Goal: Task Accomplishment & Management: Manage account settings

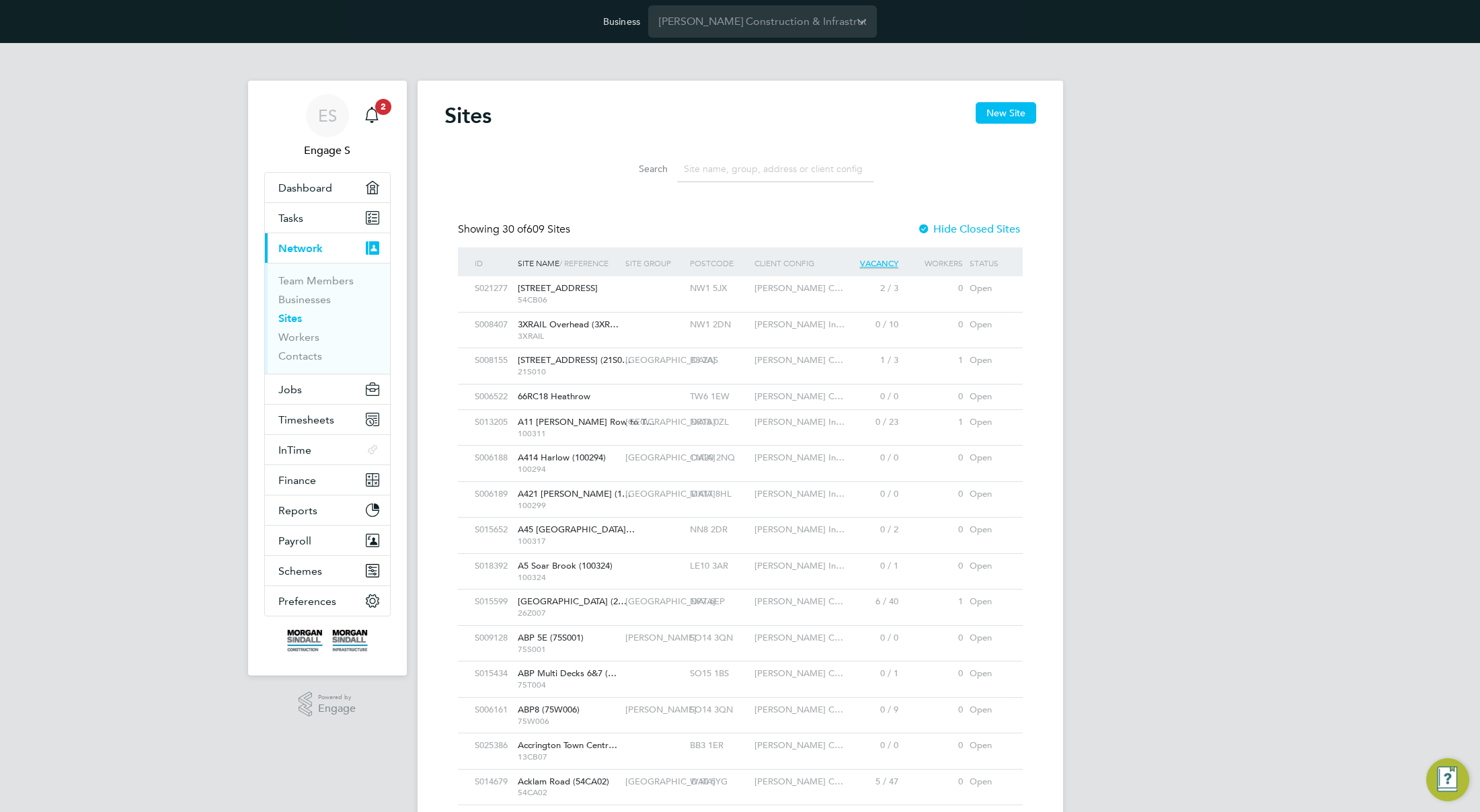
click at [819, 186] on li "Search" at bounding box center [740, 169] width 300 height 40
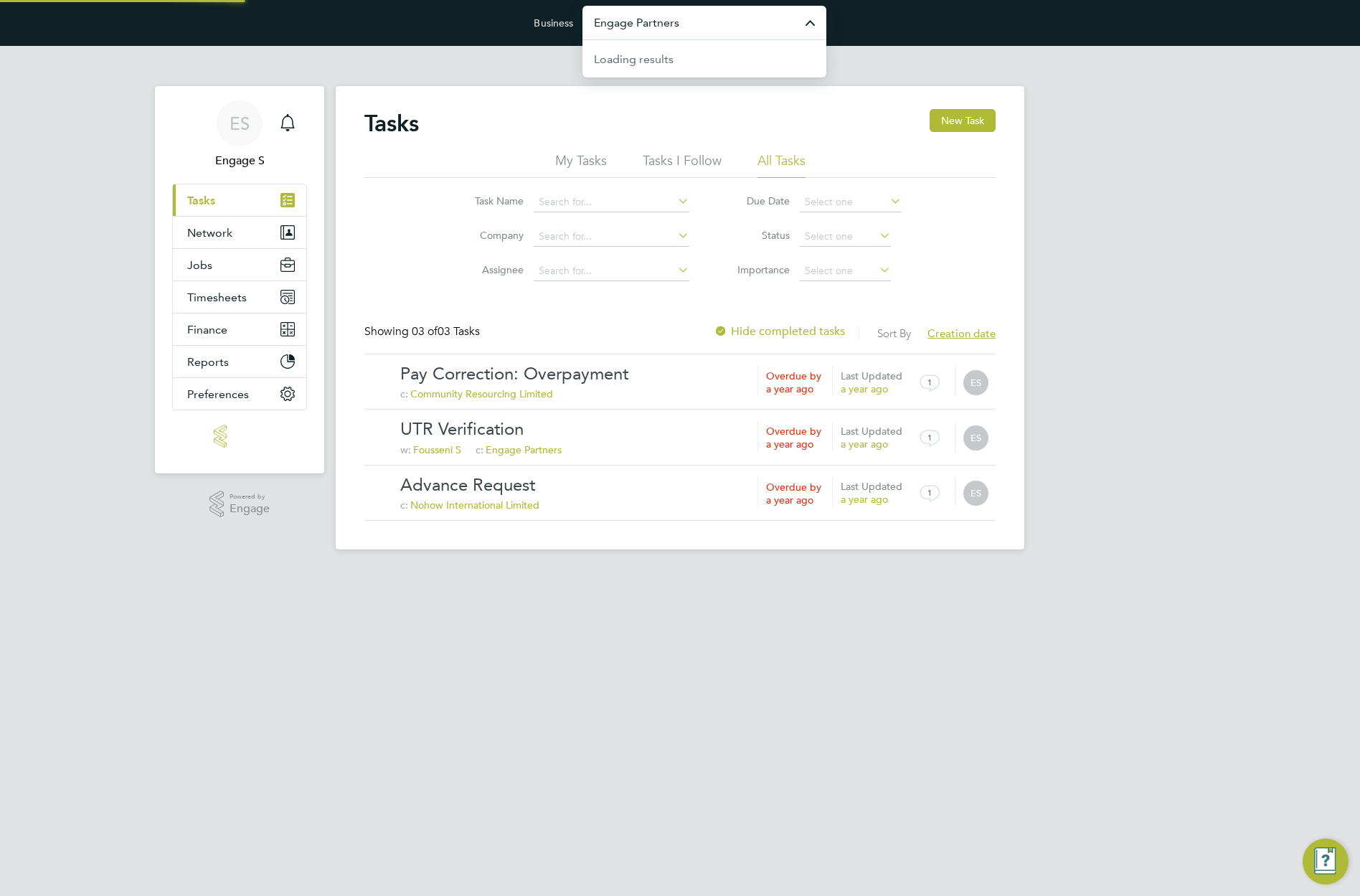
click at [752, 25] on input "Engage Partners" at bounding box center [704, 22] width 244 height 34
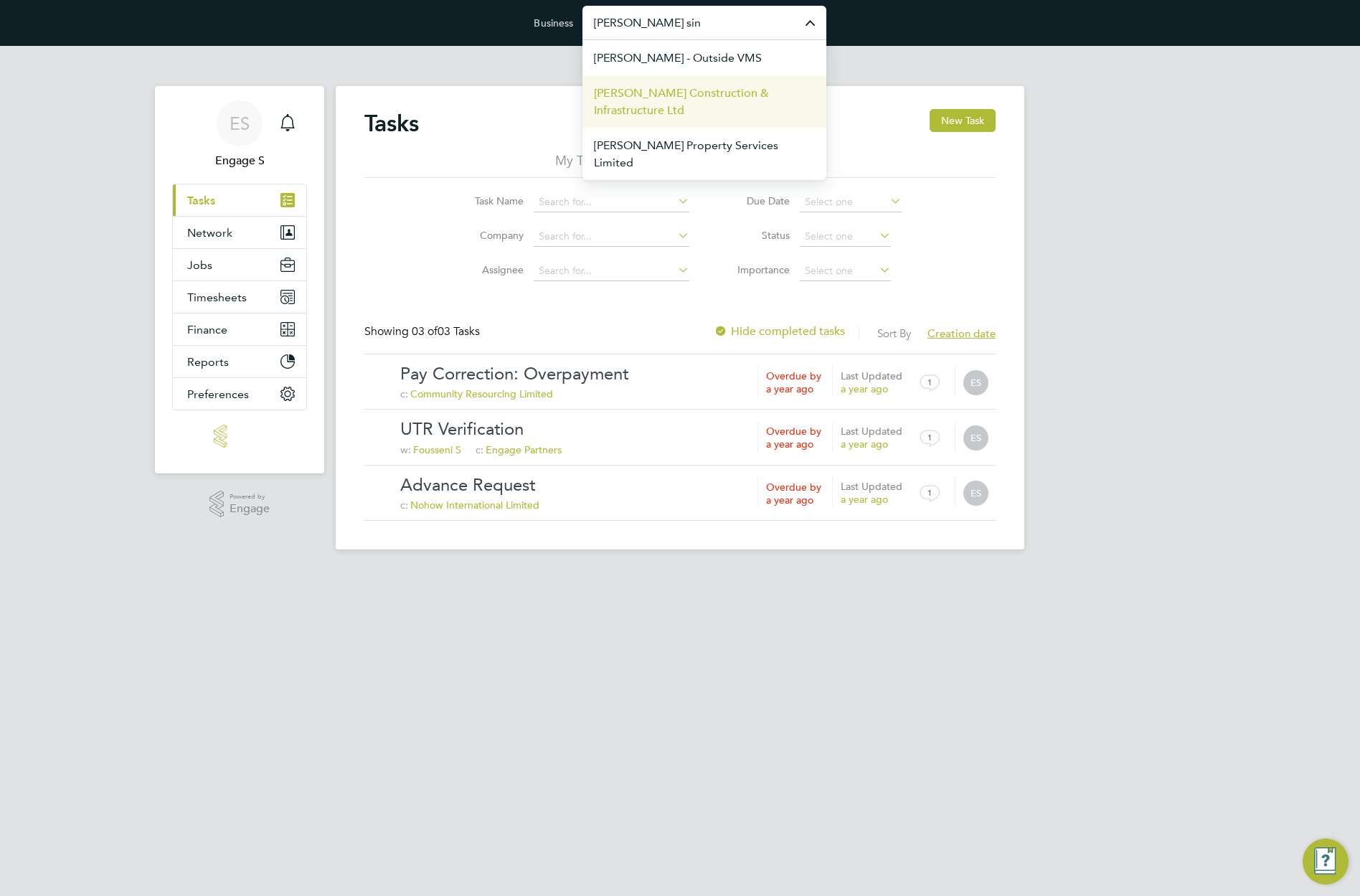
click at [712, 99] on span "[PERSON_NAME] Construction & Infrastructure Ltd" at bounding box center [704, 102] width 221 height 34
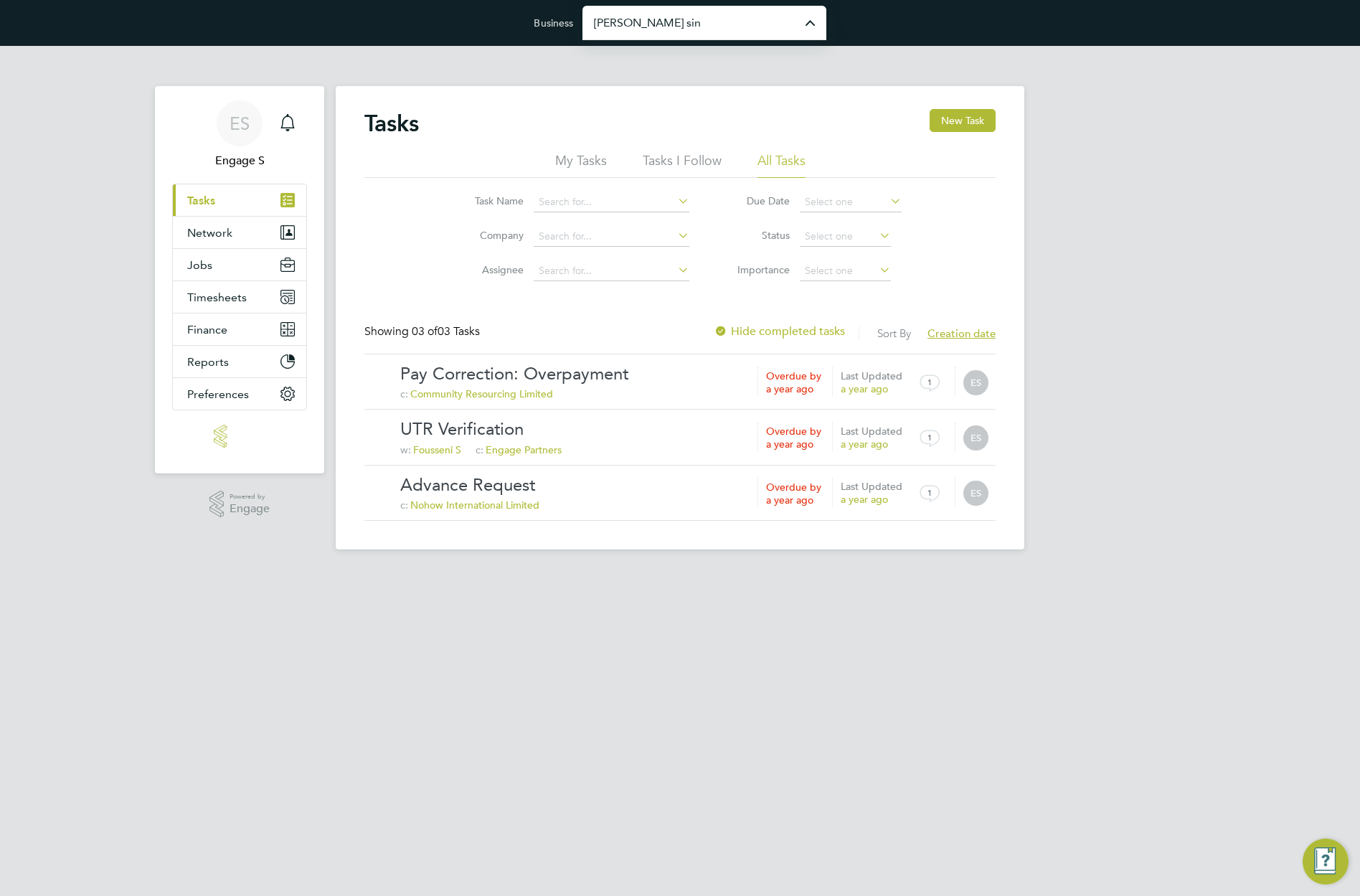
type input "[PERSON_NAME] Construction & Infrastructure Ltd"
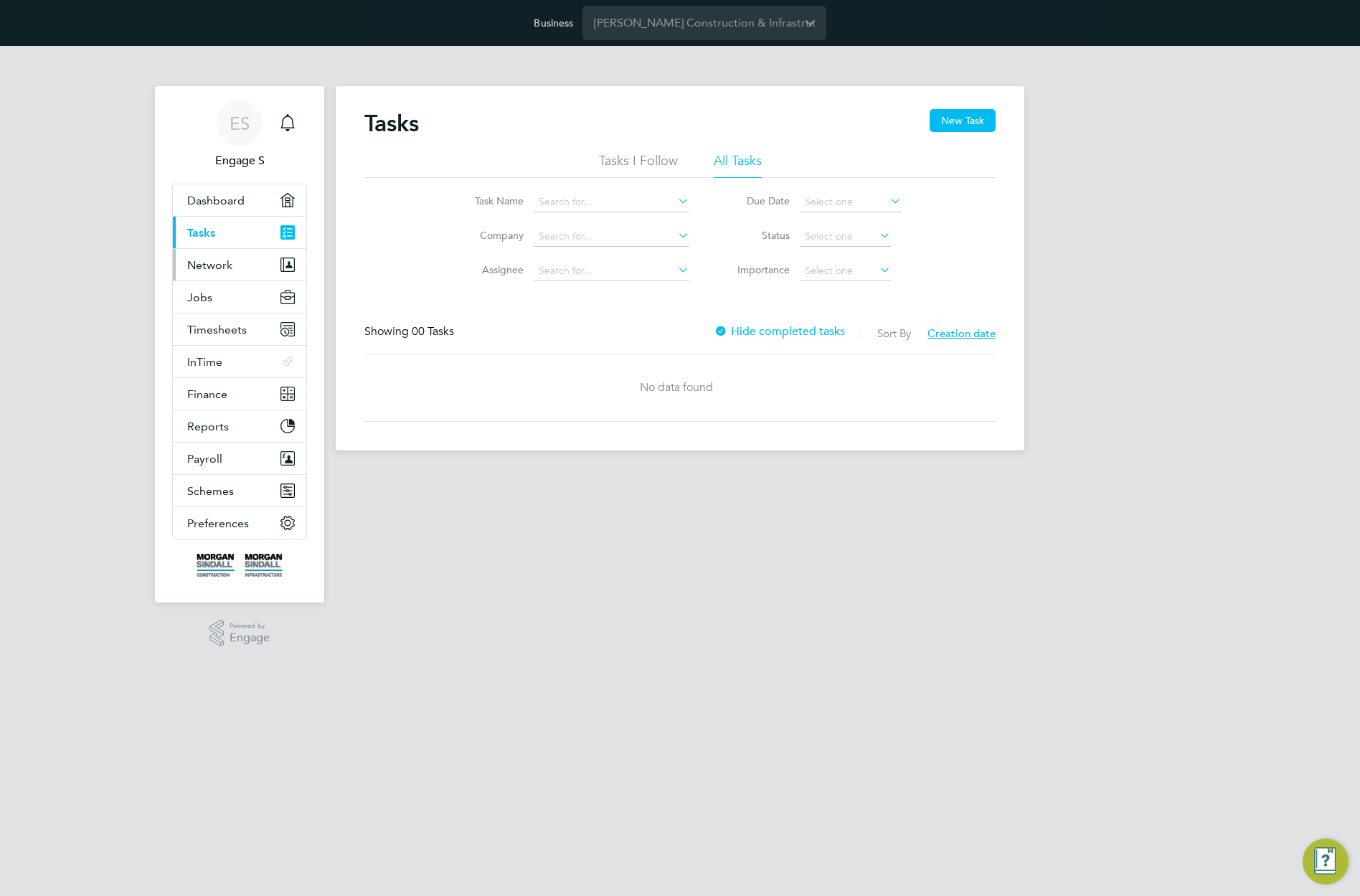
click at [204, 268] on span "Network" at bounding box center [209, 264] width 45 height 14
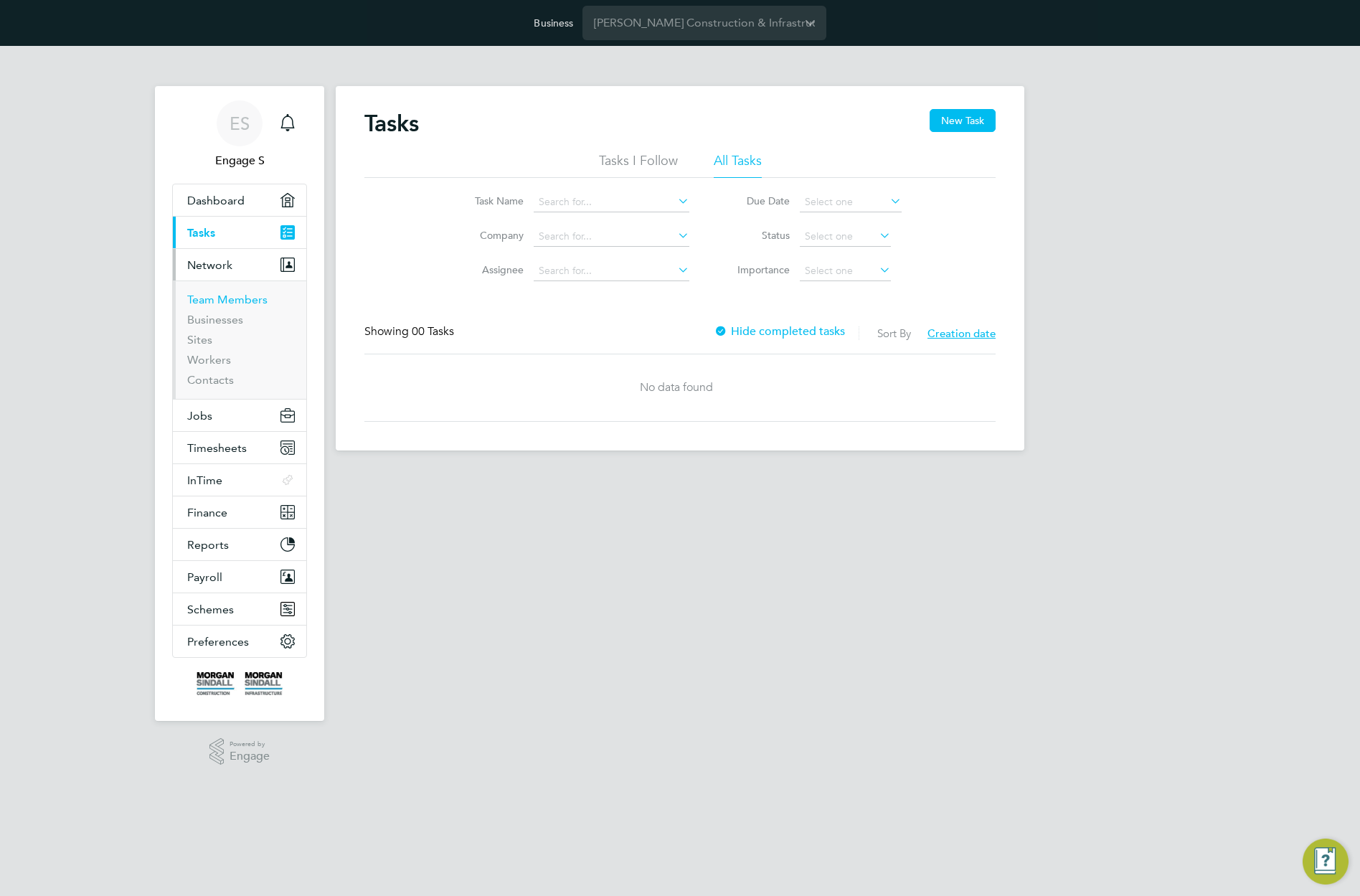
click at [206, 302] on link "Team Members" at bounding box center [227, 299] width 80 height 14
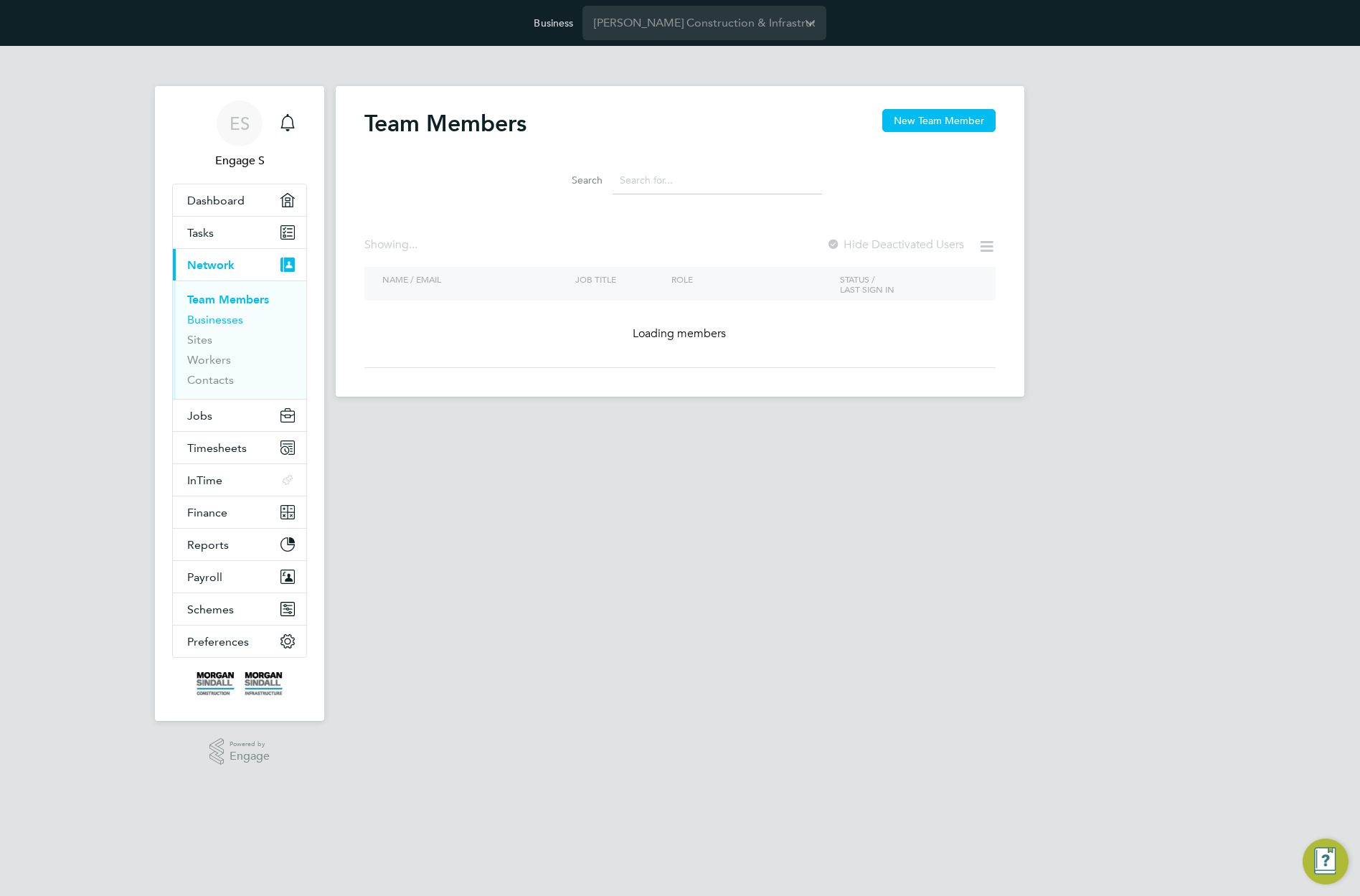
click at [211, 319] on link "Businesses" at bounding box center [215, 319] width 56 height 14
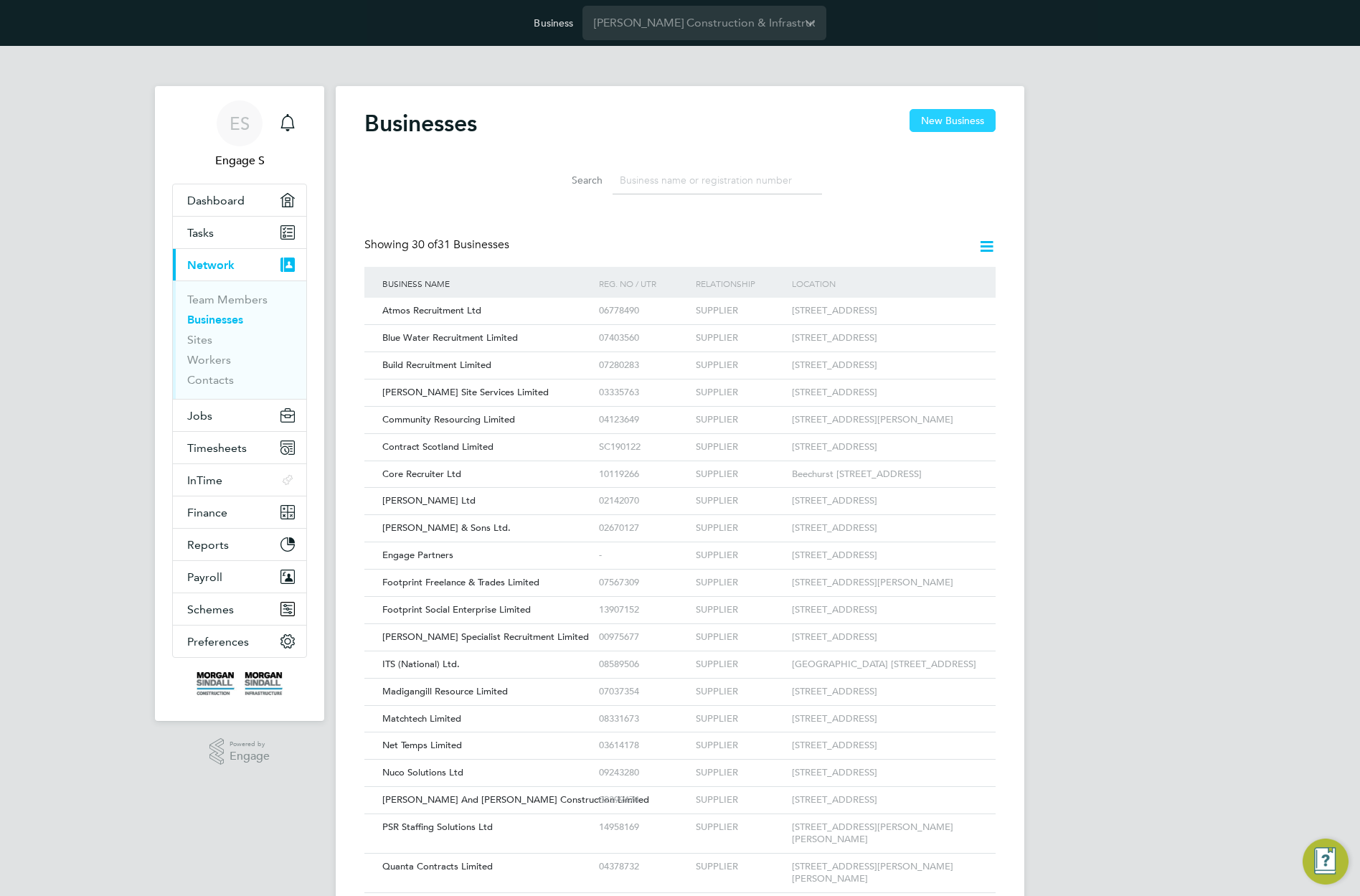
click at [966, 122] on button "New Business" at bounding box center [952, 121] width 86 height 23
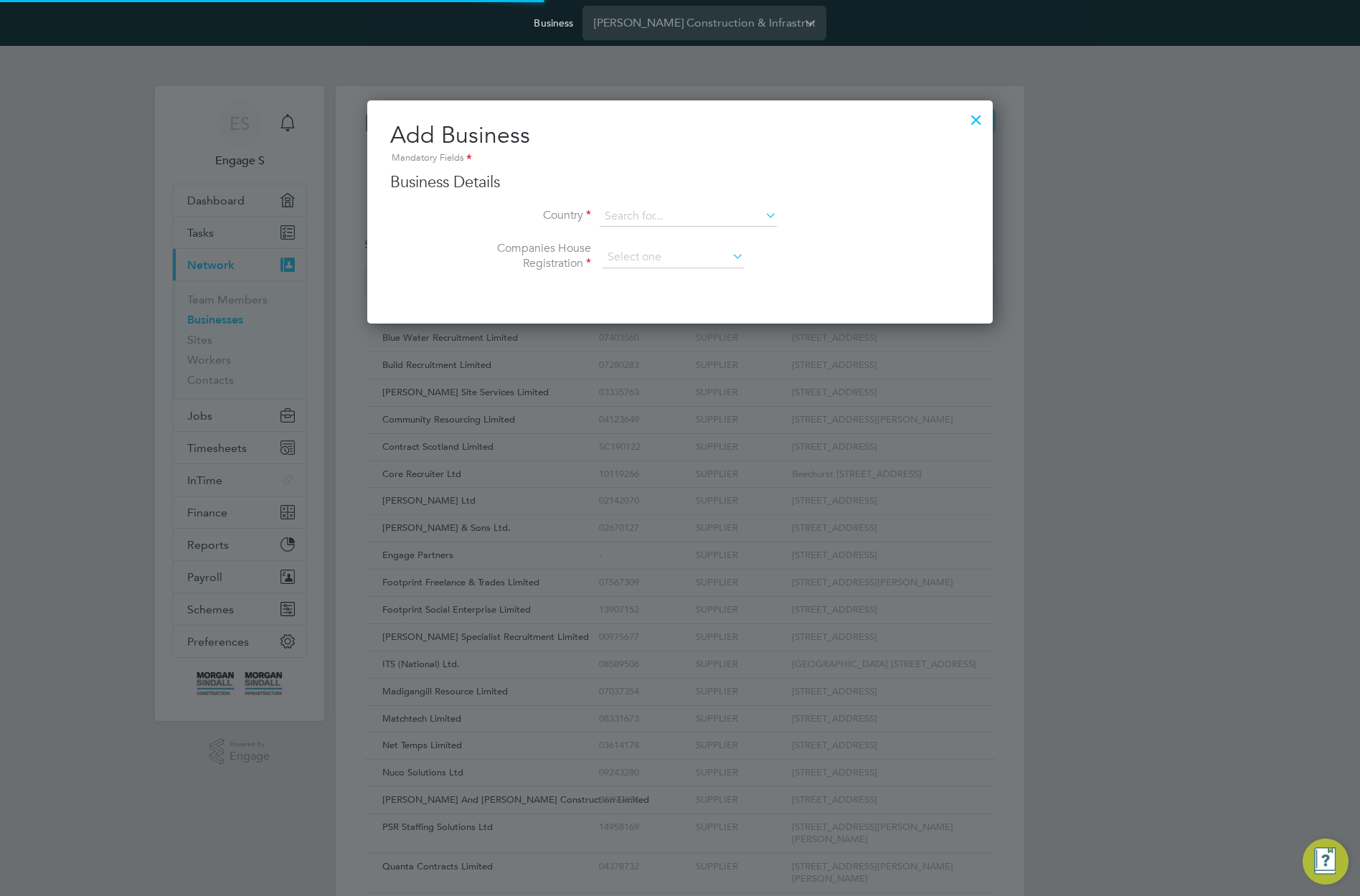
type input "United Kingdom"
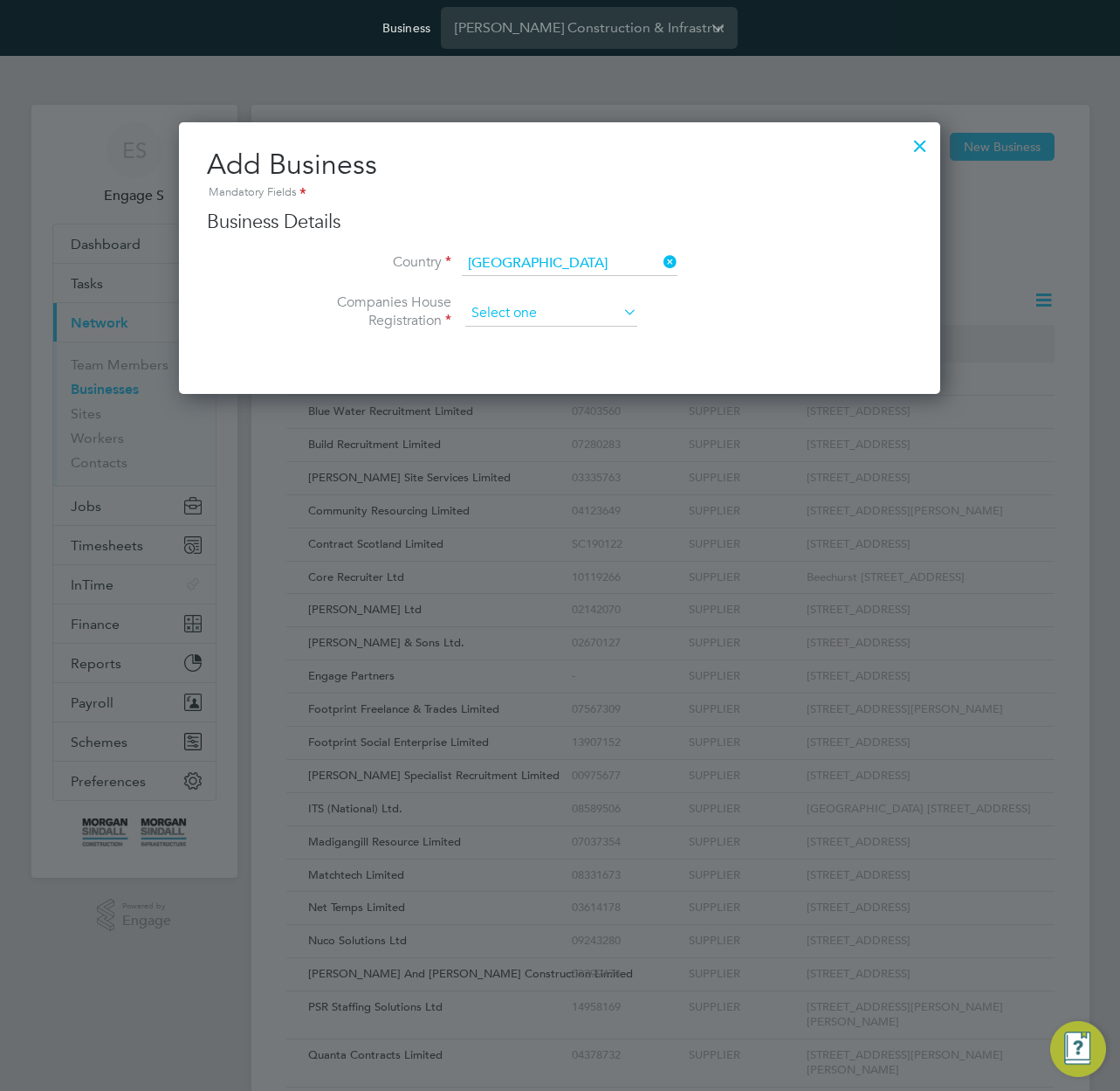
click at [610, 313] on input at bounding box center [551, 313] width 172 height 26
click at [595, 303] on input at bounding box center [551, 313] width 172 height 26
click at [557, 362] on li "Unregistered" at bounding box center [552, 360] width 174 height 23
type input "Unregistered"
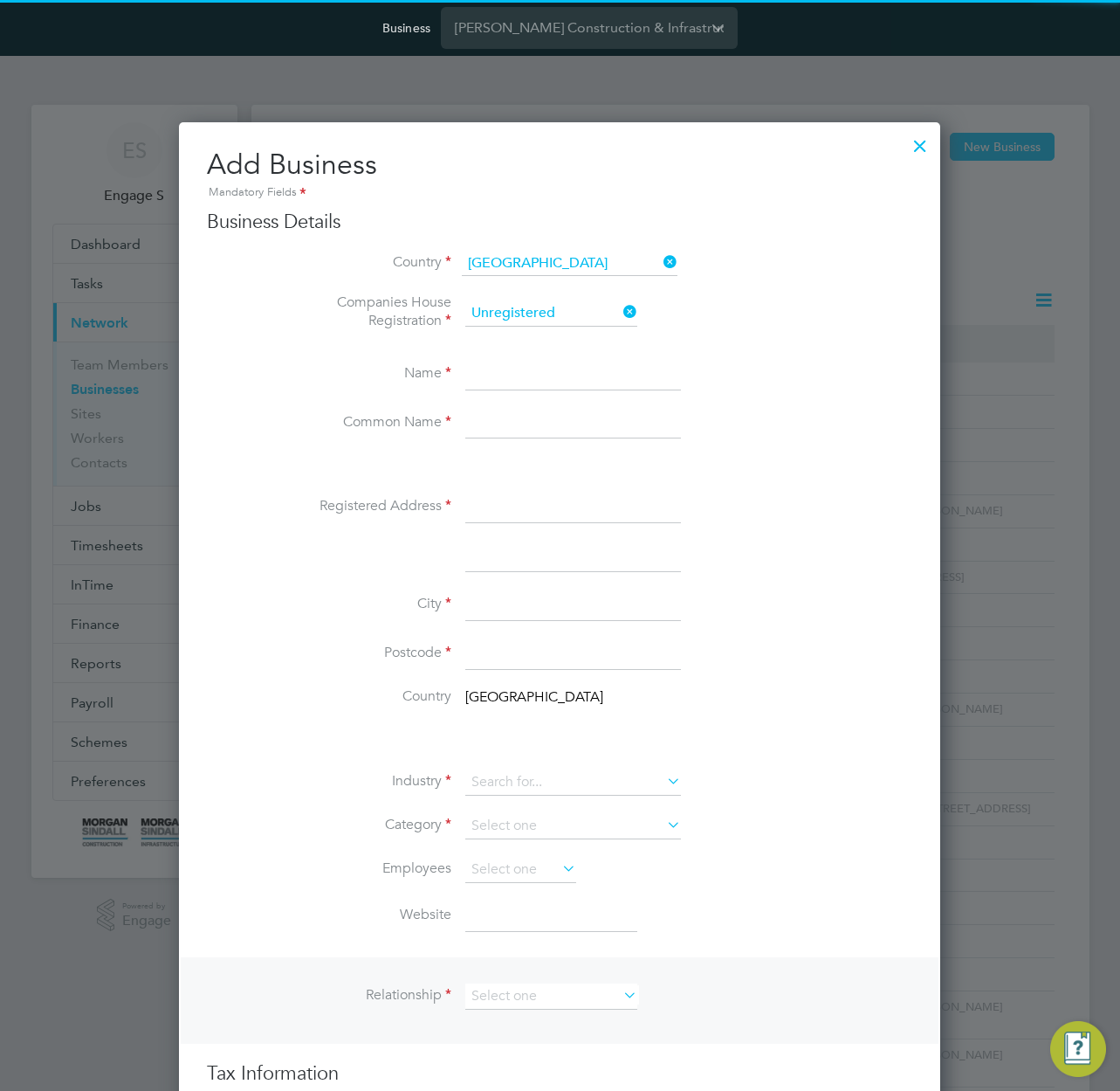
click at [539, 378] on input at bounding box center [573, 374] width 216 height 31
type input "A test"
click at [536, 417] on input at bounding box center [573, 423] width 216 height 31
type input "ATested"
click at [501, 521] on input at bounding box center [573, 507] width 216 height 31
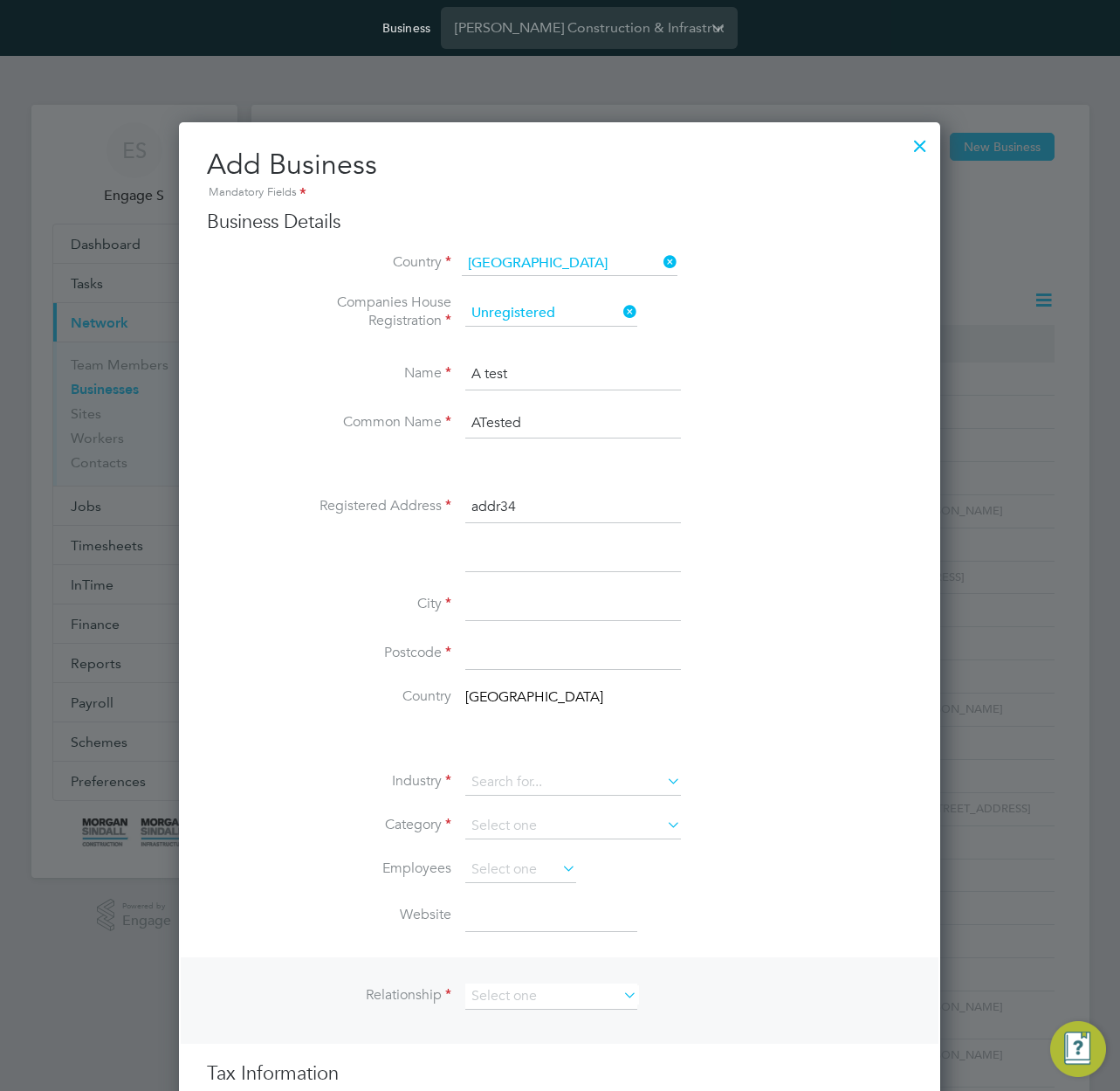
type input "addr34"
click at [492, 611] on input at bounding box center [573, 604] width 216 height 31
type input "LND"
drag, startPoint x: 368, startPoint y: 637, endPoint x: 377, endPoint y: 642, distance: 10.9
click at [368, 637] on li "City LND" at bounding box center [595, 613] width 636 height 49
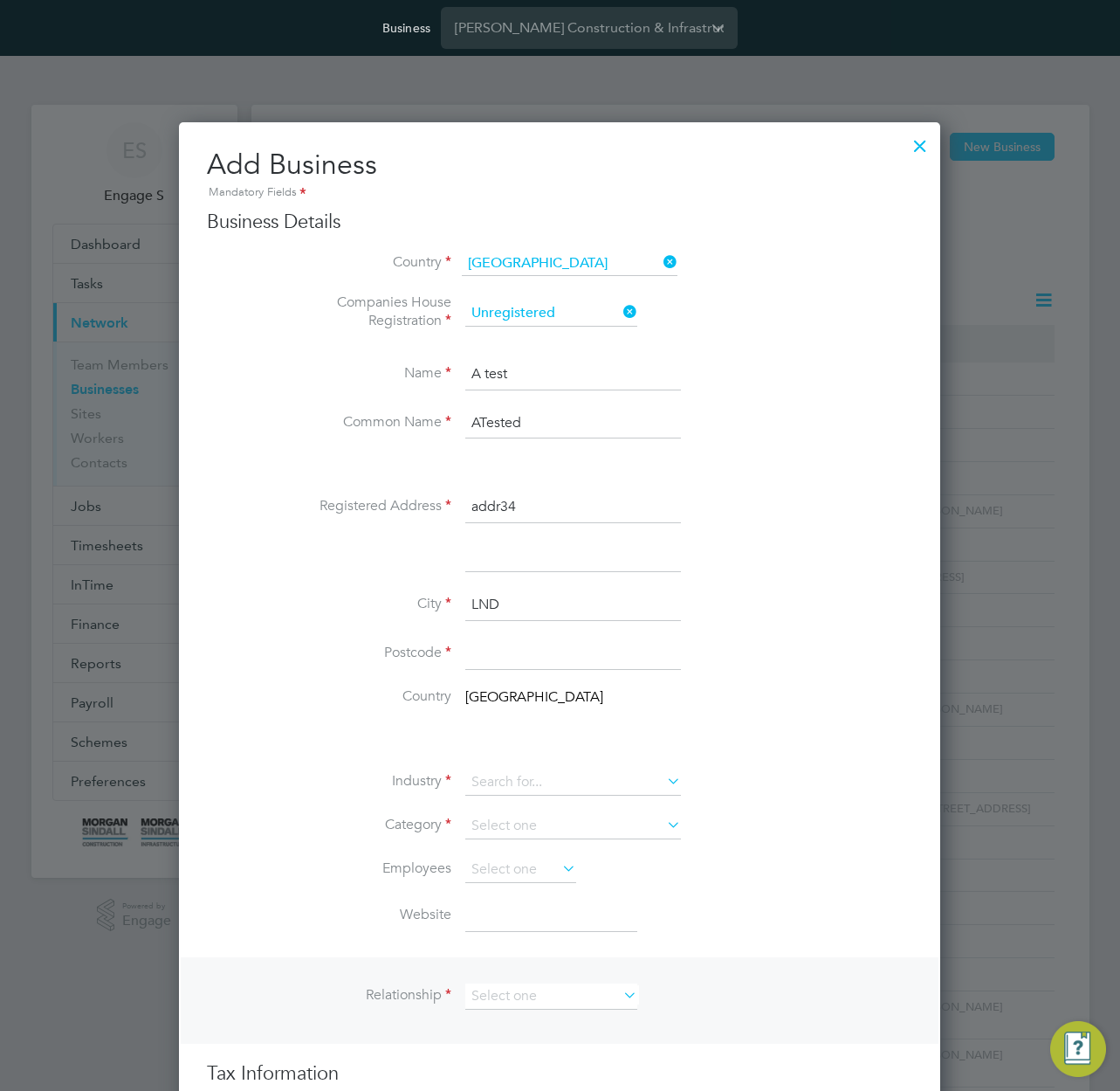
click at [513, 660] on input at bounding box center [573, 653] width 216 height 31
type input "E7 1AD"
click at [316, 730] on div "Name A test Common Name ATested Registered Address addr34 City LND Postcode E7 …" at bounding box center [560, 701] width 706 height 685
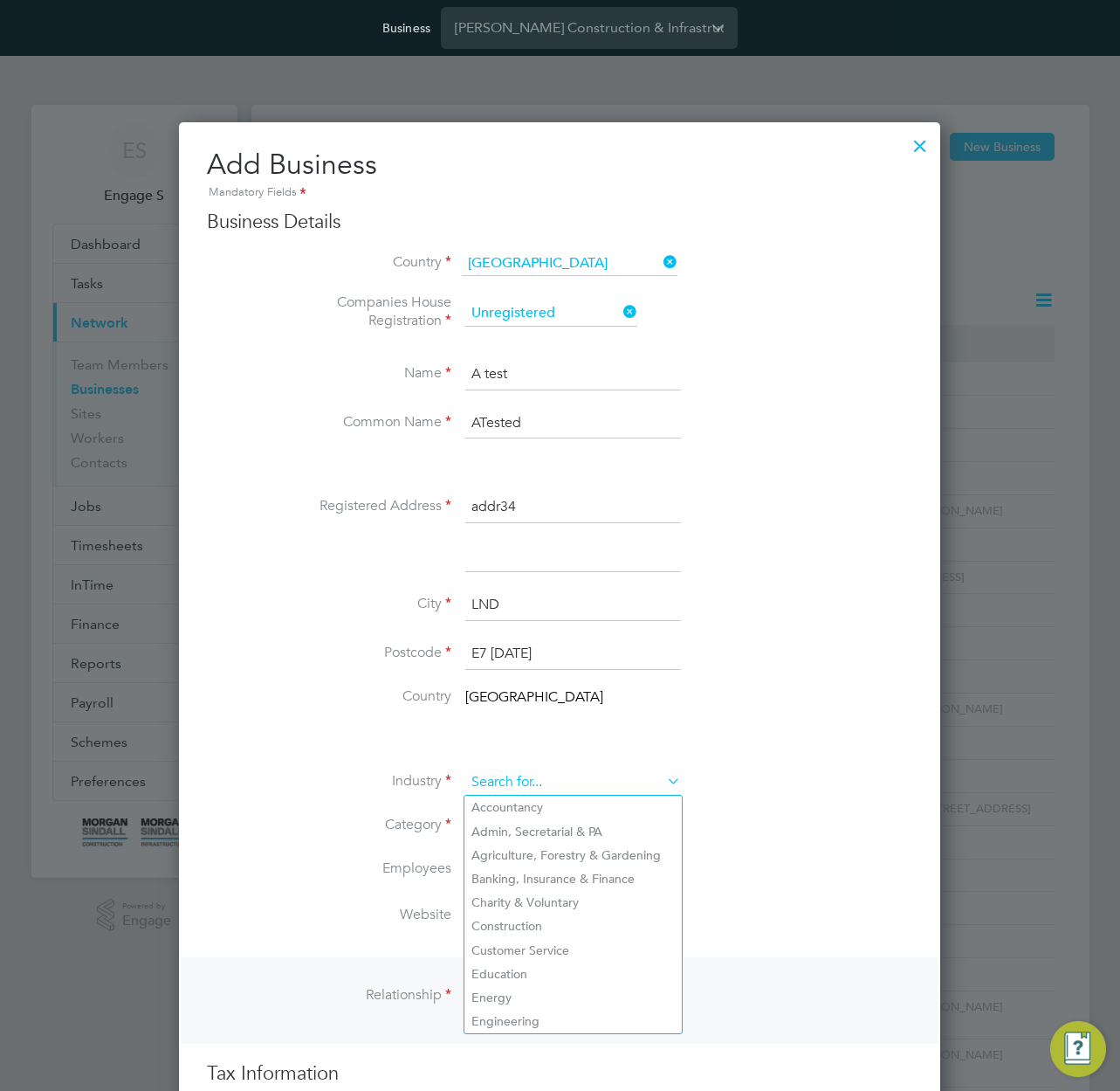
click at [598, 774] on input at bounding box center [573, 782] width 216 height 26
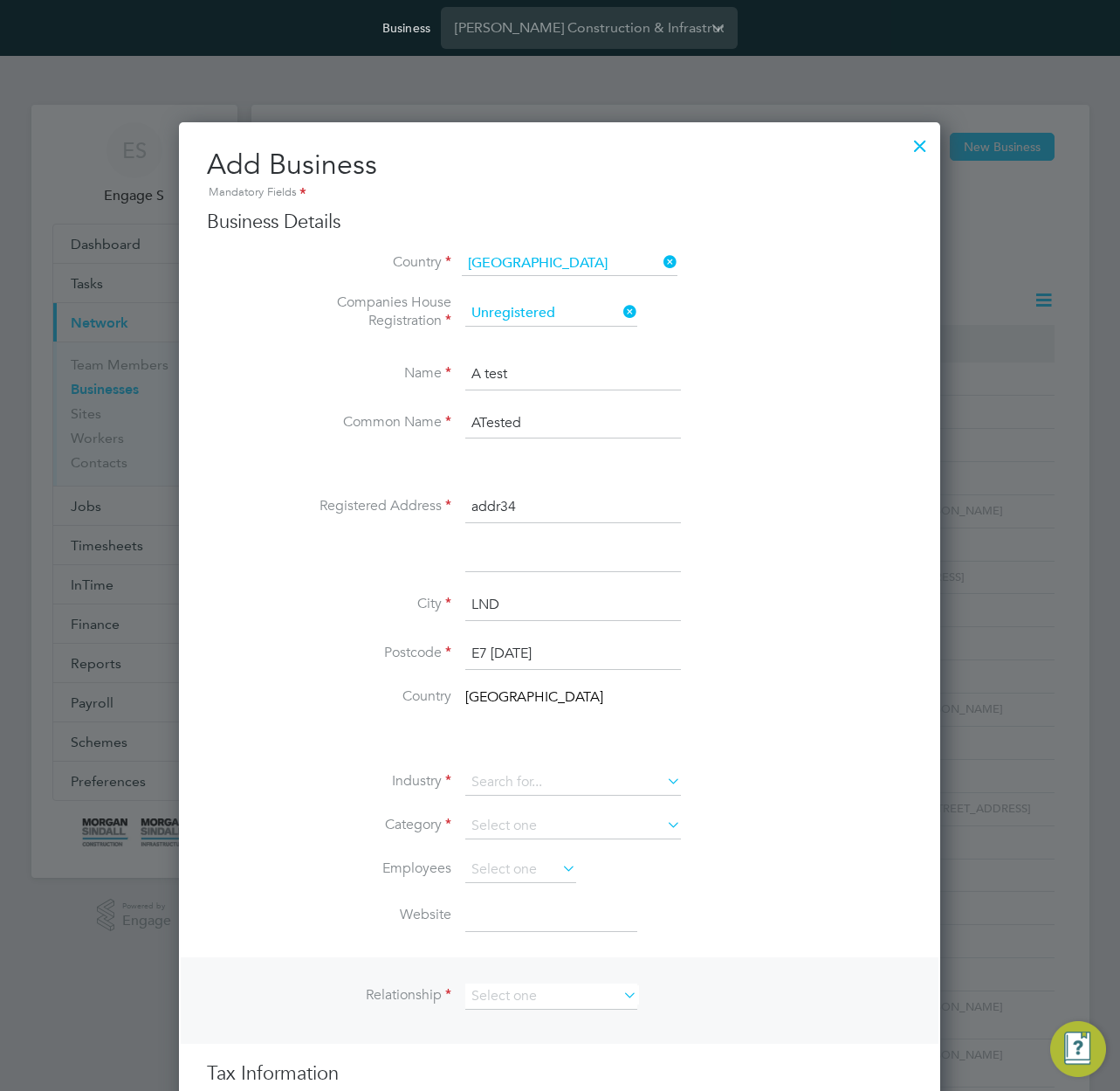
click at [596, 904] on li "Charity & Voluntary" at bounding box center [573, 903] width 217 height 24
type input "Charity & Voluntary"
click at [631, 829] on input at bounding box center [573, 826] width 216 height 26
click at [605, 854] on li "Agency" at bounding box center [573, 850] width 217 height 23
type input "Agency"
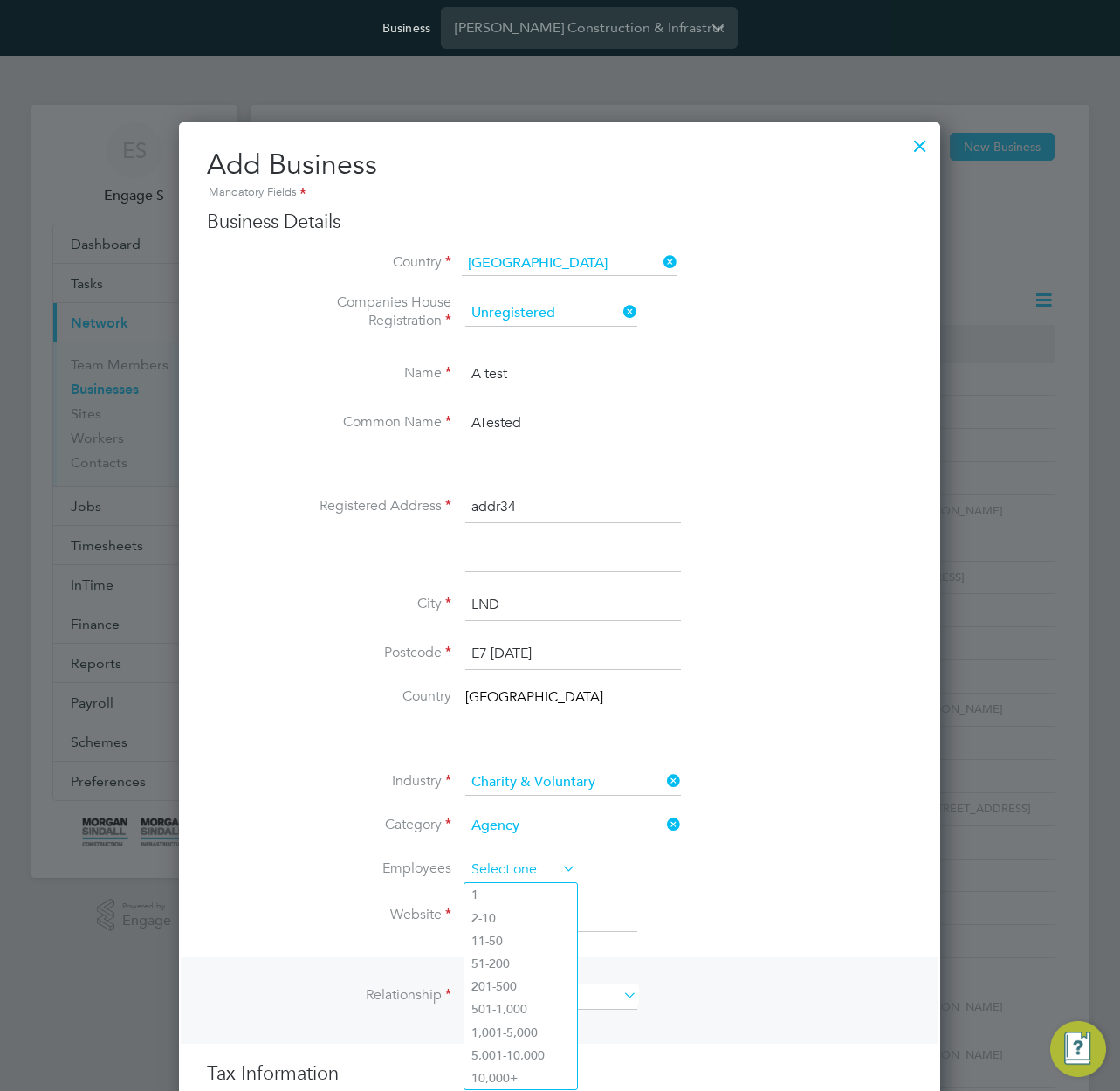
click at [547, 865] on input at bounding box center [520, 870] width 111 height 26
click at [508, 908] on li "2-10" at bounding box center [521, 917] width 113 height 23
type input "2-10"
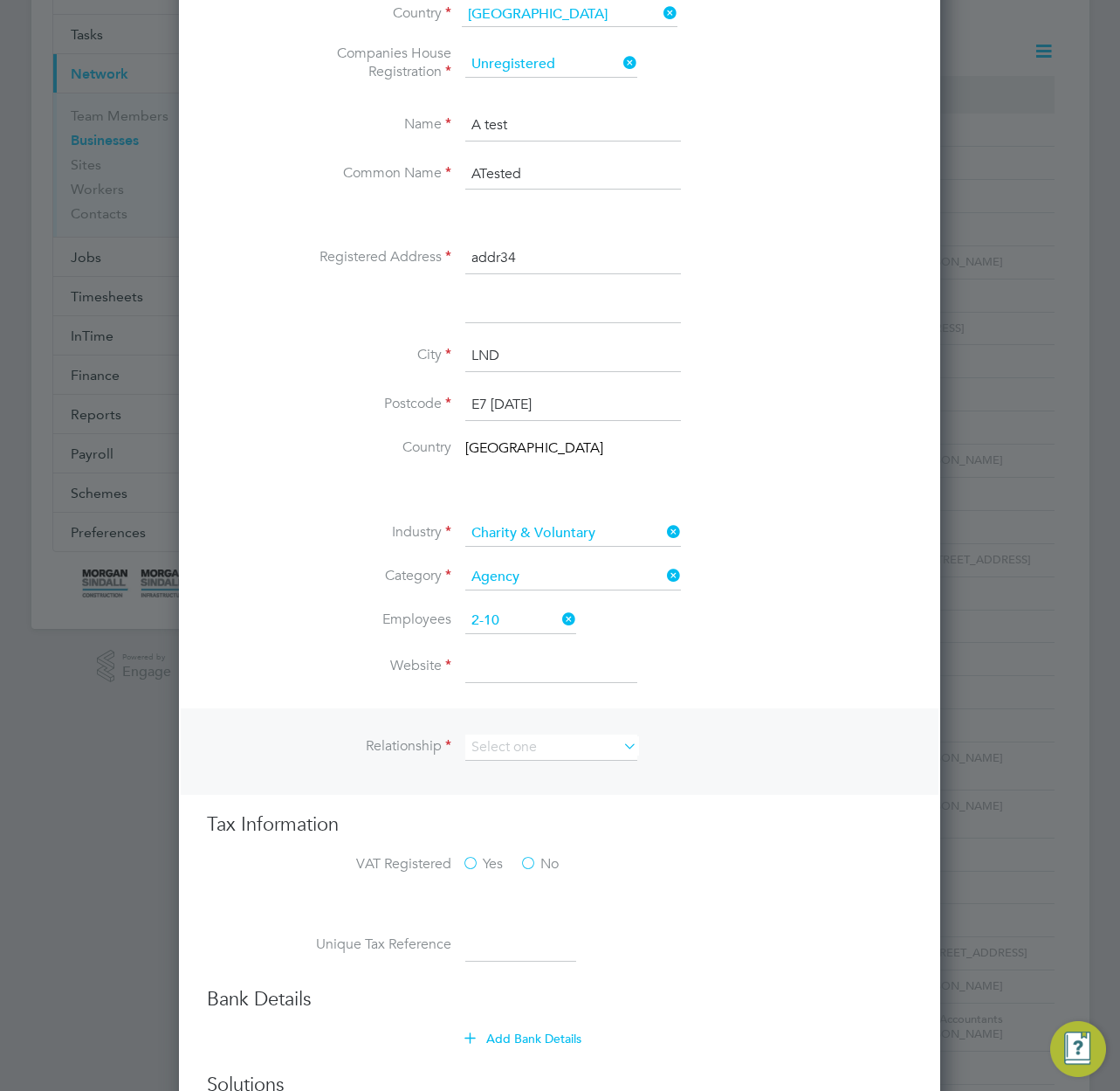
scroll to position [327, 0]
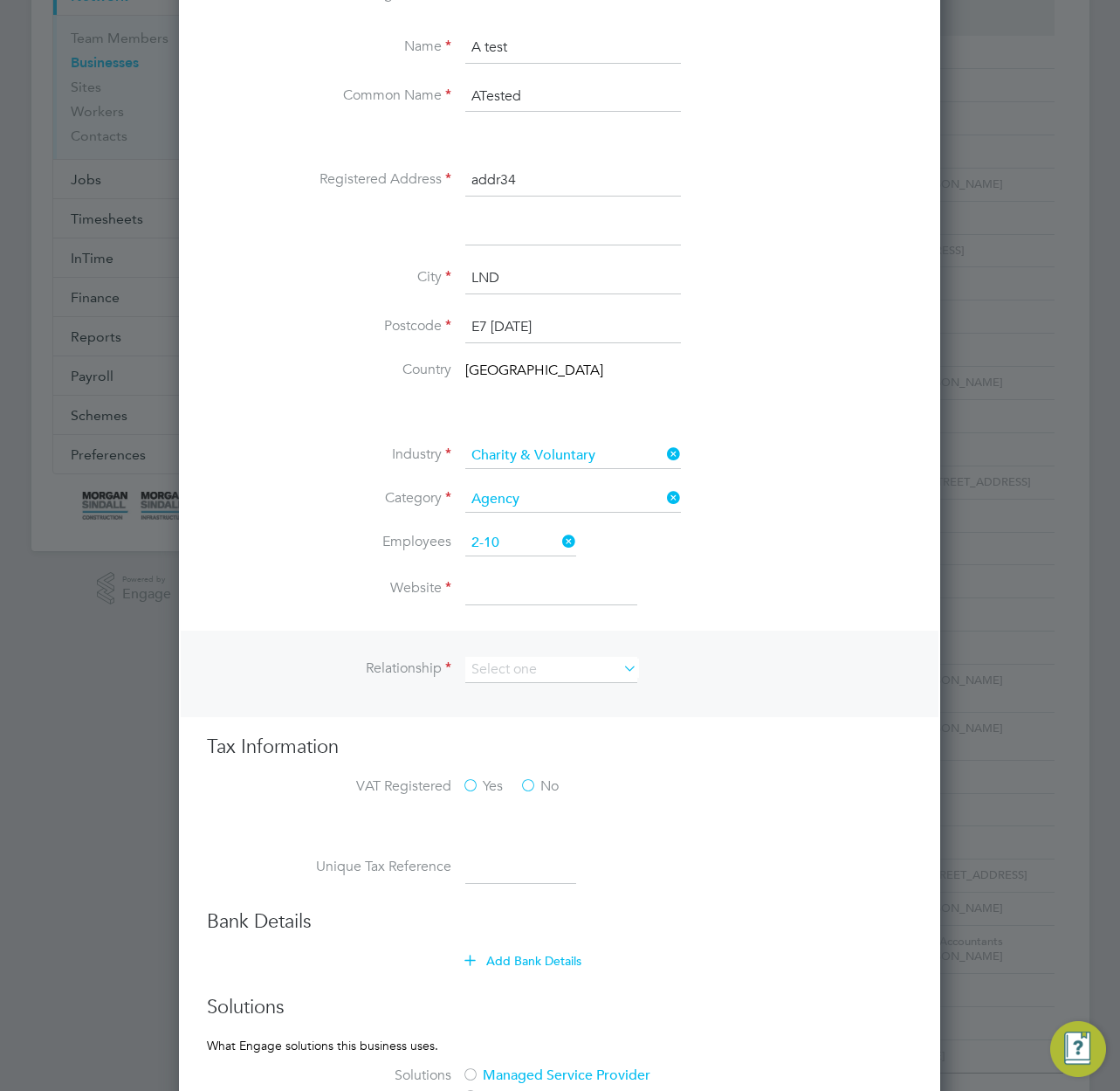
click at [524, 609] on li "Website" at bounding box center [595, 598] width 636 height 49
click at [529, 590] on input at bounding box center [551, 589] width 172 height 31
type input "wertrrtt@gmail.com"
click at [513, 666] on input at bounding box center [551, 670] width 172 height 26
click at [510, 694] on li "Client" at bounding box center [552, 694] width 174 height 23
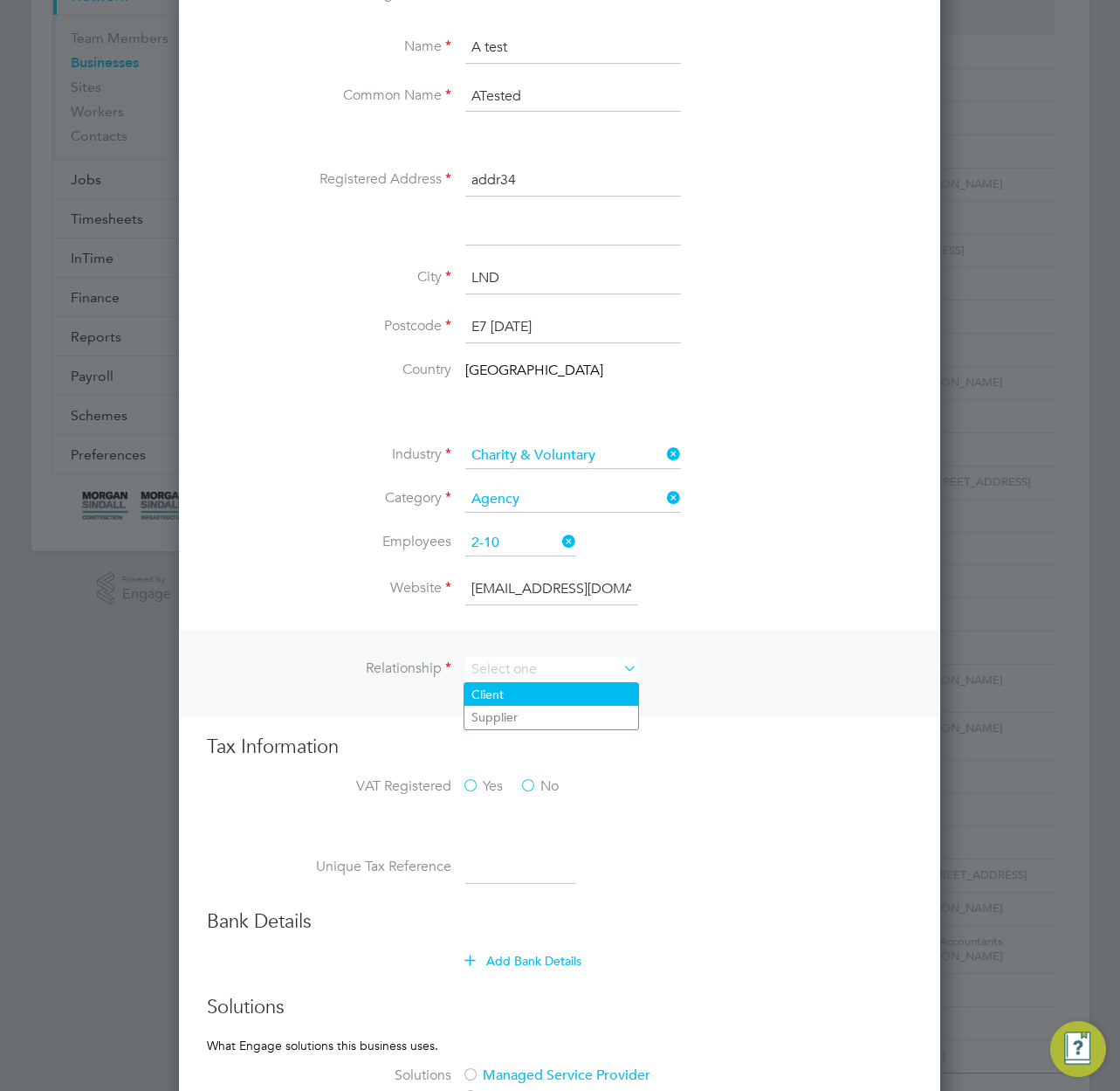
type input "Client"
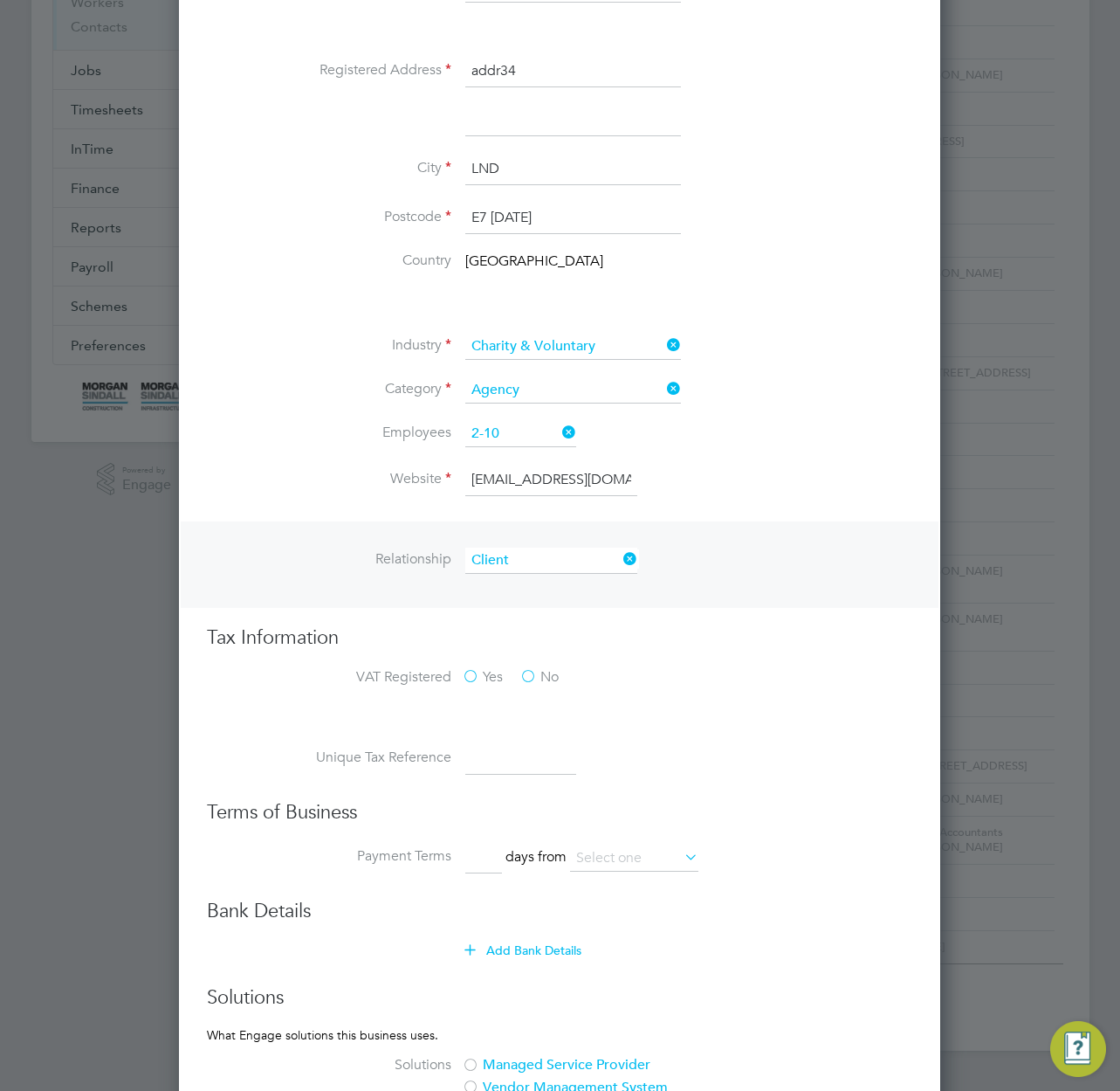
scroll to position [827, 0]
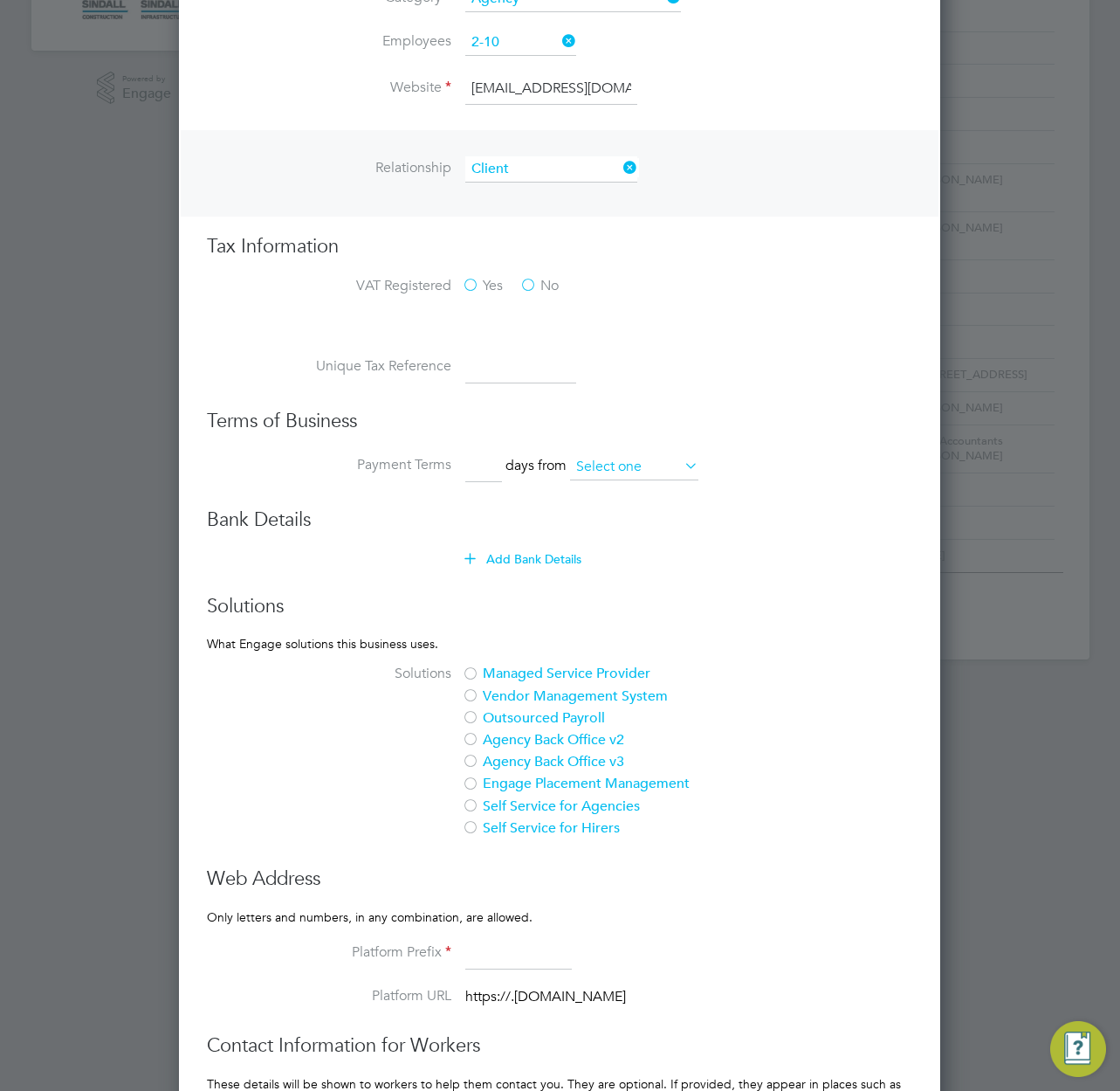
click at [632, 460] on input at bounding box center [634, 467] width 128 height 26
click at [634, 503] on li "date of invoice" at bounding box center [635, 514] width 130 height 23
type input "date of invoice"
click at [492, 460] on input at bounding box center [483, 466] width 37 height 31
type input "1"
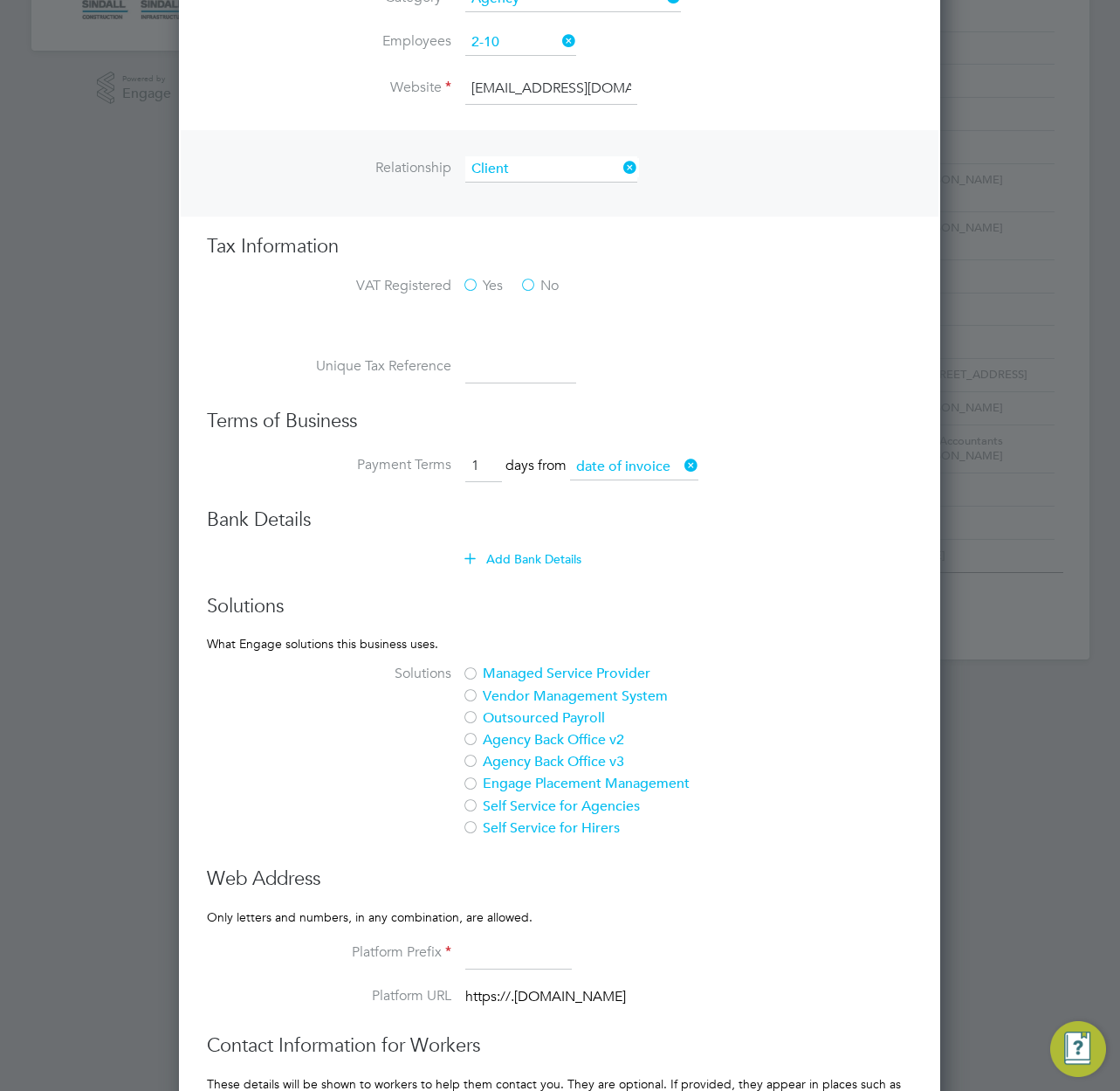
click at [516, 293] on div "Yes No" at bounding box center [593, 288] width 262 height 22
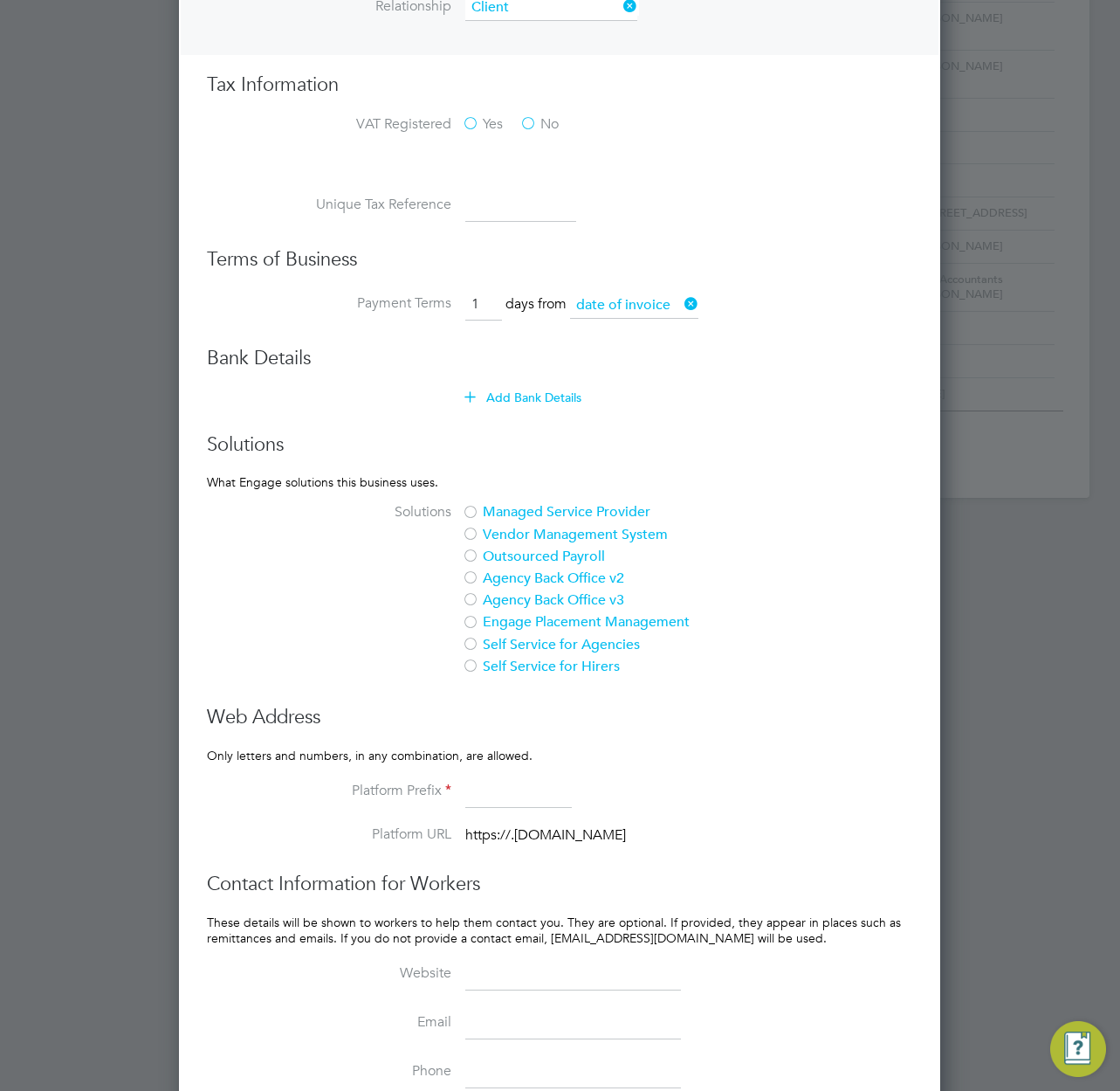
scroll to position [1209, 0]
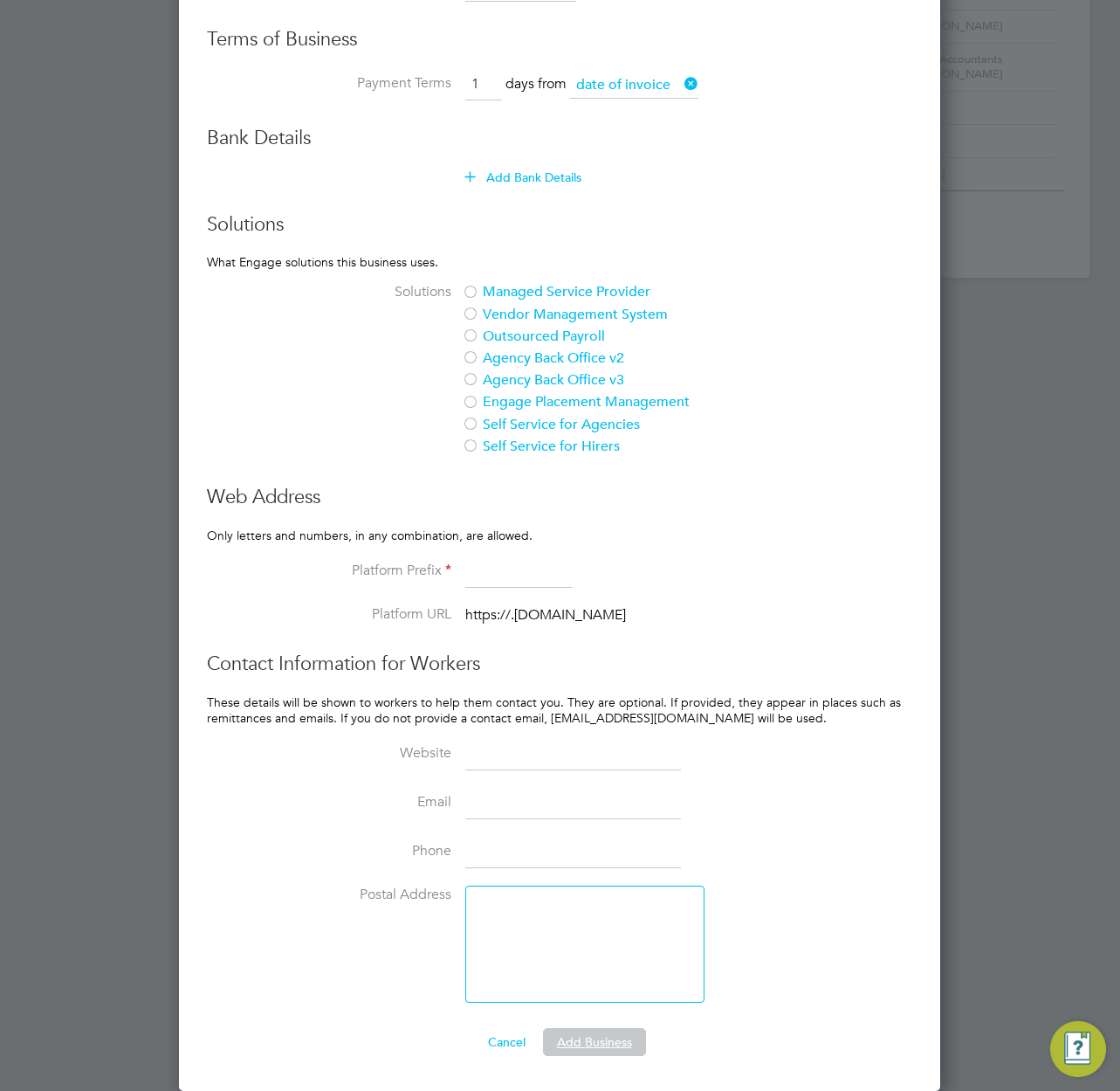
click at [609, 1040] on button "Add Business" at bounding box center [594, 1042] width 103 height 28
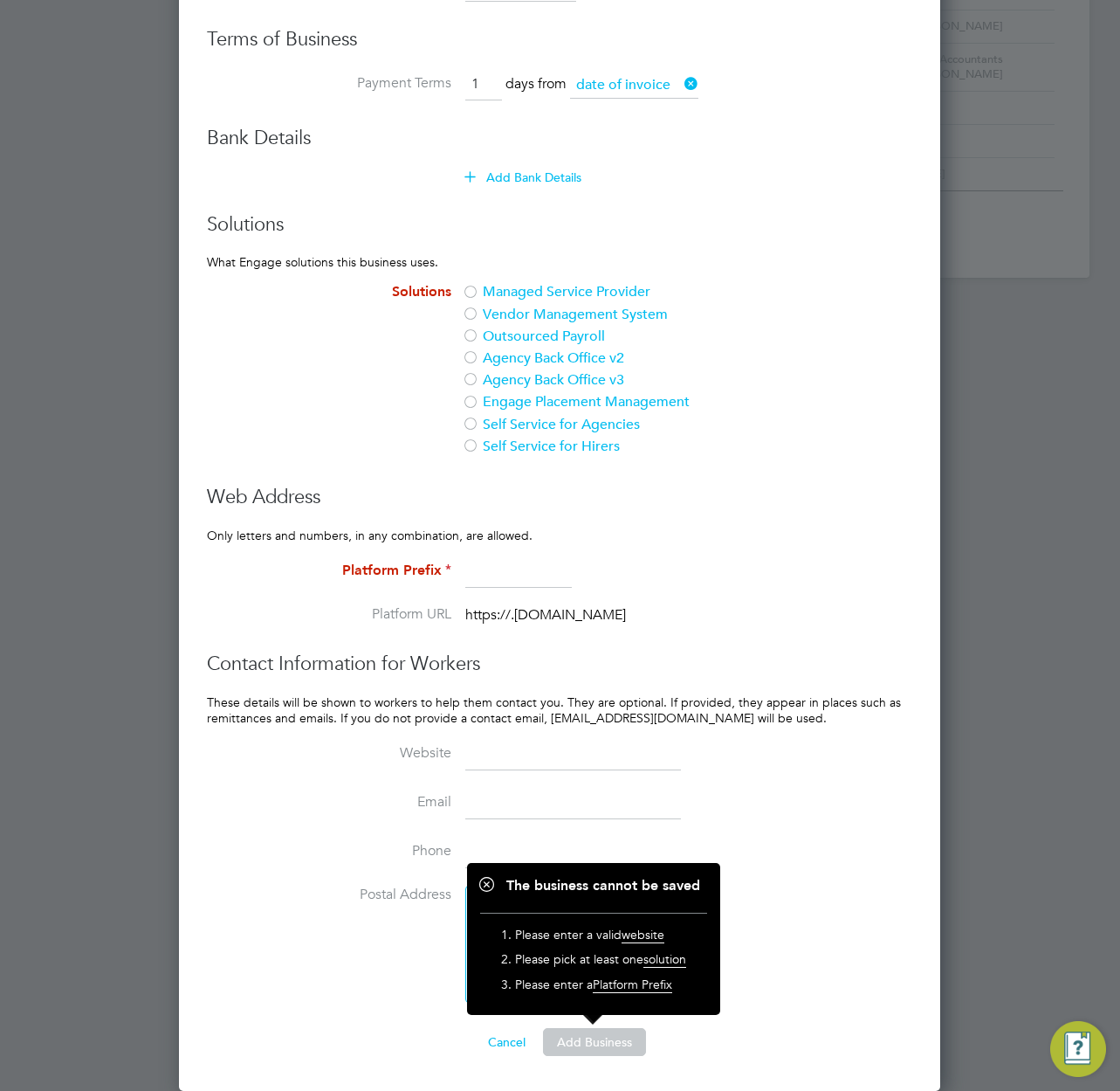
click at [472, 292] on div at bounding box center [470, 293] width 17 height 17
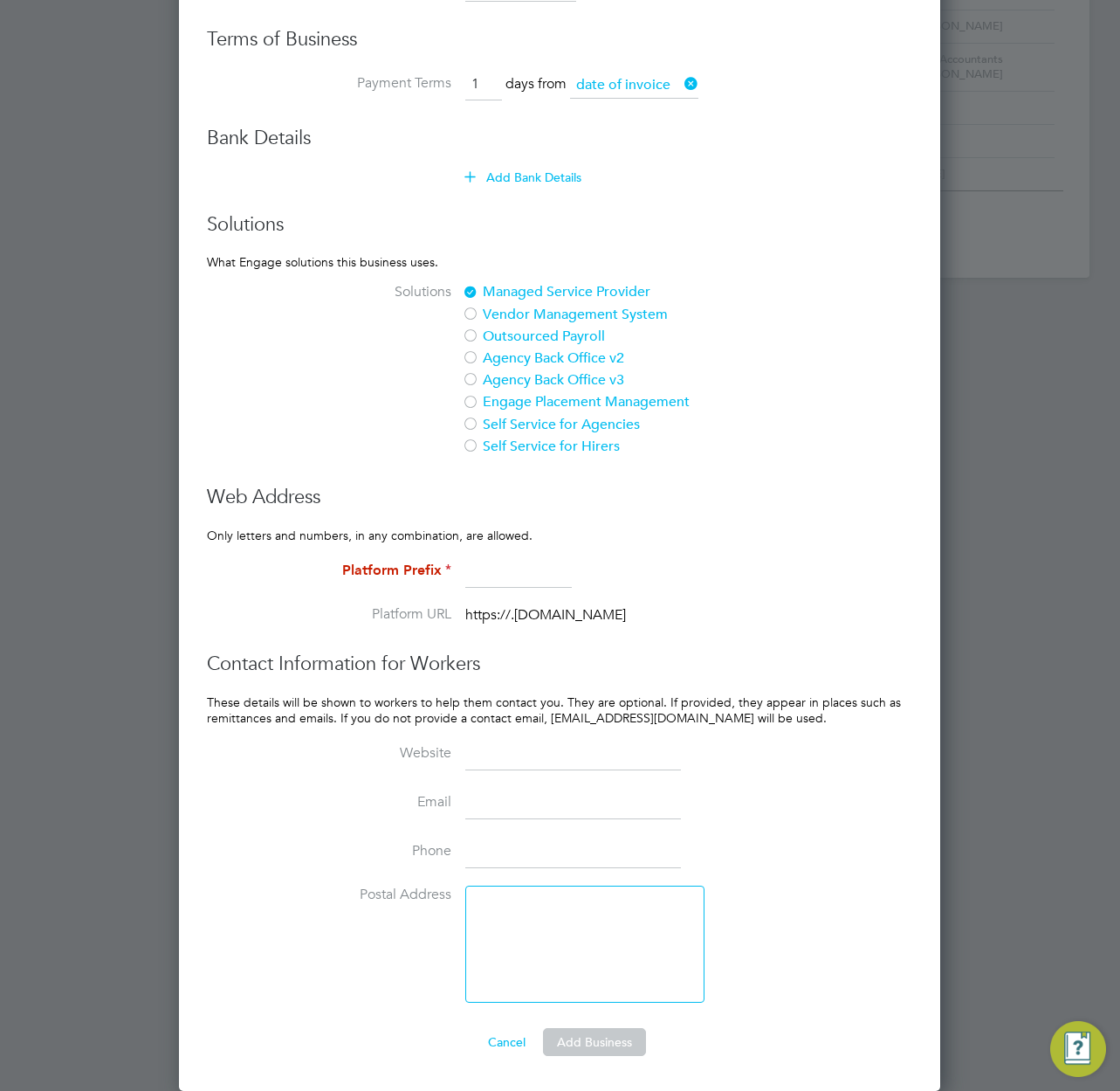
click at [499, 568] on input at bounding box center [518, 571] width 107 height 31
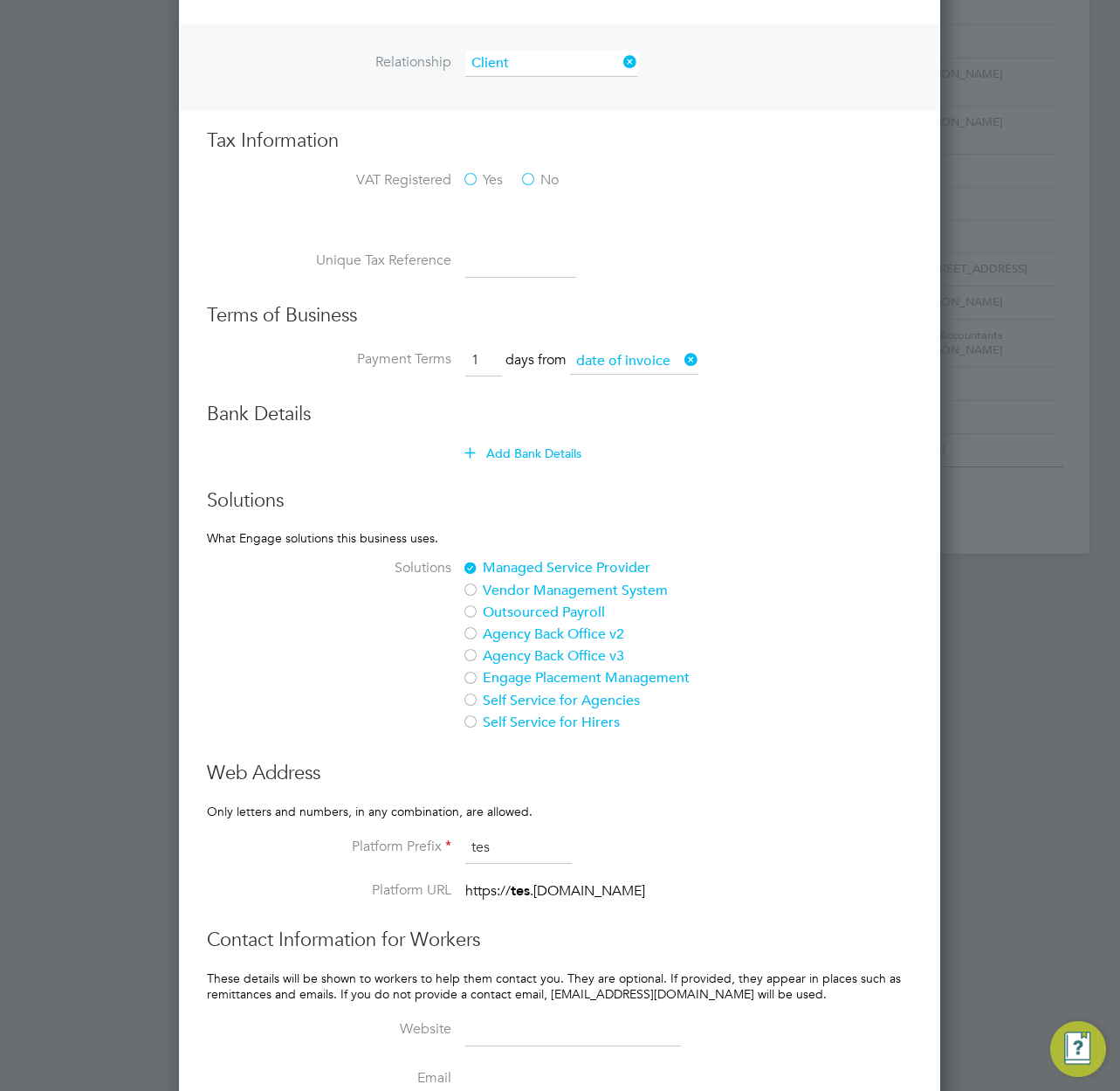
scroll to position [563, 0]
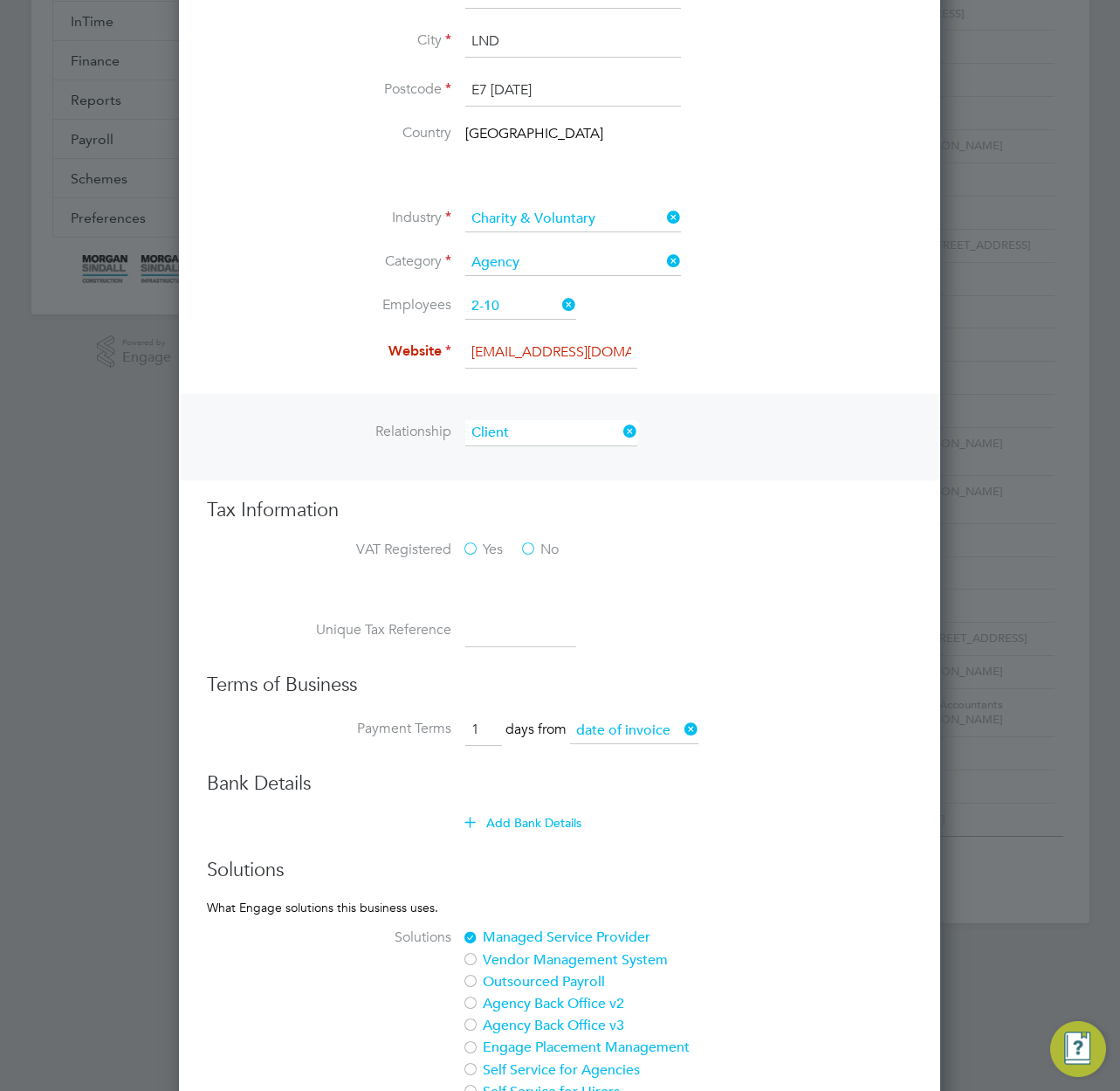
type input "tes"
click at [504, 349] on input "wertrrtt@gmail.com" at bounding box center [551, 352] width 172 height 31
click at [521, 352] on input "wertrtt@gmail.com" at bounding box center [551, 352] width 172 height 31
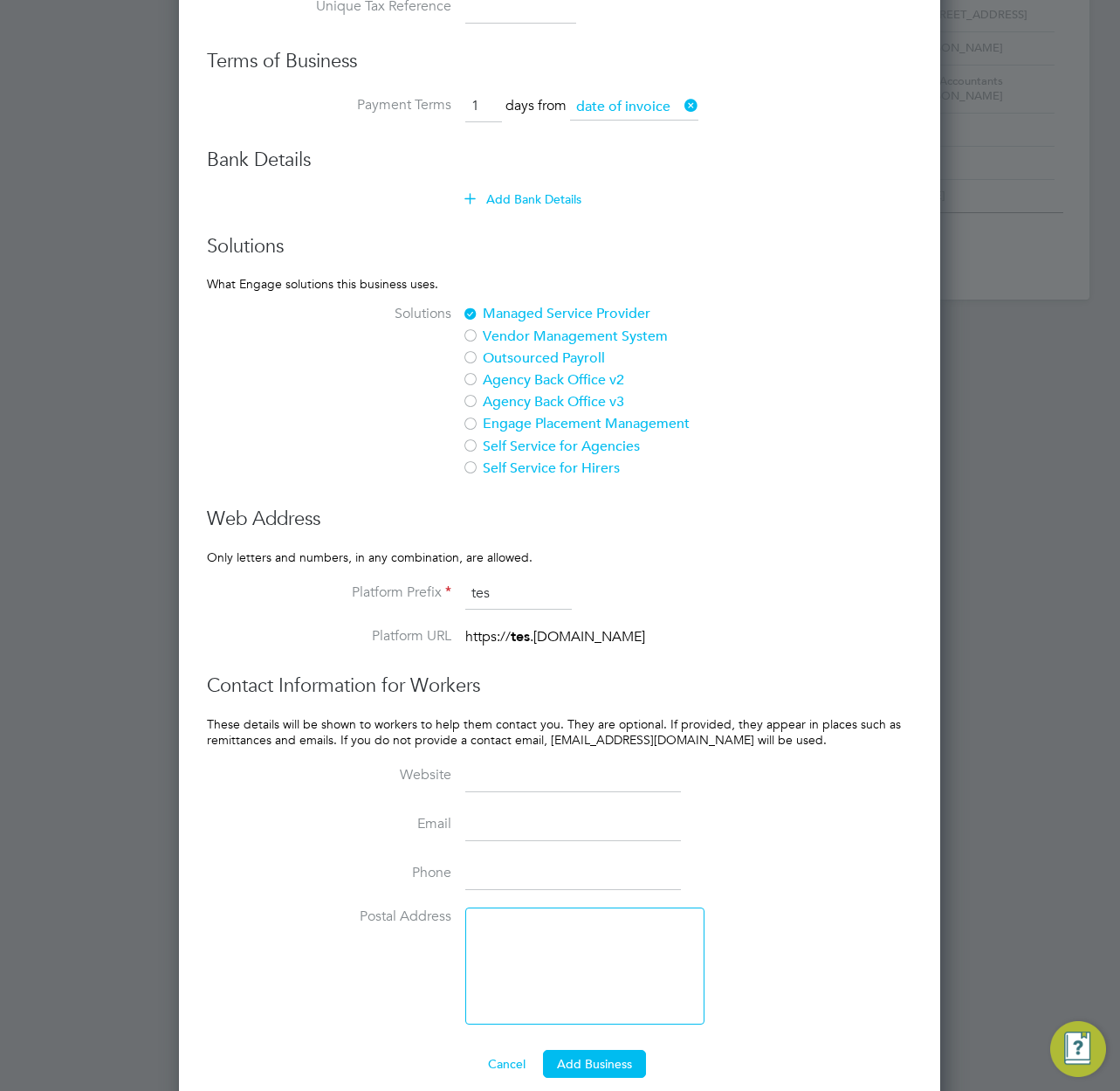
scroll to position [1209, 0]
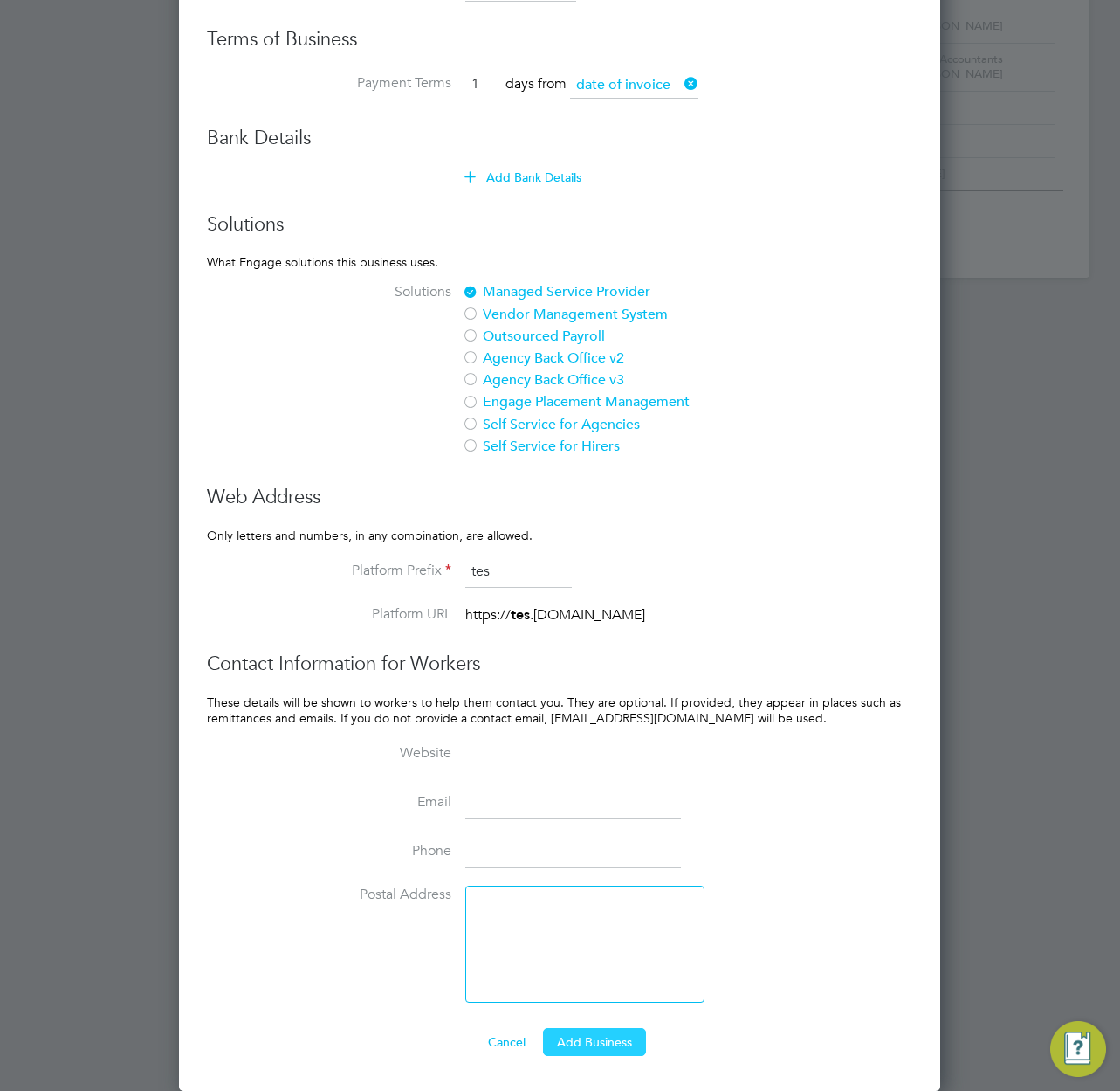
type input "wertrttil.com"
click at [607, 1036] on button "Add Business" at bounding box center [594, 1042] width 103 height 28
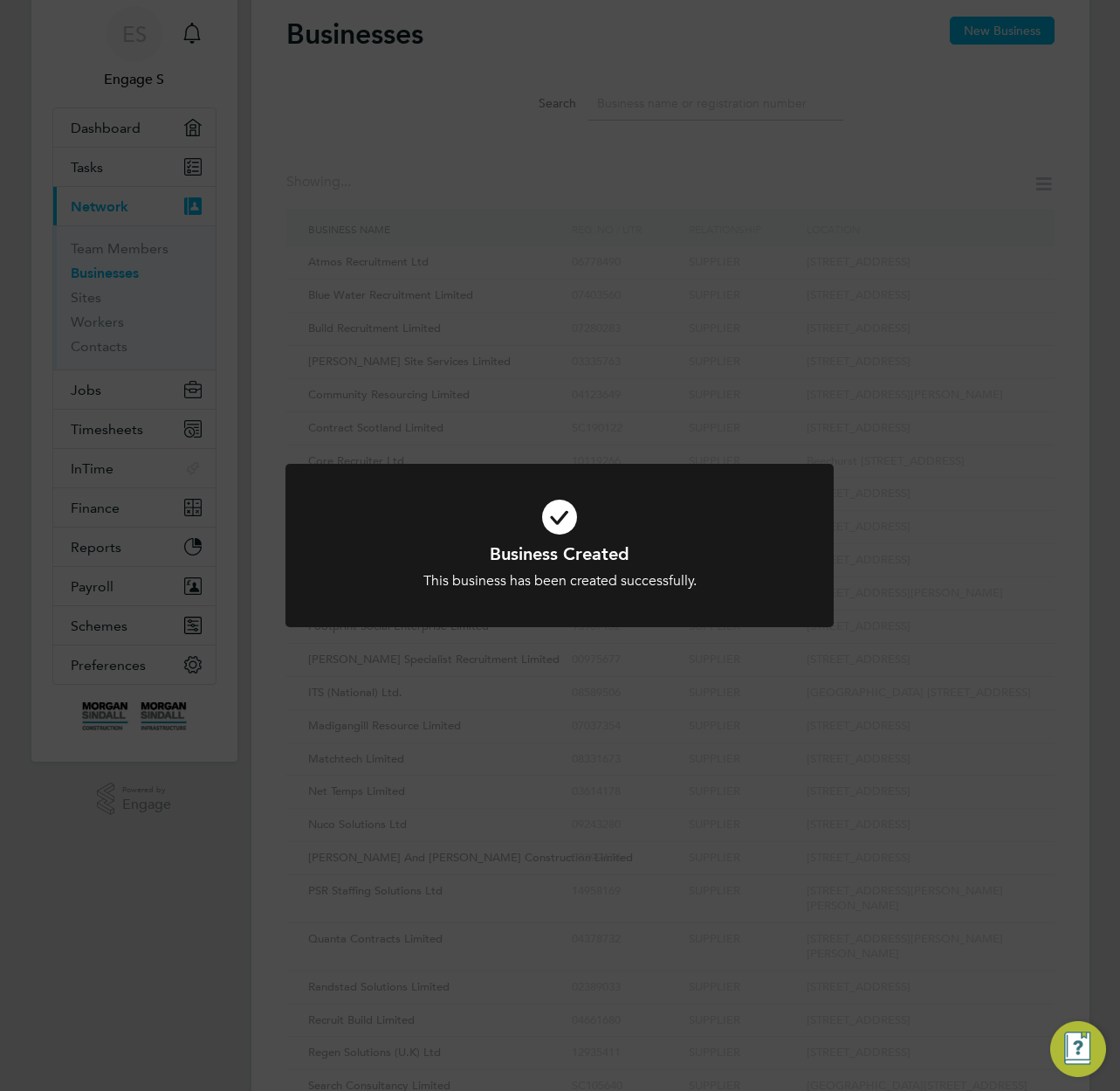
scroll to position [0, 0]
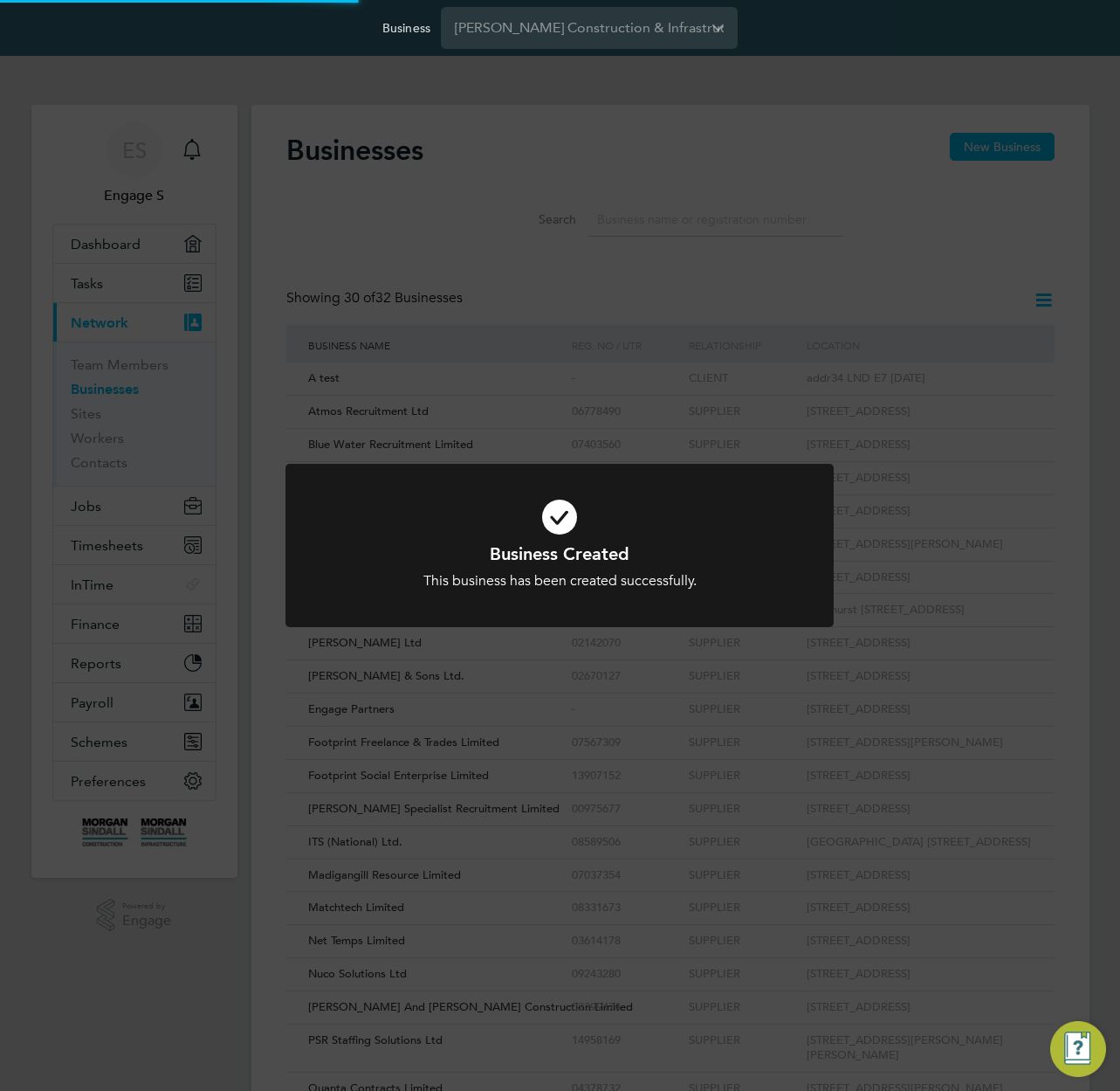
click at [868, 220] on div "Business Created This business has been created successfully. Cancel Okay" at bounding box center [560, 545] width 1120 height 1091
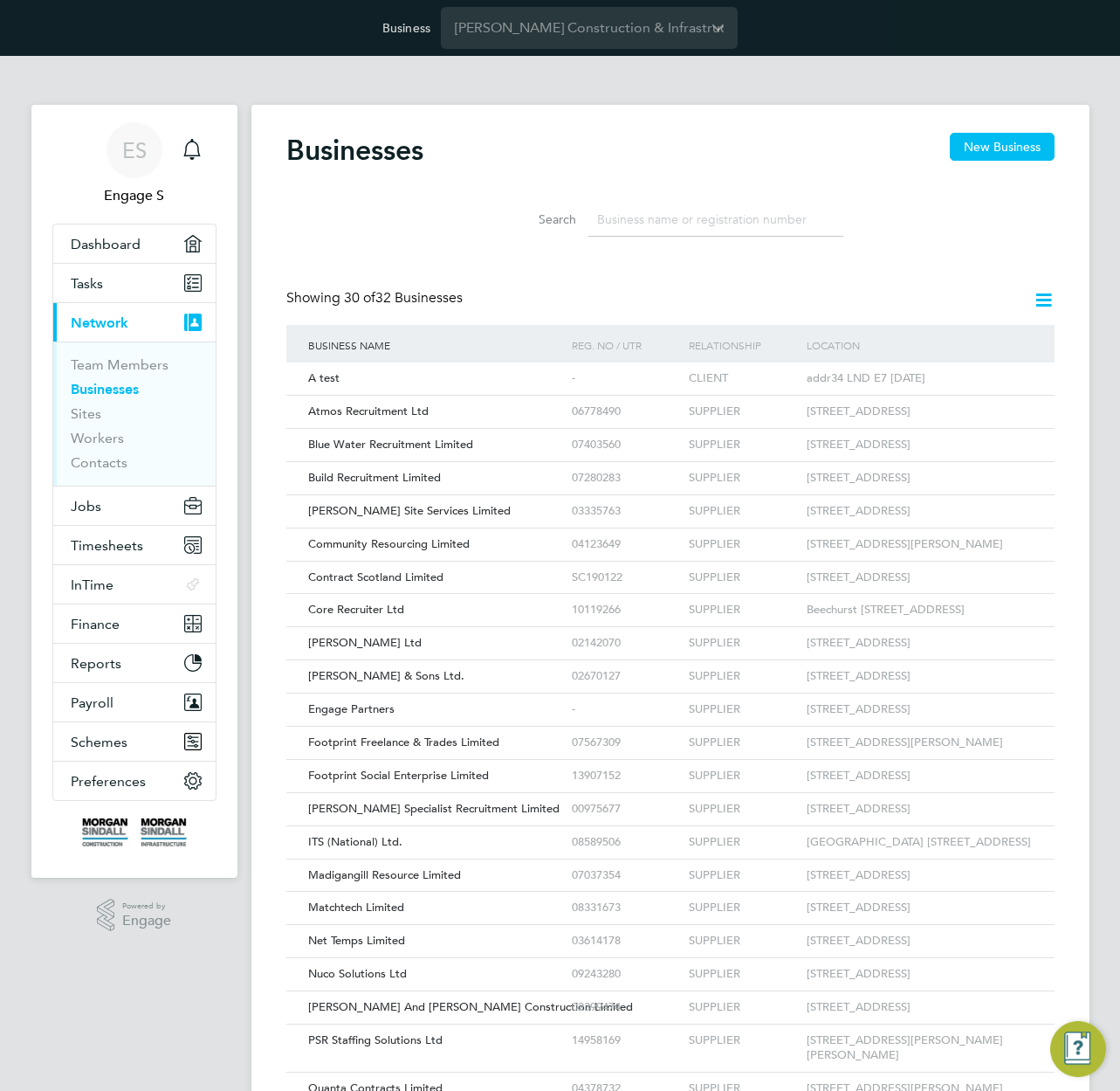
click at [664, 204] on input at bounding box center [716, 220] width 255 height 34
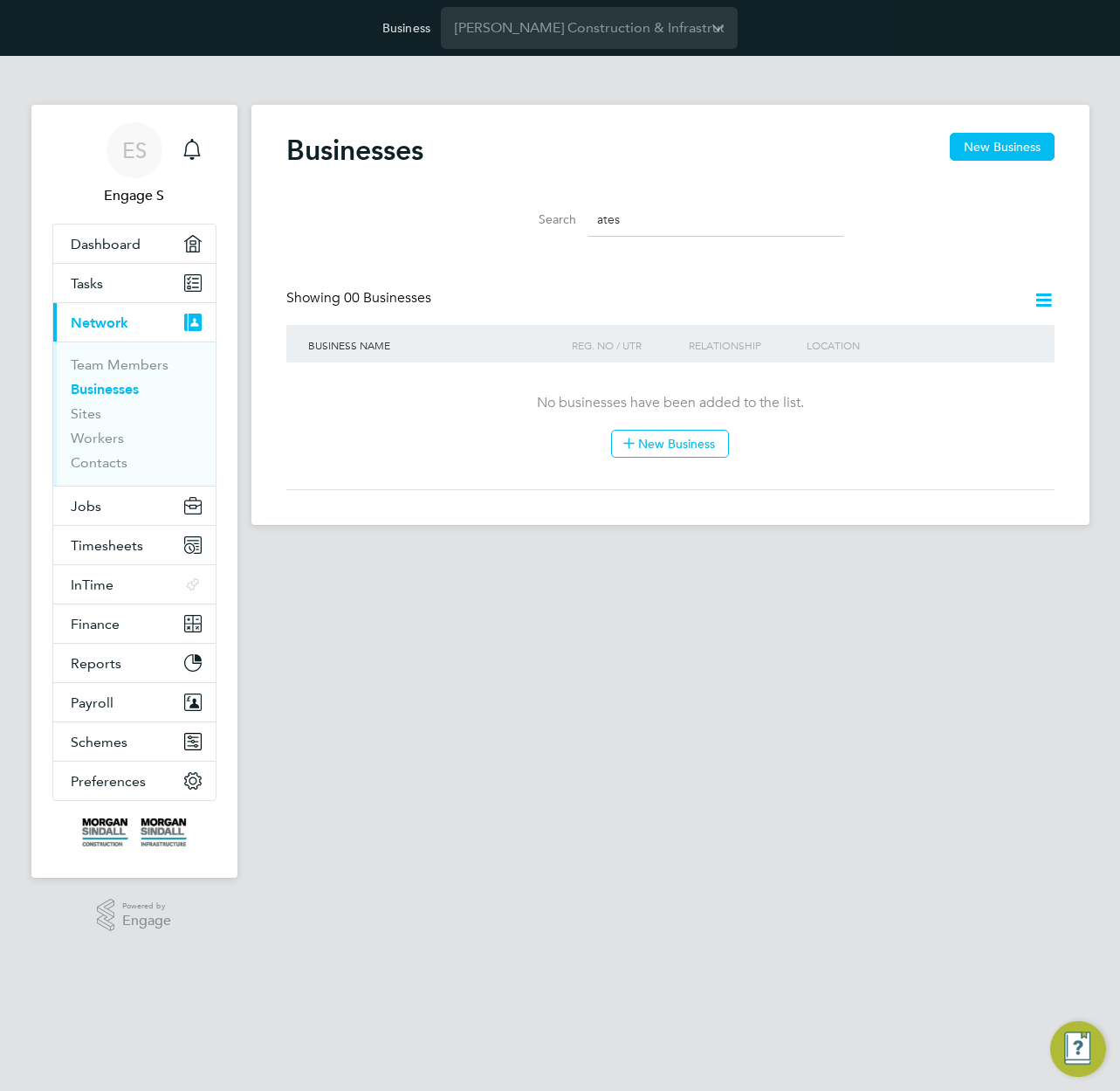
click at [664, 204] on input "ates" at bounding box center [716, 220] width 255 height 34
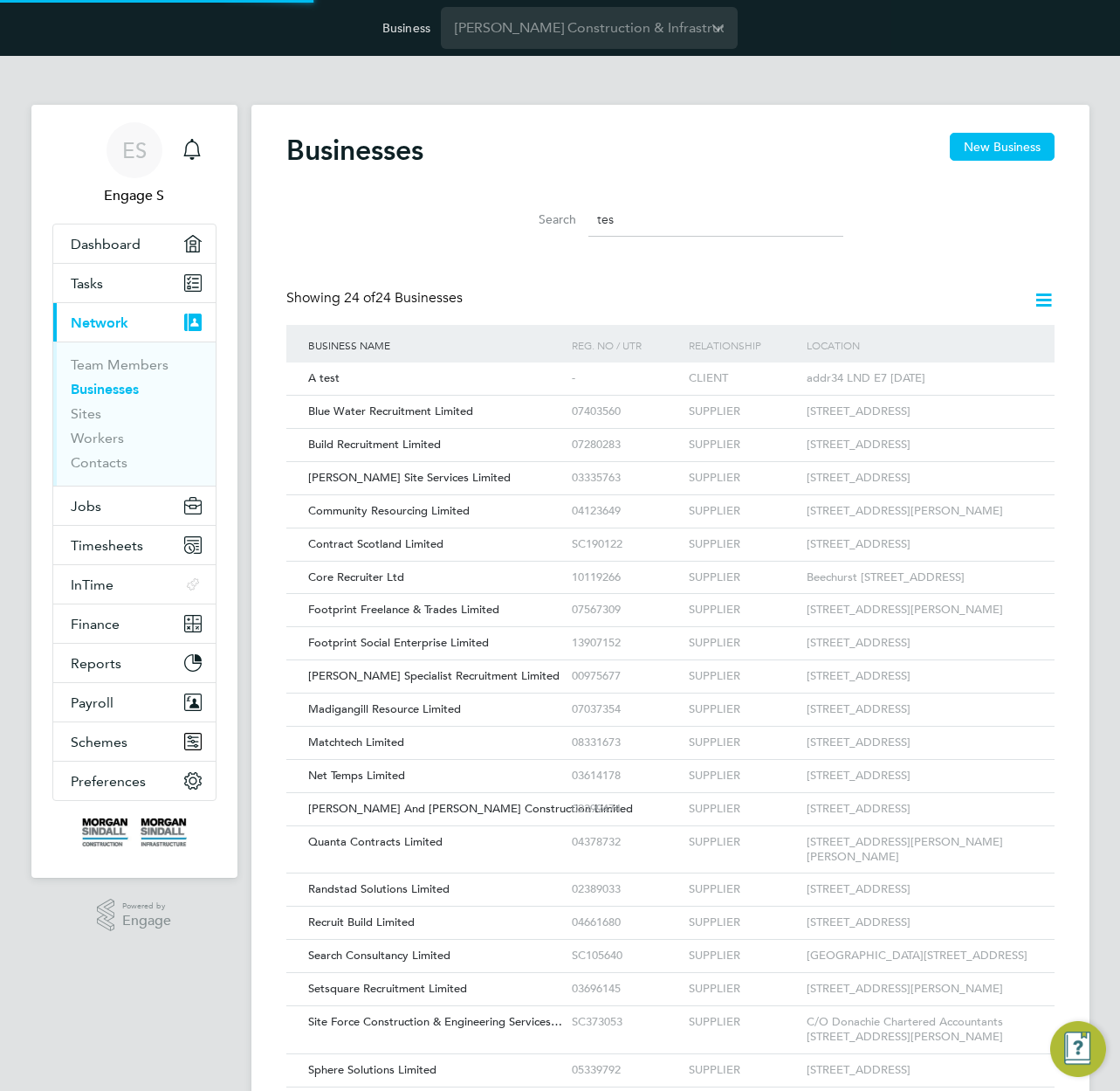
scroll to position [9, 9]
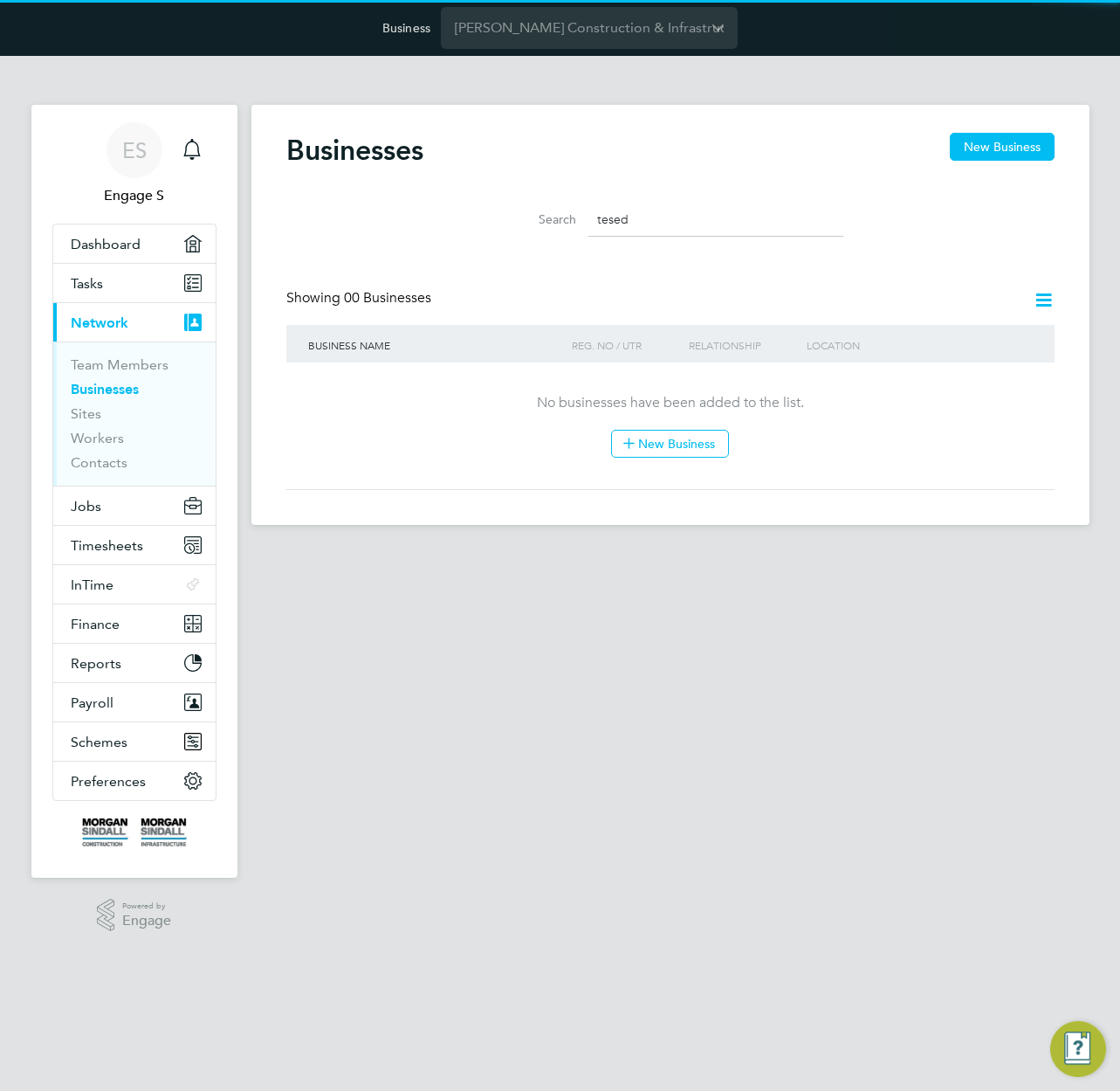
click at [664, 204] on input "tesed" at bounding box center [716, 220] width 255 height 34
type input "a tested"
click at [679, 227] on input "a tested" at bounding box center [716, 220] width 255 height 34
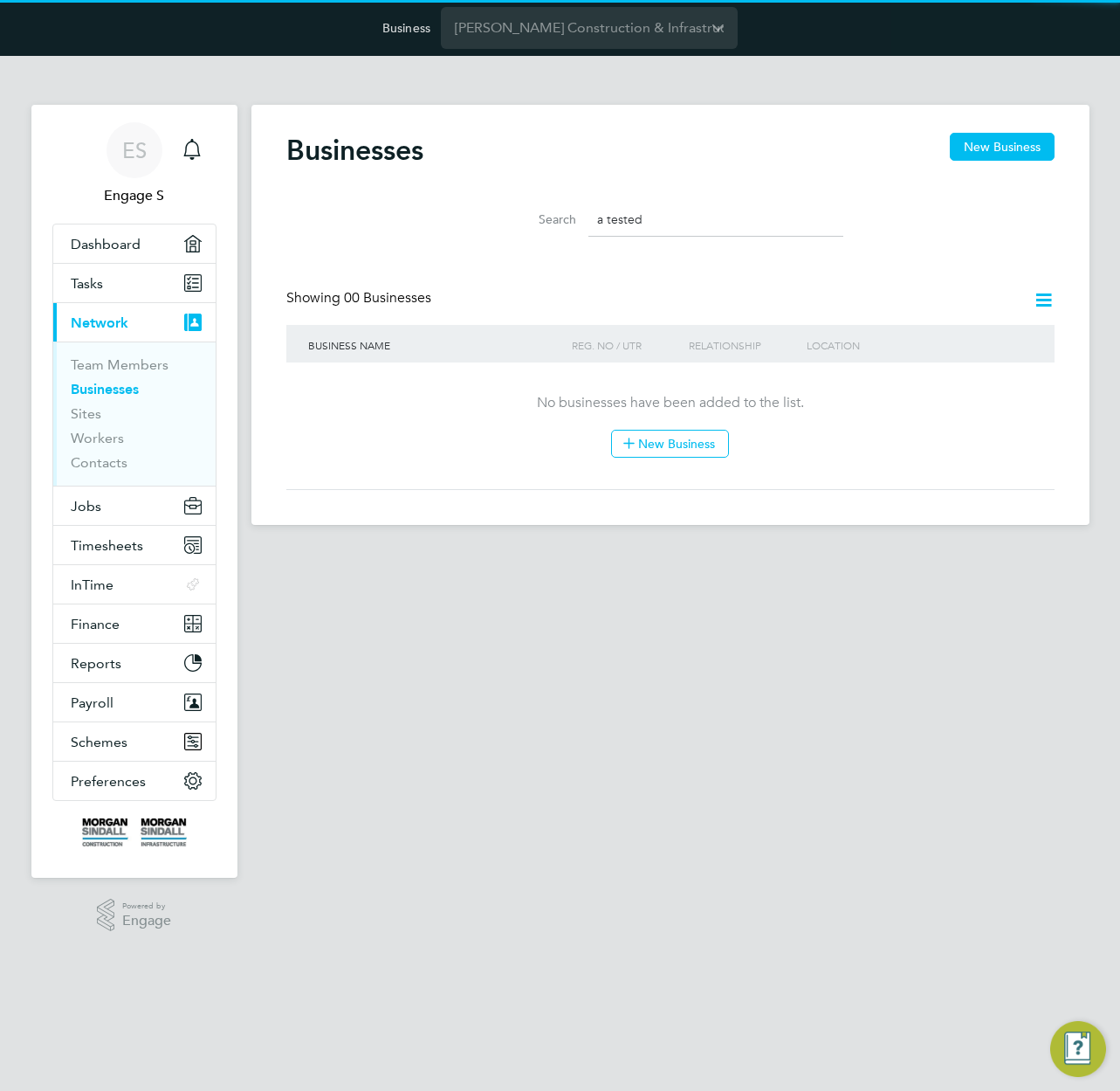
click at [679, 227] on input "a tested" at bounding box center [716, 220] width 255 height 34
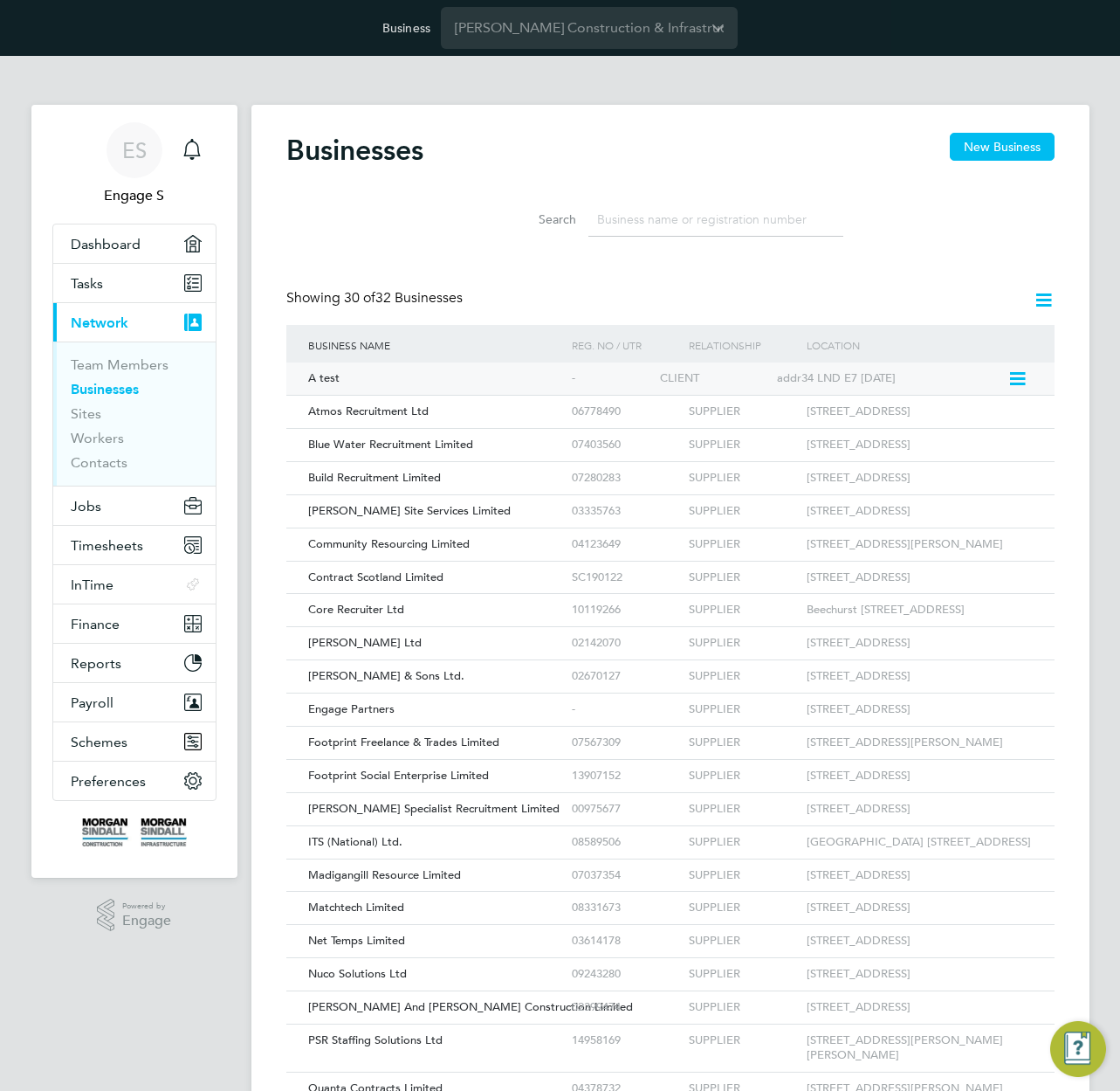
click at [319, 375] on span "A test" at bounding box center [323, 377] width 31 height 15
click at [869, 375] on div "addr34 LND E7 1AD" at bounding box center [890, 378] width 235 height 32
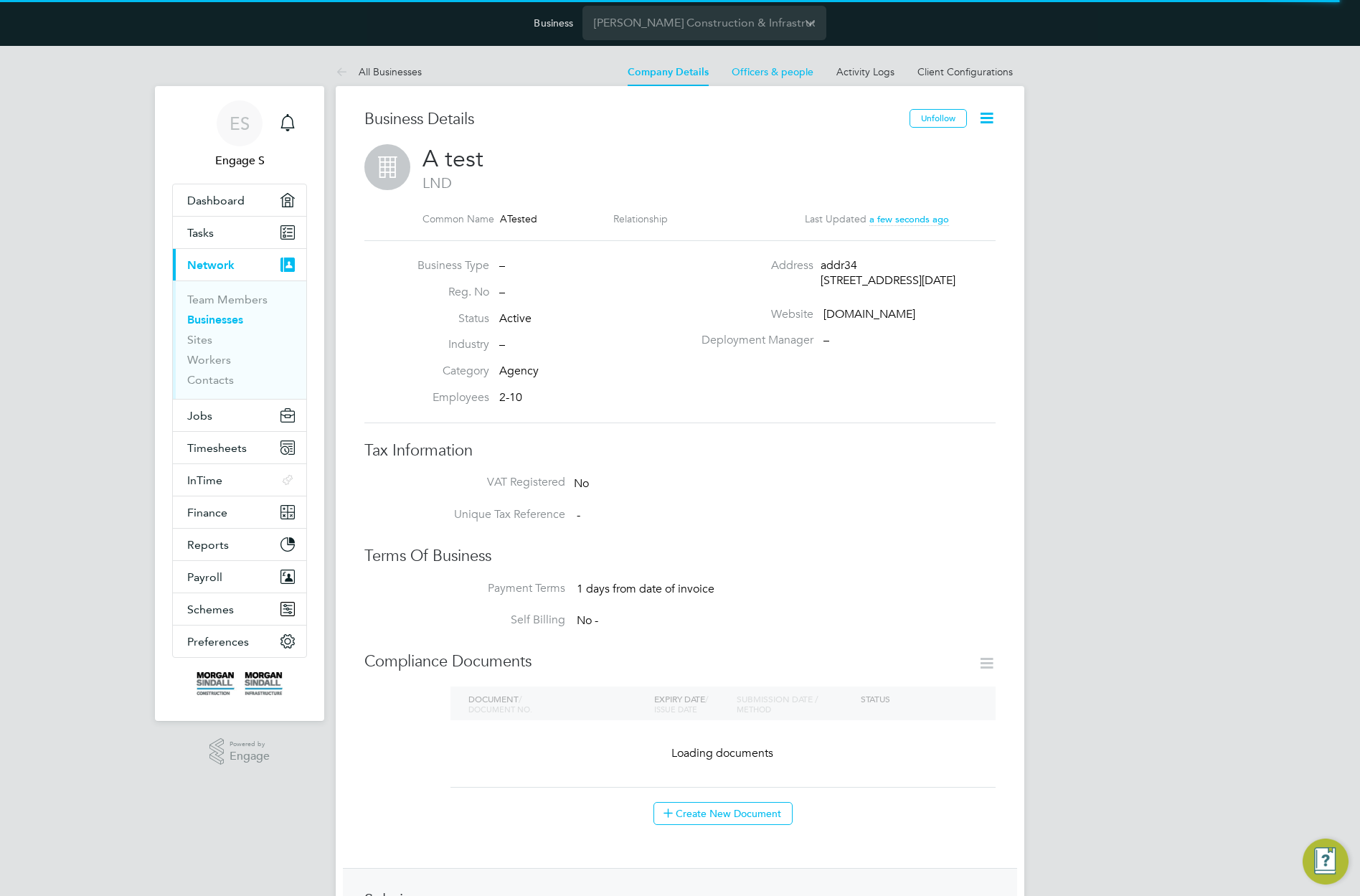
click at [986, 109] on icon at bounding box center [986, 118] width 18 height 18
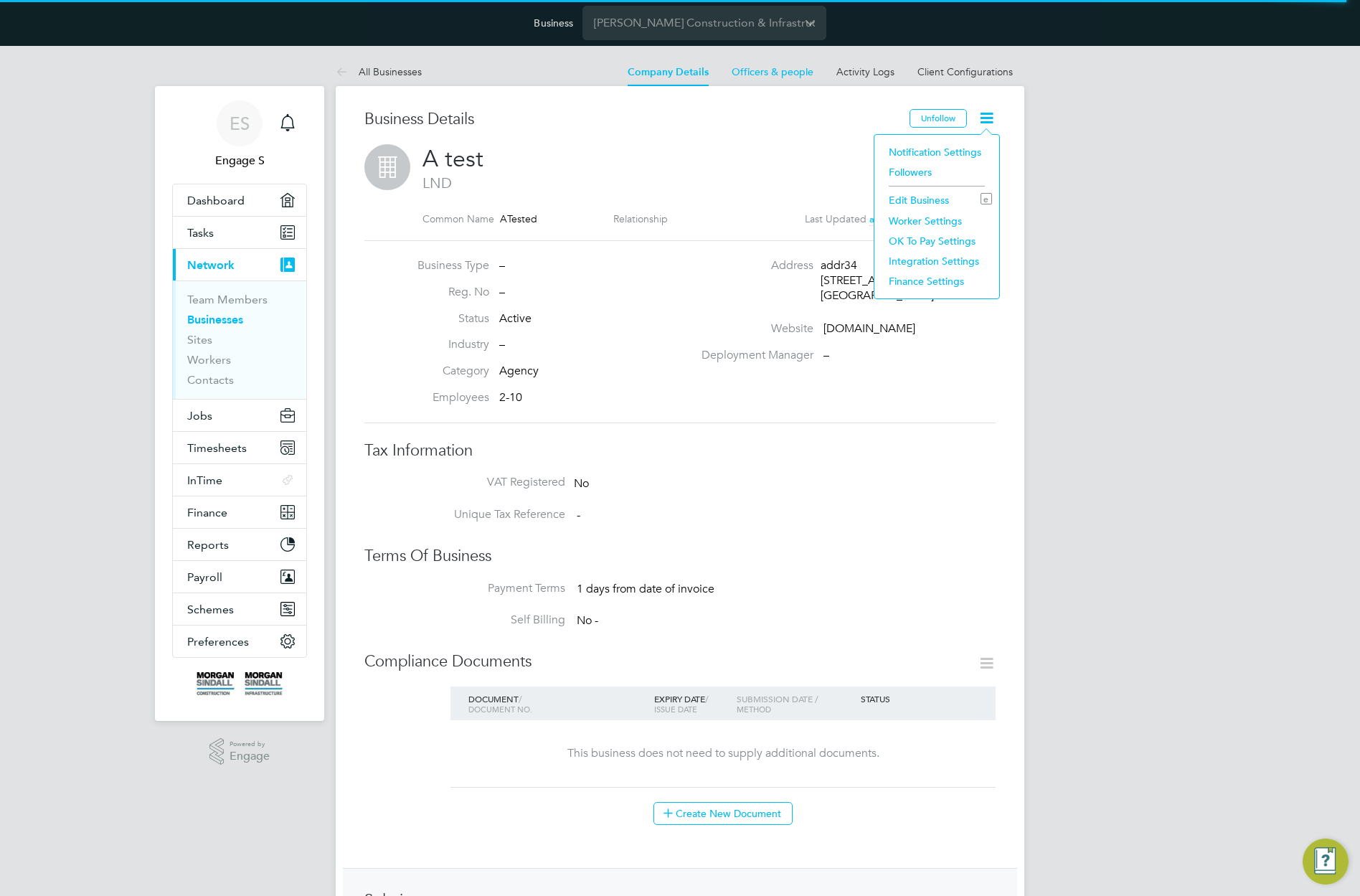
click at [908, 204] on li "Edit Business e" at bounding box center [936, 200] width 110 height 20
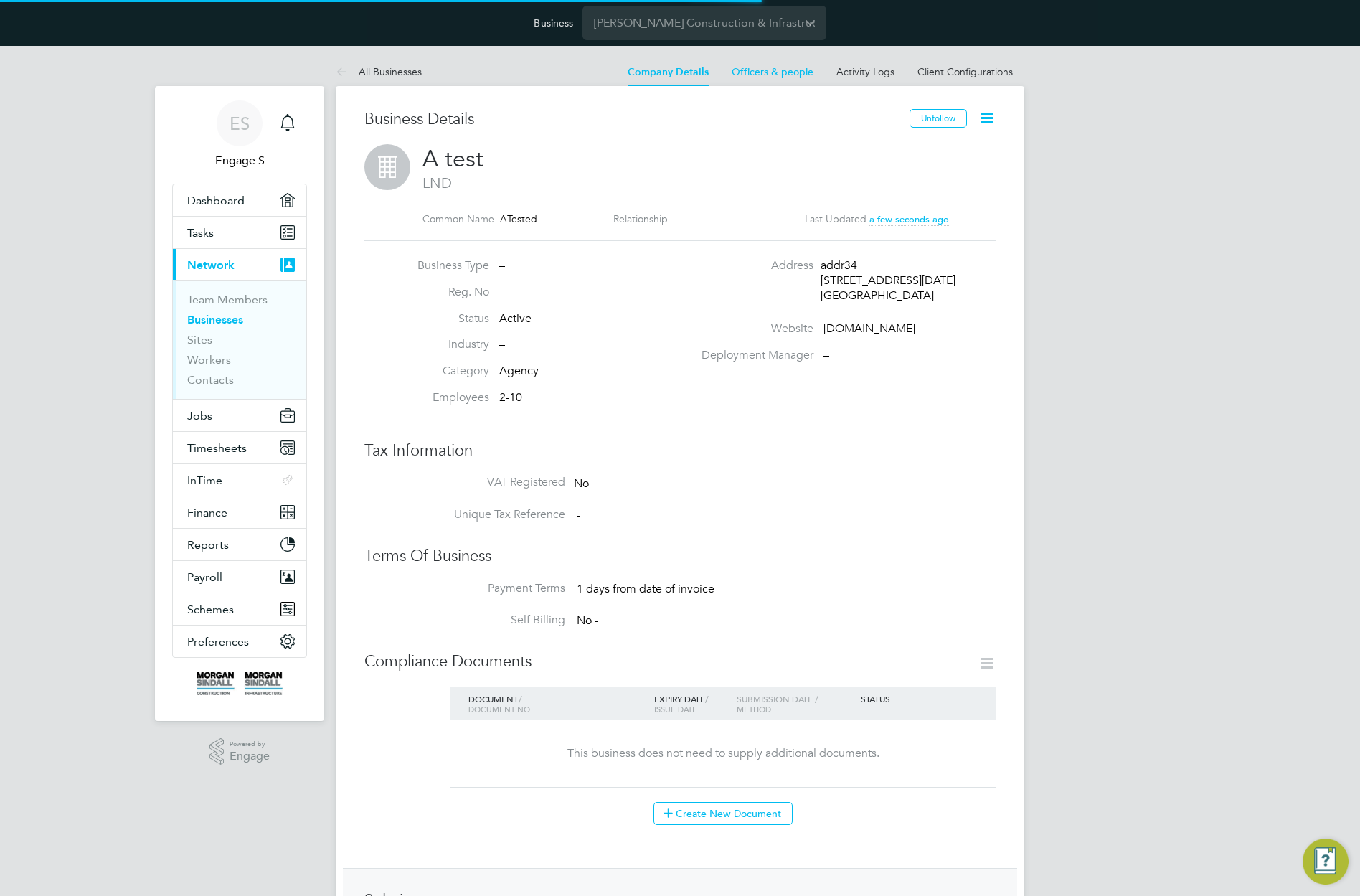
type input "United Kingdom"
type input "A test"
type input "addr34"
type input "LND"
type input "E7 1AD"
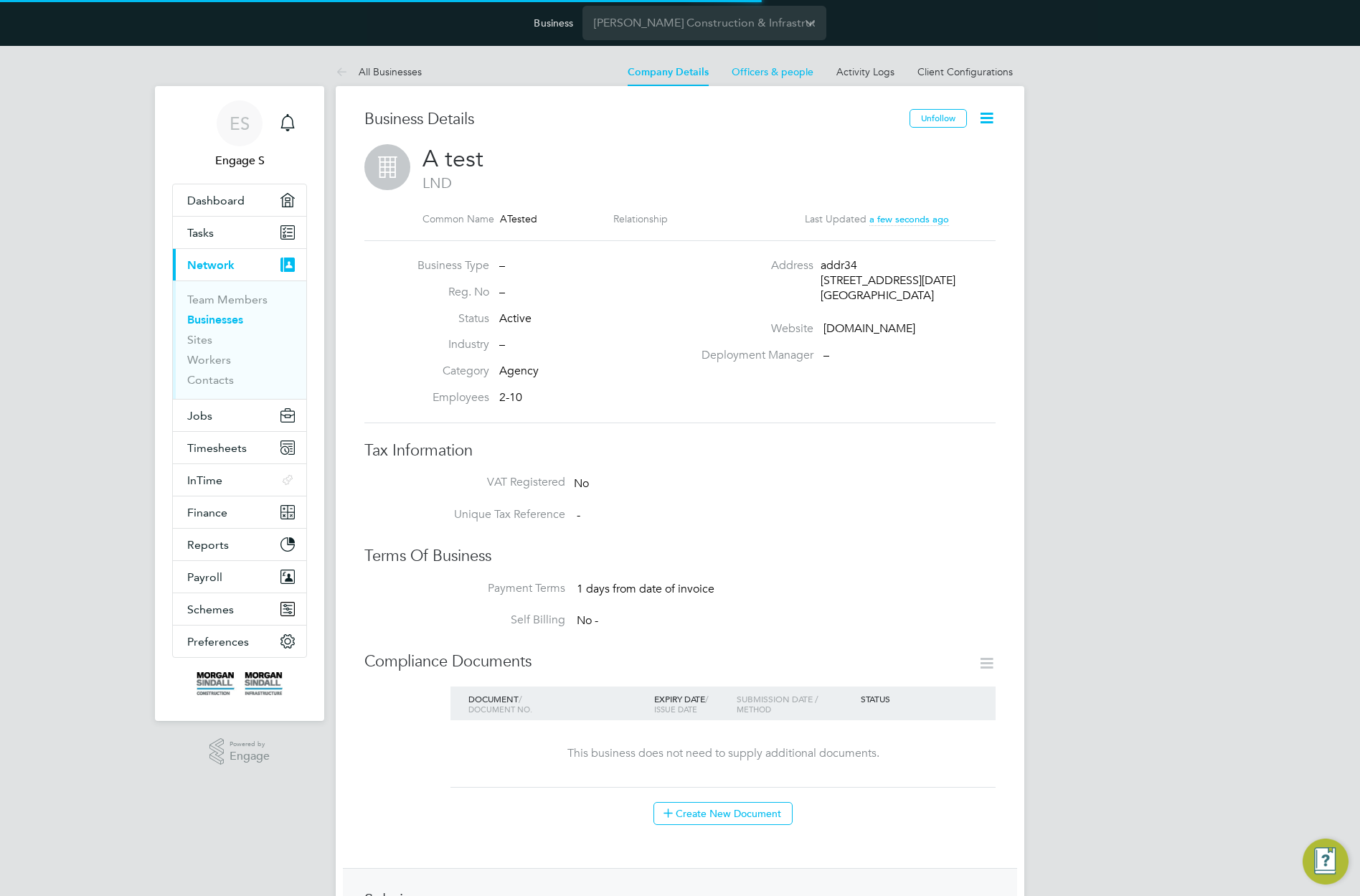
type input "Charity & Voluntary"
type input "Agency"
type input "2-10"
type input "wertrttil.com"
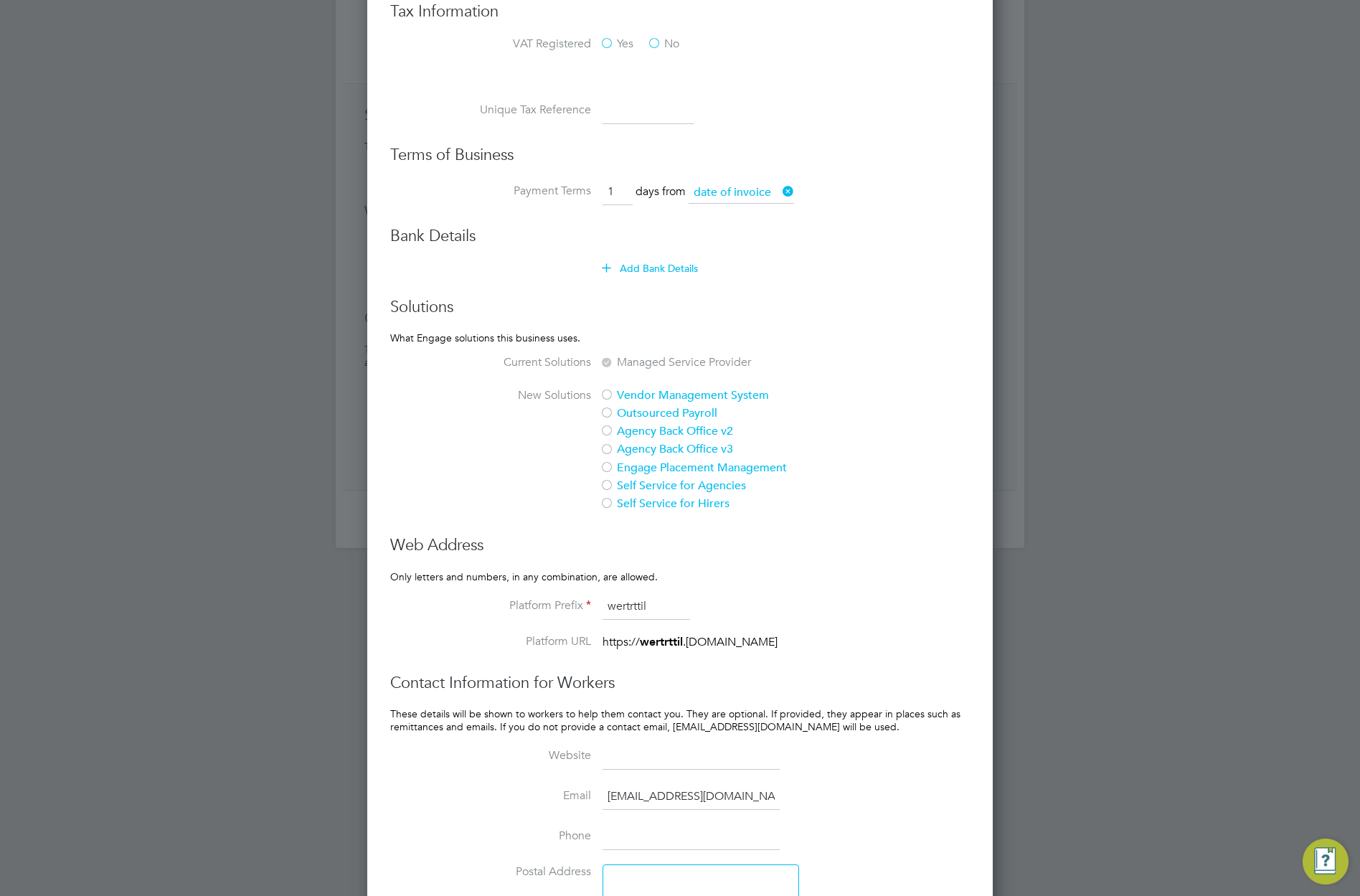
scroll to position [921, 0]
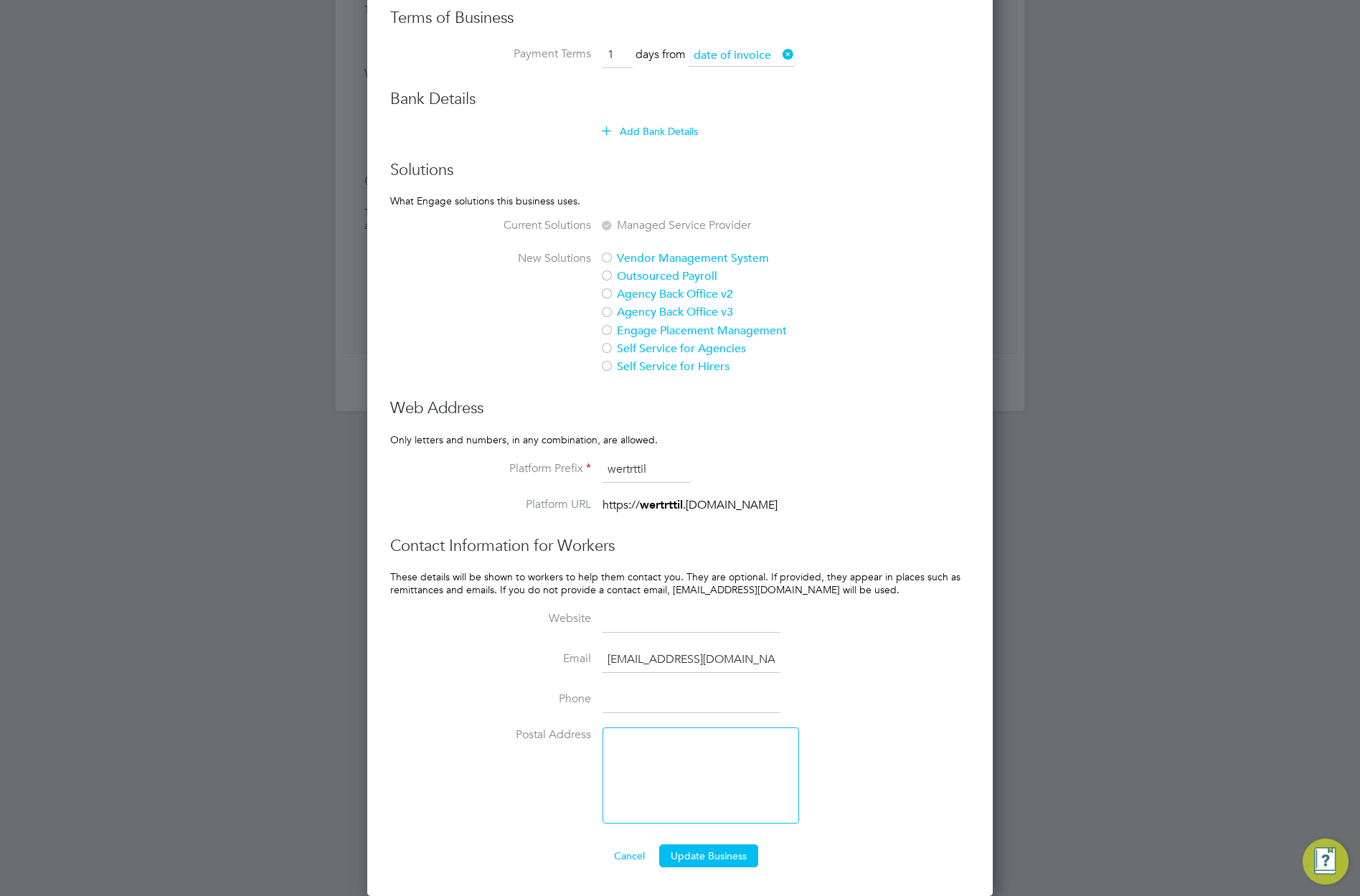
click at [654, 622] on input at bounding box center [691, 619] width 177 height 25
click at [634, 858] on button "Cancel" at bounding box center [629, 856] width 53 height 23
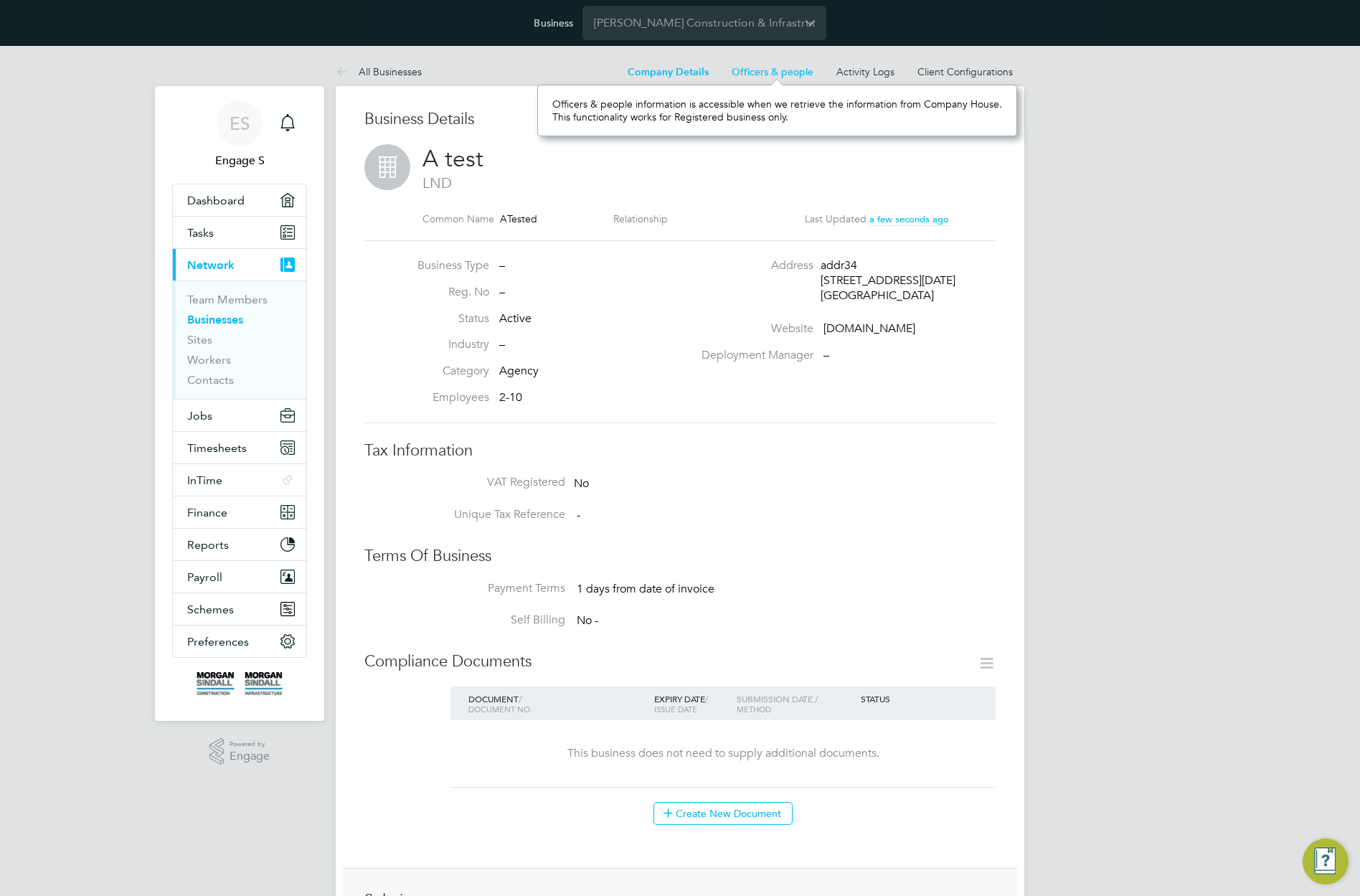
scroll to position [13, 82]
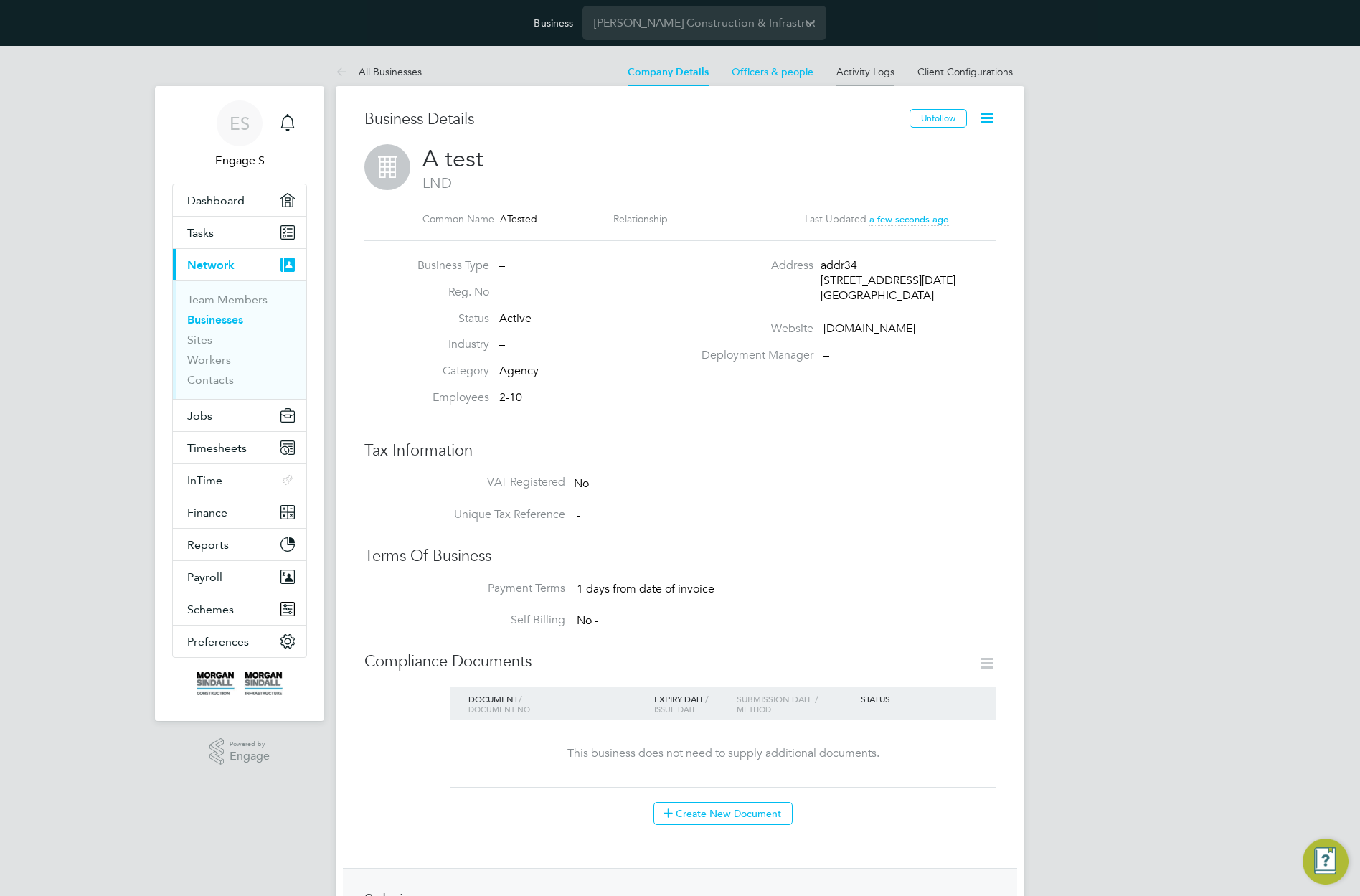
click at [871, 75] on link "Activity Logs" at bounding box center [865, 71] width 58 height 13
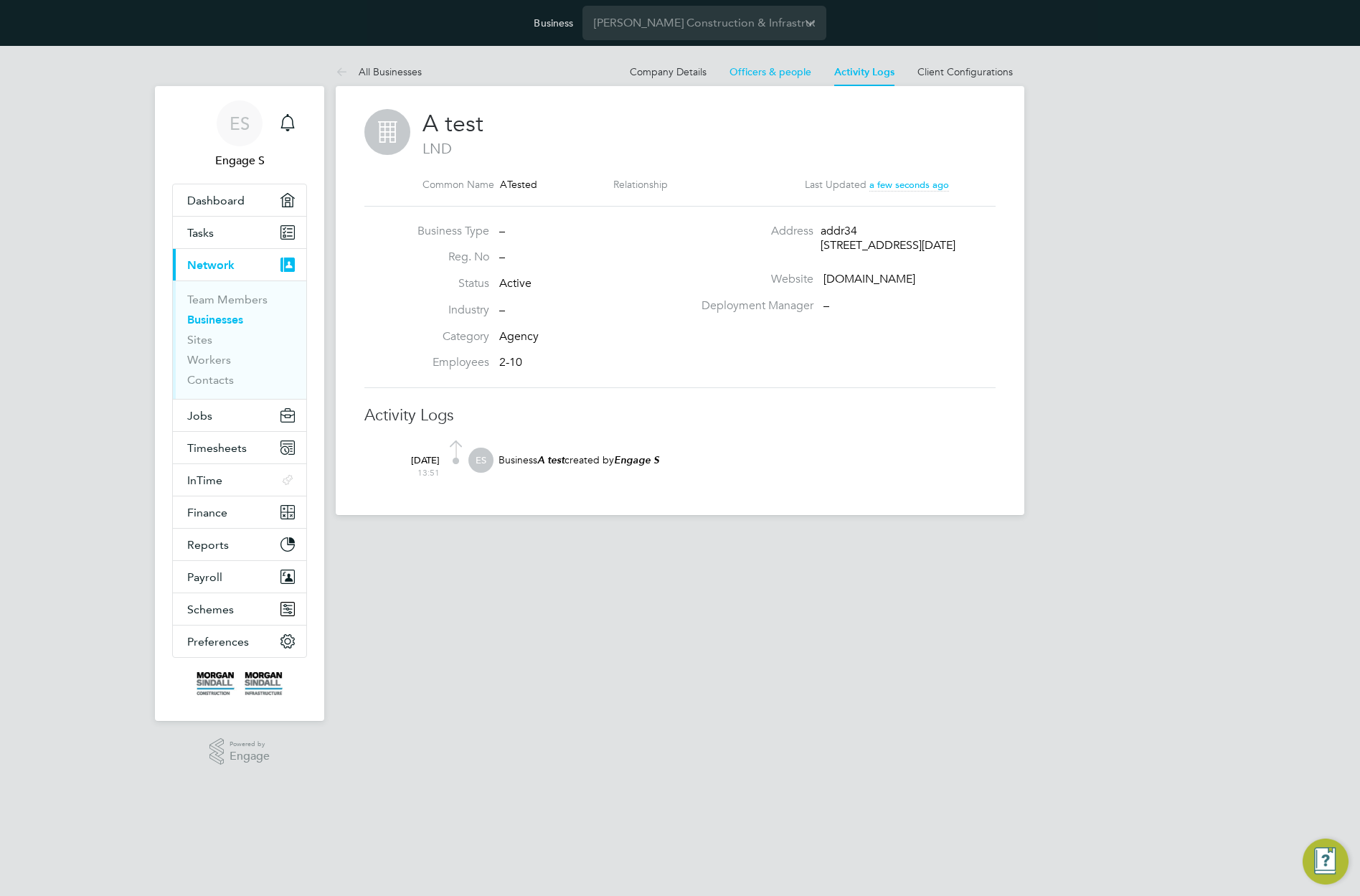
click at [954, 69] on link "Client Configurations" at bounding box center [965, 71] width 95 height 13
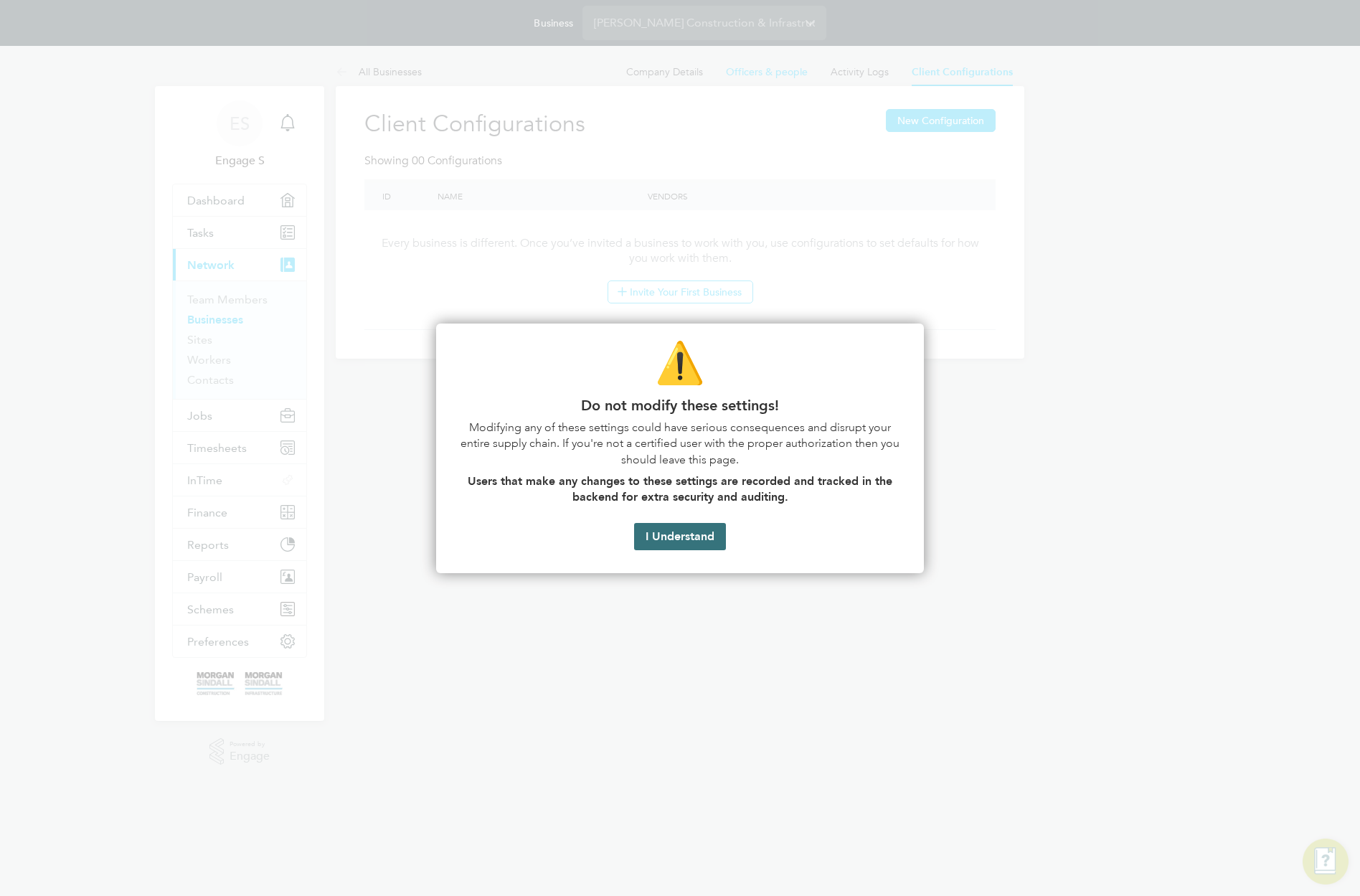
click at [682, 535] on button "I Understand" at bounding box center [680, 536] width 92 height 27
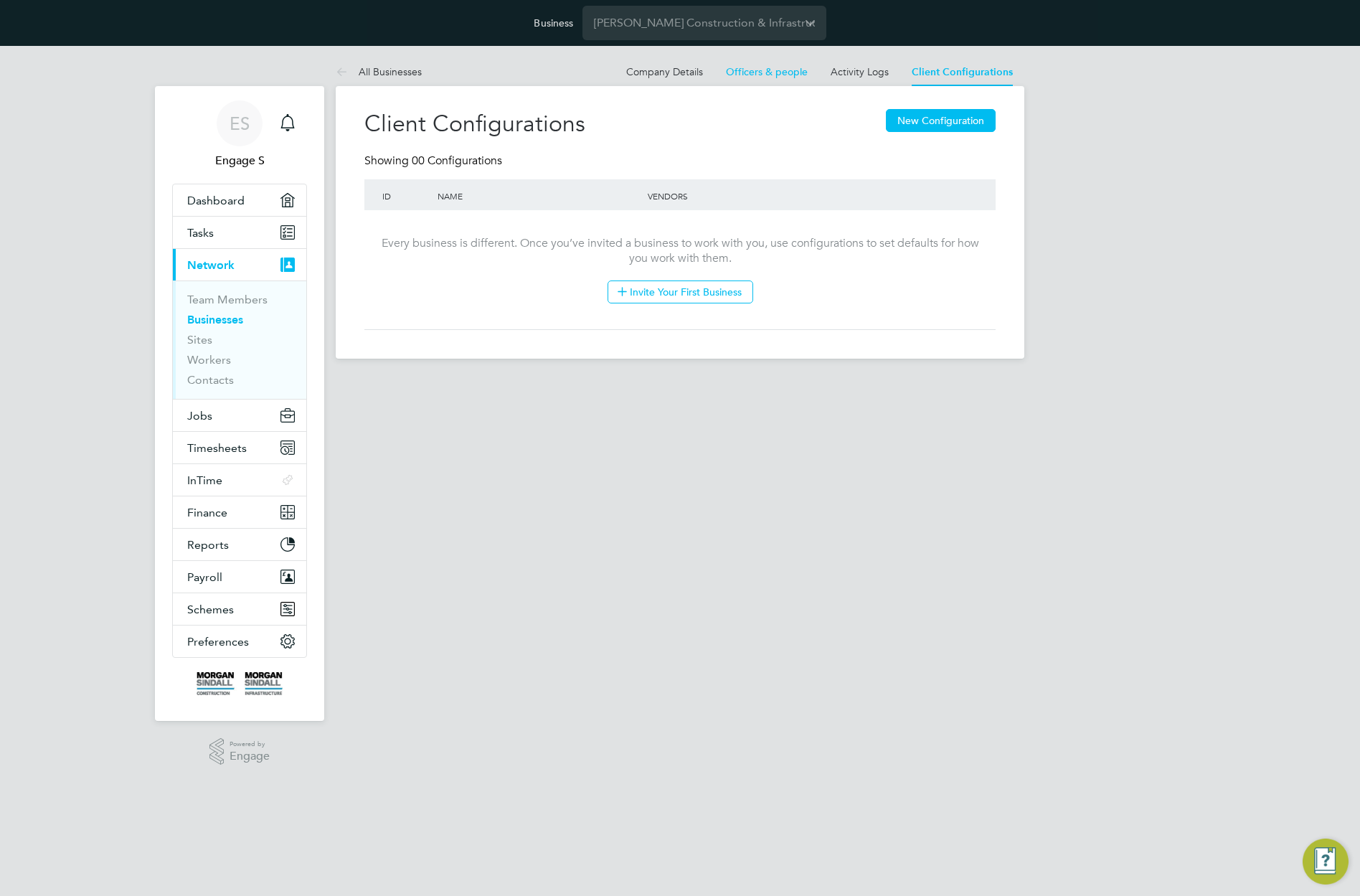
click at [747, 90] on div "Client Configurations New Configuration Showing 00 Configurations ID Name Vendo…" at bounding box center [680, 223] width 688 height 273
click at [662, 62] on li "Company Details" at bounding box center [664, 71] width 76 height 29
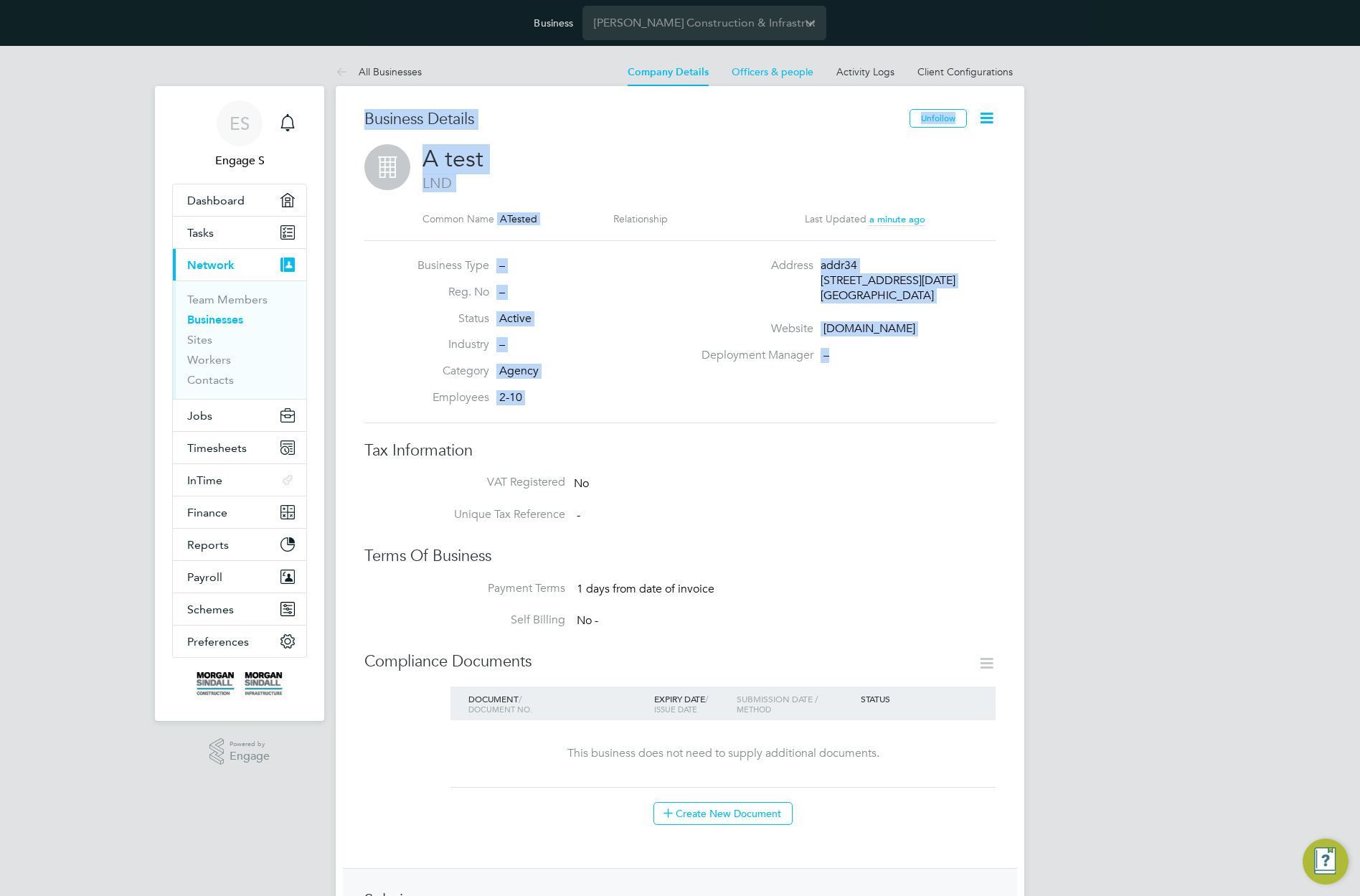
drag, startPoint x: 845, startPoint y: 355, endPoint x: 366, endPoint y: 95, distance: 545.0
click at [366, 95] on div "Business Details Unfollow A test LND Common Name ATested Relationship Last Upda…" at bounding box center [680, 710] width 688 height 1247
click at [925, 191] on span "LND" at bounding box center [701, 182] width 558 height 19
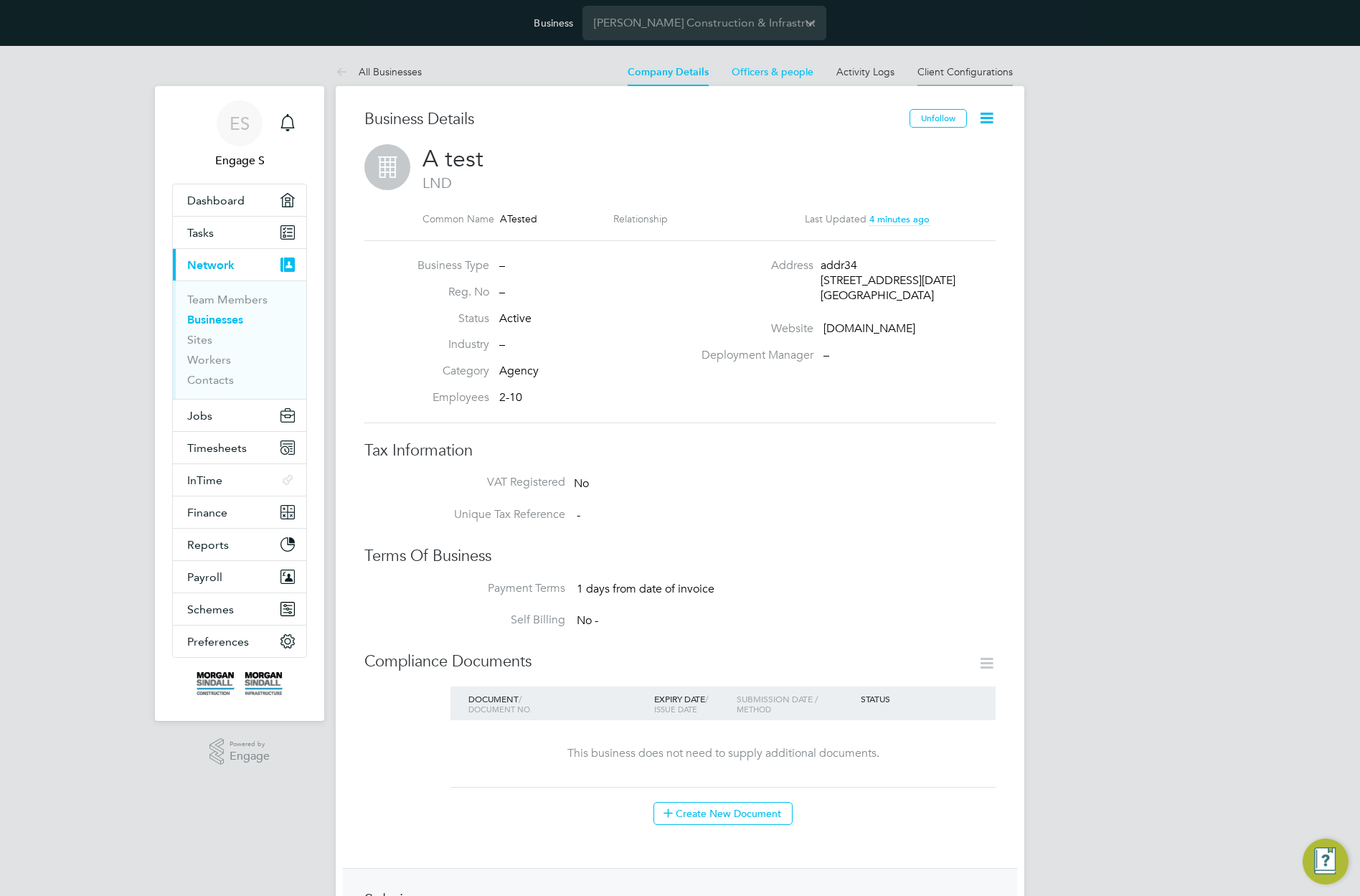
click at [970, 76] on link "Client Configurations" at bounding box center [965, 71] width 95 height 13
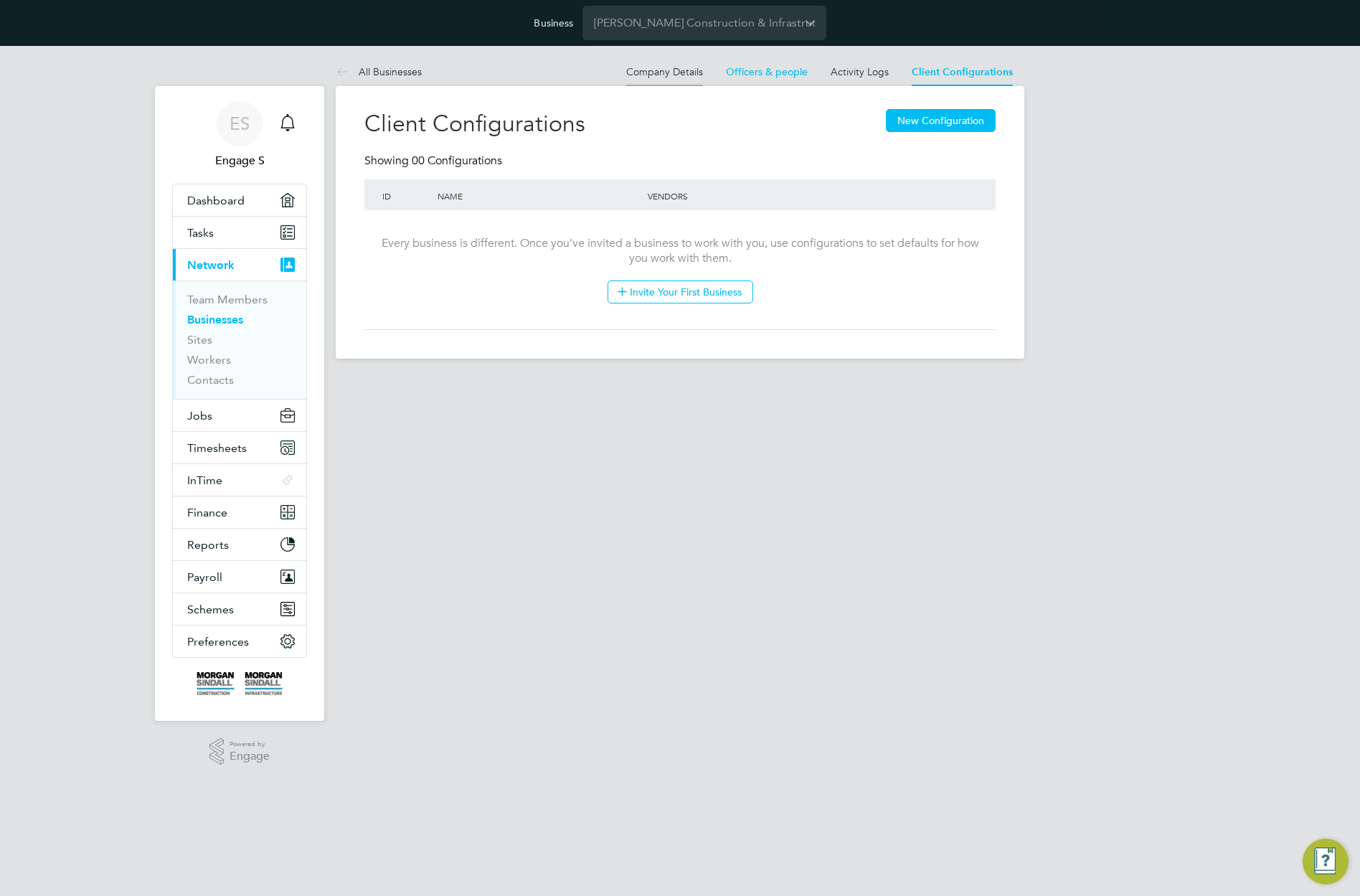
click at [661, 79] on li "Company Details" at bounding box center [664, 71] width 76 height 29
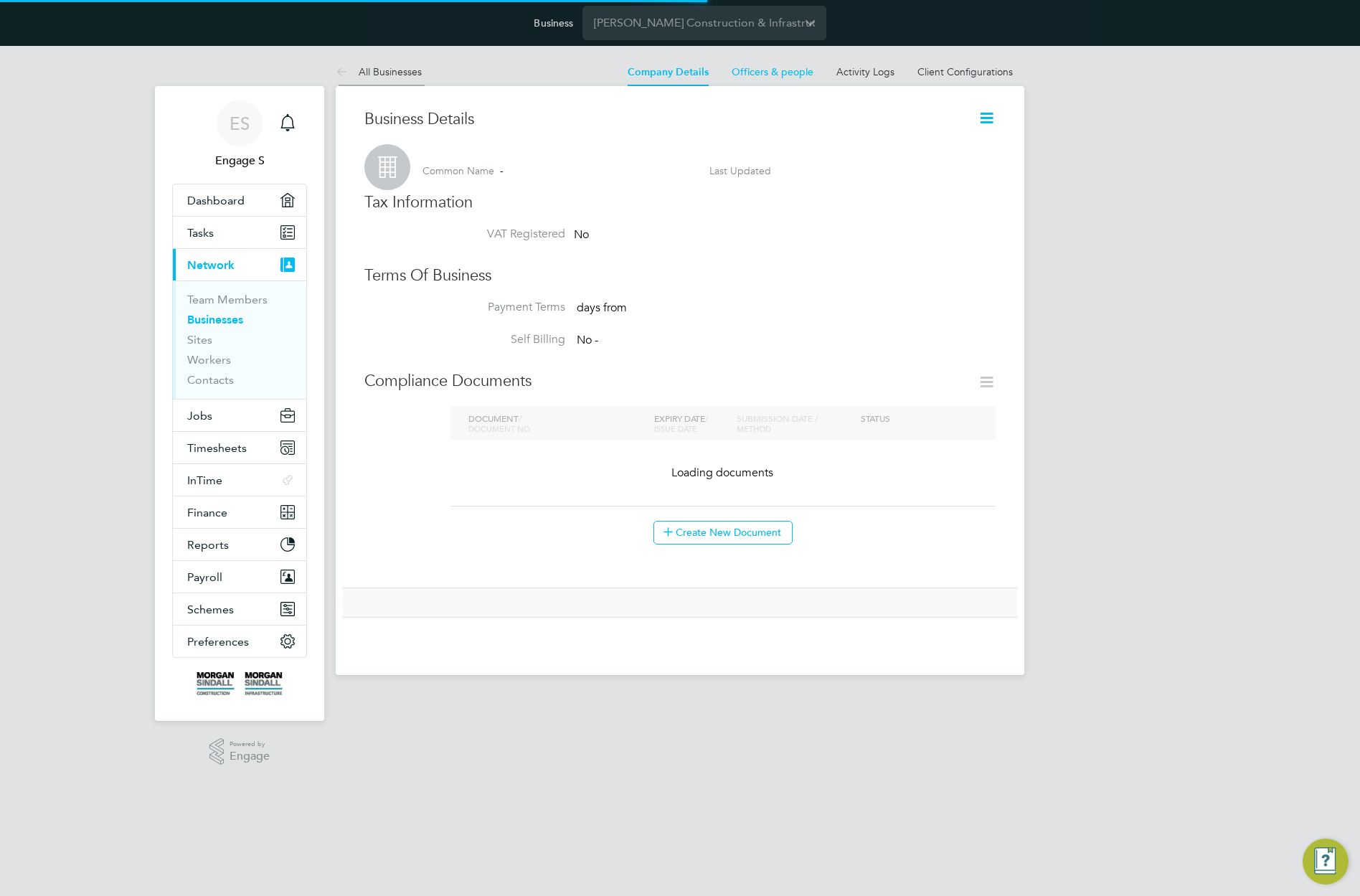
click at [393, 76] on link "All Businesses" at bounding box center [379, 71] width 86 height 13
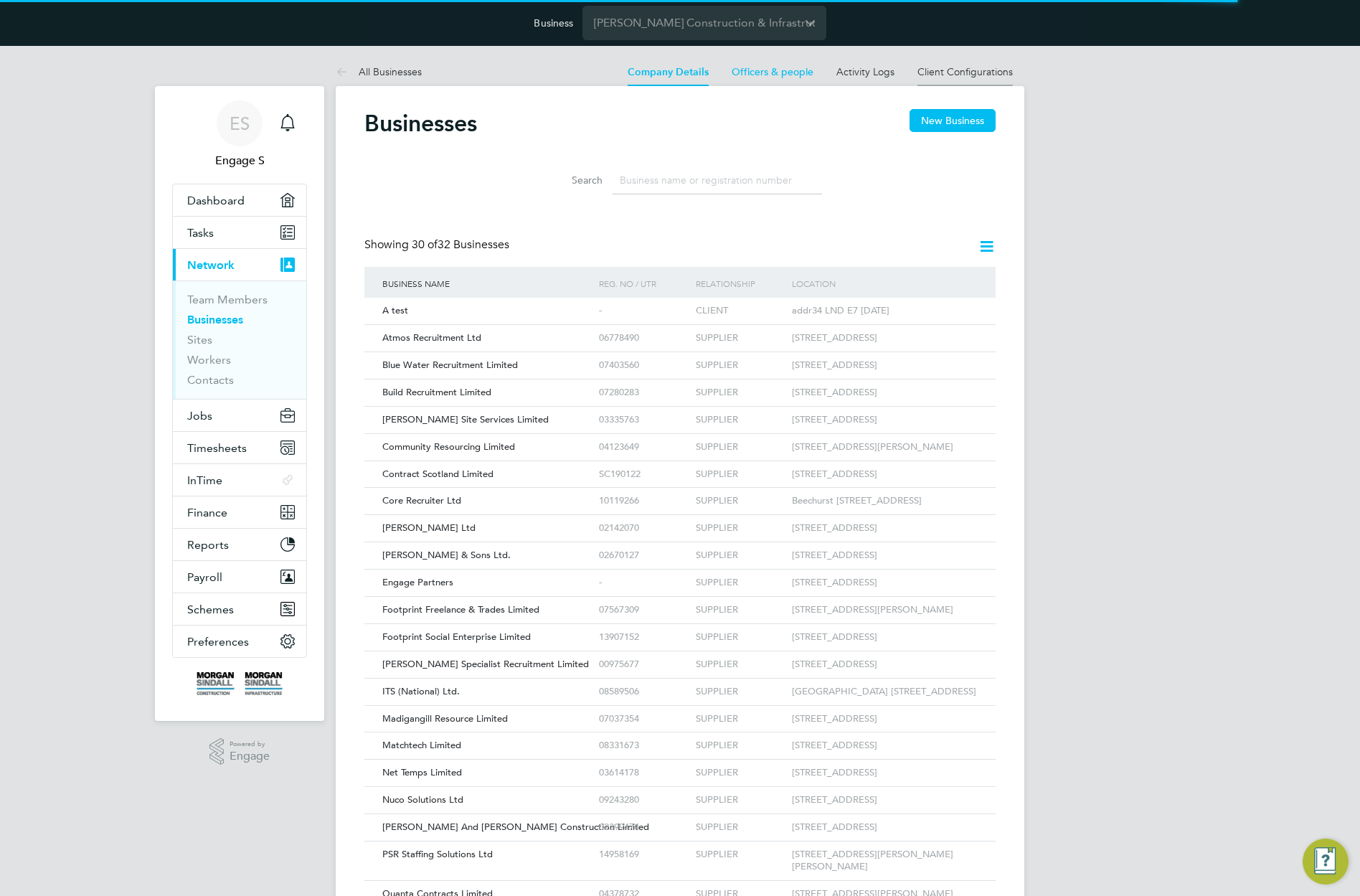
click at [981, 71] on link "Client Configurations" at bounding box center [965, 71] width 95 height 13
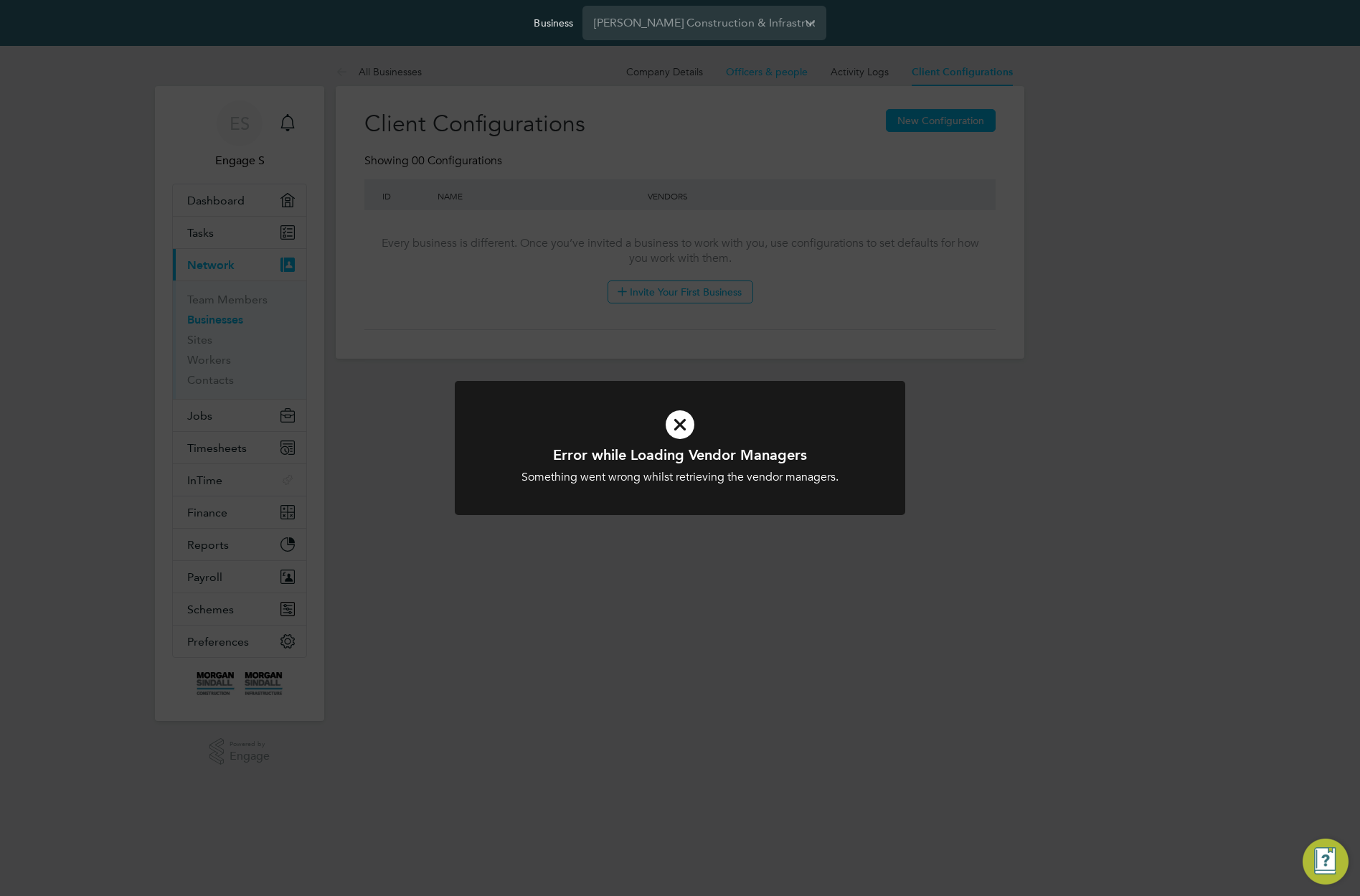
click at [981, 71] on div "Error while Loading Vendor Managers Something went wrong whilst retrieving the …" at bounding box center [680, 448] width 1360 height 896
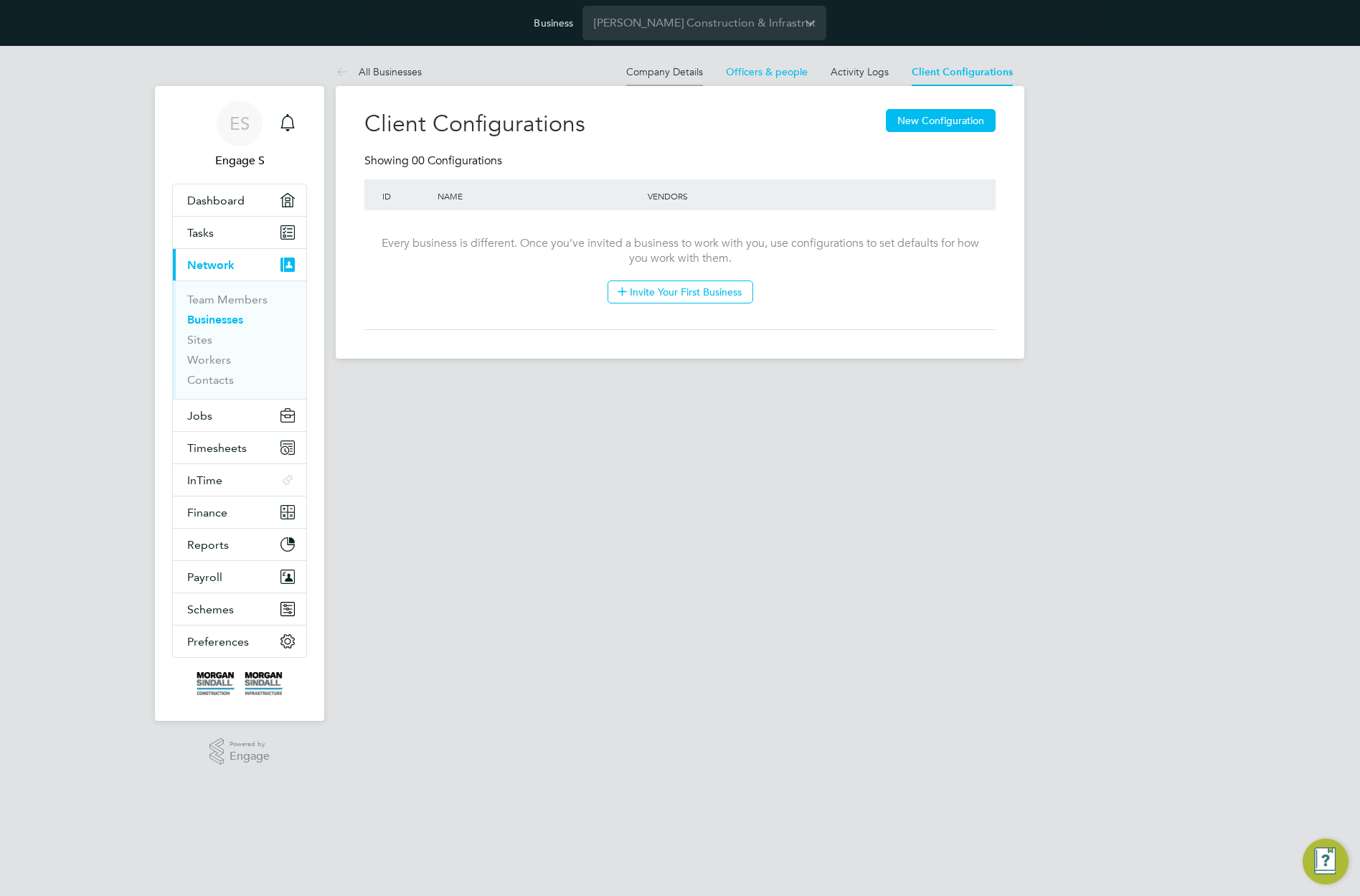
click at [641, 75] on link "Company Details" at bounding box center [664, 71] width 76 height 13
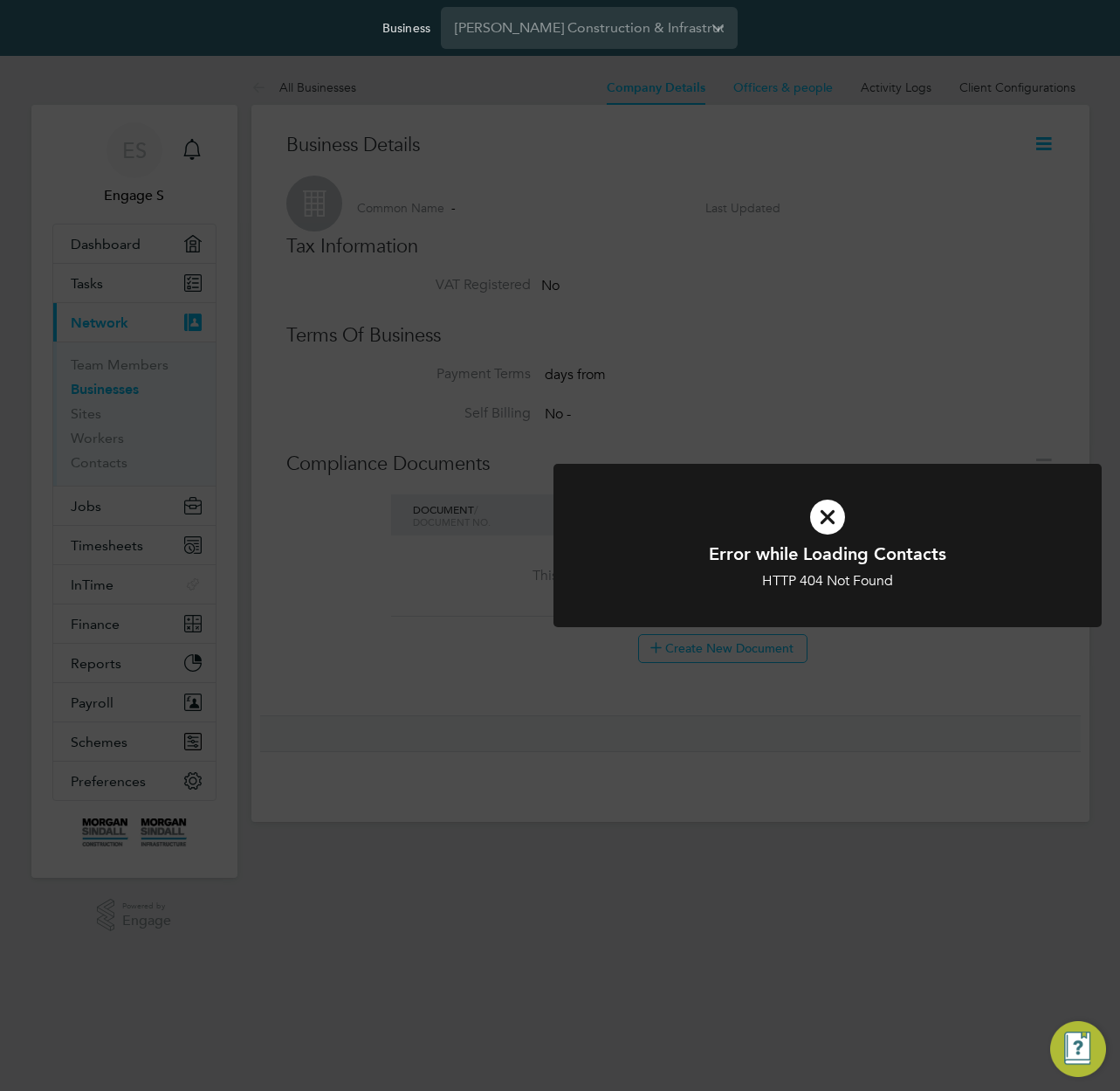
click at [830, 359] on div "Error while Loading Contacts HTTP 404 Not Found Cancel Okay" at bounding box center [560, 545] width 1120 height 1091
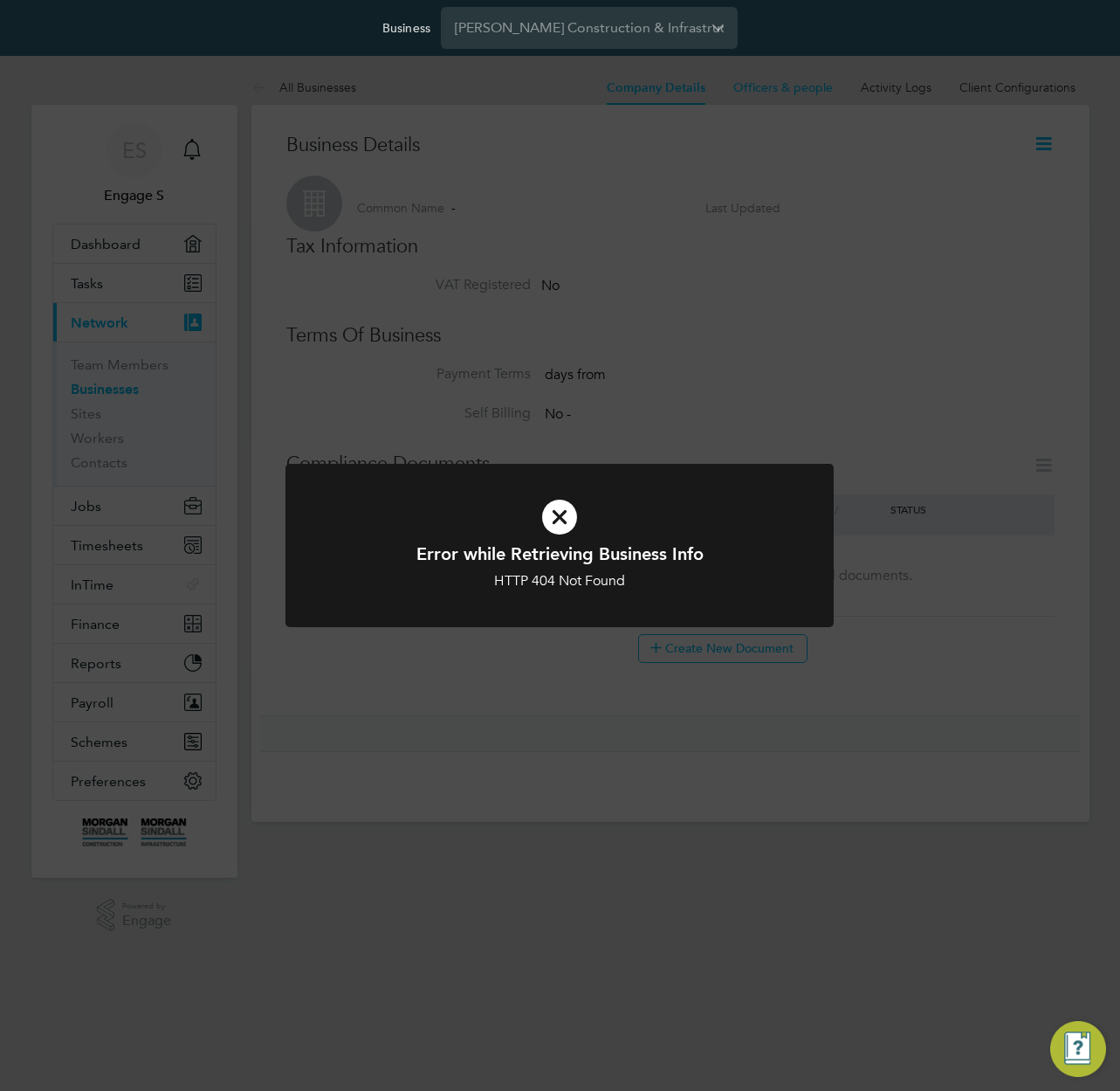
click at [830, 359] on div "Error while Retrieving Business Info HTTP 404 Not Found Cancel Okay" at bounding box center [560, 545] width 1120 height 1091
click at [637, 90] on div "Error while Retrieving Business Info HTTP 404 Not Found Cancel Okay" at bounding box center [560, 545] width 1120 height 1091
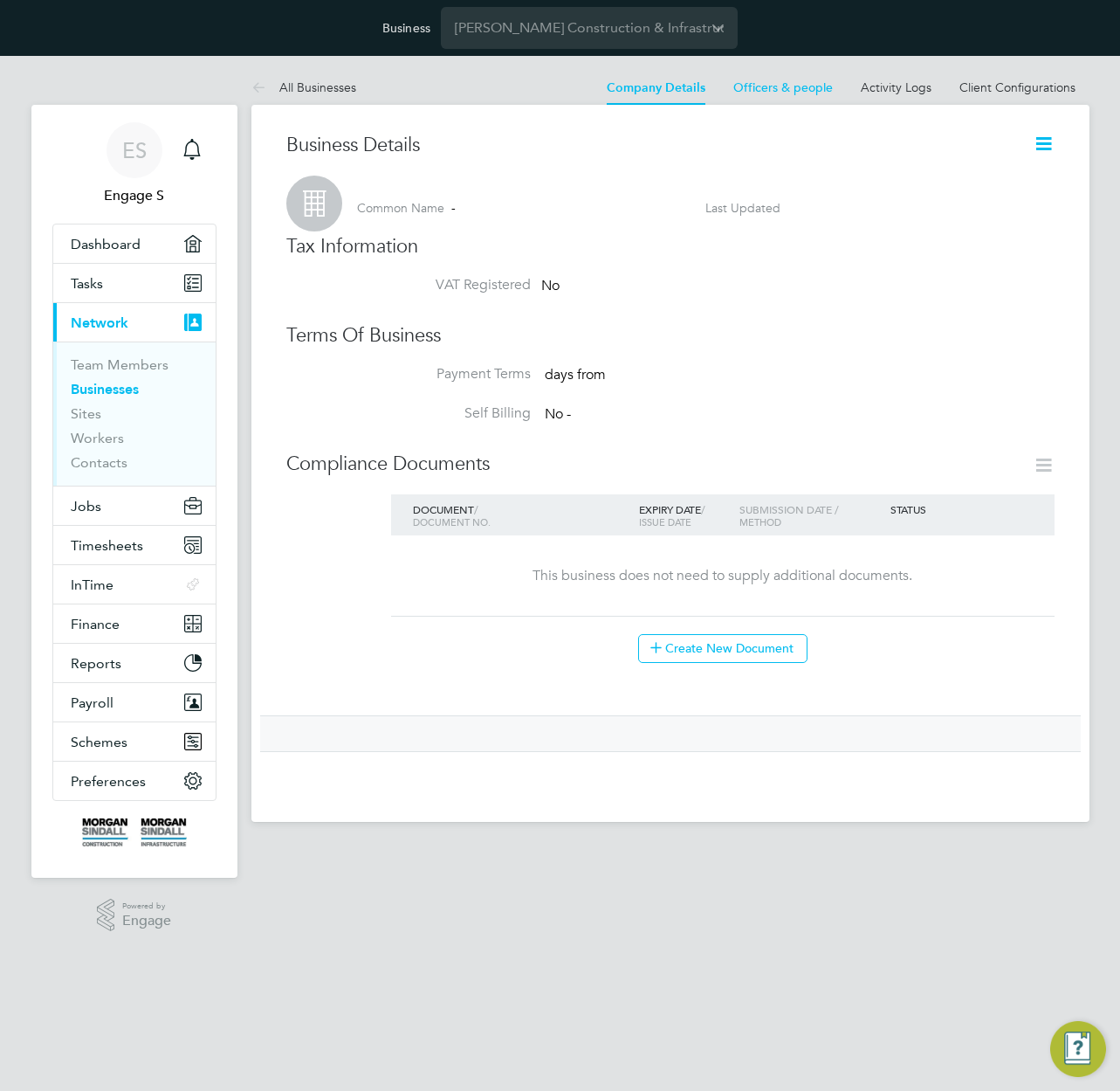
click at [637, 90] on div "All Businesses Company Details Officers & people Activity Logs Client Configura…" at bounding box center [670, 446] width 838 height 752
click at [637, 90] on link "Company Details" at bounding box center [656, 87] width 99 height 15
click at [634, 100] on li "Company Details" at bounding box center [656, 87] width 99 height 35
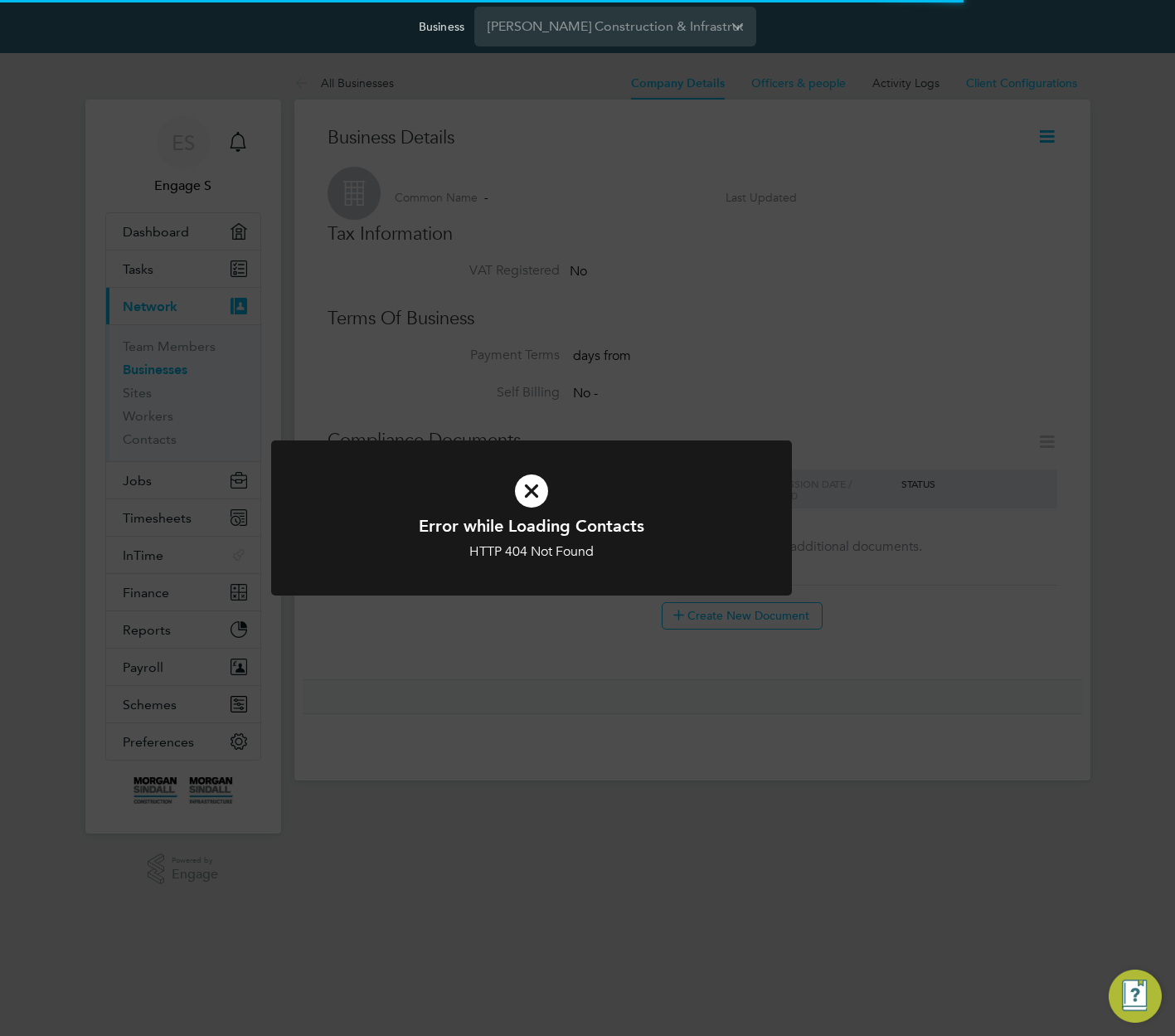
click at [1063, 627] on div "Error while Loading Contacts HTTP 404 Not Found Cancel Okay" at bounding box center [587, 518] width 1175 height 1036
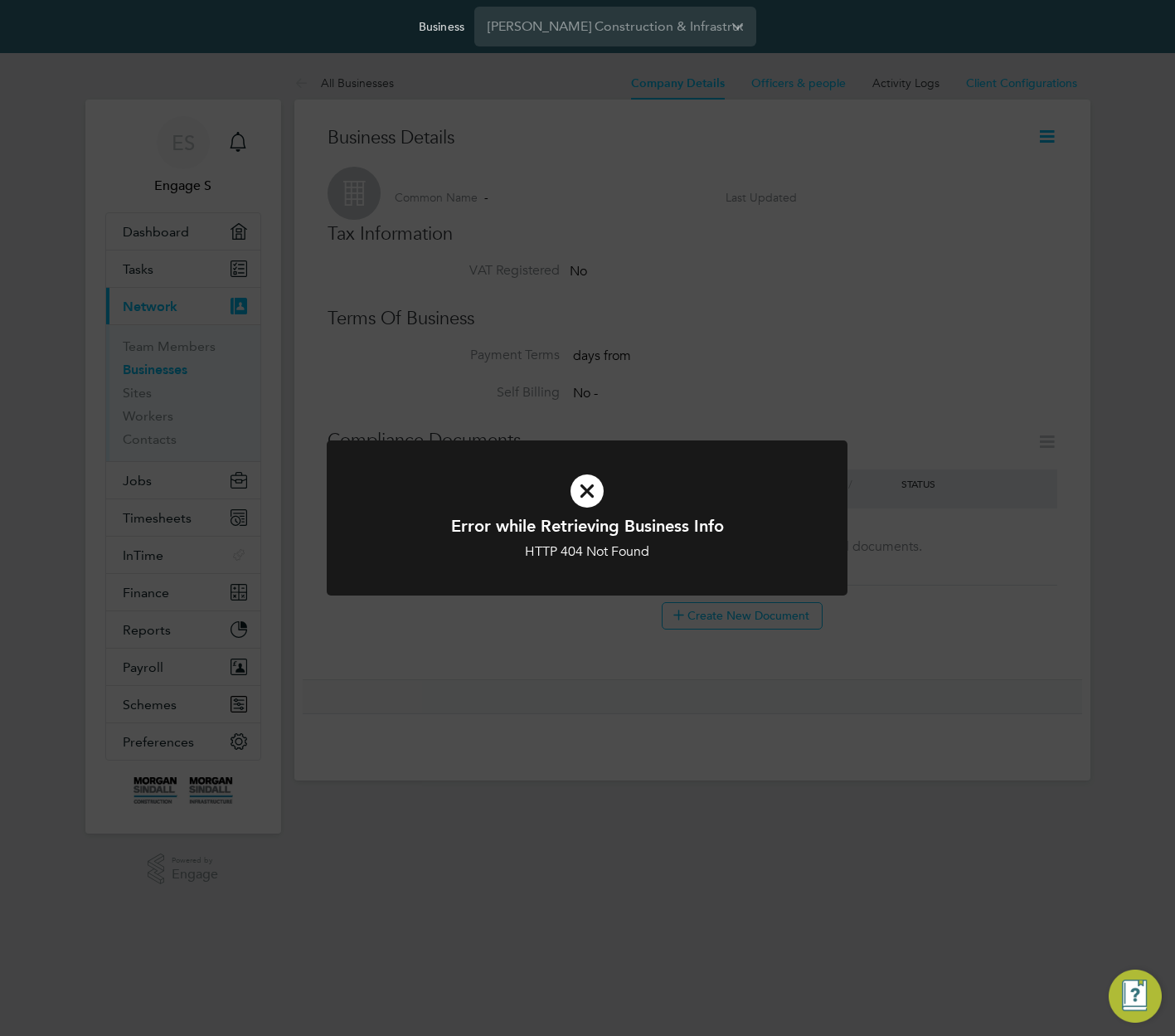
click at [334, 82] on div "Error while Retrieving Business Info HTTP 404 Not Found Cancel Okay" at bounding box center [587, 518] width 1175 height 1036
click at [335, 82] on div "Error while Retrieving Business Info HTTP 404 Not Found Cancel Okay" at bounding box center [587, 518] width 1175 height 1036
click at [335, 82] on div "Error while Loading Contacts HTTP 404 Not Found Cancel Okay" at bounding box center [587, 518] width 1175 height 1036
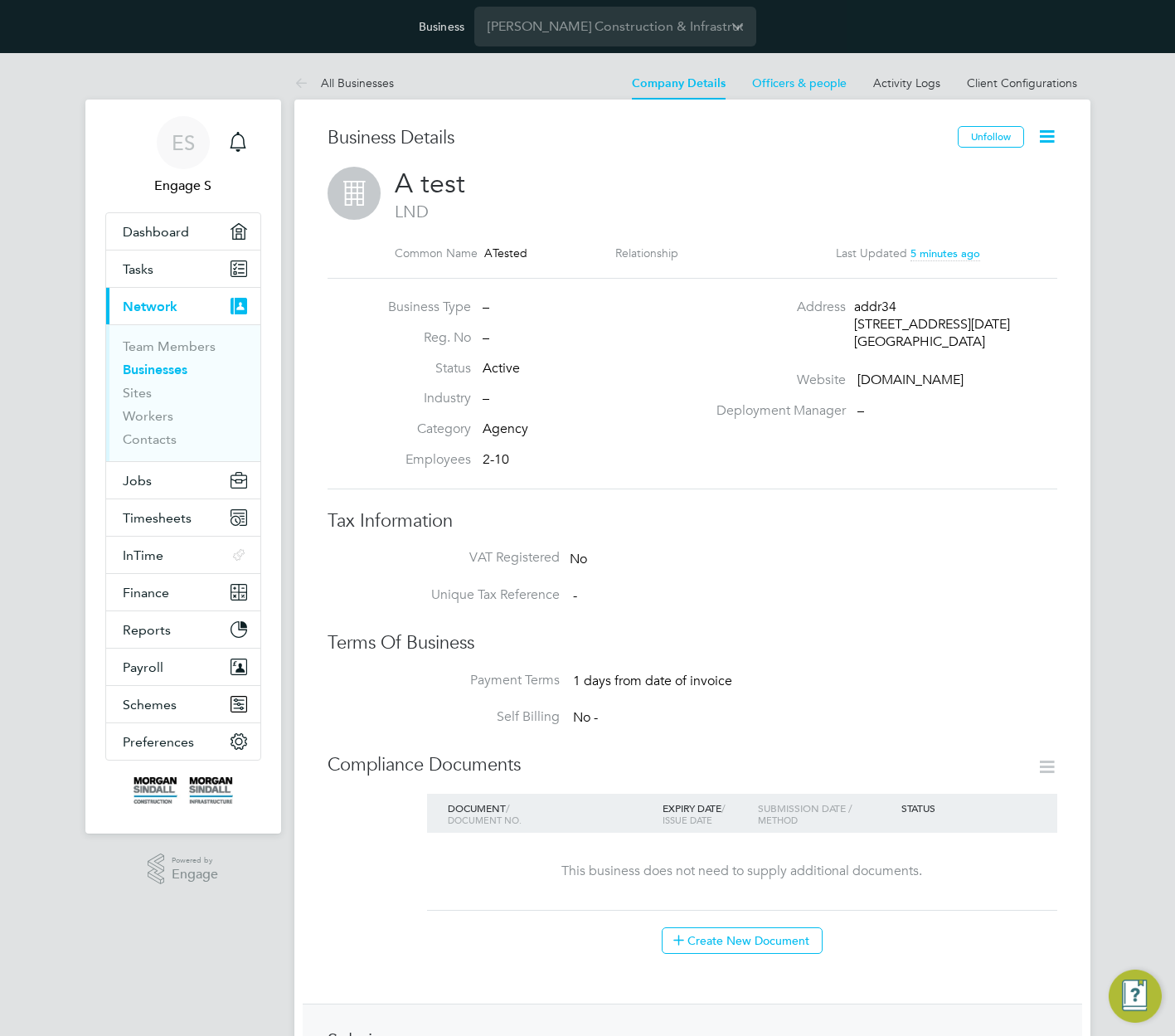
click at [1049, 132] on icon at bounding box center [1048, 137] width 21 height 21
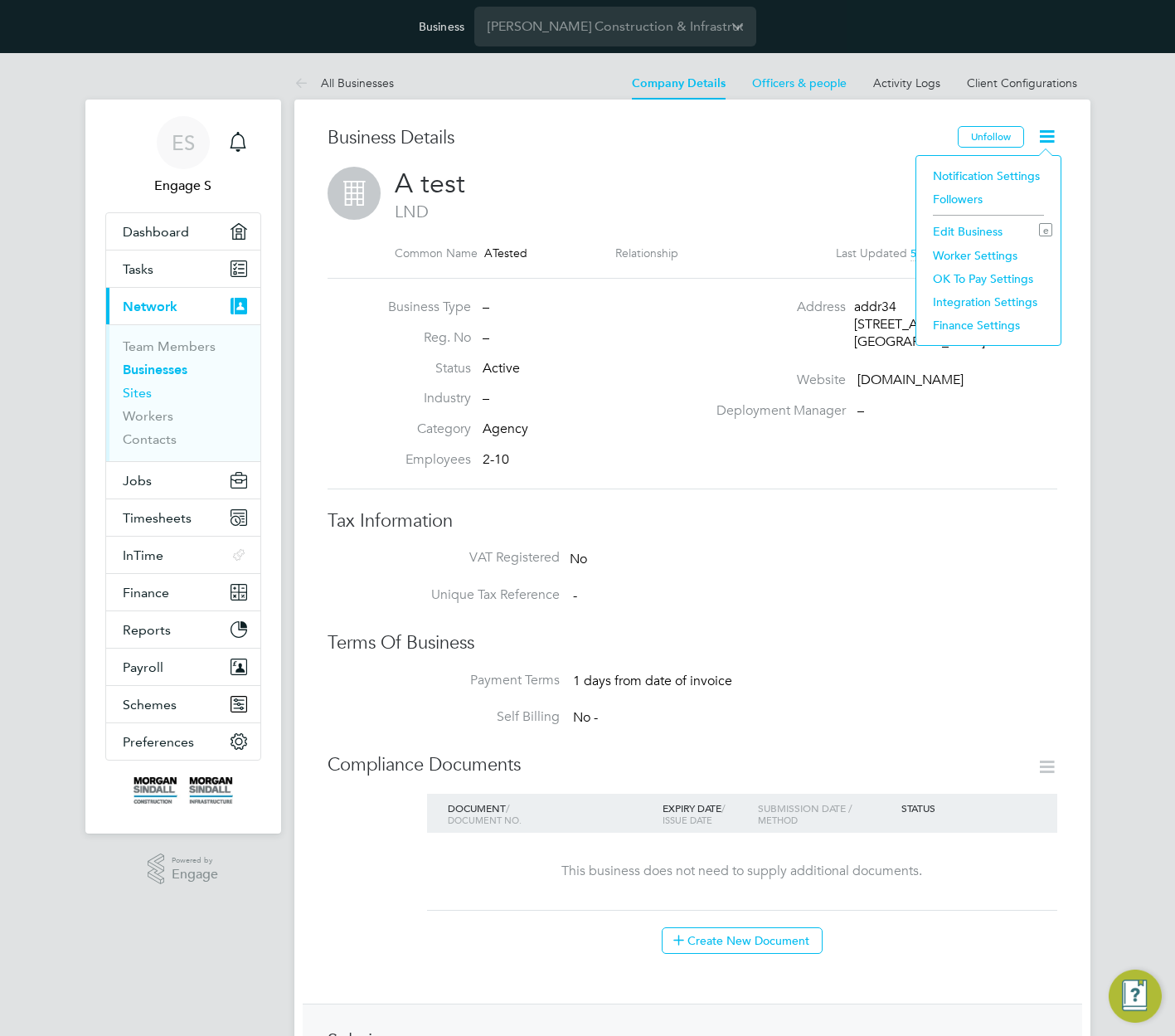
click at [134, 391] on link "Sites" at bounding box center [137, 392] width 29 height 16
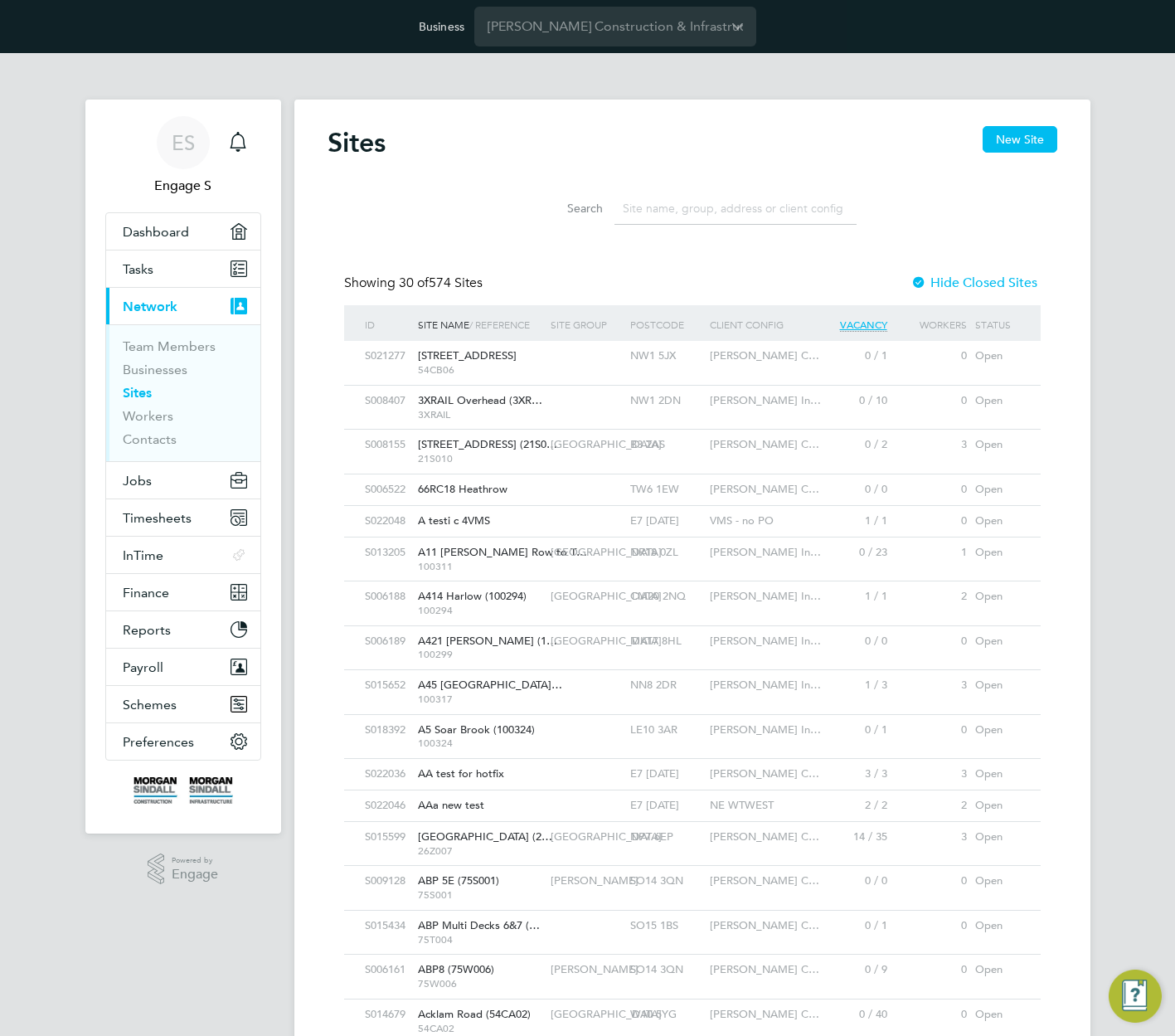
drag, startPoint x: 1013, startPoint y: 141, endPoint x: 1005, endPoint y: 294, distance: 153.2
click at [1013, 143] on button "New Site" at bounding box center [1020, 140] width 75 height 27
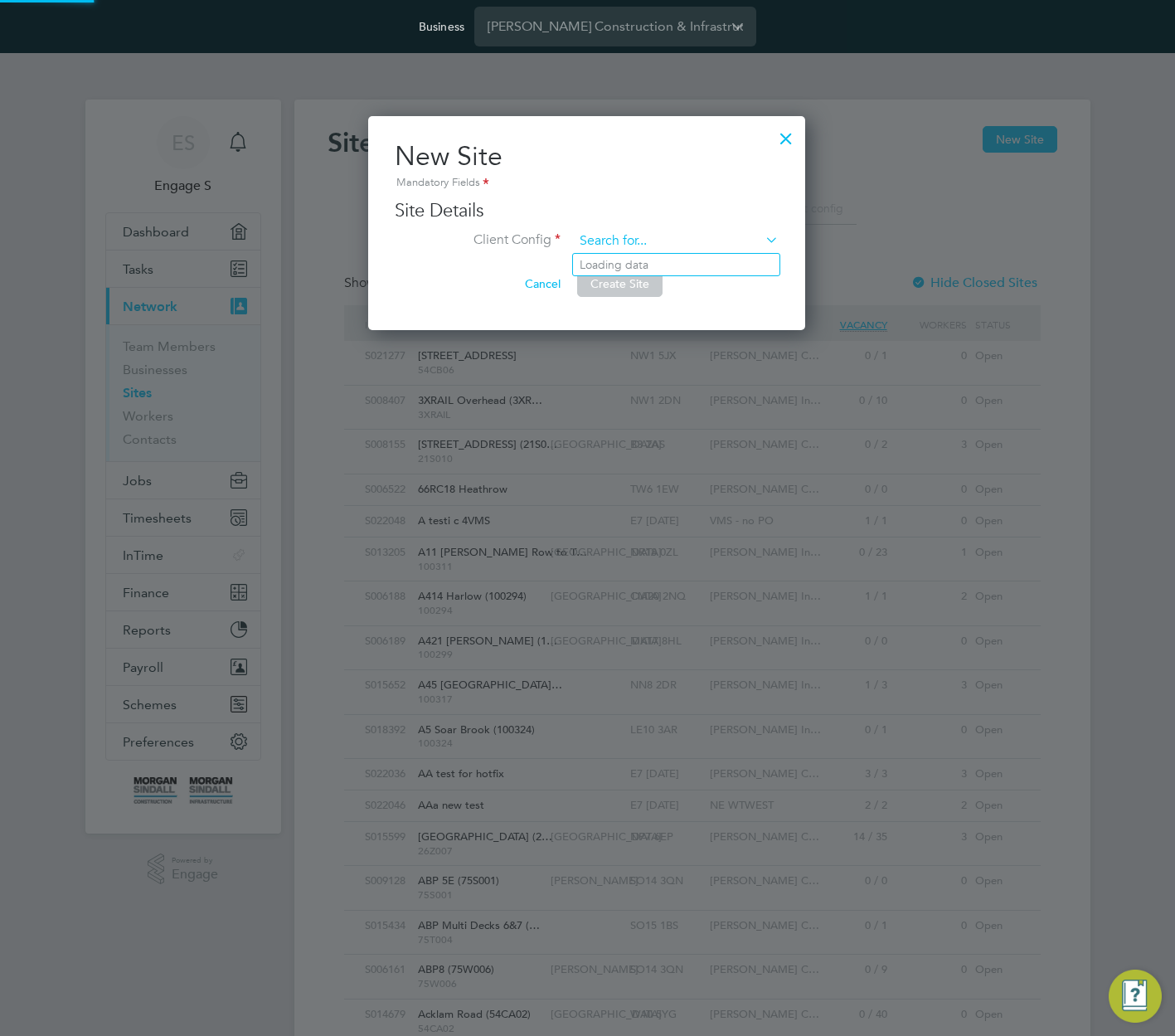
click at [688, 249] on input at bounding box center [676, 241] width 205 height 25
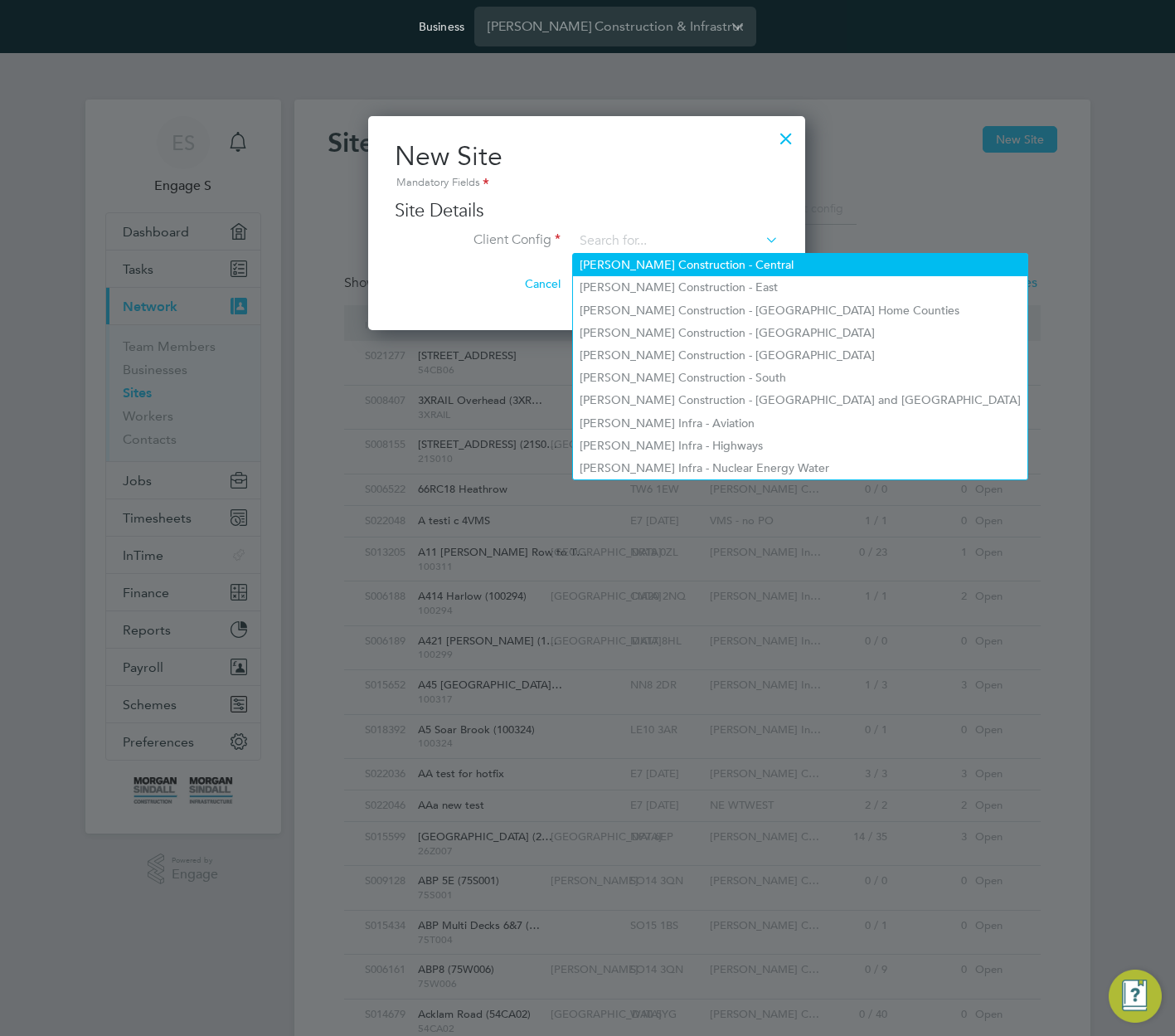
click at [711, 266] on li "Morgan Sindall Construction - Central" at bounding box center [800, 265] width 455 height 23
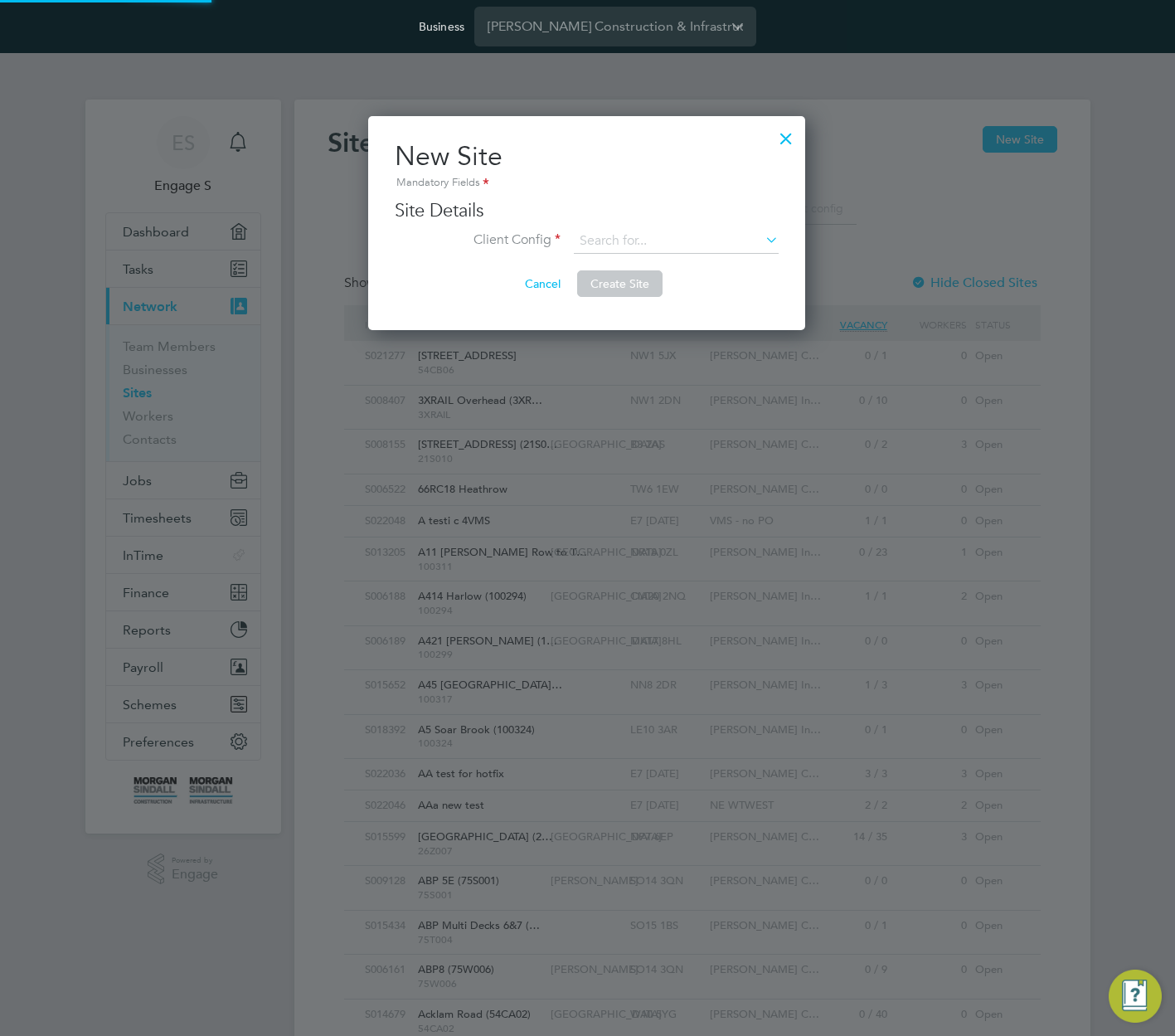
type input "Morgan Sindall Construction - Central"
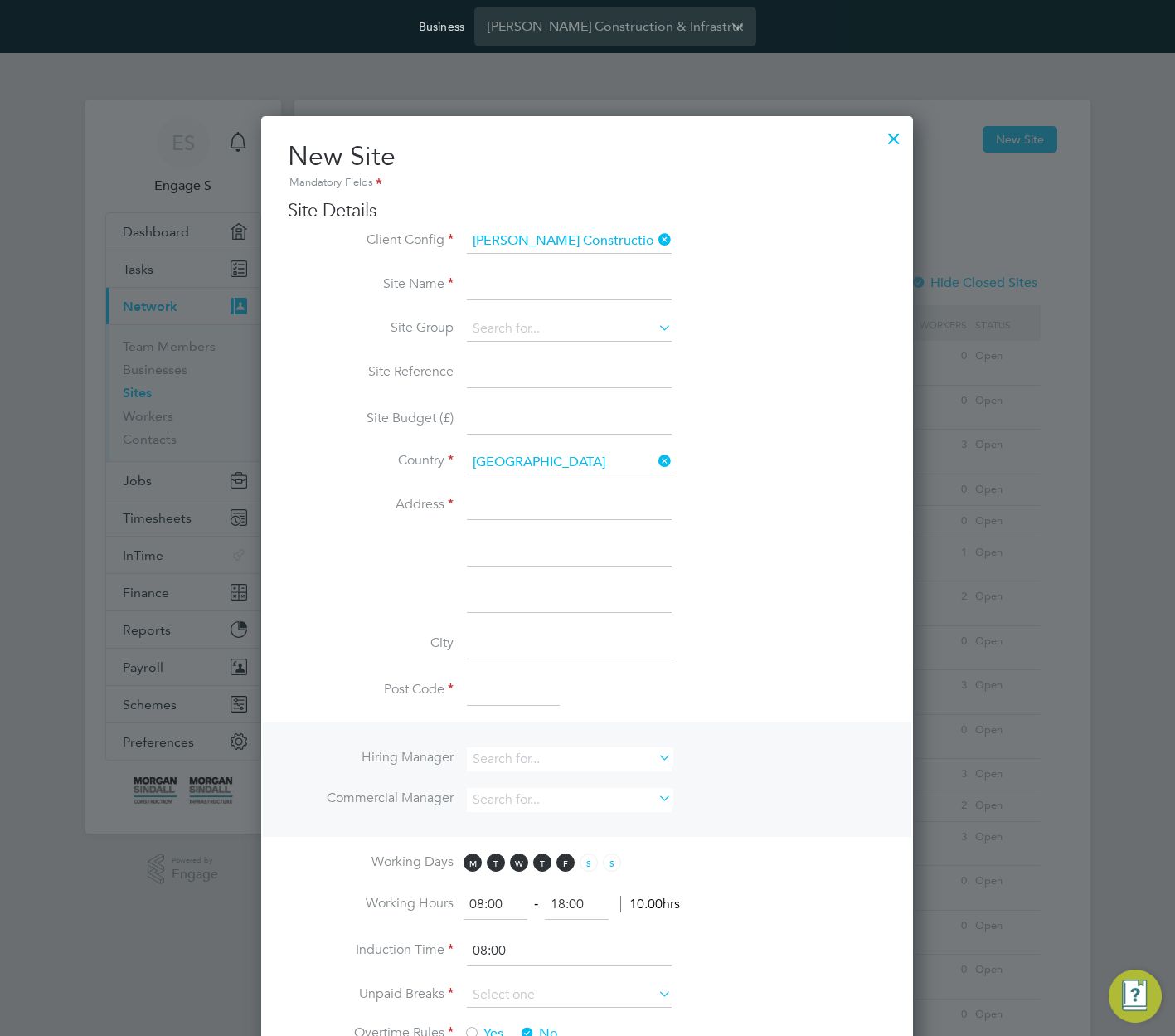
click at [566, 285] on input at bounding box center [570, 285] width 205 height 29
click at [474, 286] on input "site test" at bounding box center [570, 285] width 205 height 29
type input "AA ---site test"
click at [597, 338] on input at bounding box center [570, 330] width 205 height 25
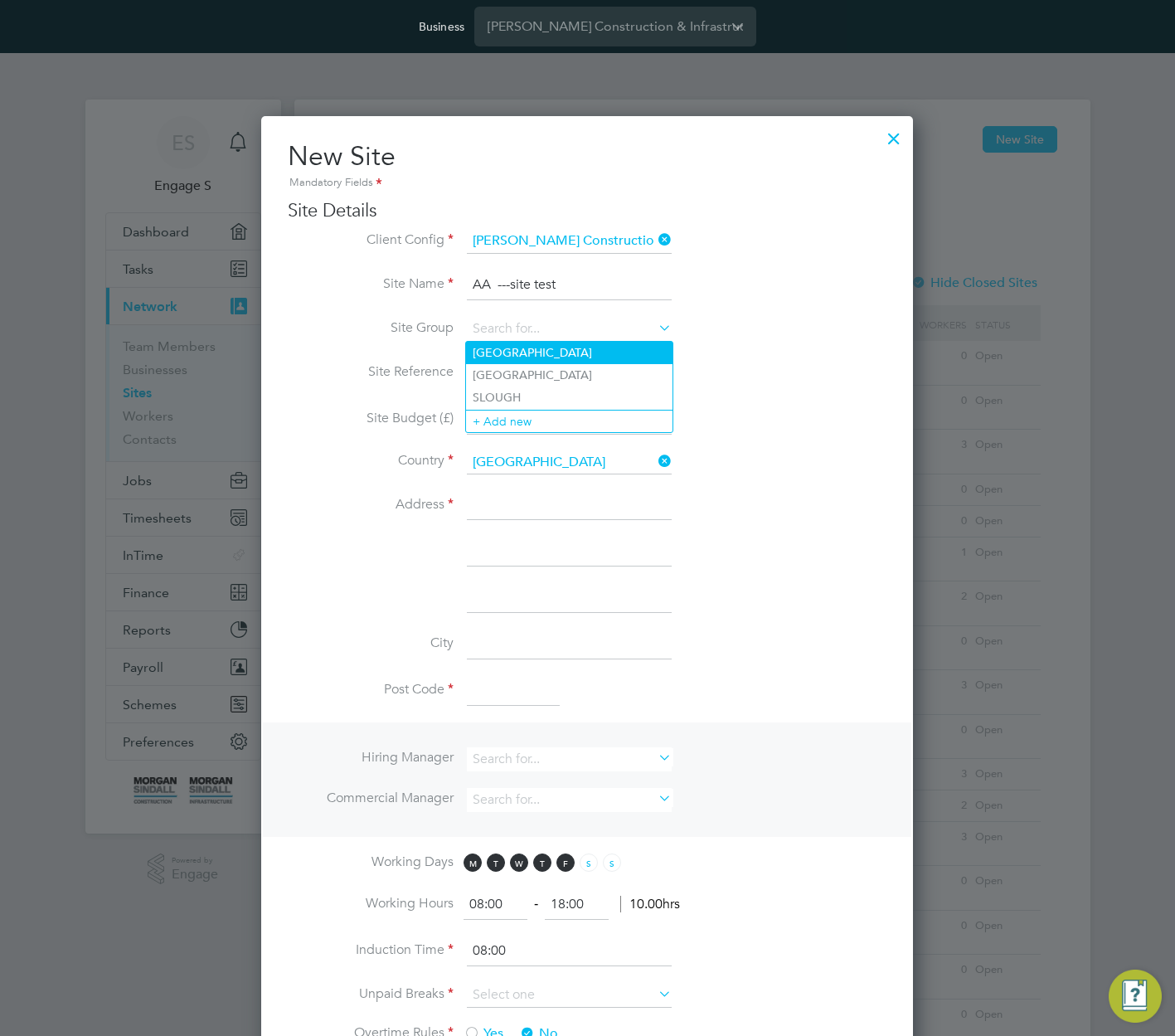
click at [585, 352] on li "CARDIFF" at bounding box center [569, 353] width 206 height 23
type input "CARDIFF"
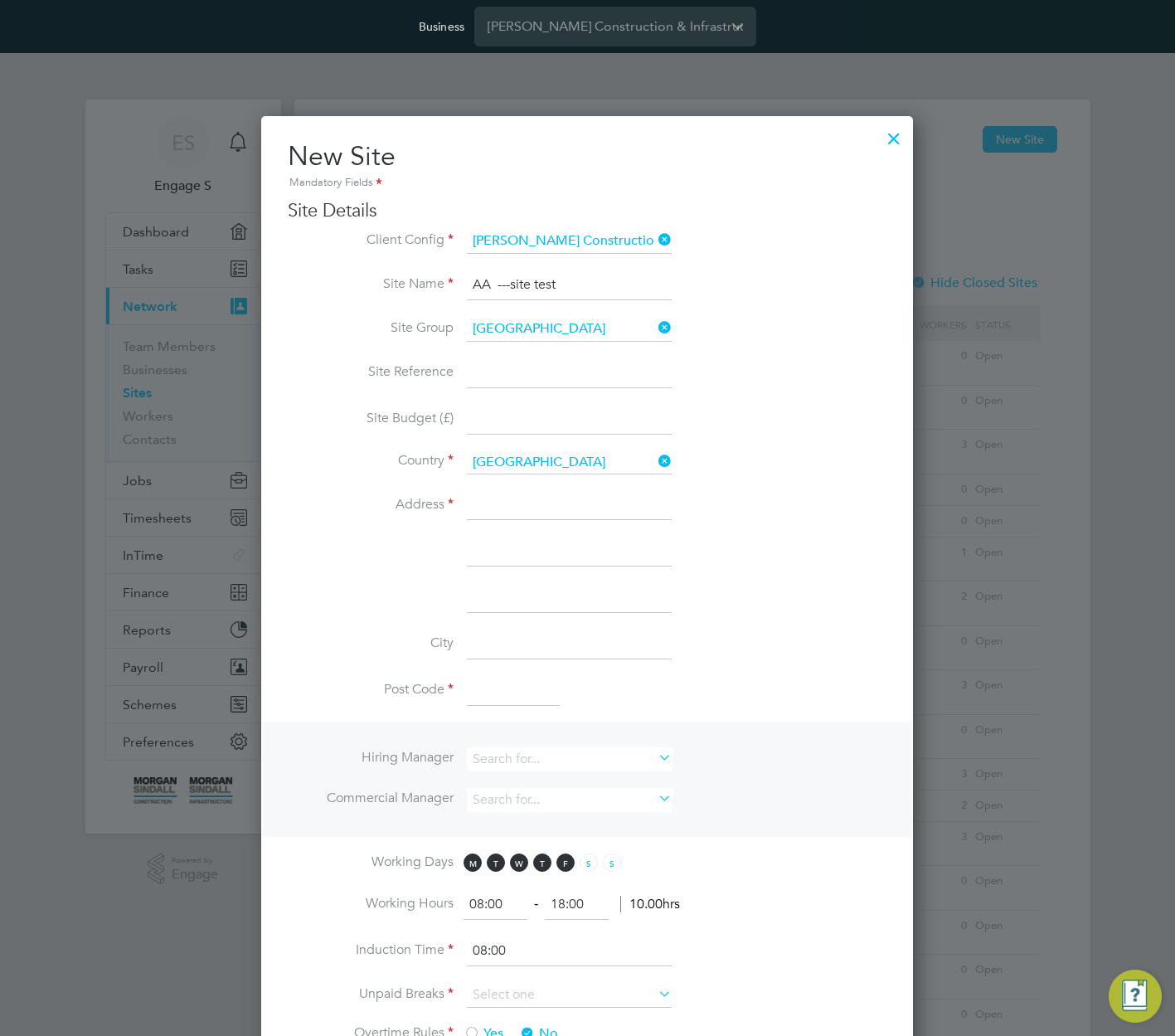
click at [546, 508] on input at bounding box center [570, 505] width 205 height 29
type input "addr334"
click at [740, 676] on li "Post Code" at bounding box center [587, 699] width 598 height 47
click at [494, 690] on input at bounding box center [514, 690] width 93 height 29
type input "E7 1AD"
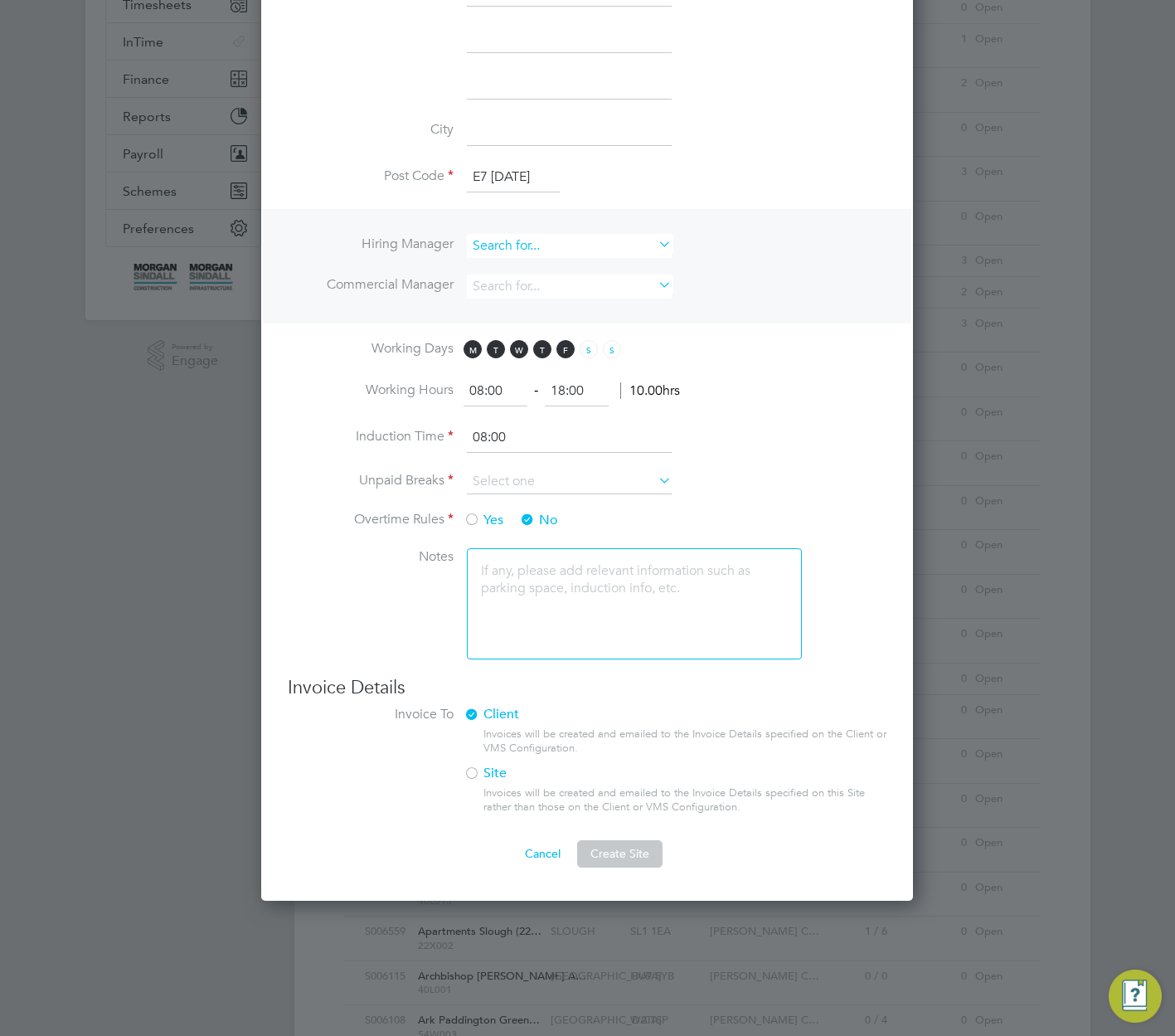
click at [599, 247] on input at bounding box center [570, 245] width 205 height 24
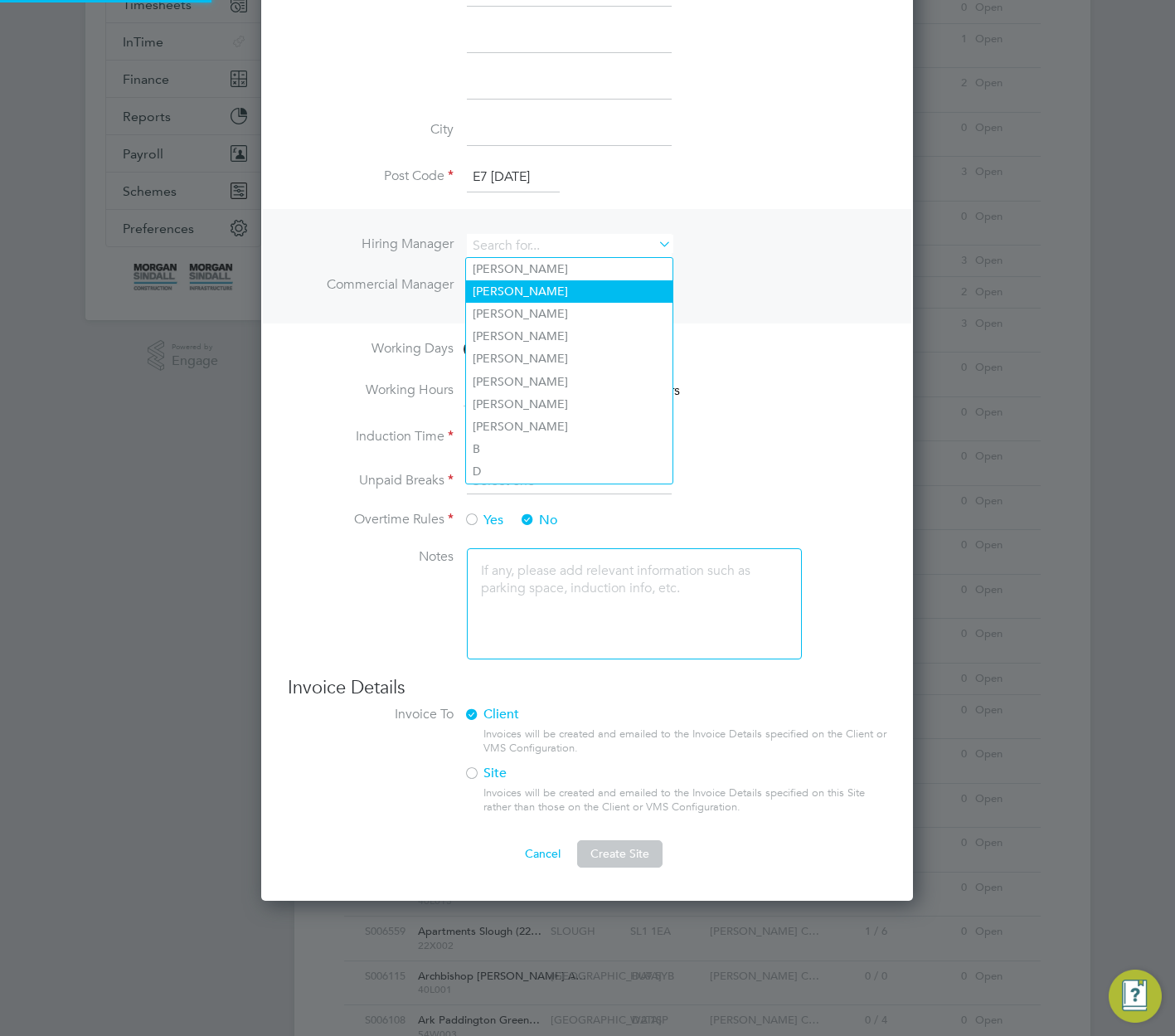
click at [598, 299] on li "[PERSON_NAME]" at bounding box center [569, 292] width 206 height 23
type input "Adam L"
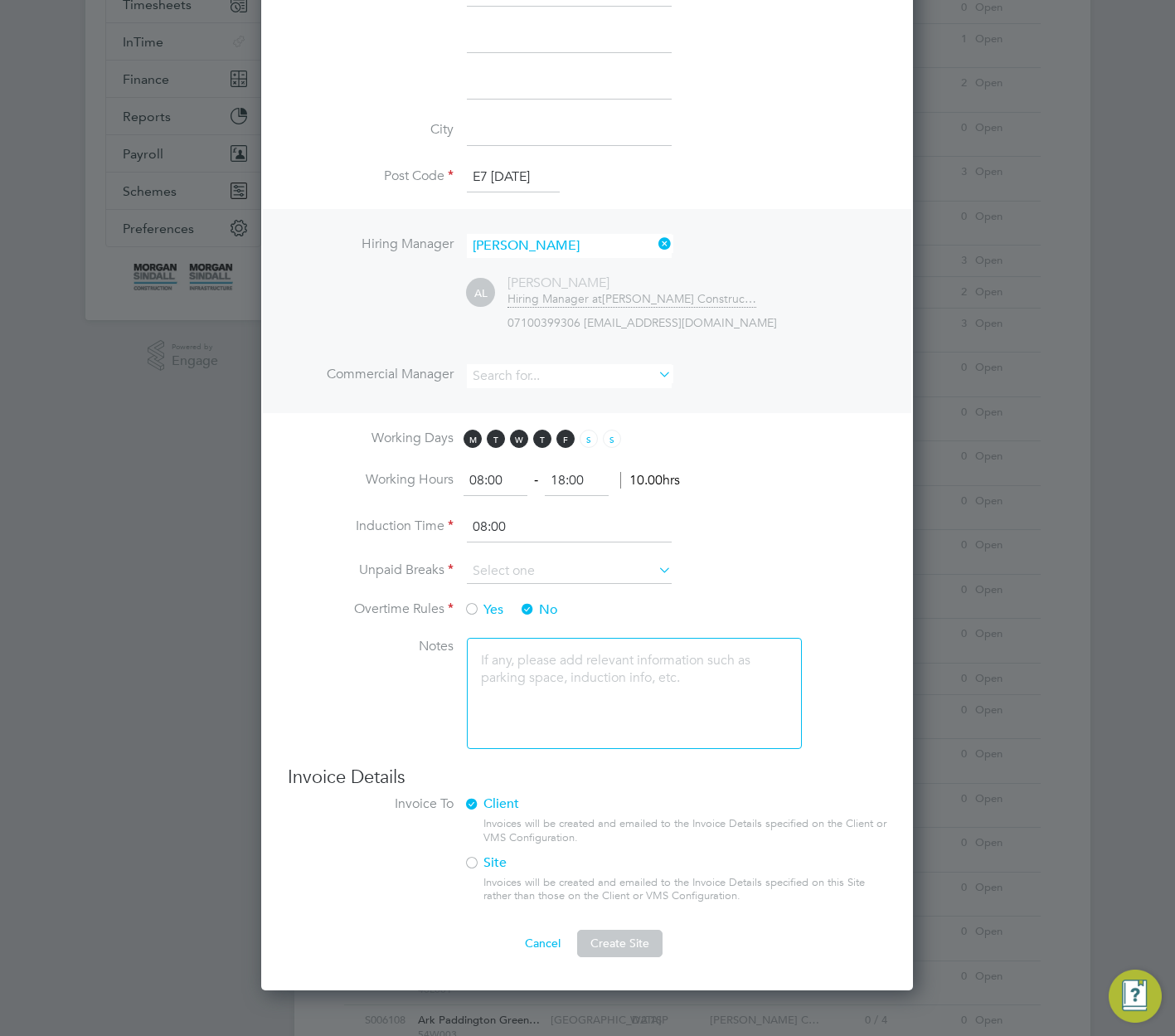
scroll to position [1387, 653]
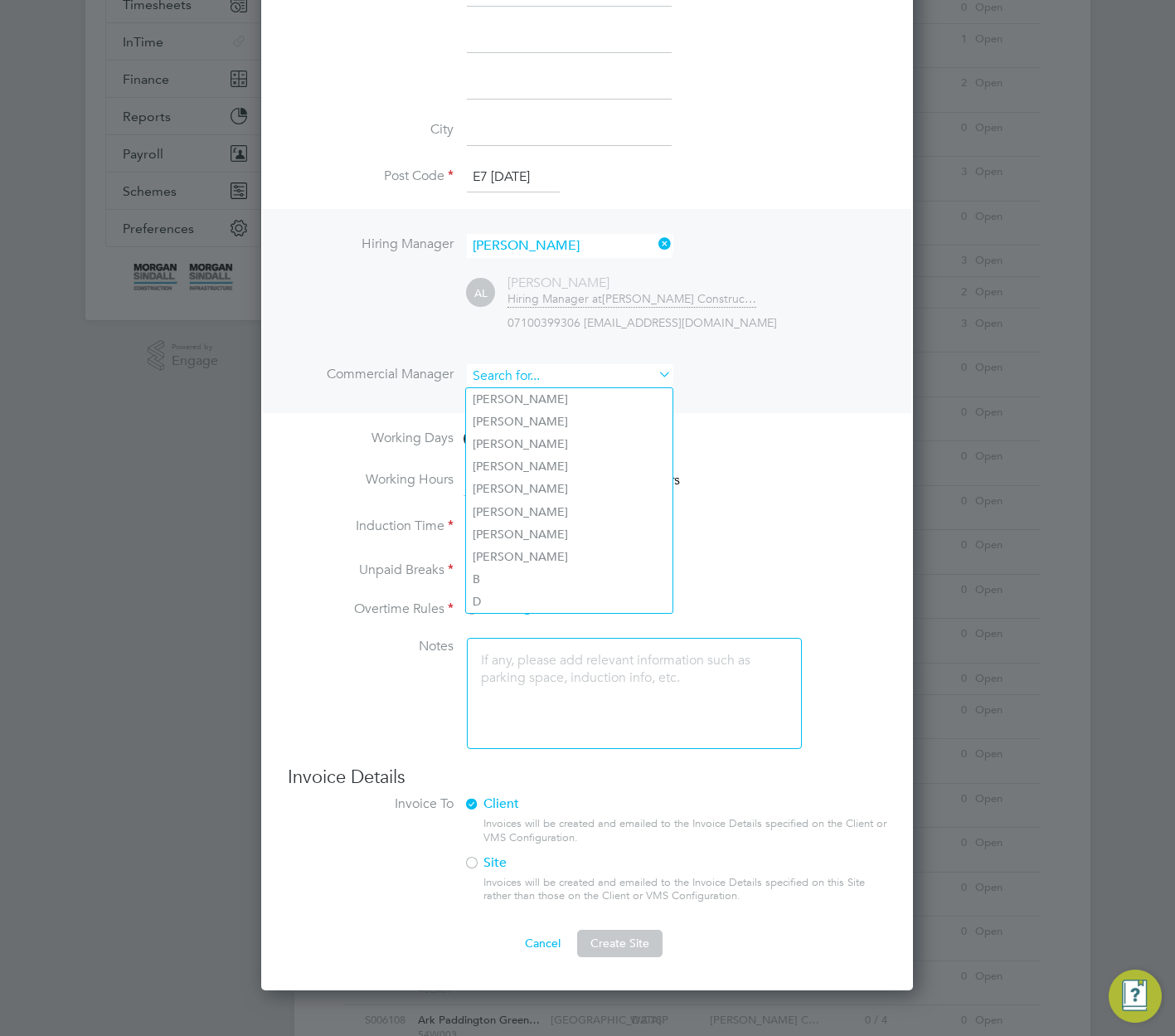
click at [586, 376] on input at bounding box center [570, 375] width 205 height 24
click at [560, 455] on li "Adam G" at bounding box center [569, 466] width 206 height 23
type input "Adam G"
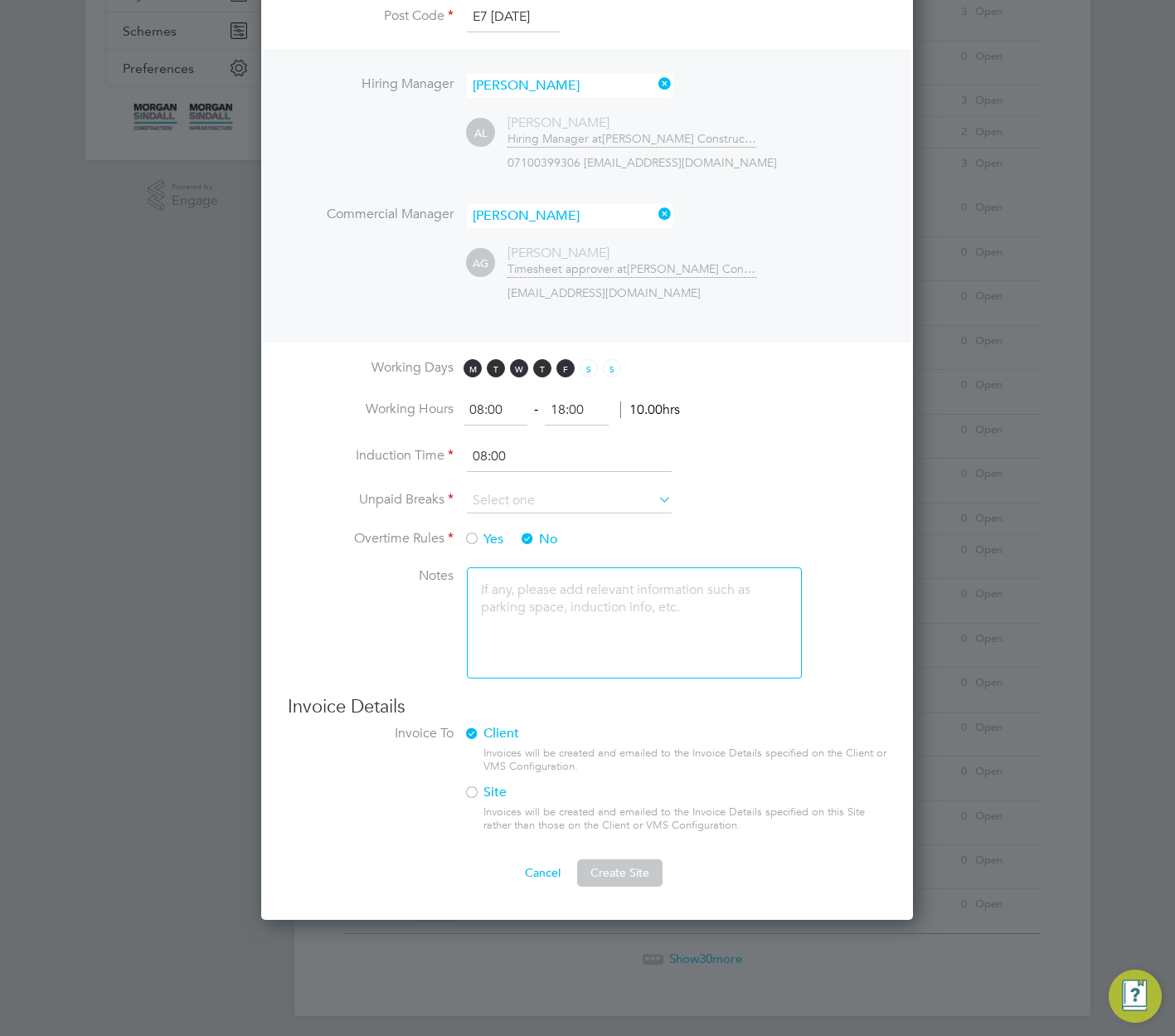
scroll to position [680, 0]
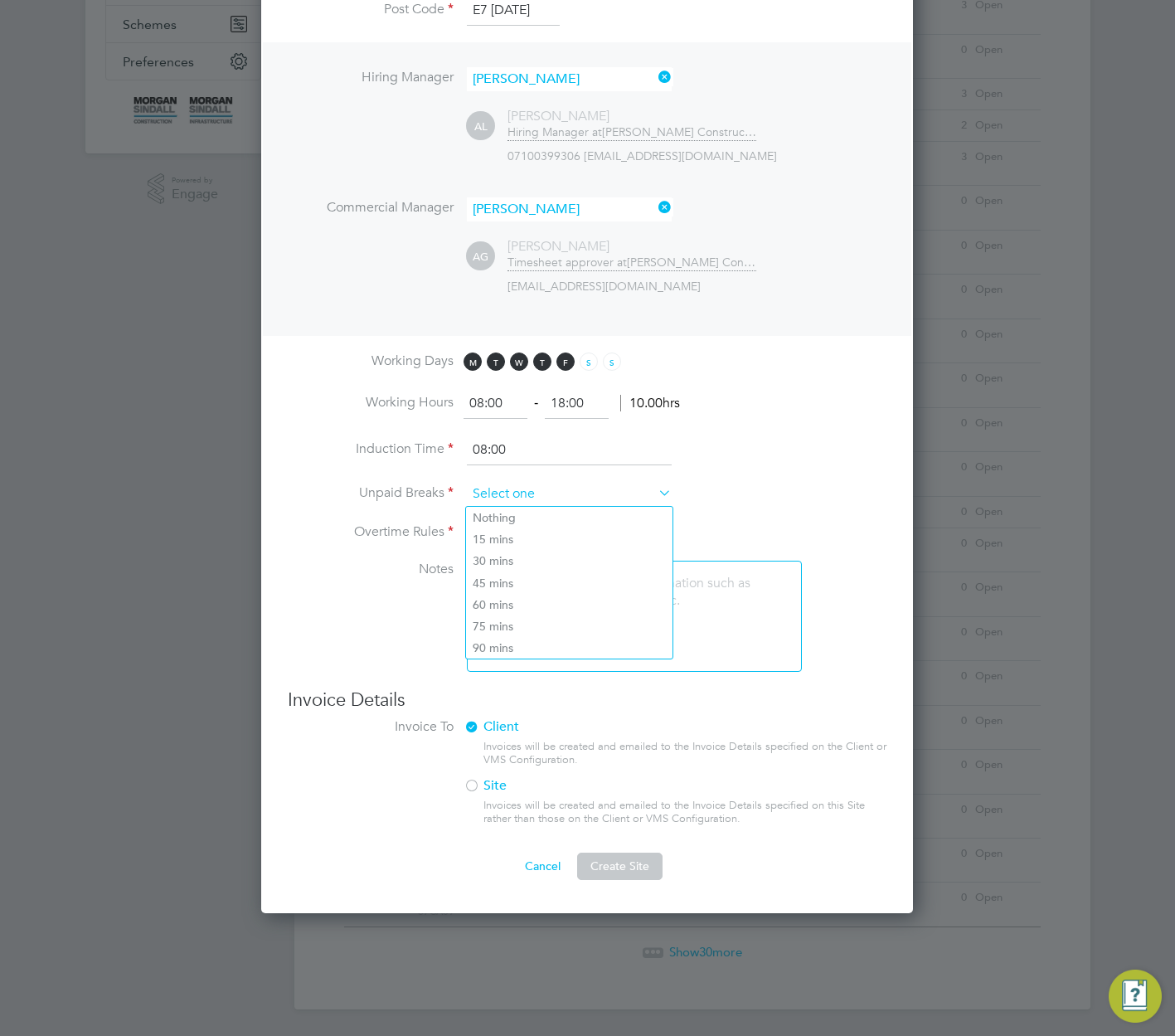
click at [588, 495] on input at bounding box center [570, 494] width 205 height 25
click at [540, 546] on li "15 mins" at bounding box center [569, 538] width 206 height 22
type input "15 mins"
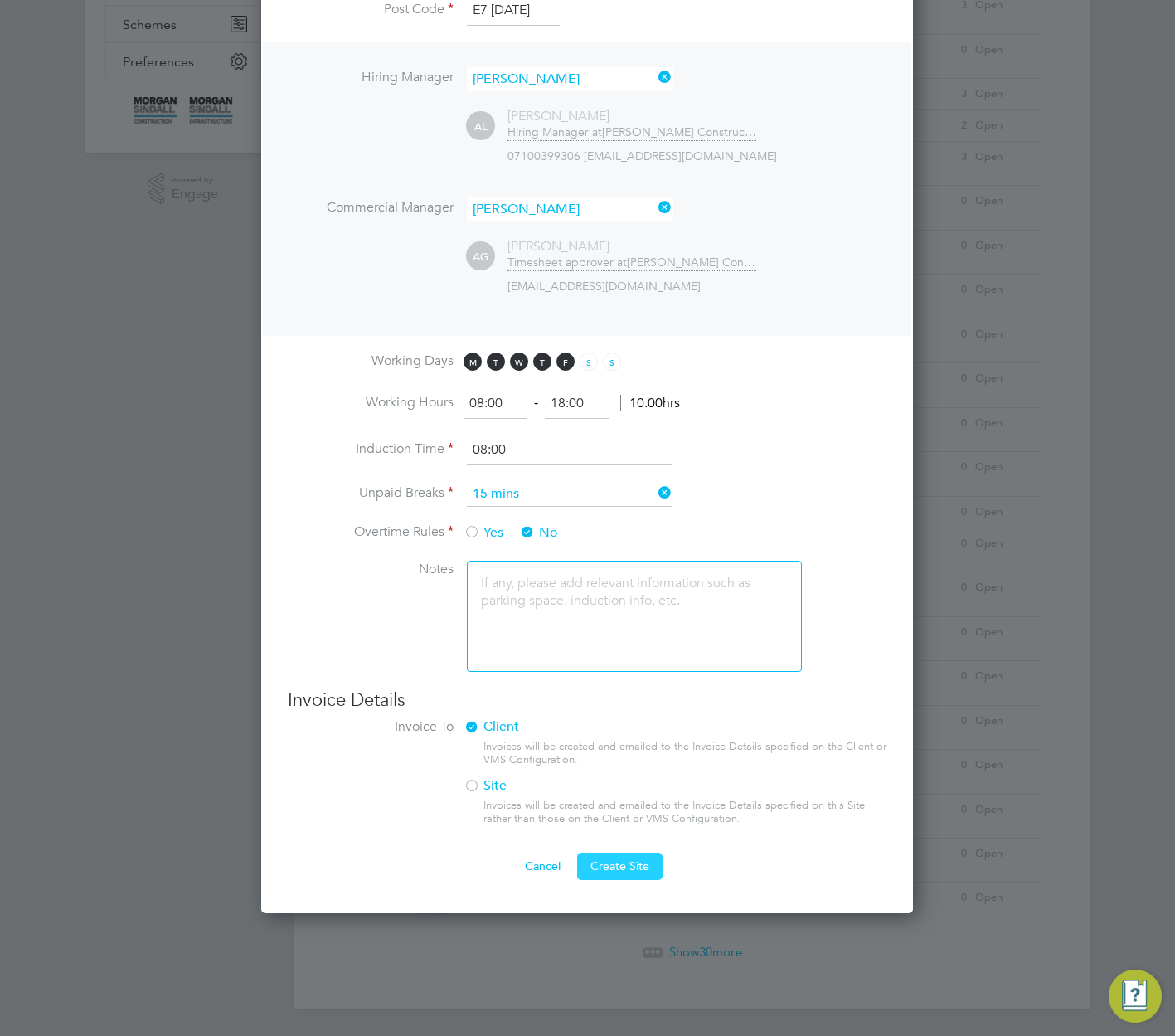
click at [611, 867] on span "Create Site" at bounding box center [620, 866] width 59 height 15
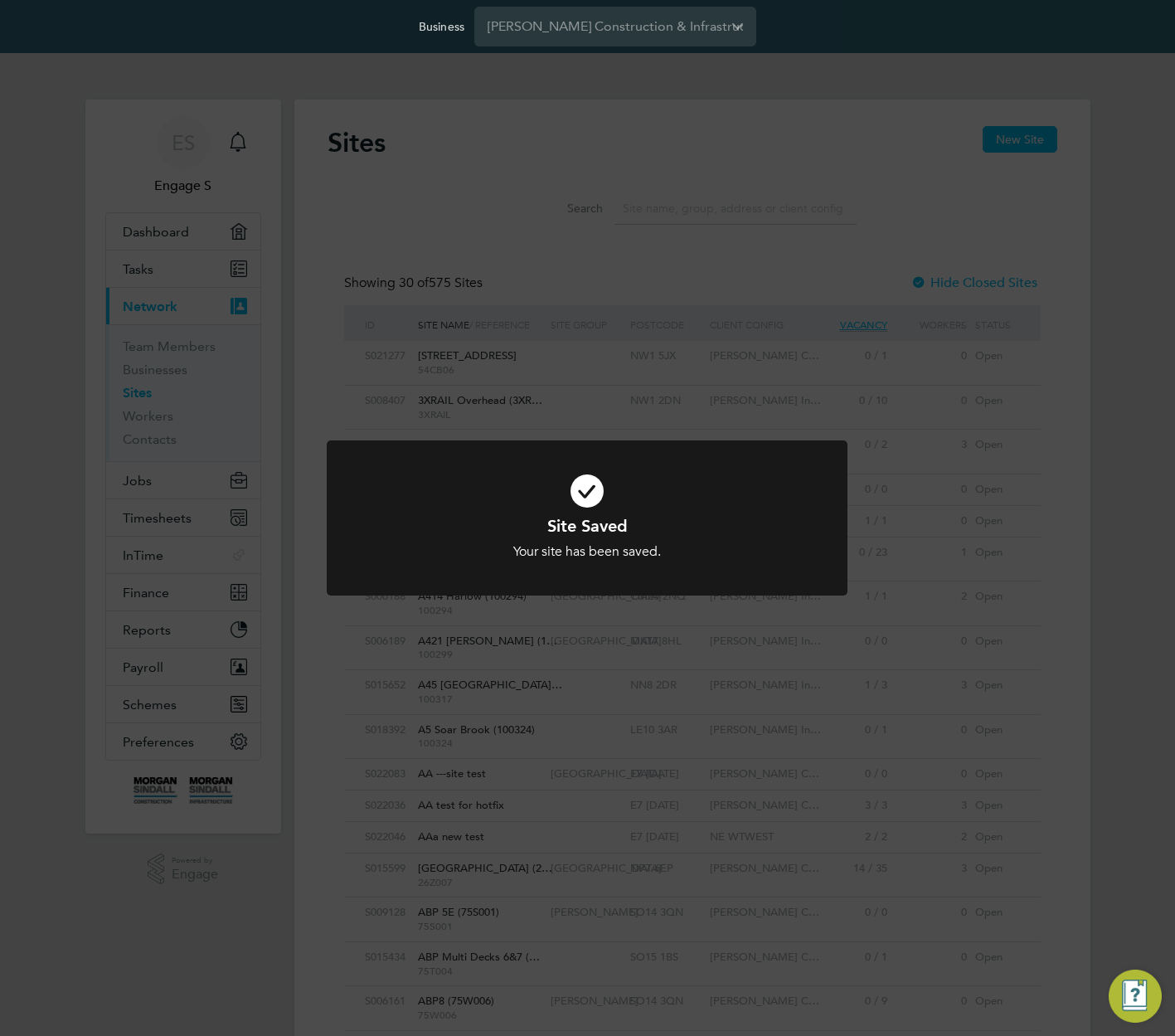
scroll to position [45, 134]
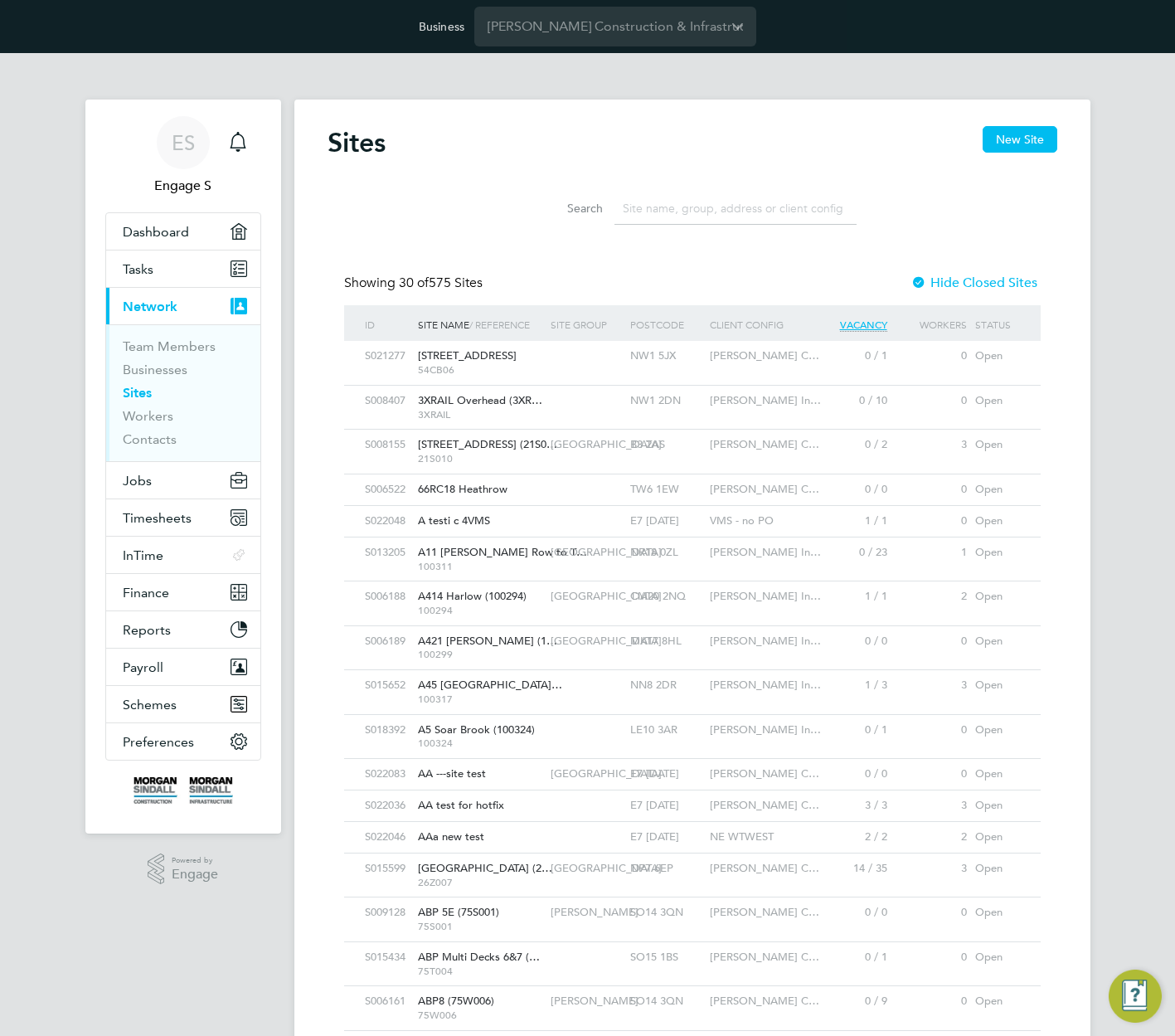
click at [709, 215] on input at bounding box center [735, 209] width 242 height 32
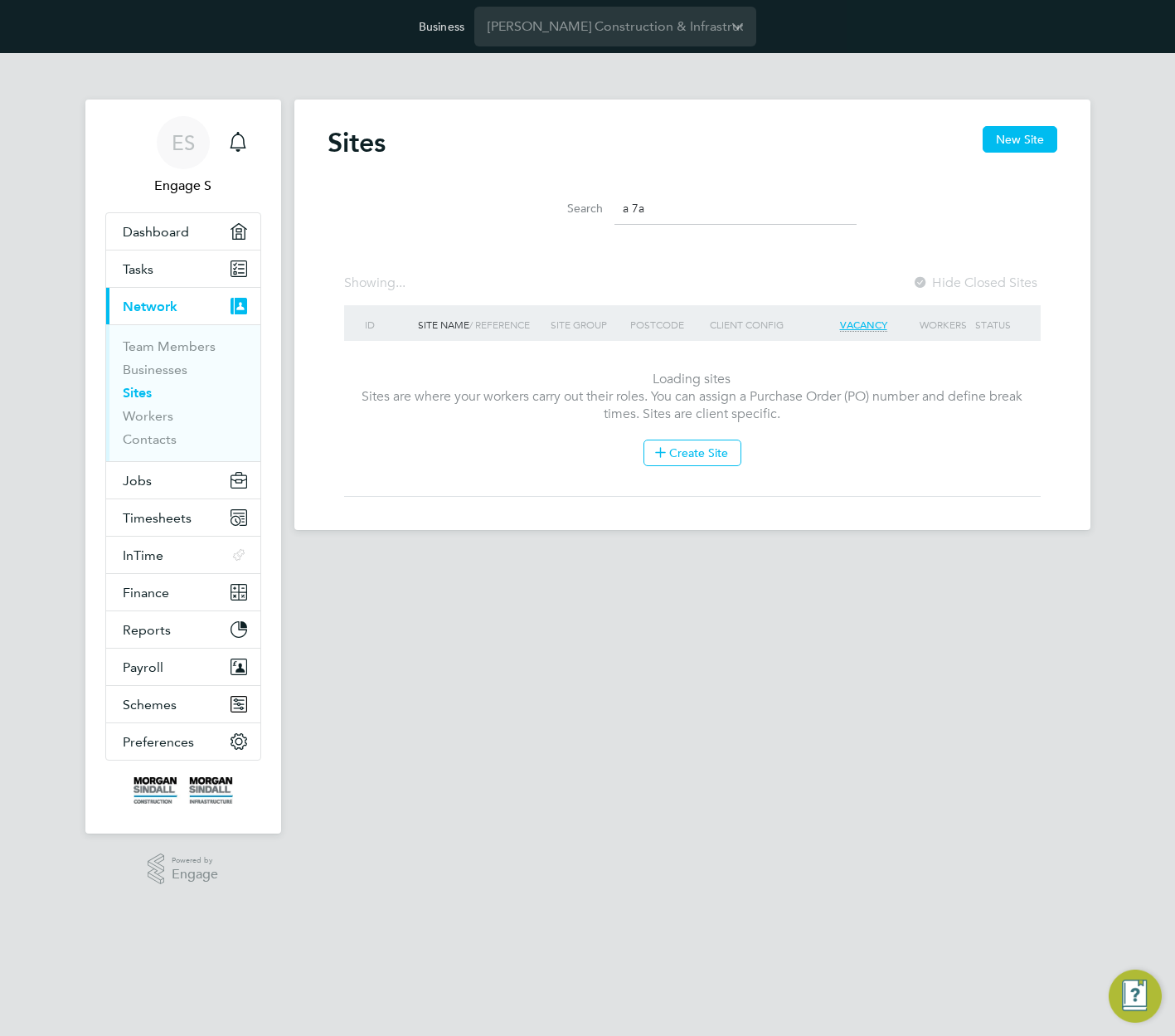
type input "a 7ad"
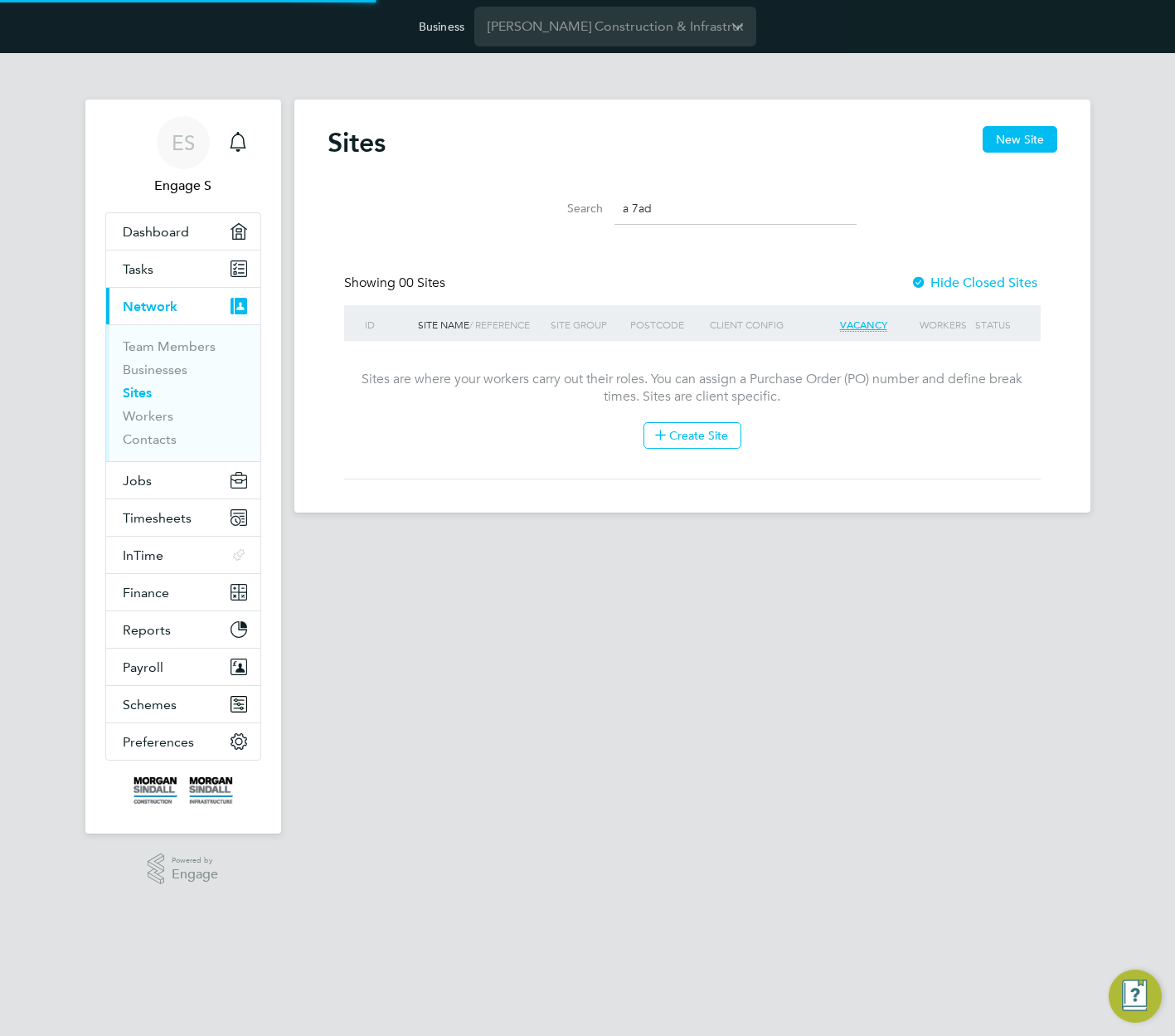
click at [709, 215] on input "a 7ad" at bounding box center [735, 209] width 242 height 32
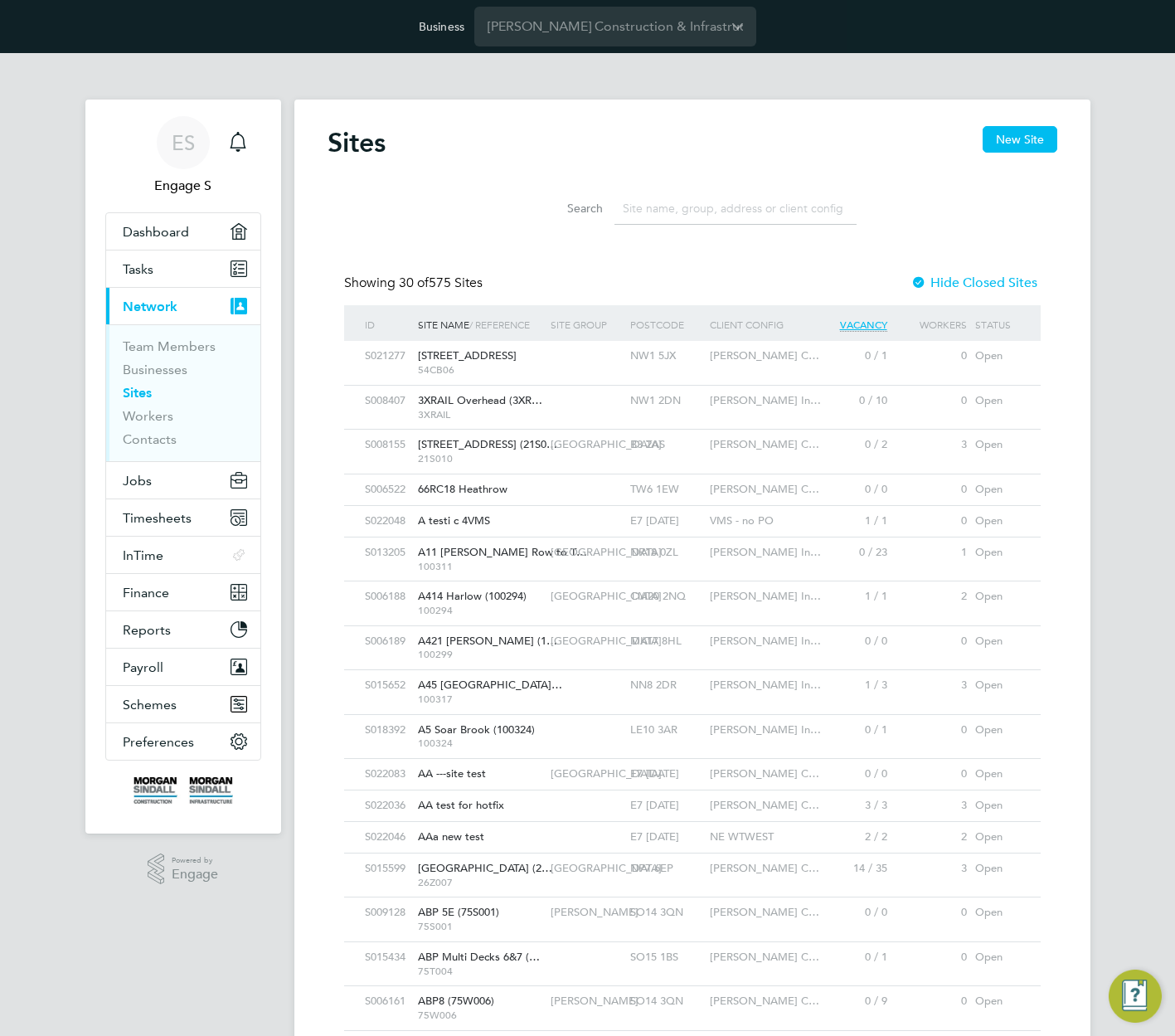
click at [713, 184] on li "Search" at bounding box center [692, 209] width 370 height 49
click at [640, 186] on li "Search" at bounding box center [692, 209] width 370 height 49
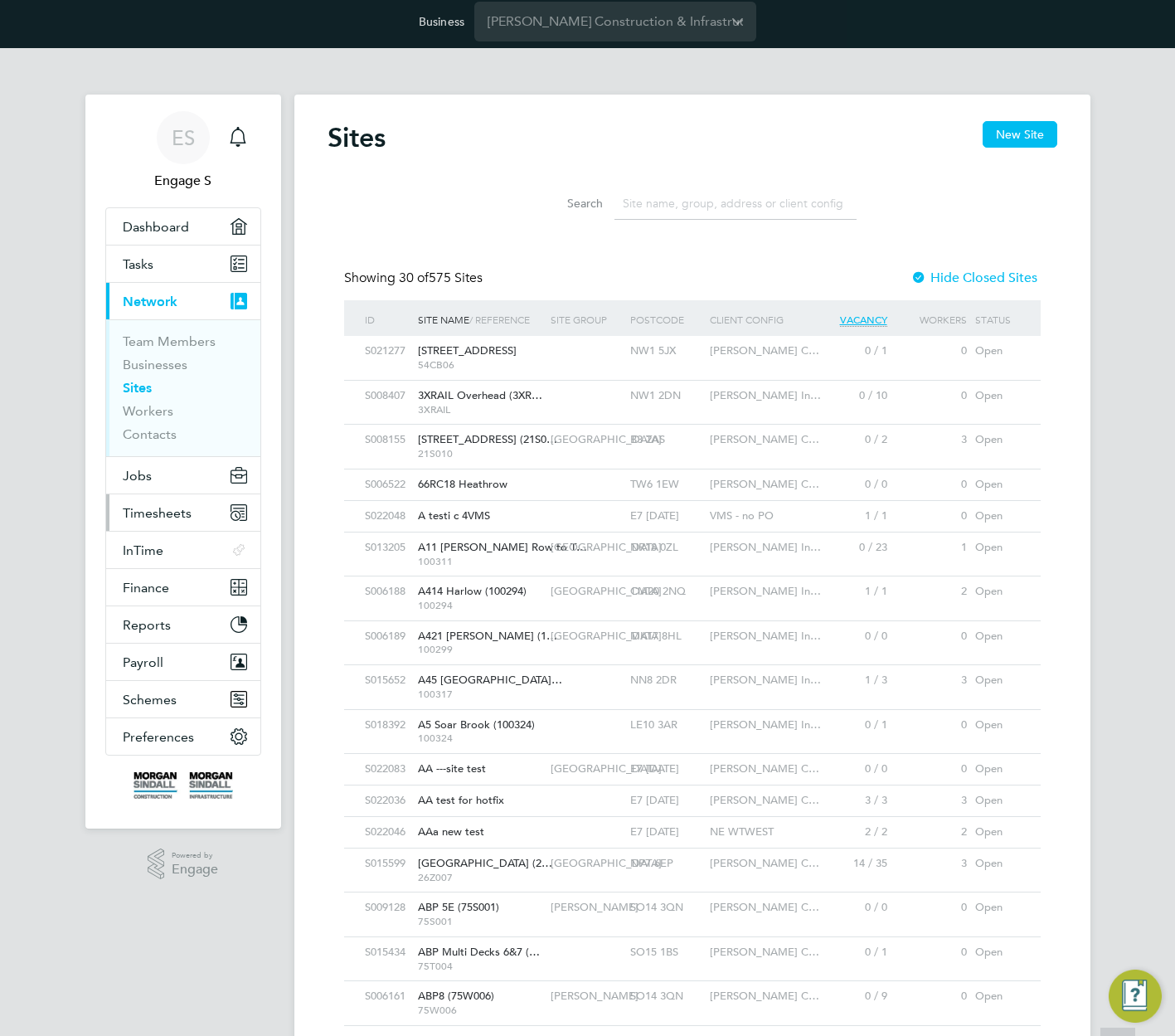
scroll to position [0, 0]
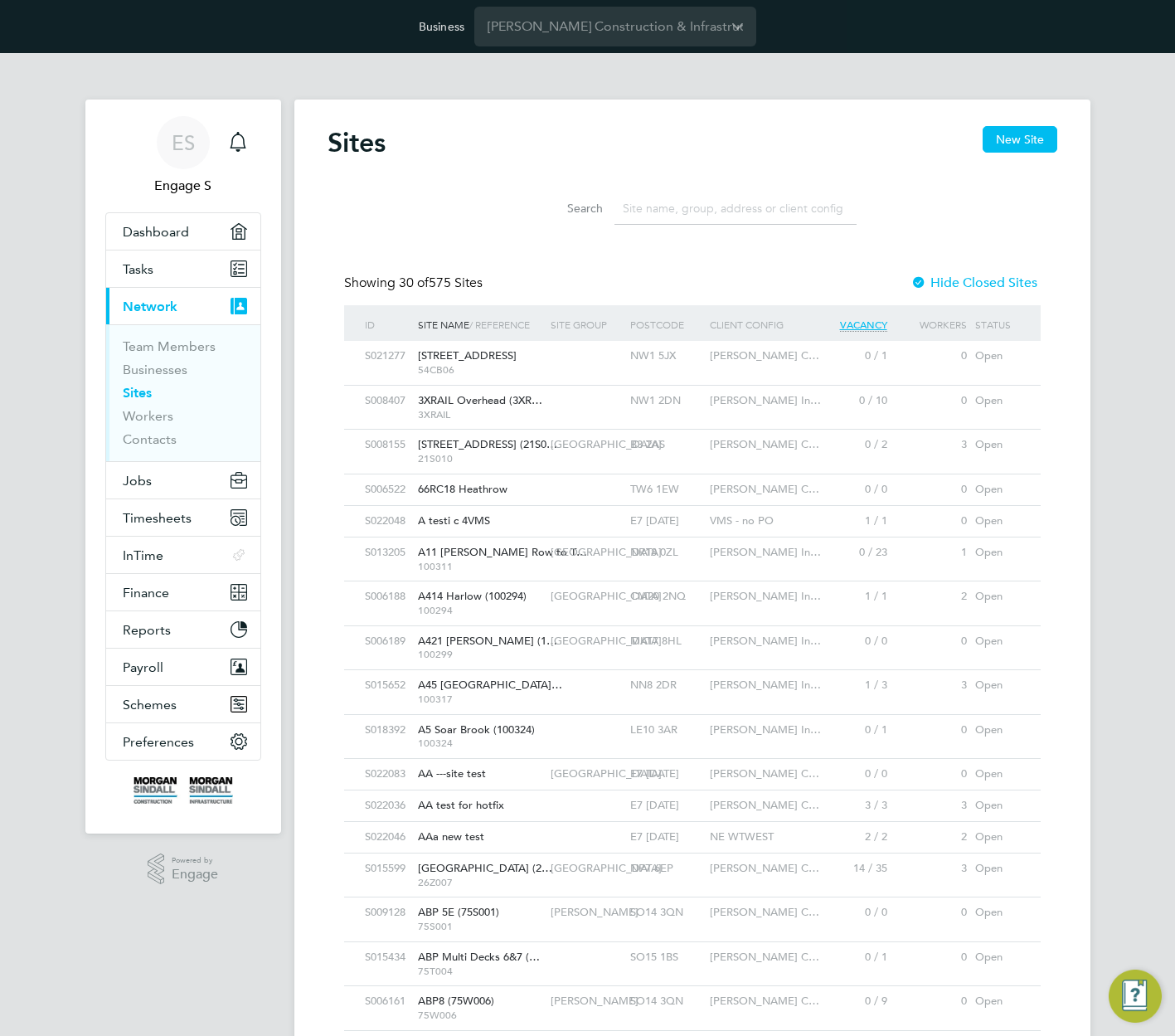
click at [703, 258] on div "Sites New Site Search Showing 30 of 575 Sites Hide Closed Sites ID Site Name / …" at bounding box center [692, 885] width 730 height 1517
click at [616, 270] on div "Sites New Site Search Showing 30 of 575 Sites Hide Closed Sites ID Site Name / …" at bounding box center [692, 885] width 730 height 1517
click at [134, 415] on link "Workers" at bounding box center [147, 416] width 50 height 16
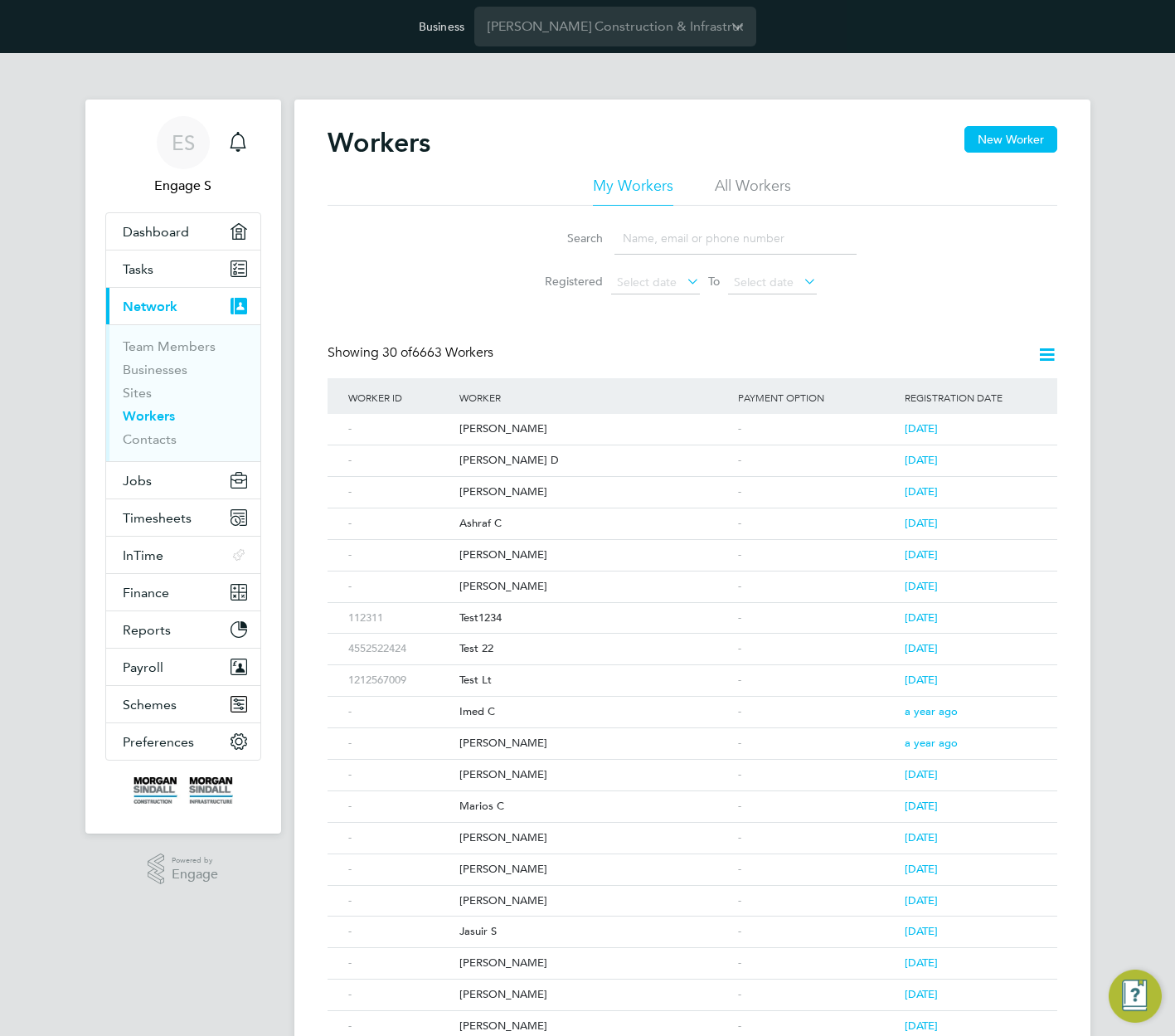
click at [768, 186] on li "All Workers" at bounding box center [753, 190] width 76 height 29
click at [485, 422] on div "Pavel P" at bounding box center [594, 429] width 278 height 30
click at [148, 437] on link "Contacts" at bounding box center [149, 439] width 54 height 16
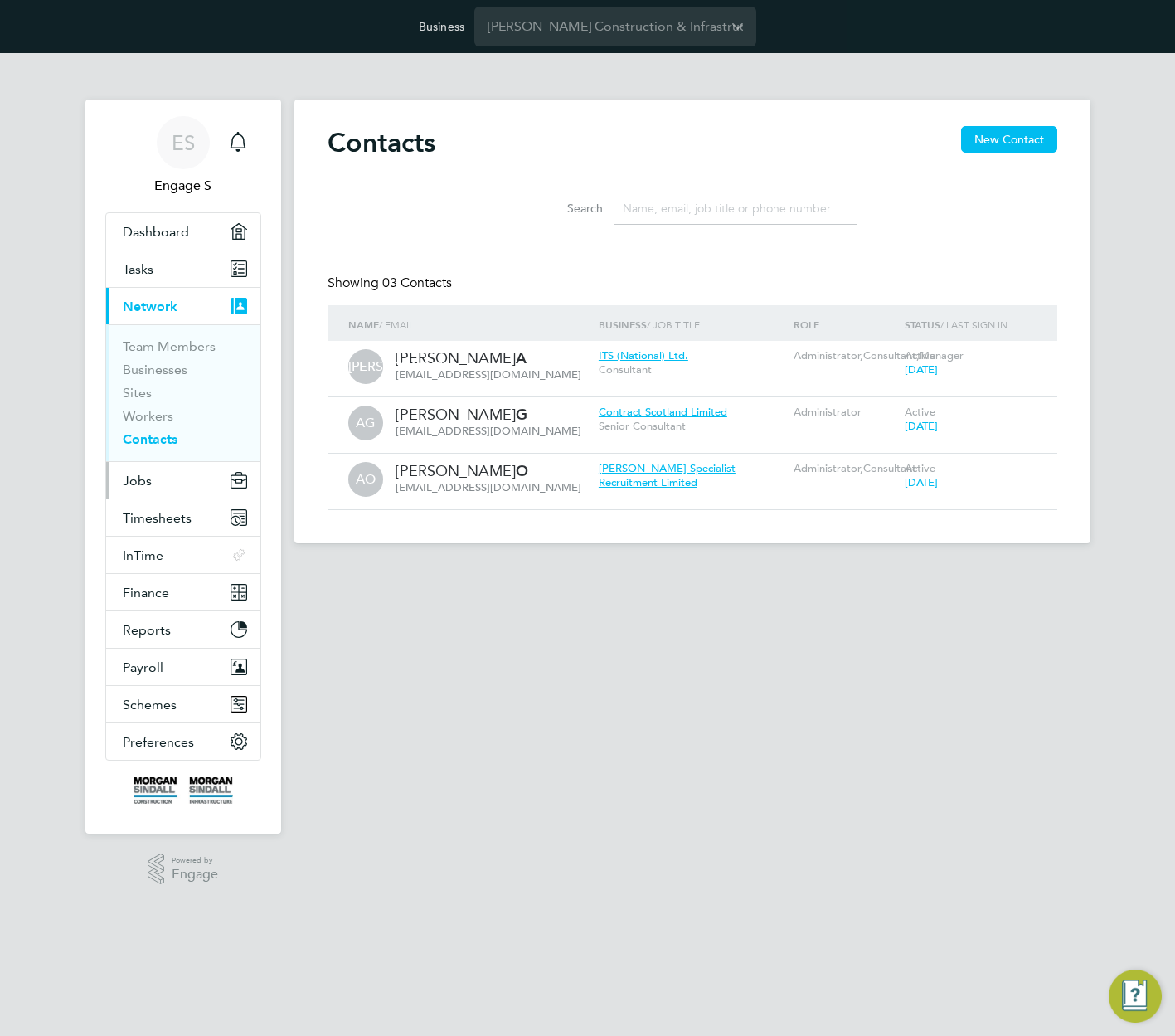
click at [130, 488] on button "Jobs" at bounding box center [183, 480] width 154 height 36
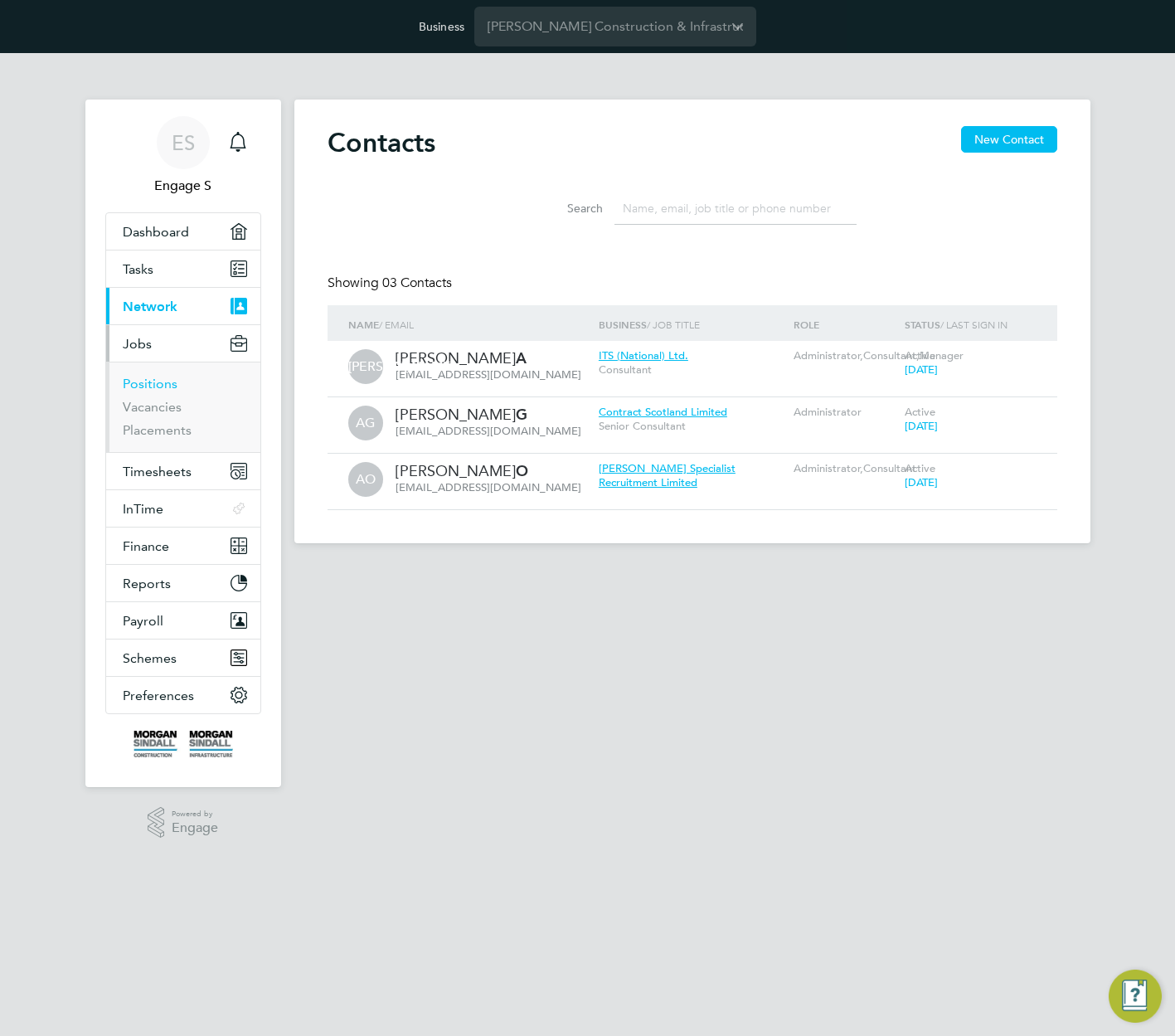
click at [139, 387] on link "Positions" at bounding box center [150, 384] width 55 height 16
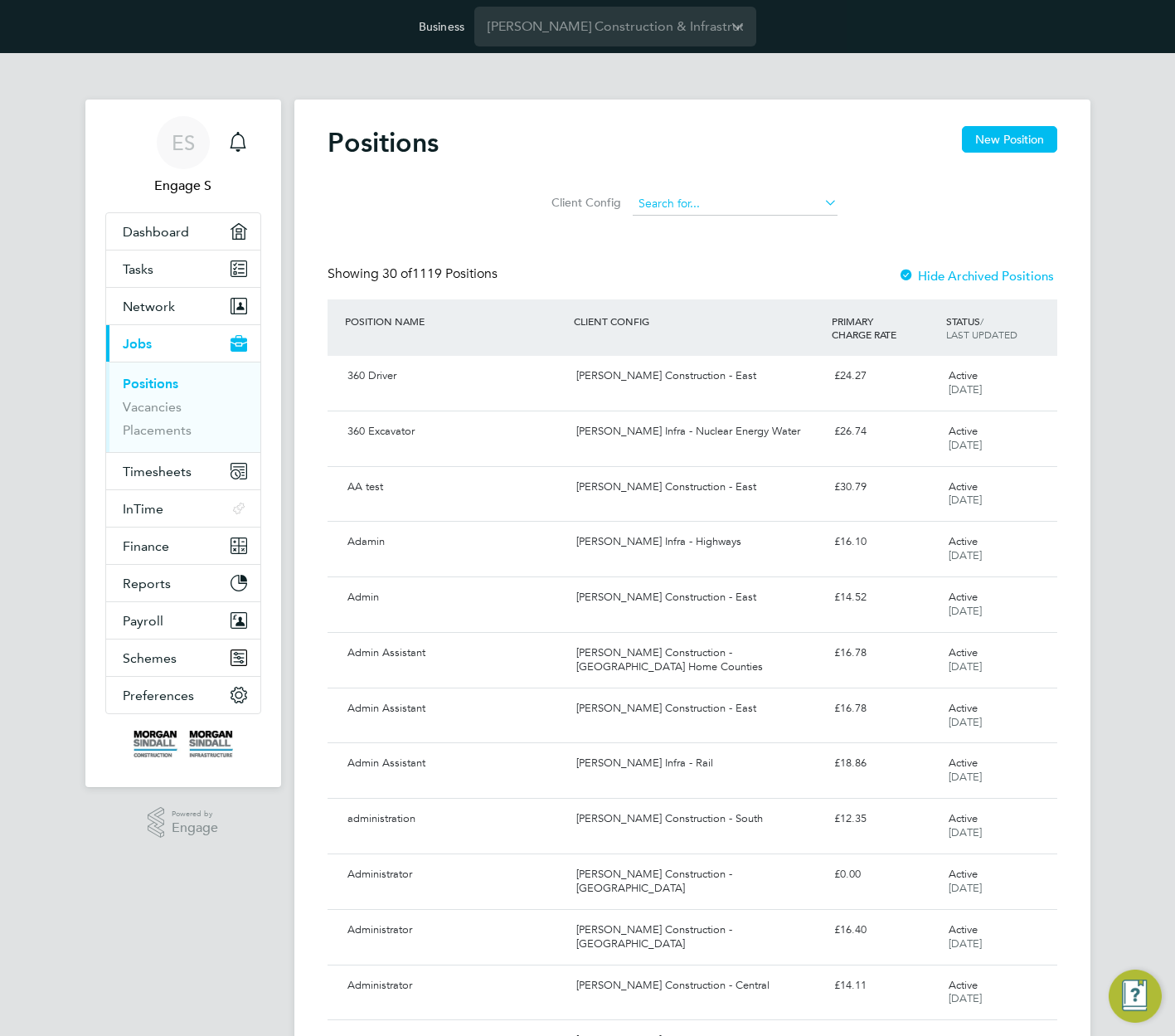
click at [782, 193] on input at bounding box center [735, 204] width 205 height 23
click at [755, 315] on li "Morgan Sindall Construction - North West" at bounding box center [859, 316] width 455 height 23
type input "Morgan Sindall Construction - North West"
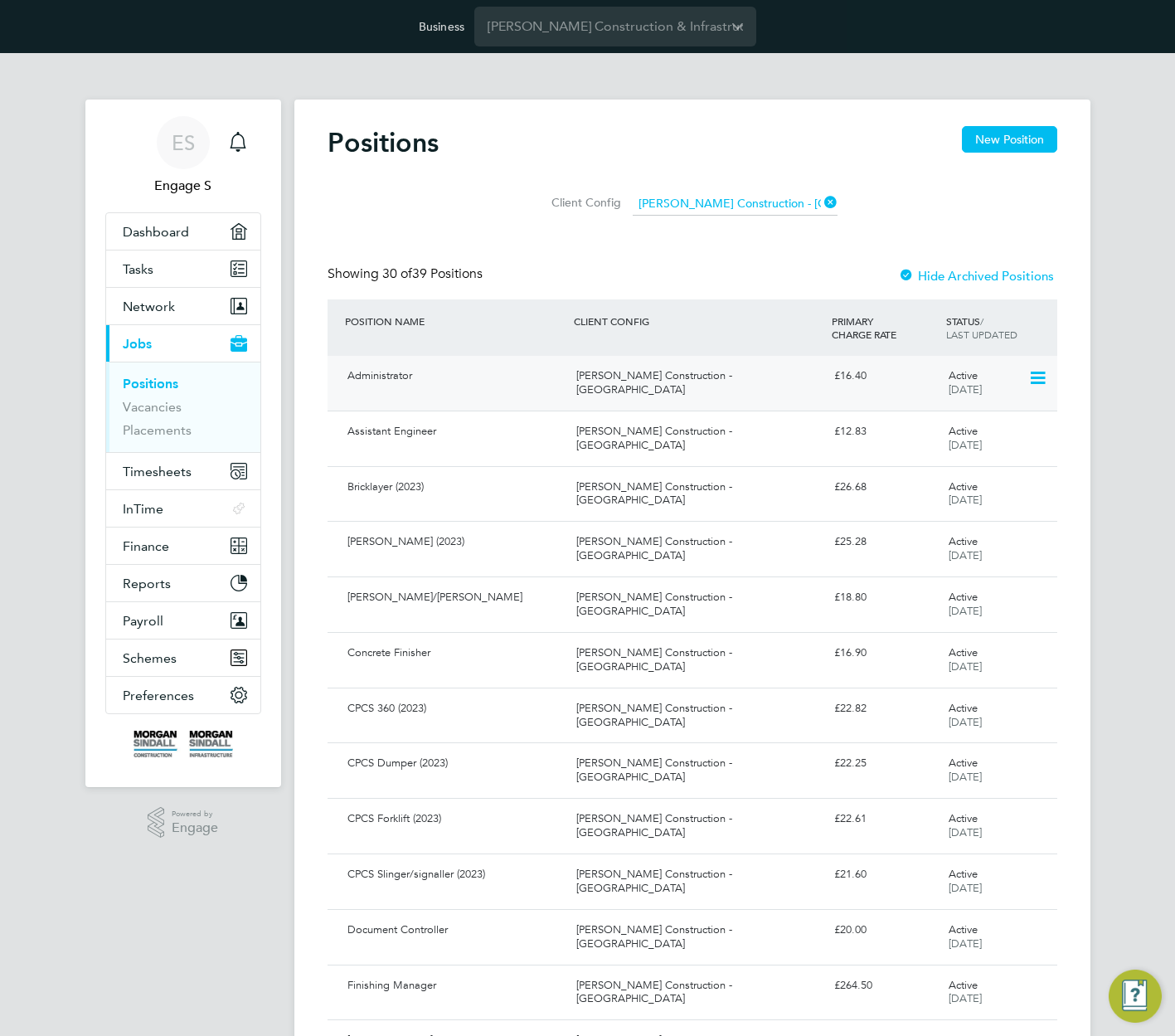
click at [673, 386] on div "Morgan Sindall Construction - North West" at bounding box center [699, 384] width 258 height 42
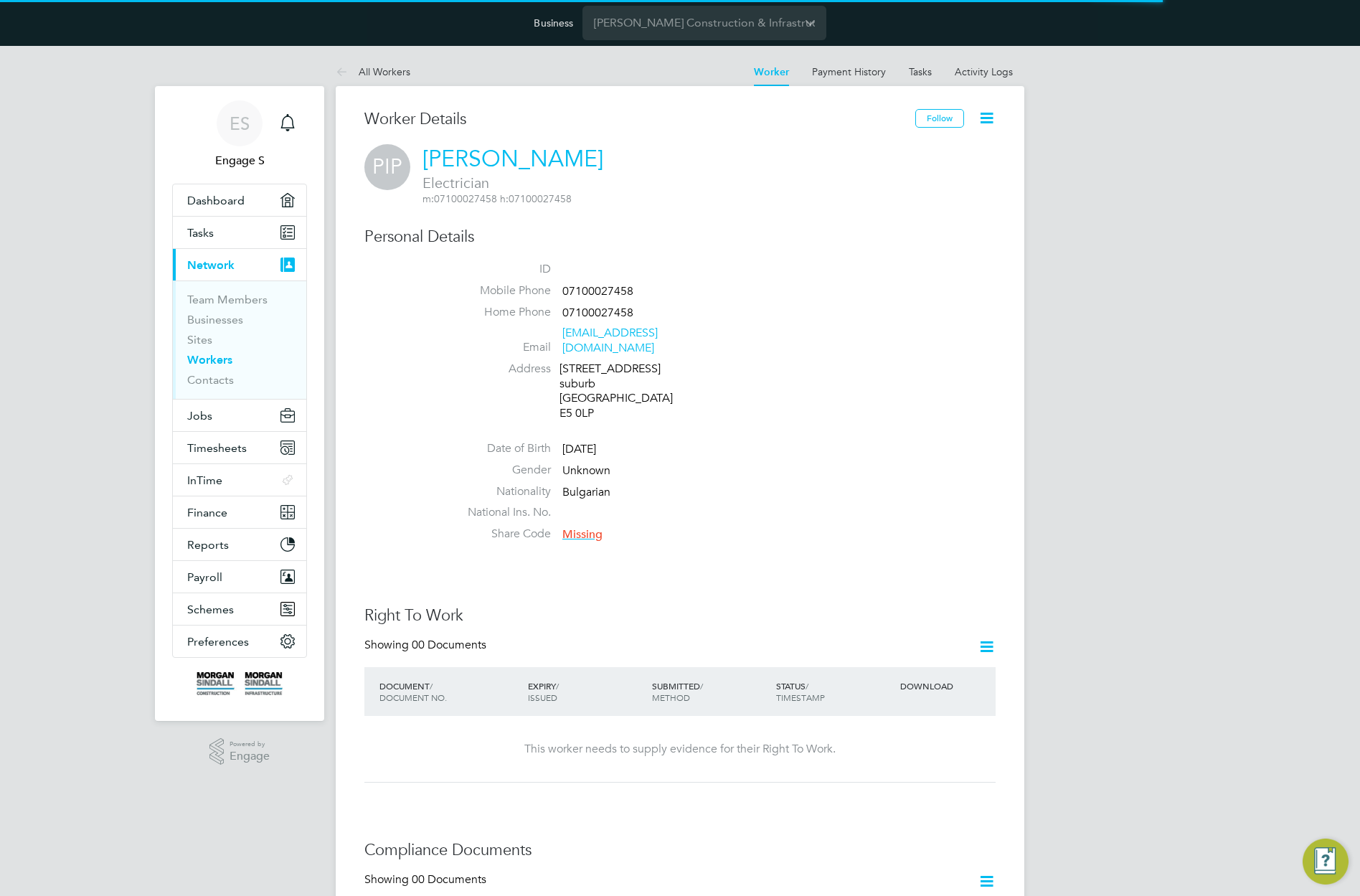
click at [991, 118] on icon at bounding box center [986, 118] width 18 height 18
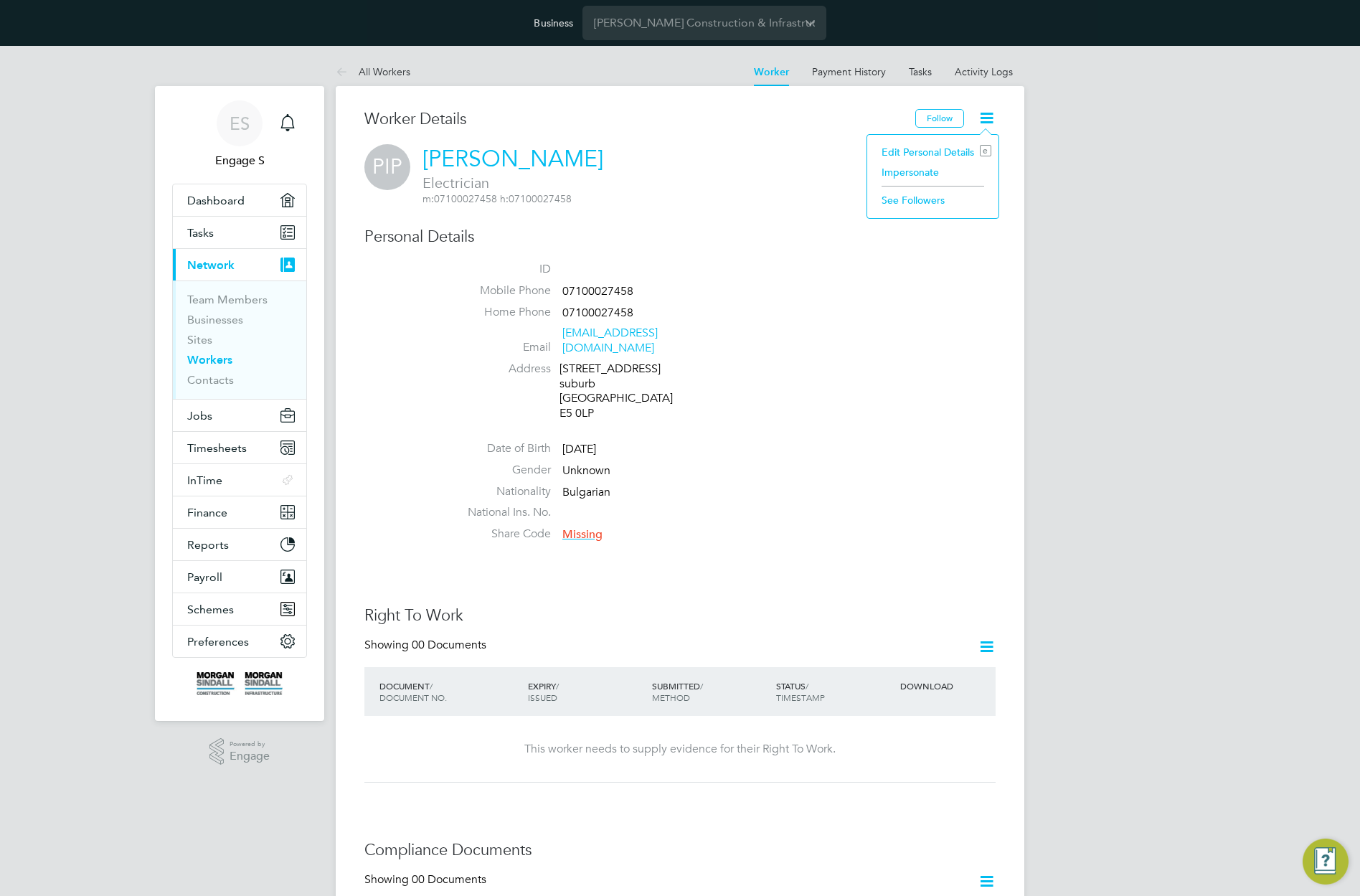
click at [914, 172] on li "Impersonate" at bounding box center [932, 172] width 117 height 20
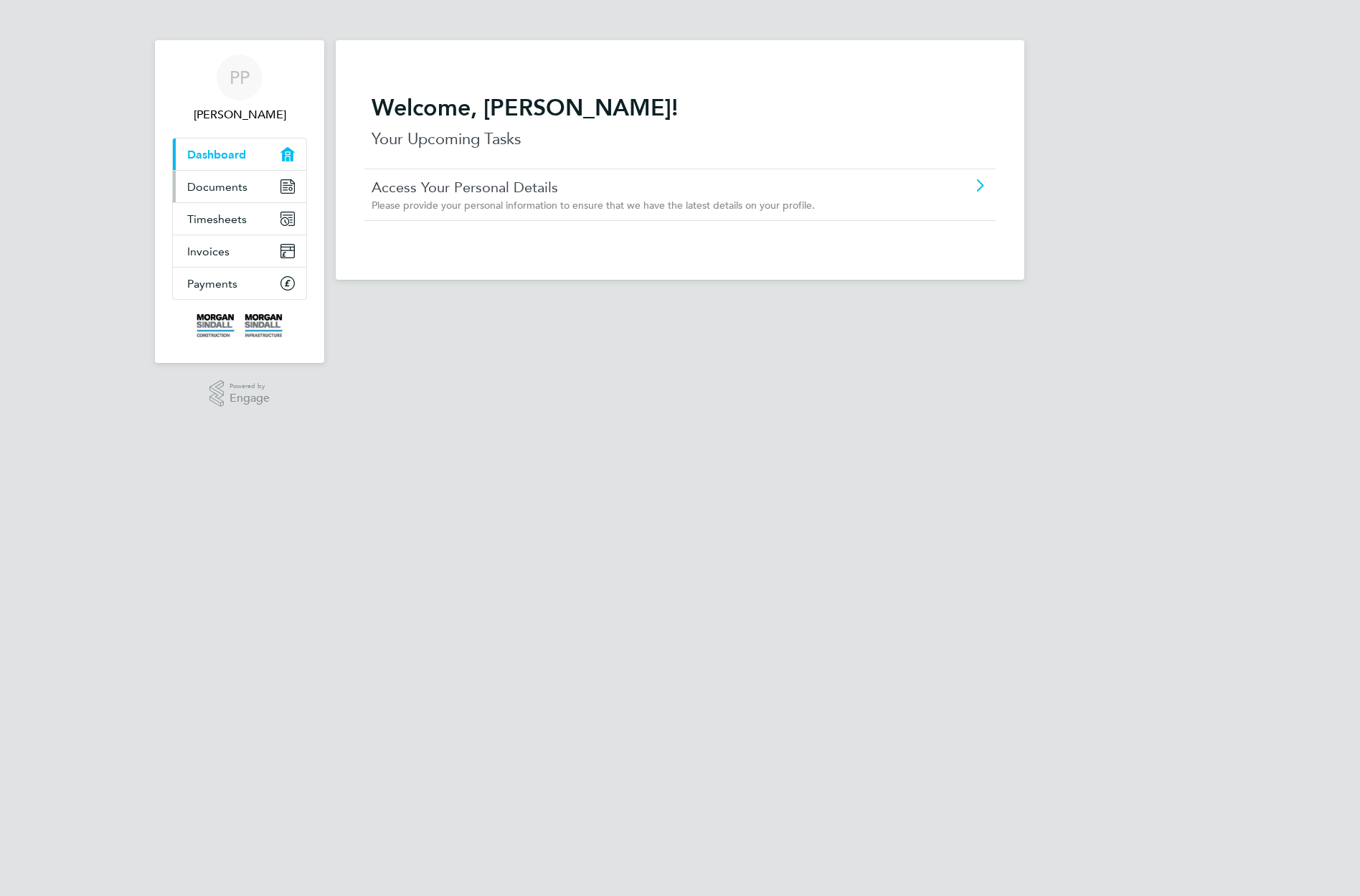
click at [216, 188] on span "Documents" at bounding box center [217, 186] width 60 height 14
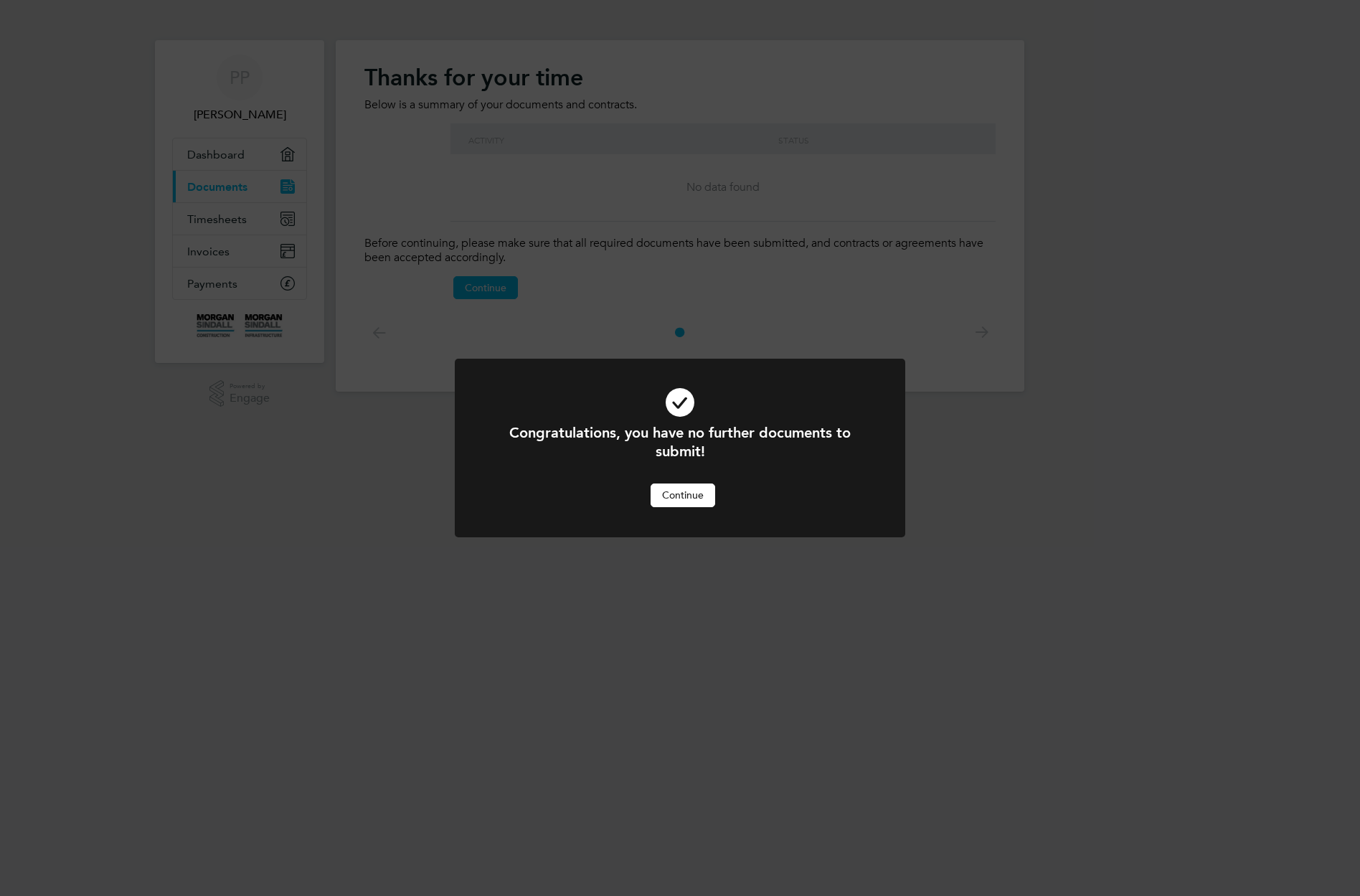
click at [689, 503] on button "Continue" at bounding box center [682, 495] width 65 height 23
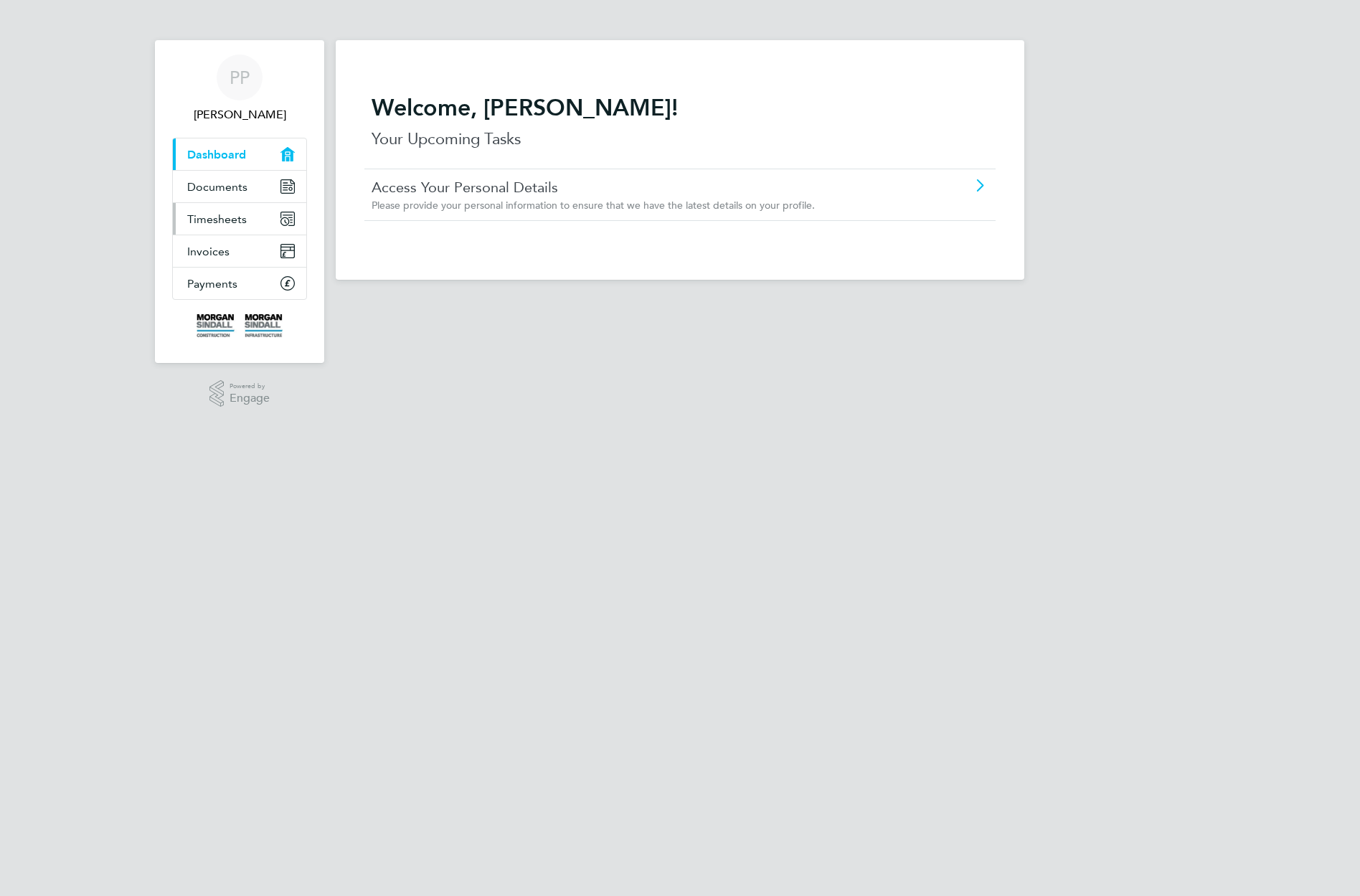
click at [223, 219] on span "Timesheets" at bounding box center [217, 218] width 59 height 14
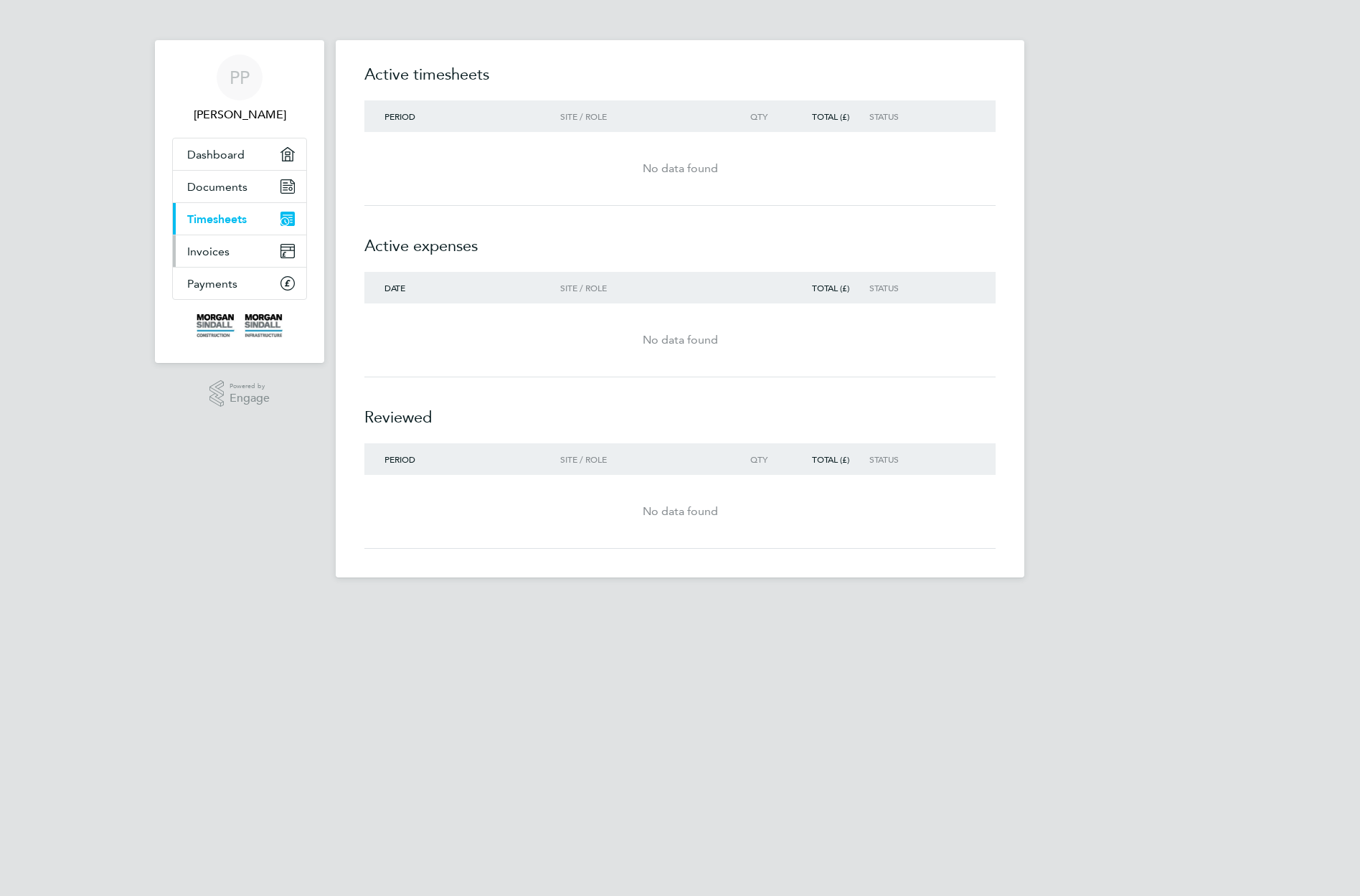
click at [201, 251] on span "Invoices" at bounding box center [209, 251] width 43 height 14
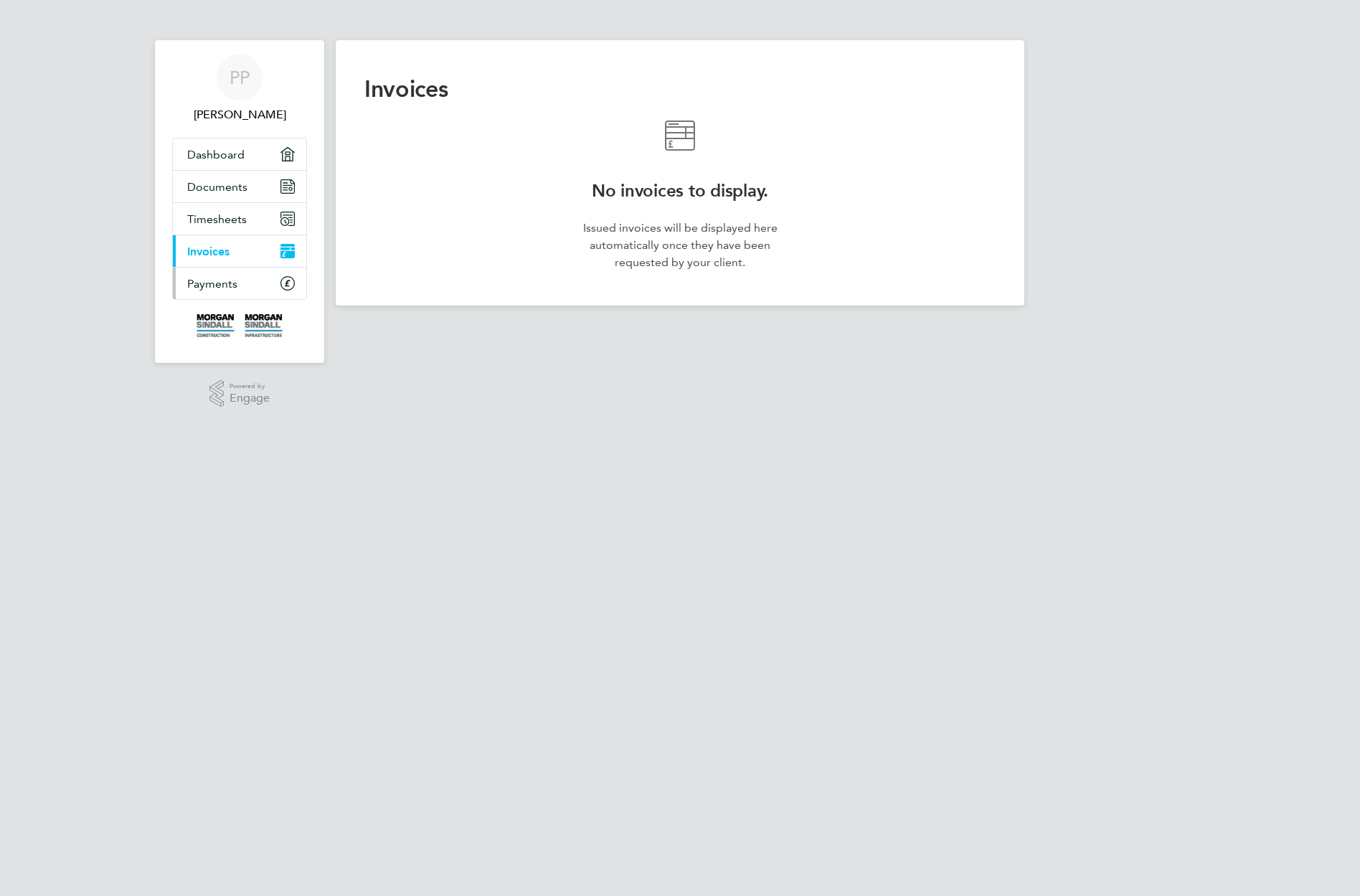
click at [209, 287] on span "Payments" at bounding box center [212, 283] width 50 height 14
click at [234, 186] on span "Documents" at bounding box center [217, 186] width 60 height 14
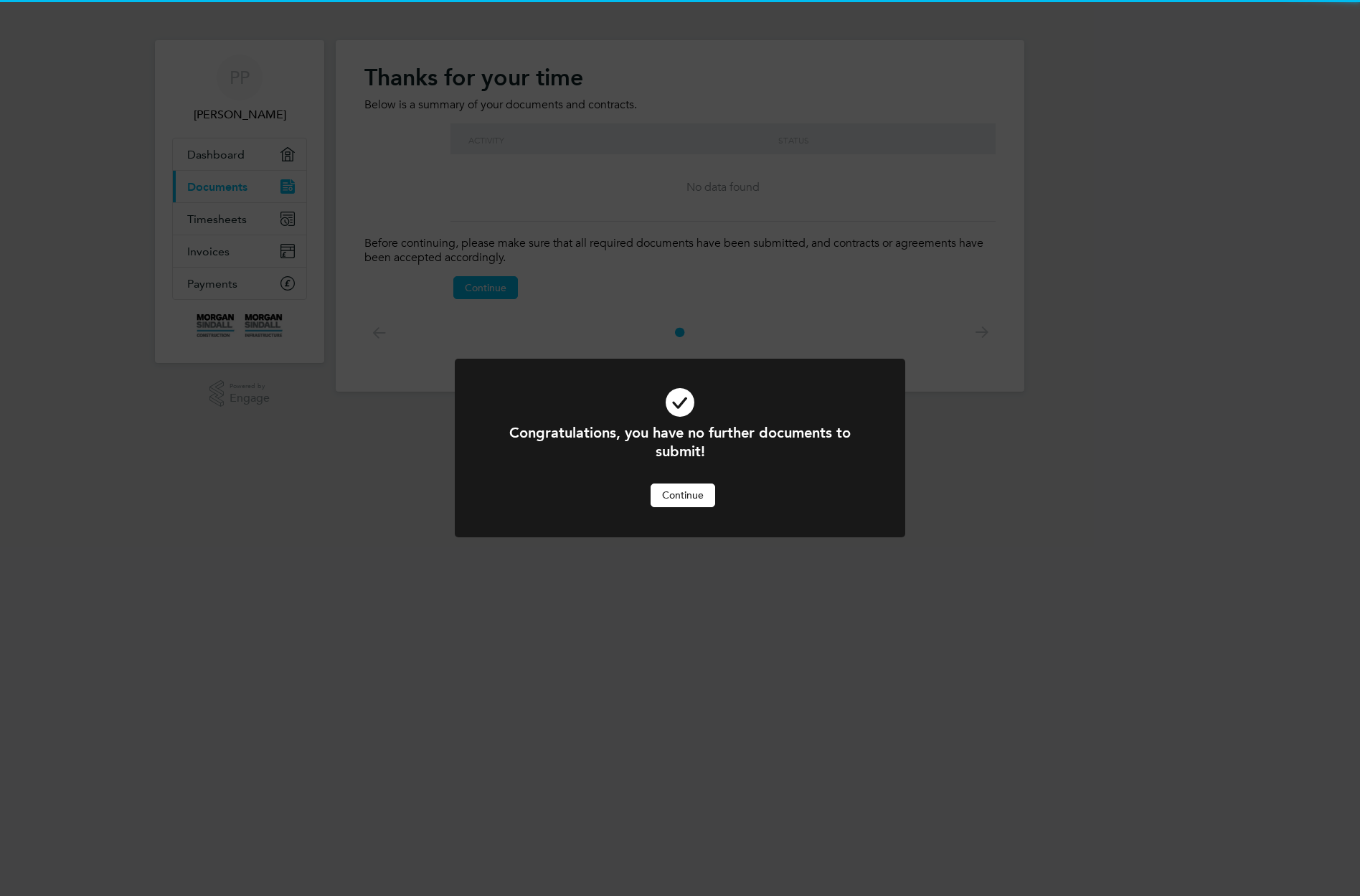
click at [240, 161] on div "Congratulations, you have no further documents to submit! Cancel Continue" at bounding box center [680, 448] width 1360 height 896
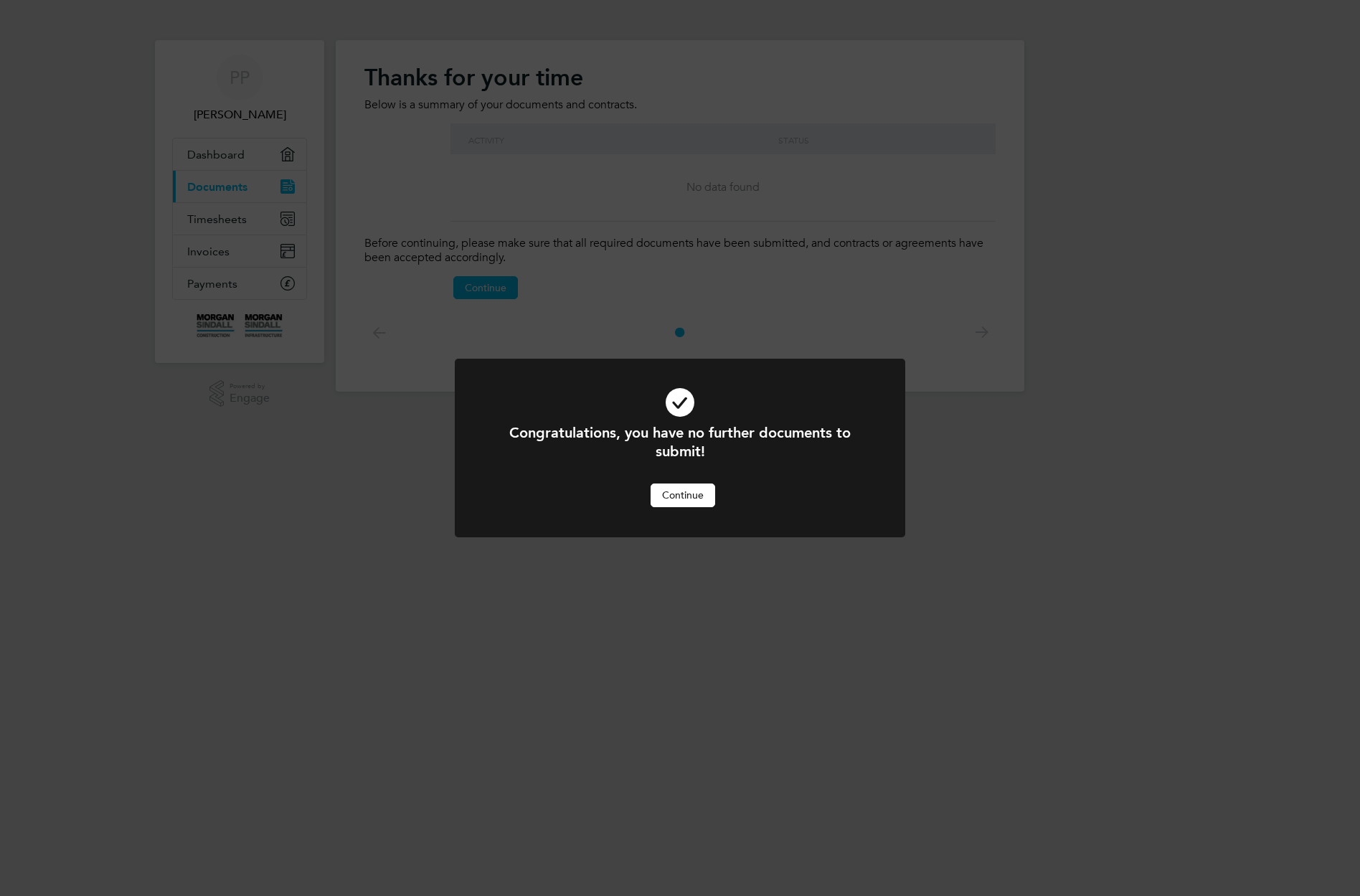
click at [240, 161] on div "Congratulations, you have no further documents to submit! Cancel Continue" at bounding box center [680, 448] width 1360 height 896
click at [239, 161] on div "Congratulations, you have no further documents to submit! Cancel Continue" at bounding box center [680, 448] width 1360 height 896
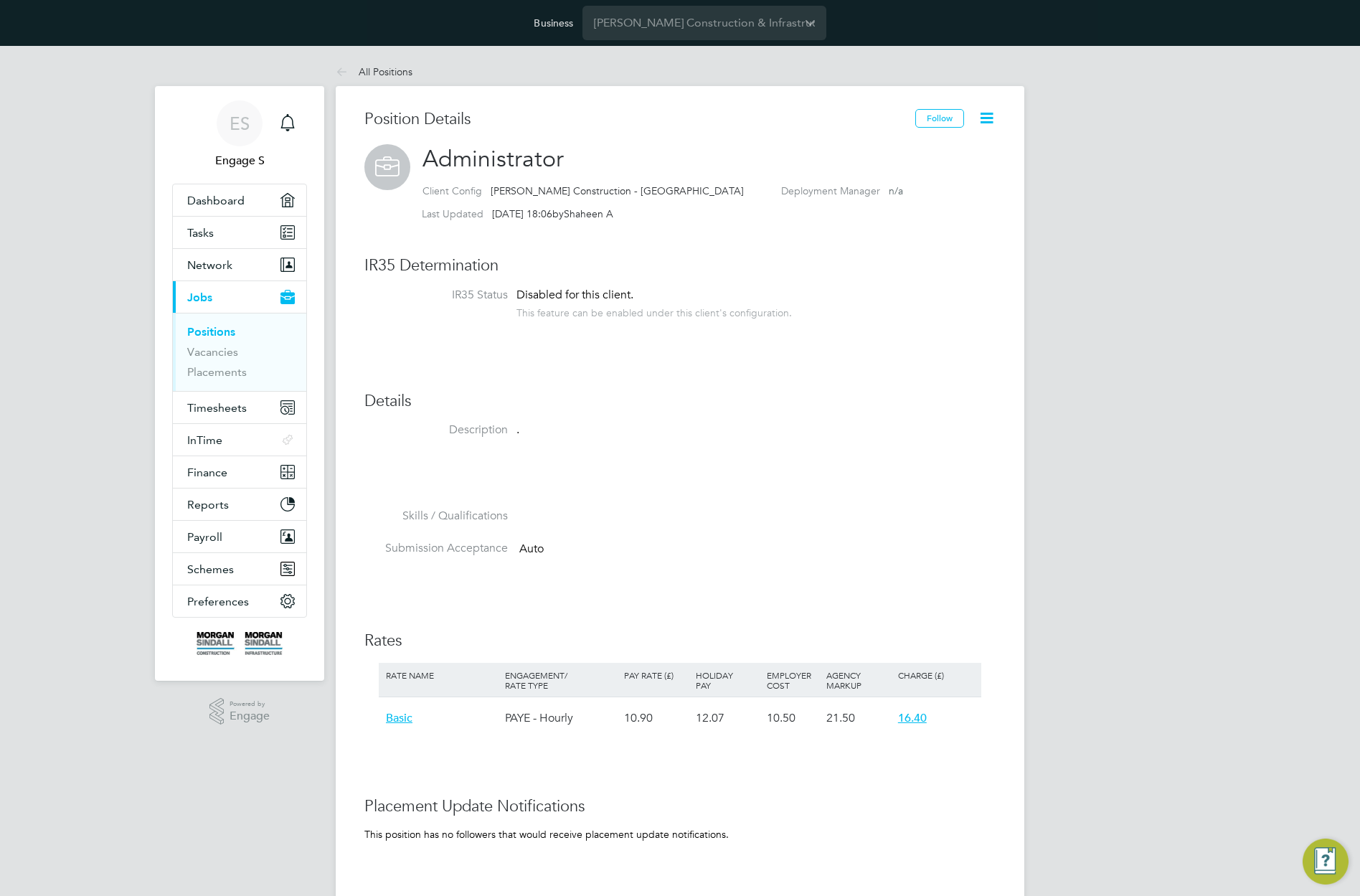
scroll to position [14, 220]
click at [985, 119] on icon at bounding box center [986, 118] width 18 height 18
click at [911, 194] on li "Archive Position" at bounding box center [940, 192] width 105 height 20
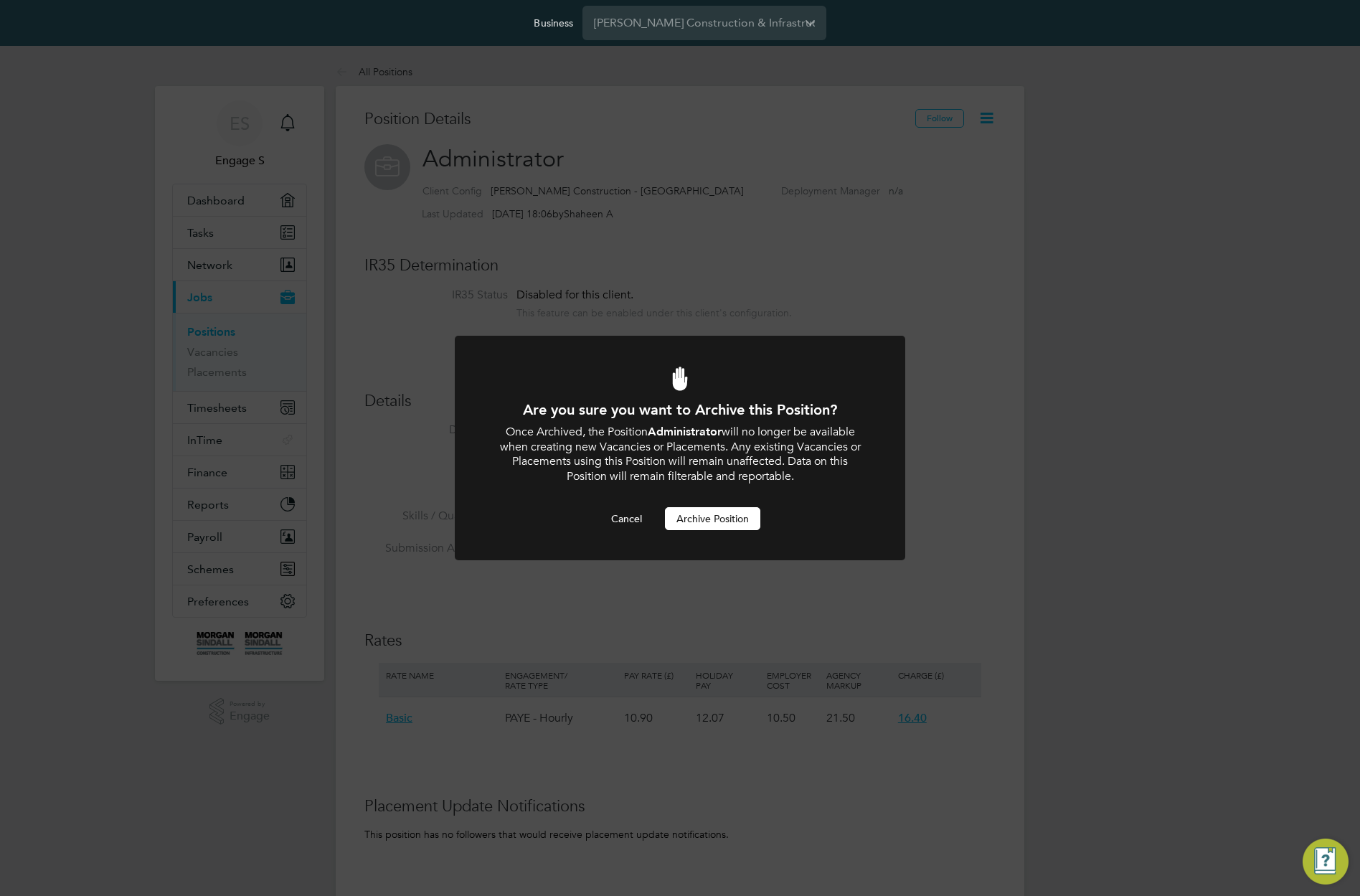
click at [706, 529] on button "Archive Position" at bounding box center [712, 518] width 95 height 23
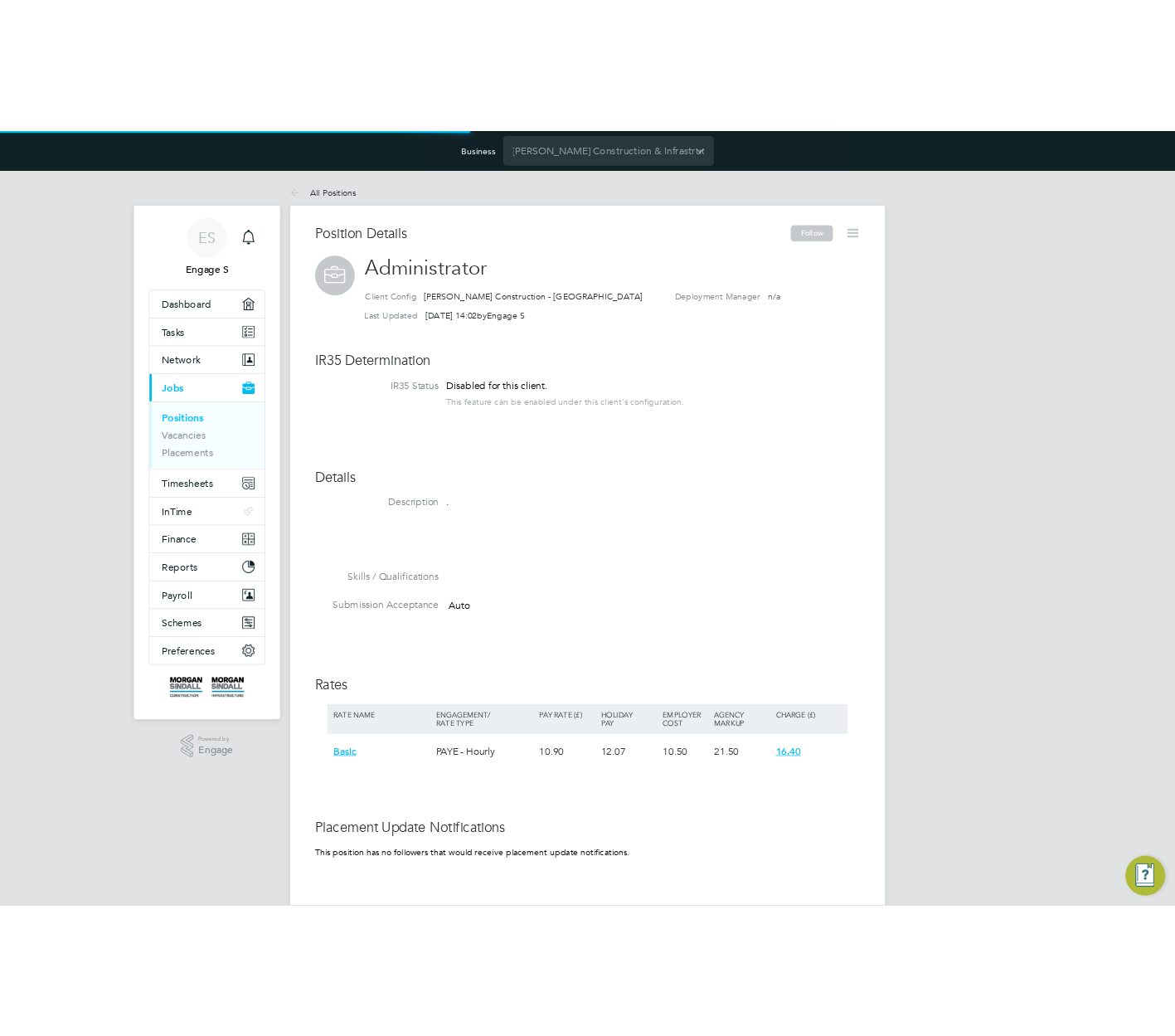
scroll to position [49, 139]
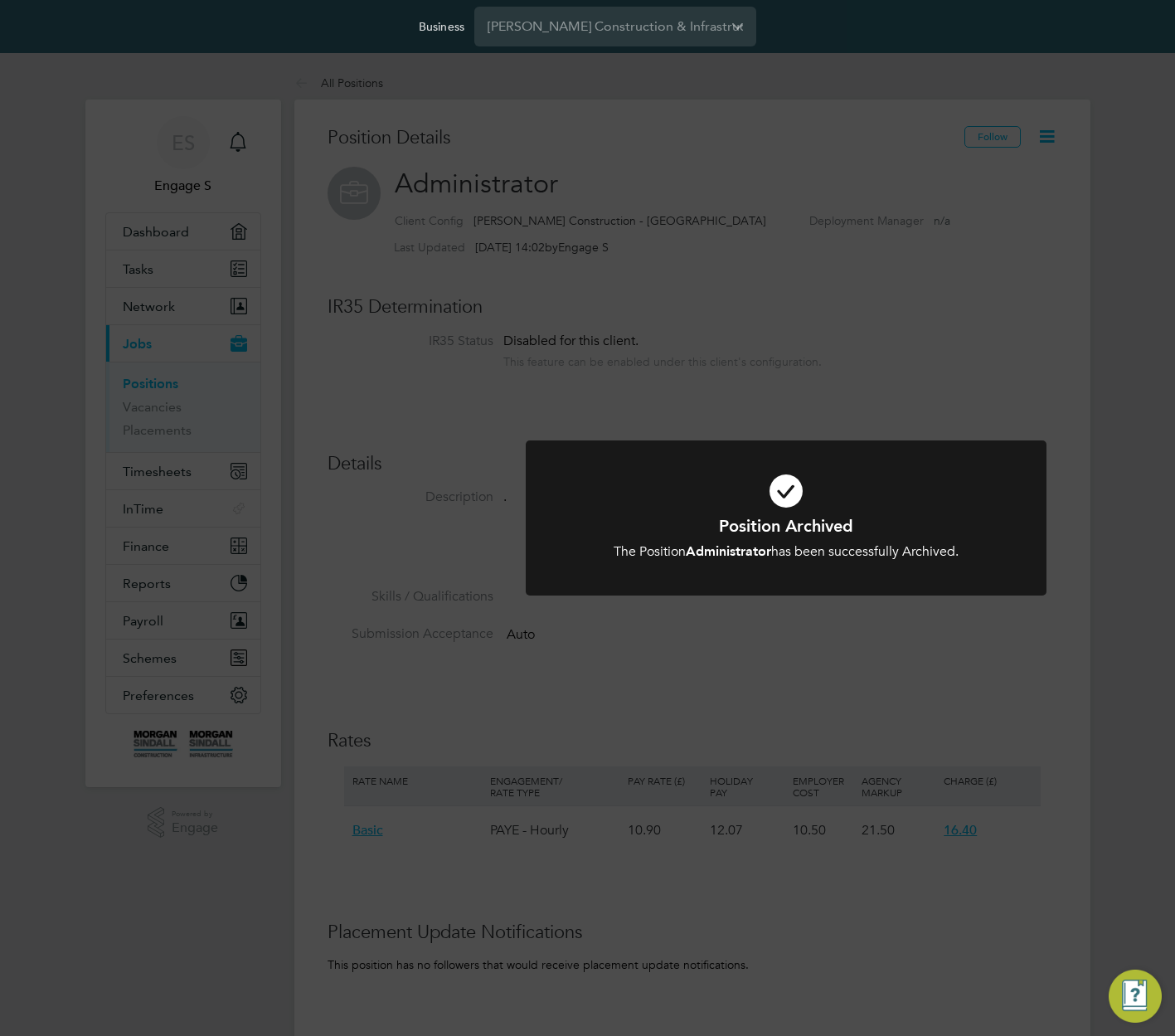
click at [1090, 436] on div "Position Archived The Position Administrator has been successfully Archived. Ca…" at bounding box center [587, 518] width 1175 height 1036
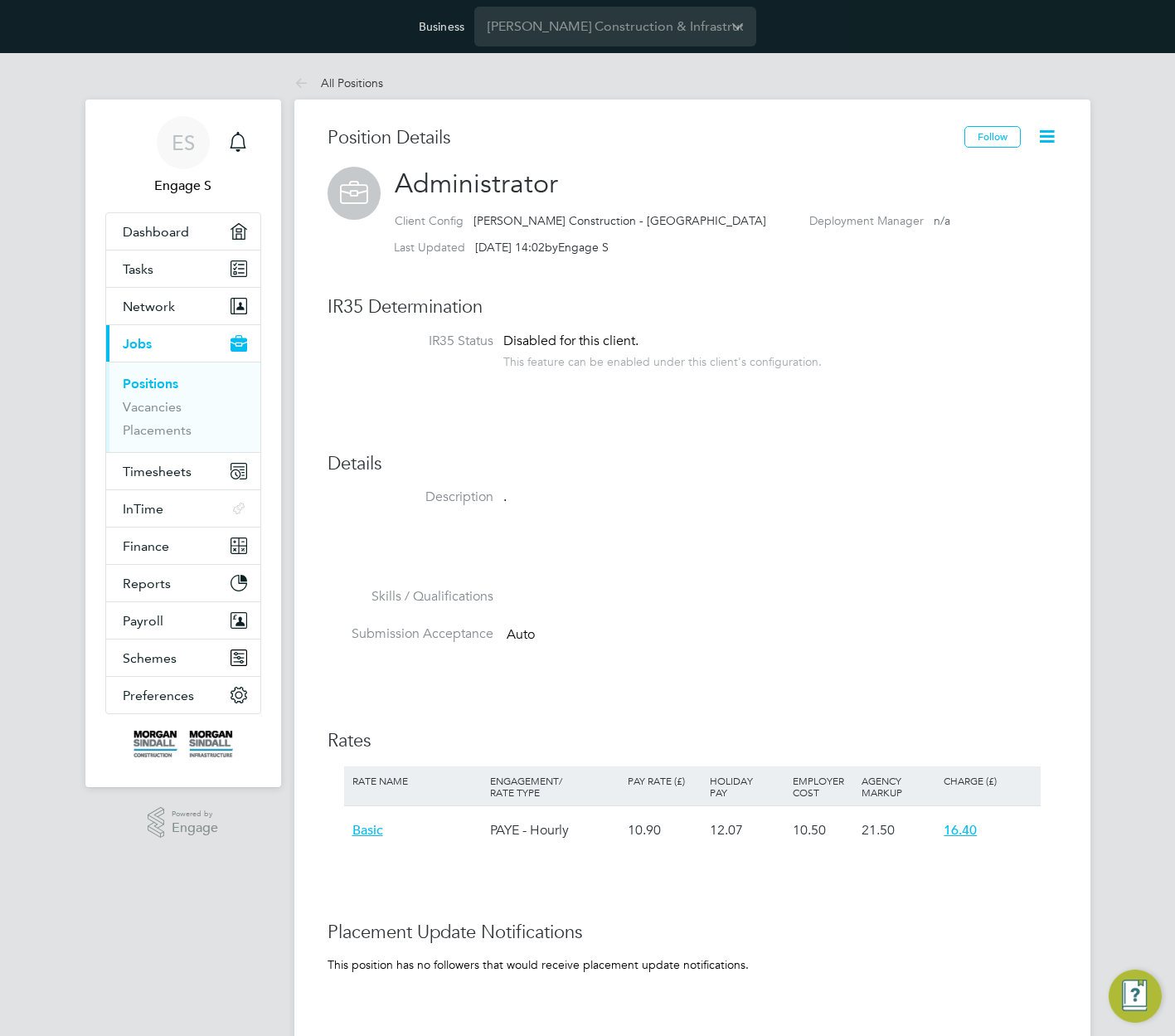
click at [1037, 134] on icon at bounding box center [1048, 137] width 21 height 21
click at [953, 178] on li "Unarchive Position" at bounding box center [994, 176] width 117 height 23
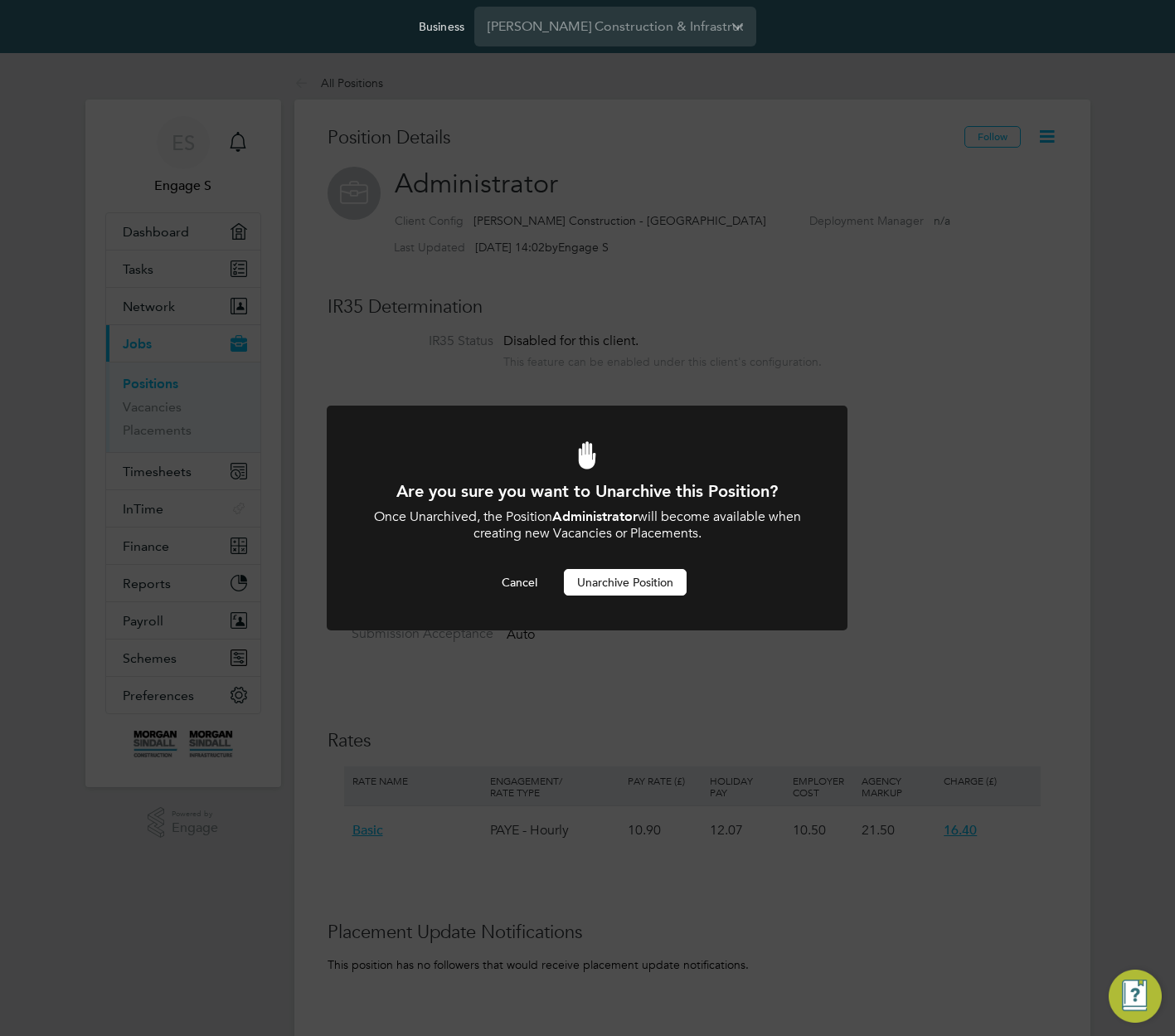
click at [635, 584] on button "Unarchive Position" at bounding box center [625, 582] width 123 height 27
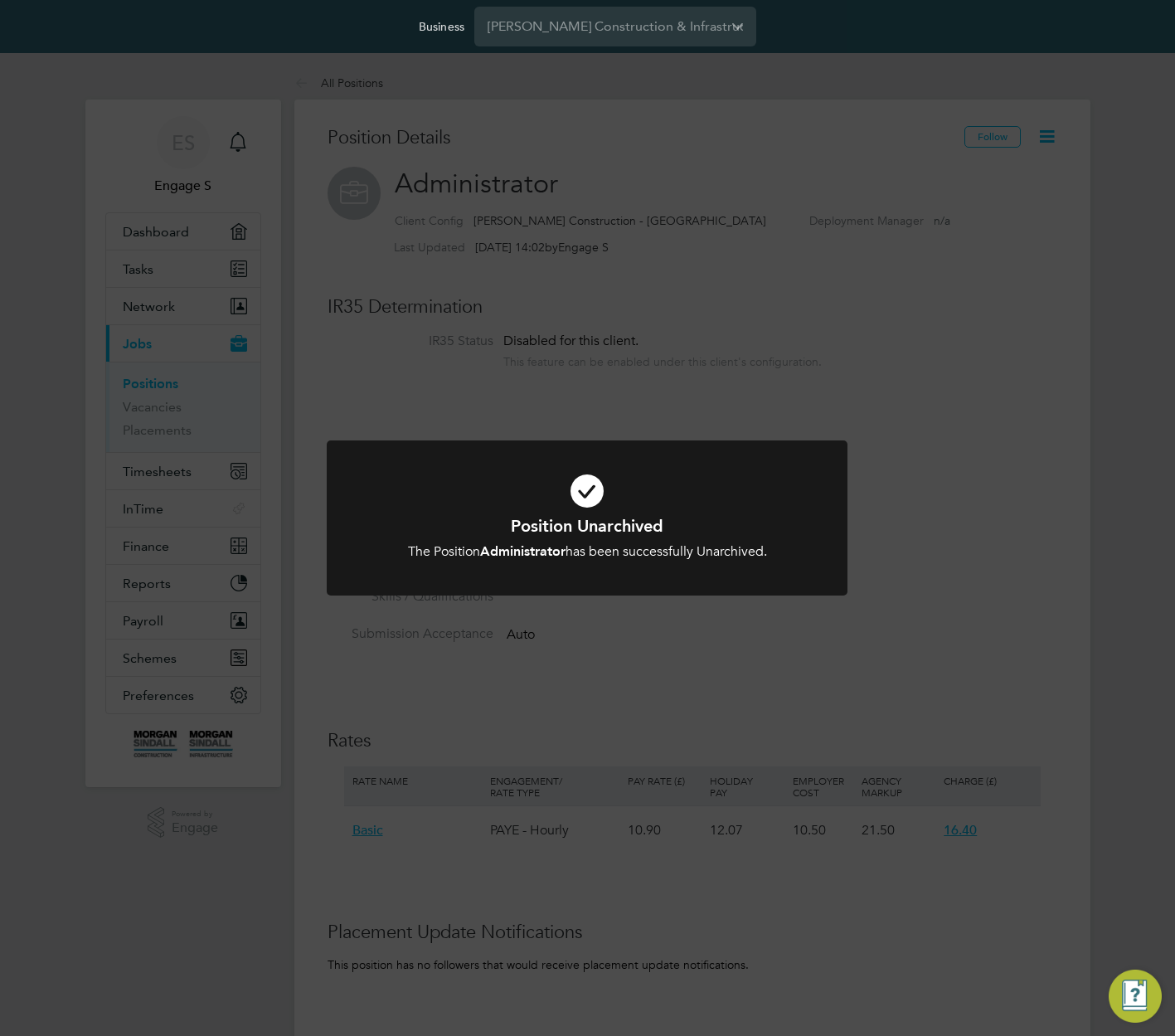
click at [868, 385] on div "Position Unarchived The Position Administrator has been successfully Unarchived…" at bounding box center [587, 518] width 1175 height 1036
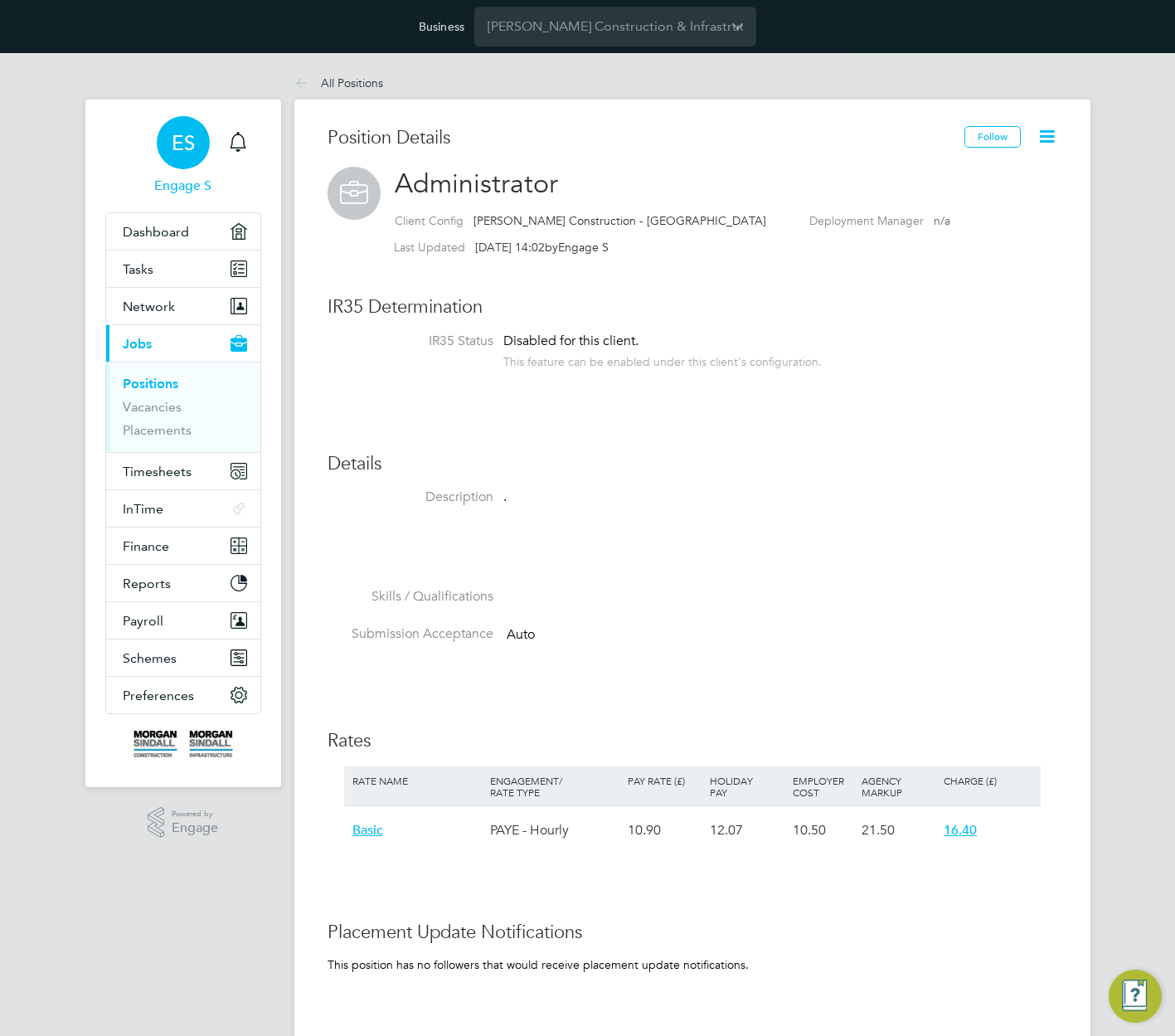
drag, startPoint x: 549, startPoint y: 311, endPoint x: 206, endPoint y: 166, distance: 372.4
click at [206, 166] on div "ES Engage S Notifications Applications: Dashboard Tasks Network Team Members Bu…" at bounding box center [587, 707] width 1175 height 1309
click at [516, 154] on div "Position Details" at bounding box center [646, 146] width 637 height 41
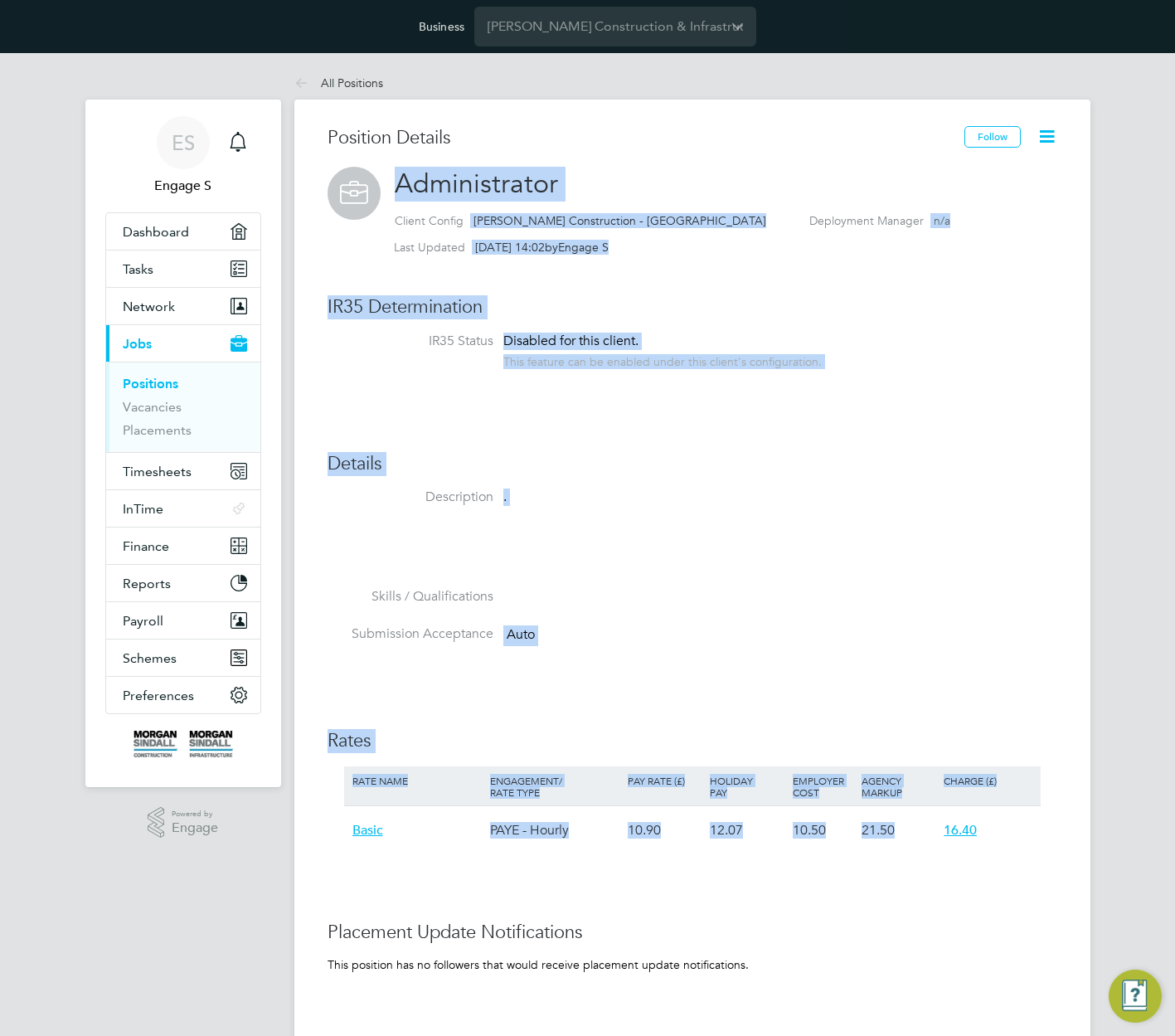
drag, startPoint x: 464, startPoint y: 186, endPoint x: 1019, endPoint y: 873, distance: 883.2
click at [1019, 873] on div "Position Details Follow Administrator Client Config [PERSON_NAME] Construction …" at bounding box center [692, 714] width 730 height 1177
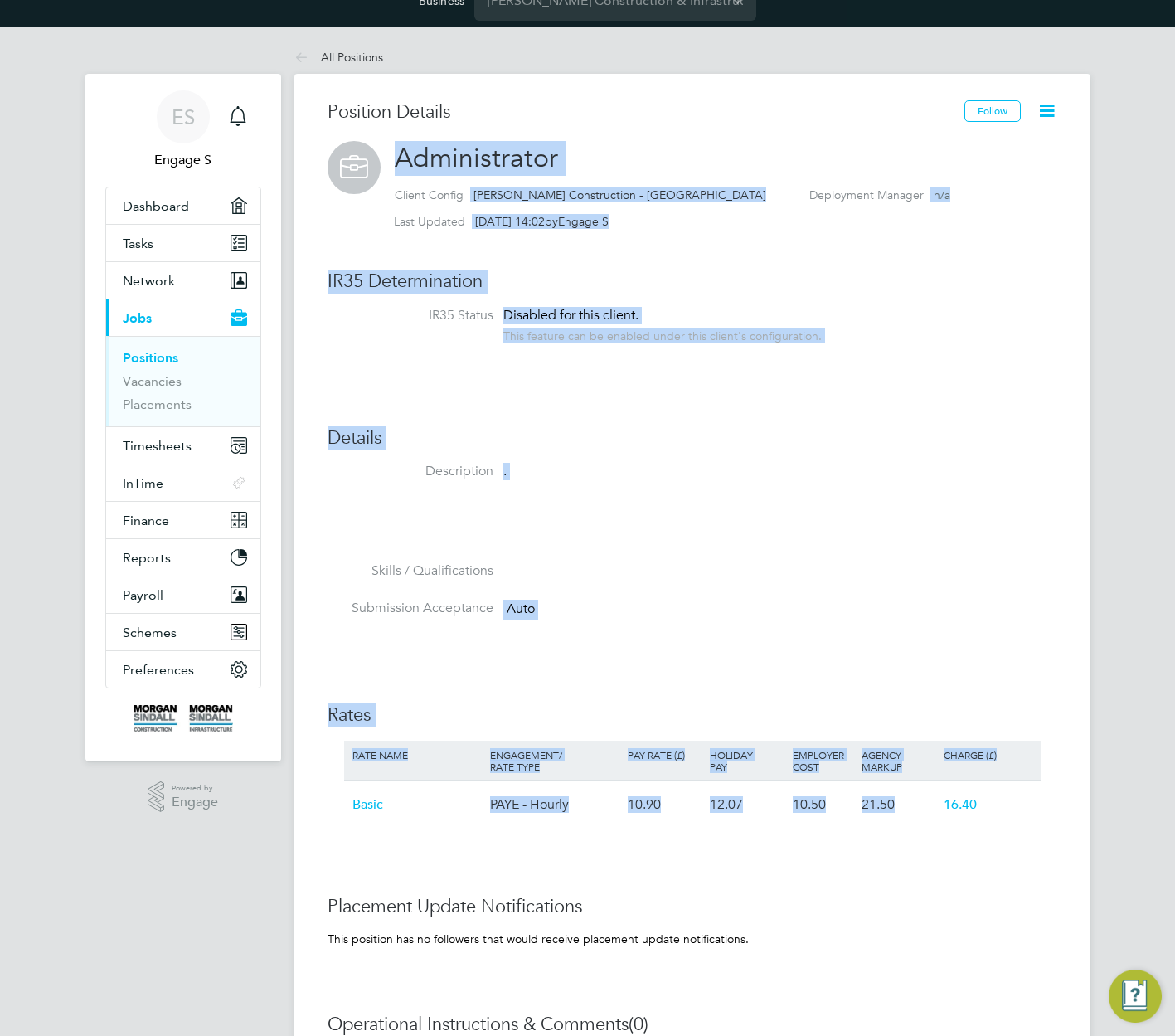
scroll to position [327, 0]
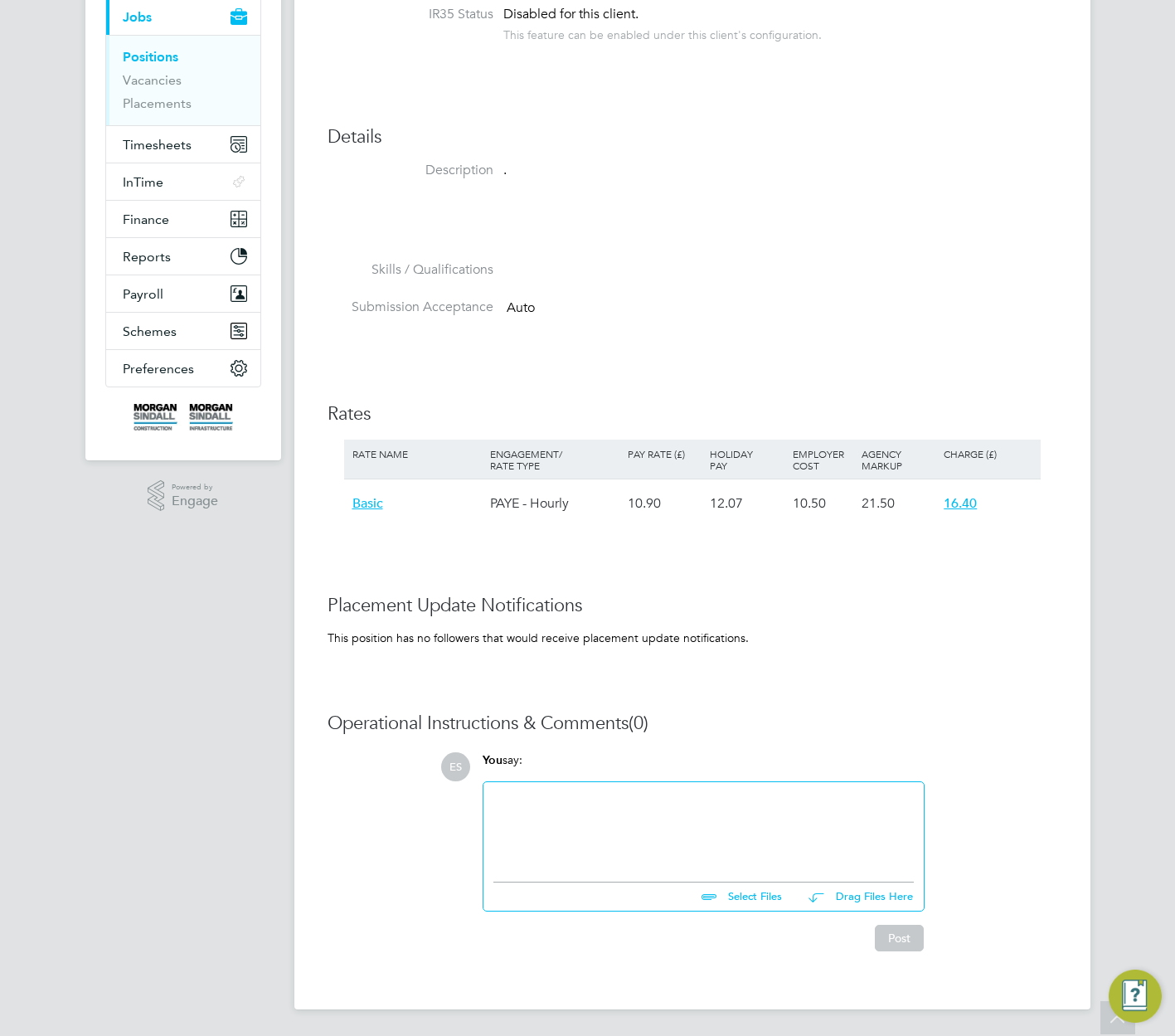
click at [930, 793] on div "You say: Select Files Drag Files Here Drop your files here" at bounding box center [703, 832] width 459 height 160
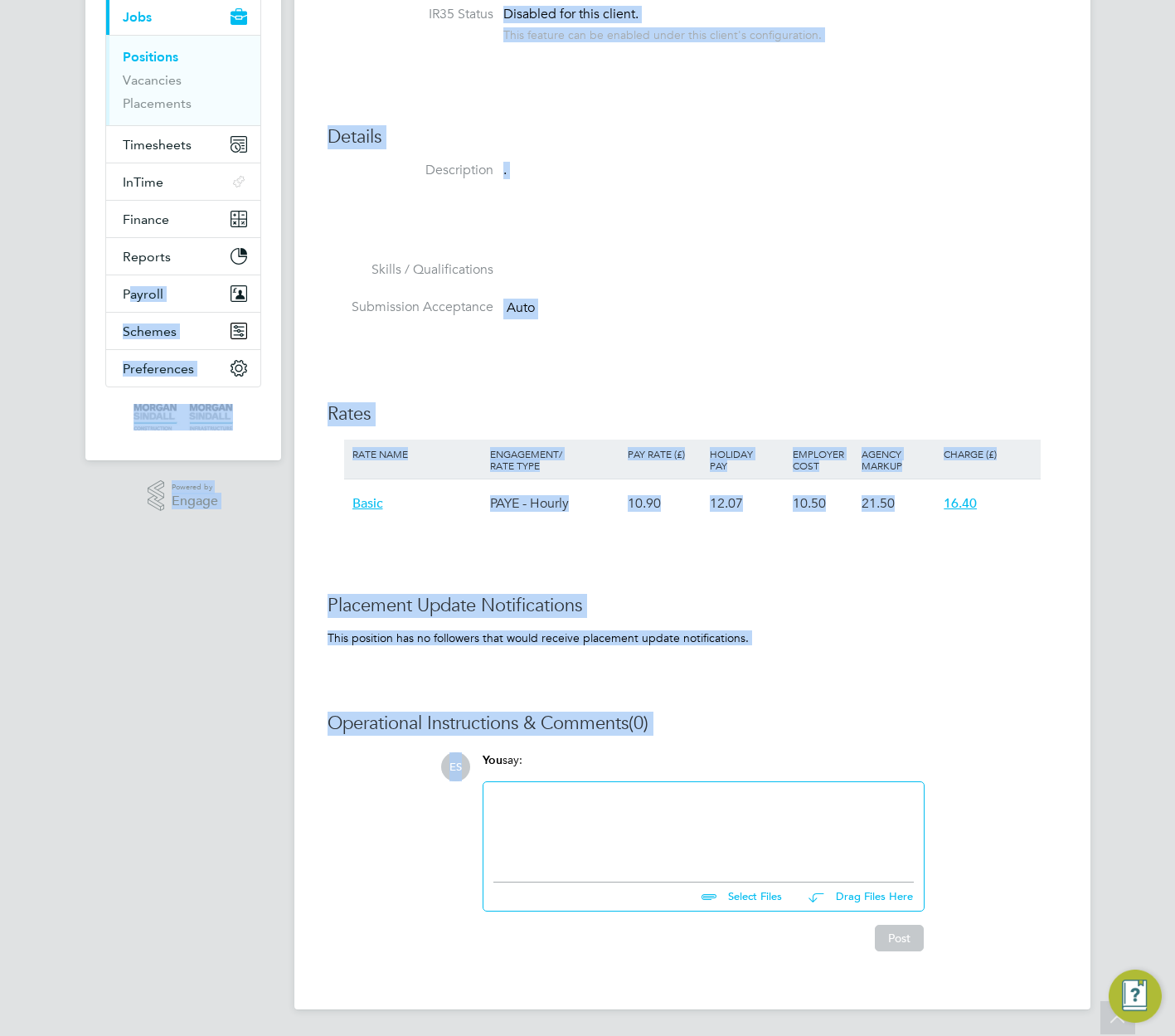
drag, startPoint x: 781, startPoint y: 739, endPoint x: 286, endPoint y: 255, distance: 692.3
click at [286, 255] on div "ES Engage S Notifications Applications: Dashboard Tasks Network Team Members Bu…" at bounding box center [587, 381] width 1175 height 1309
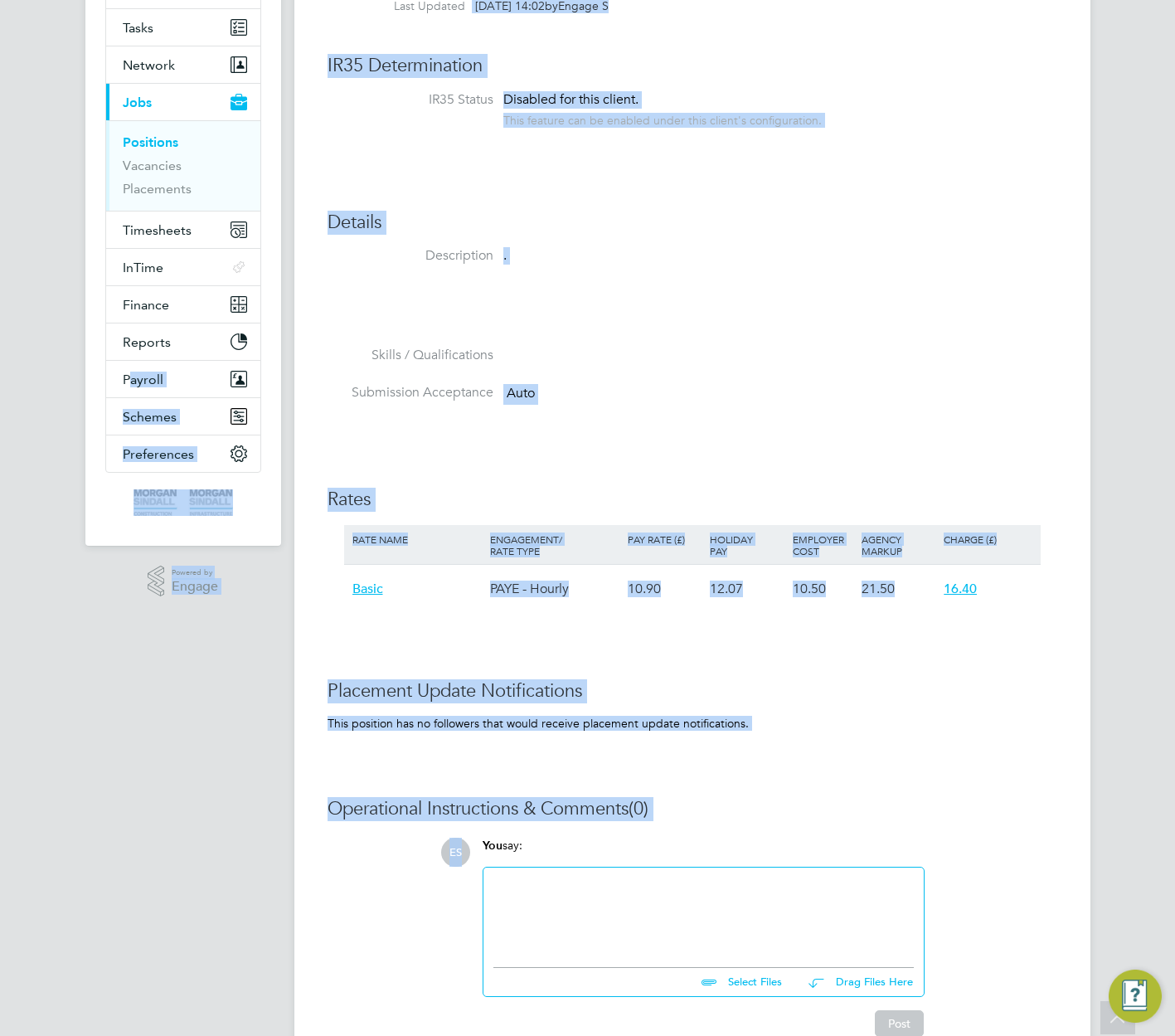
scroll to position [0, 0]
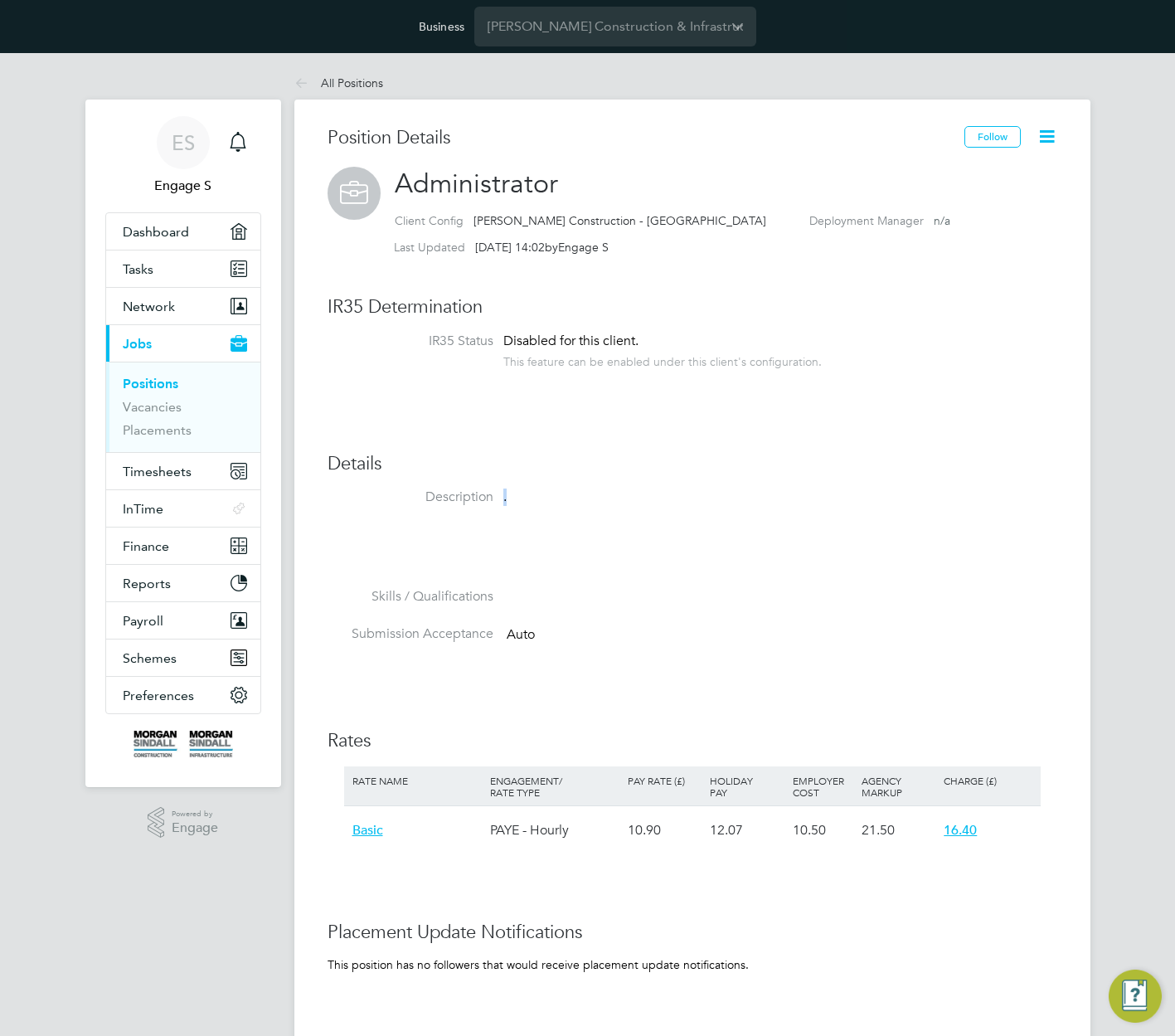
drag, startPoint x: 540, startPoint y: 500, endPoint x: 467, endPoint y: 489, distance: 73.8
click at [470, 489] on li "Description ." at bounding box center [692, 537] width 730 height 100
click at [641, 461] on h3 "Details" at bounding box center [692, 463] width 730 height 24
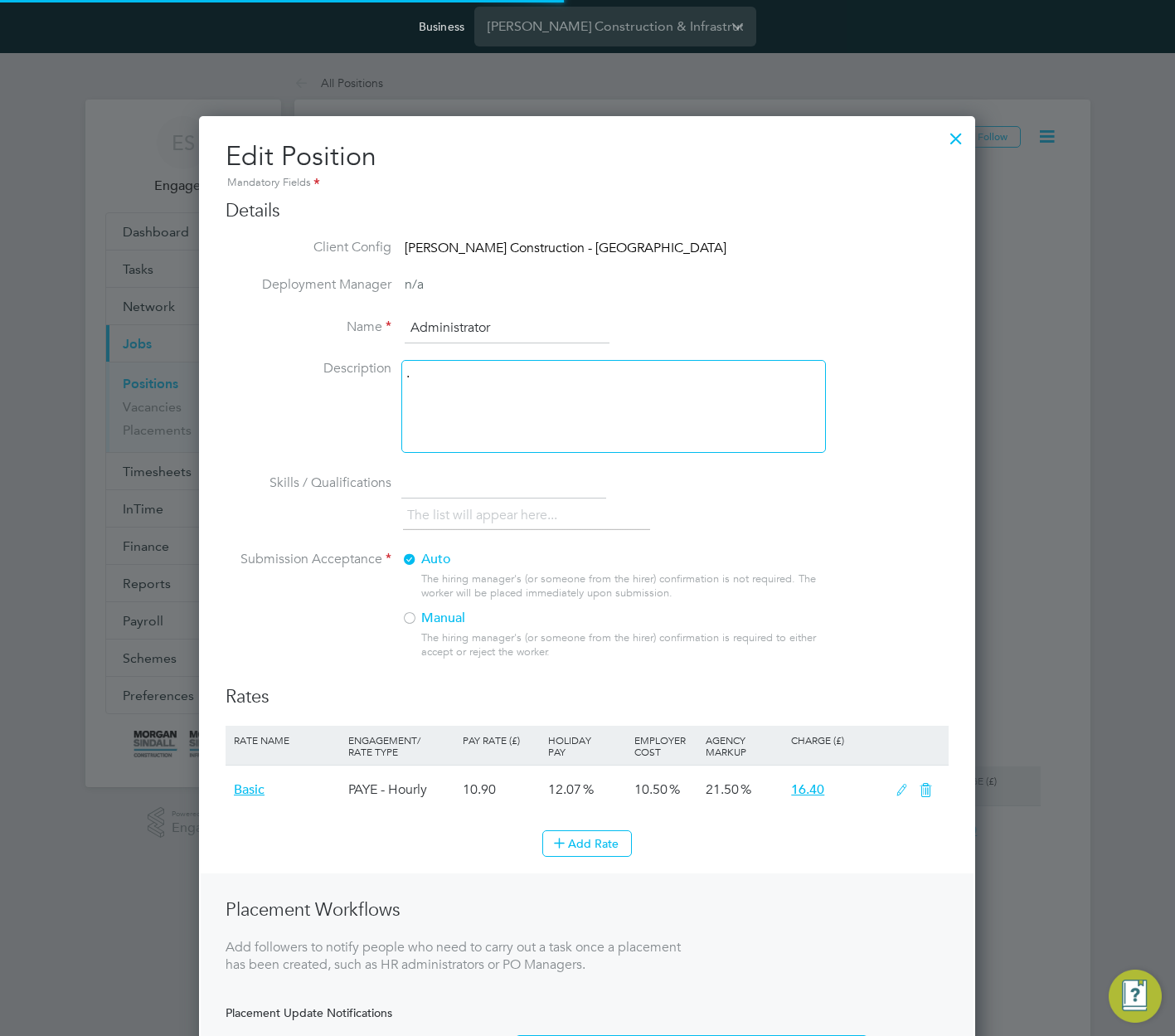
scroll to position [1078, 777]
click at [597, 399] on div "." at bounding box center [614, 406] width 425 height 93
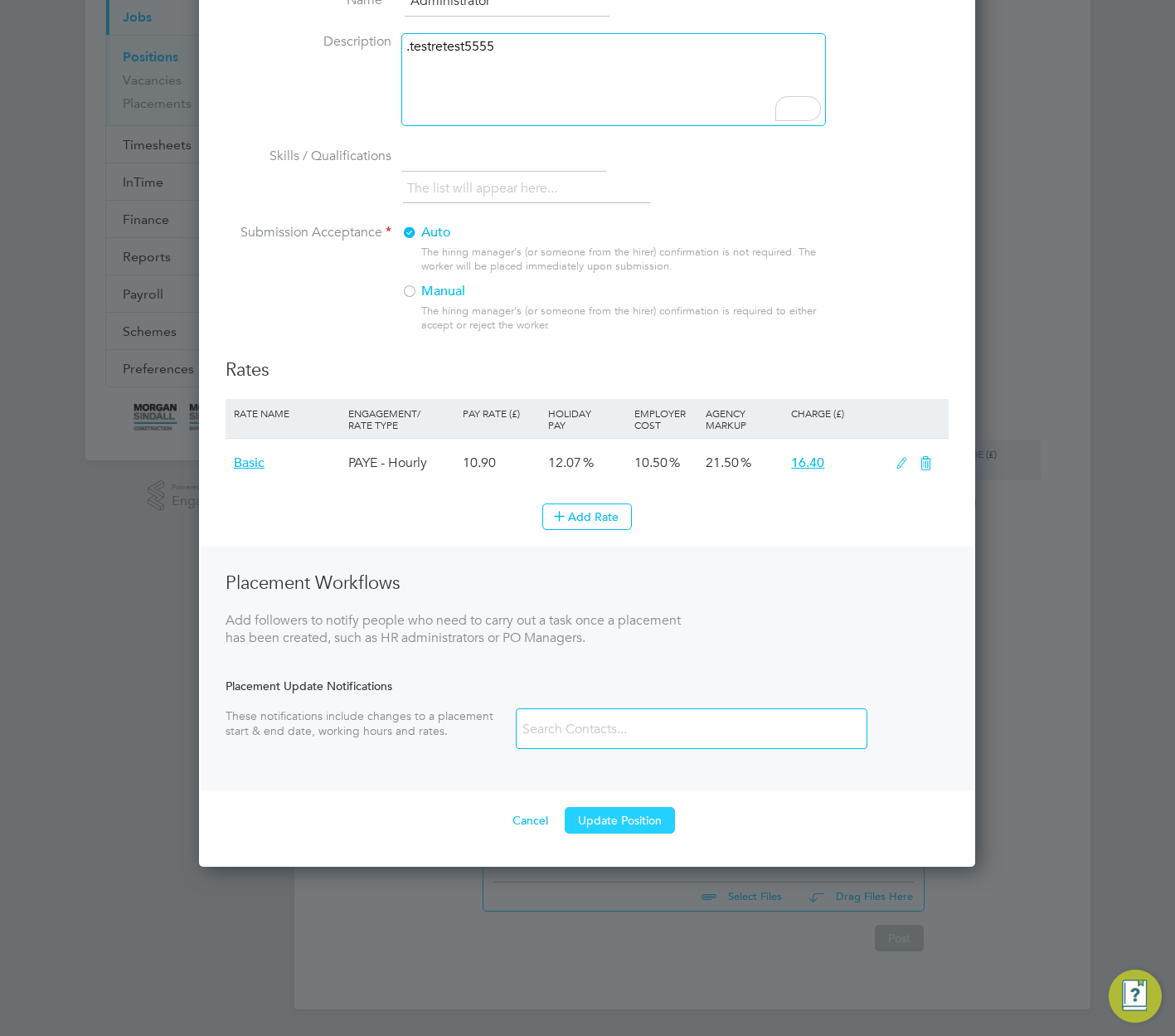
click at [635, 809] on button "Update Position" at bounding box center [620, 820] width 110 height 27
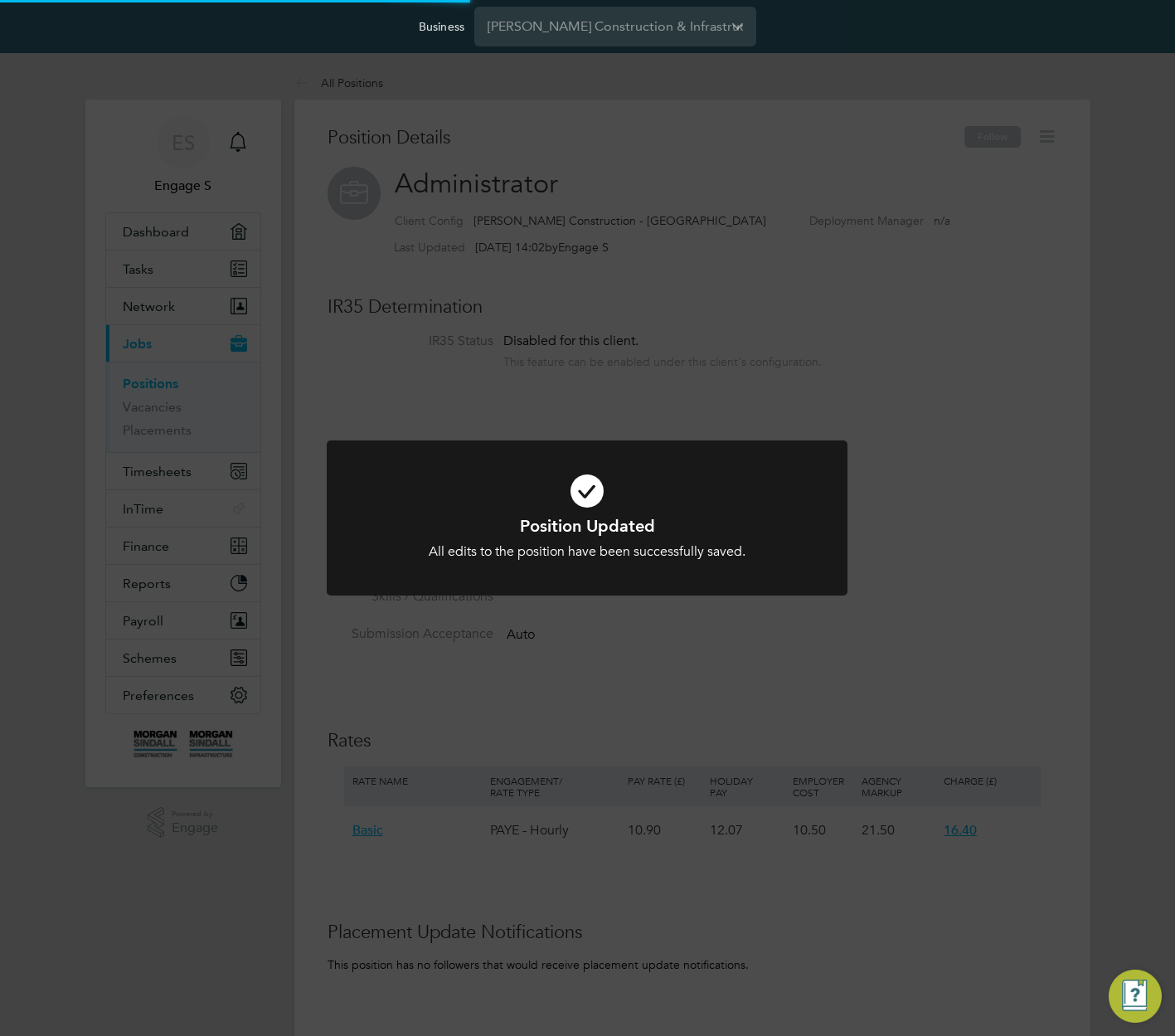
scroll to position [49, 139]
click at [903, 627] on div "Position Updated All edits to the position have been successfully saved. Cancel…" at bounding box center [587, 518] width 1175 height 1036
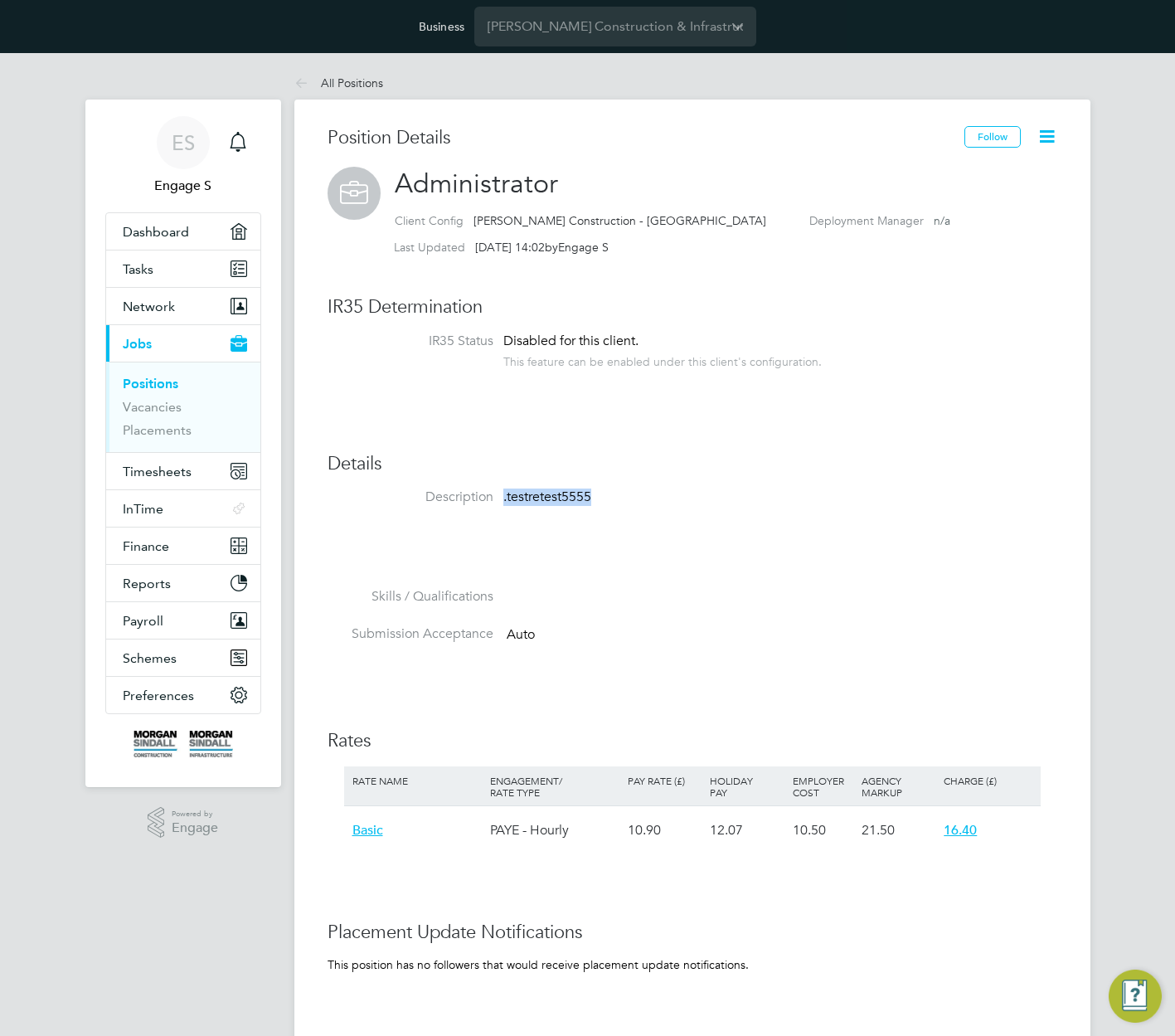
drag, startPoint x: 590, startPoint y: 503, endPoint x: 344, endPoint y: 494, distance: 246.2
click at [344, 493] on li "Description .testretest5555" at bounding box center [692, 537] width 730 height 100
drag, startPoint x: 535, startPoint y: 605, endPoint x: 383, endPoint y: 605, distance: 152.0
click at [383, 605] on li "Skills / Qualifications" at bounding box center [692, 606] width 730 height 37
click at [738, 560] on div ".testretest5555" at bounding box center [711, 529] width 415 height 83
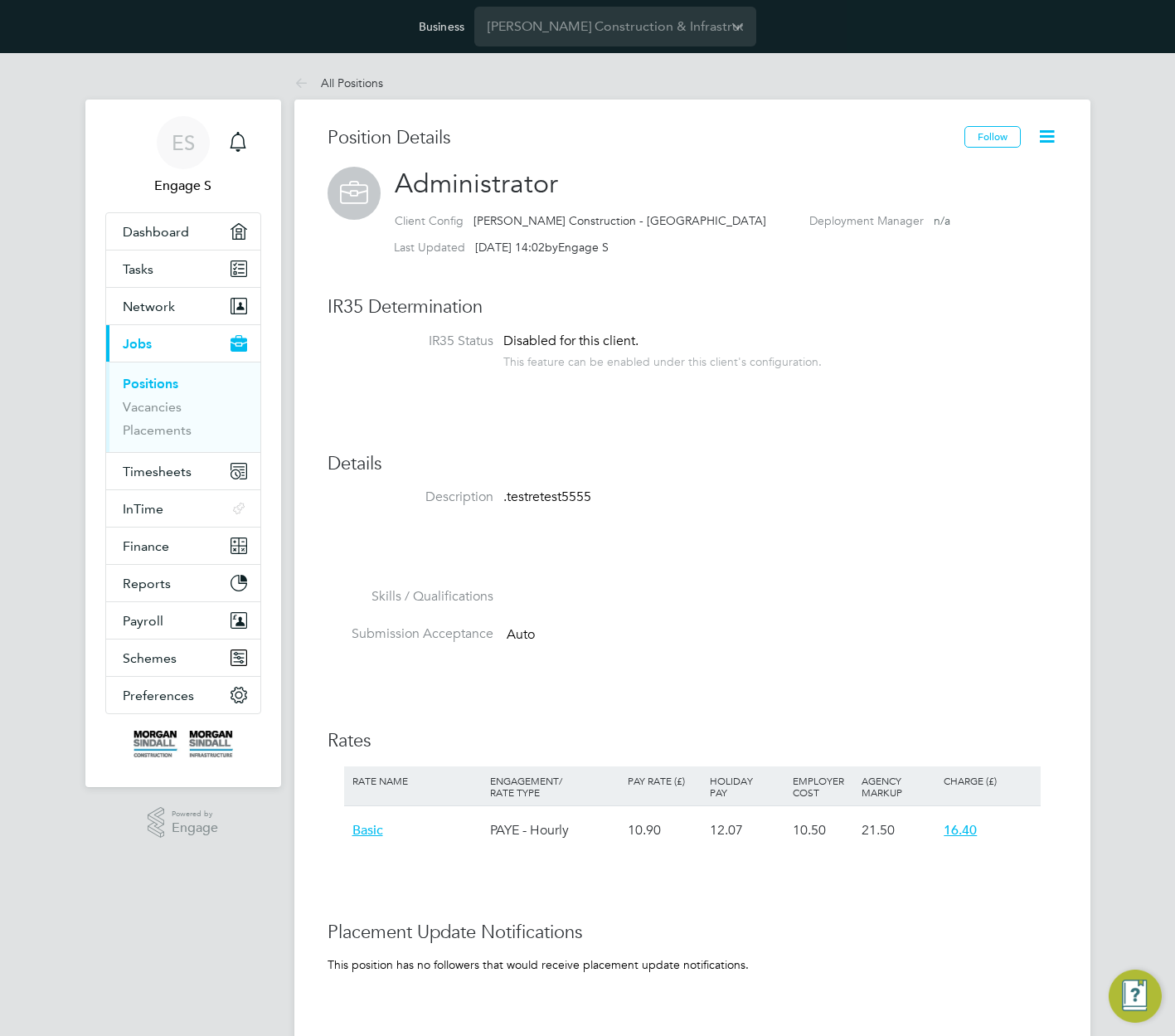
drag, startPoint x: 454, startPoint y: 580, endPoint x: 744, endPoint y: 573, distance: 290.1
click at [744, 573] on li "Description .testretest5555" at bounding box center [692, 537] width 730 height 100
drag, startPoint x: 571, startPoint y: 594, endPoint x: 369, endPoint y: 608, distance: 202.5
click at [372, 607] on ng-form "Description .testretest5555 Skills / Qualifications Submission Acceptance Auto" at bounding box center [692, 575] width 730 height 174
click at [680, 575] on li "Description .testretest5555" at bounding box center [692, 537] width 730 height 100
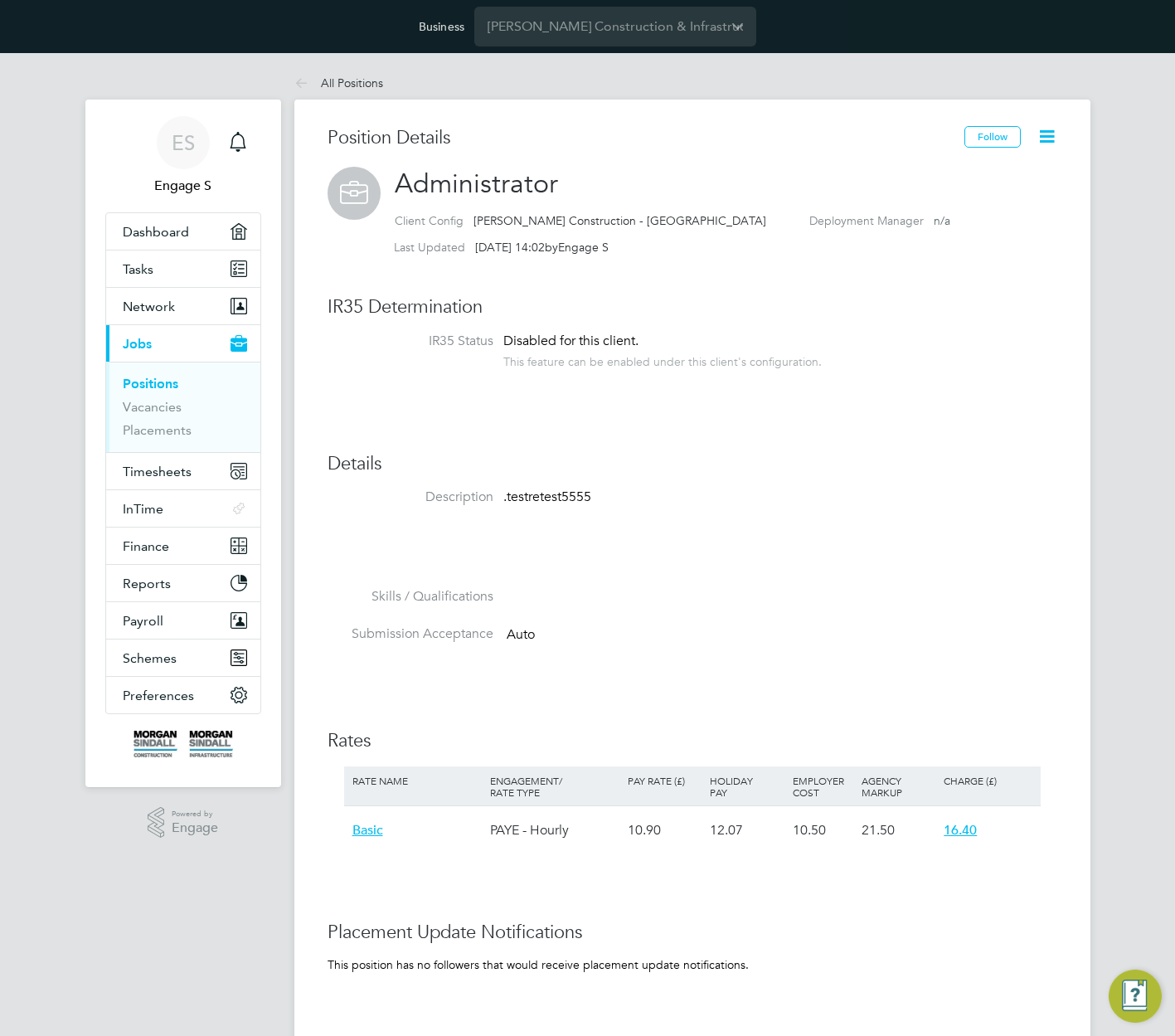
click at [670, 588] on li "Skills / Qualifications" at bounding box center [692, 606] width 730 height 37
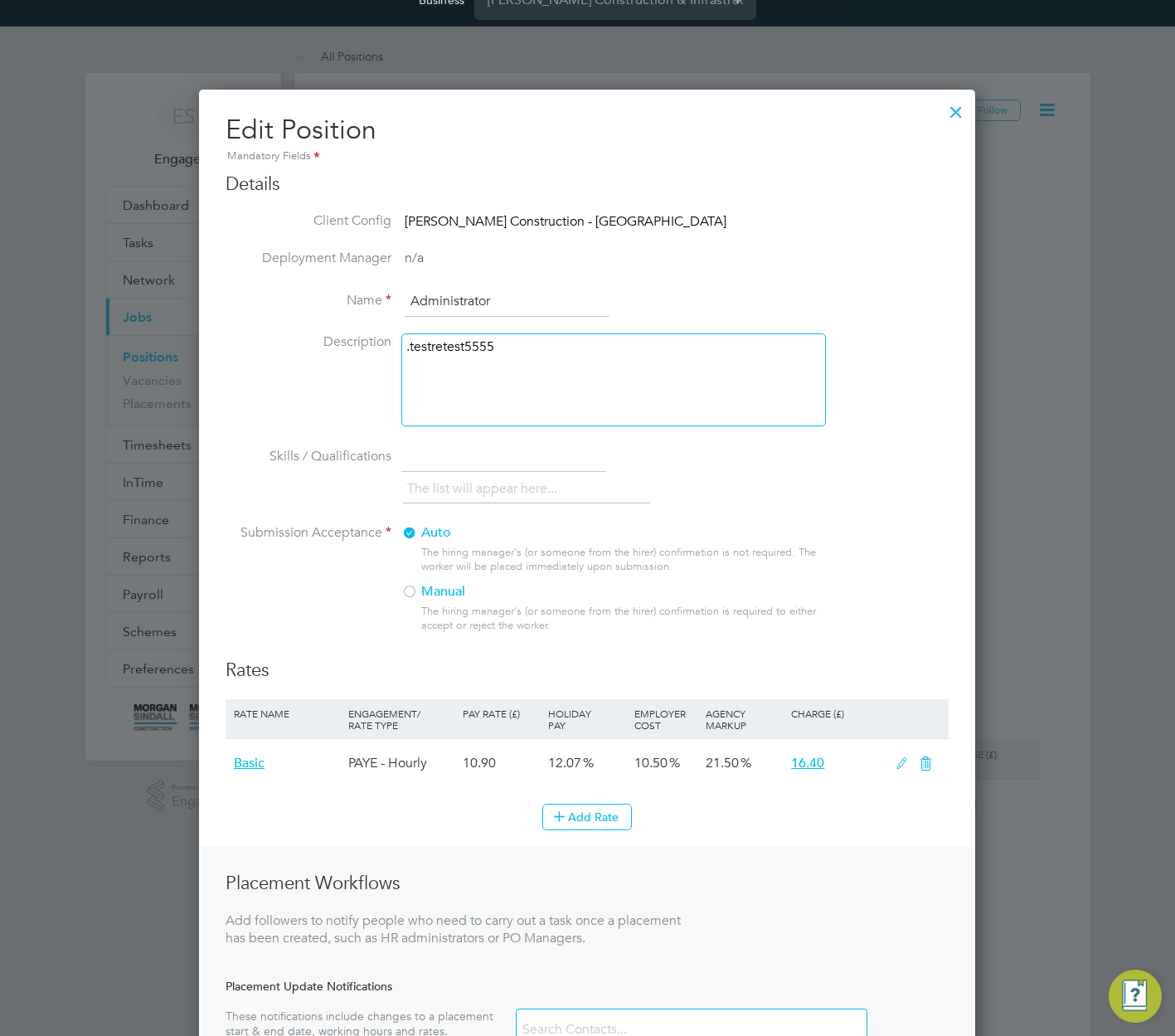
scroll to position [0, 0]
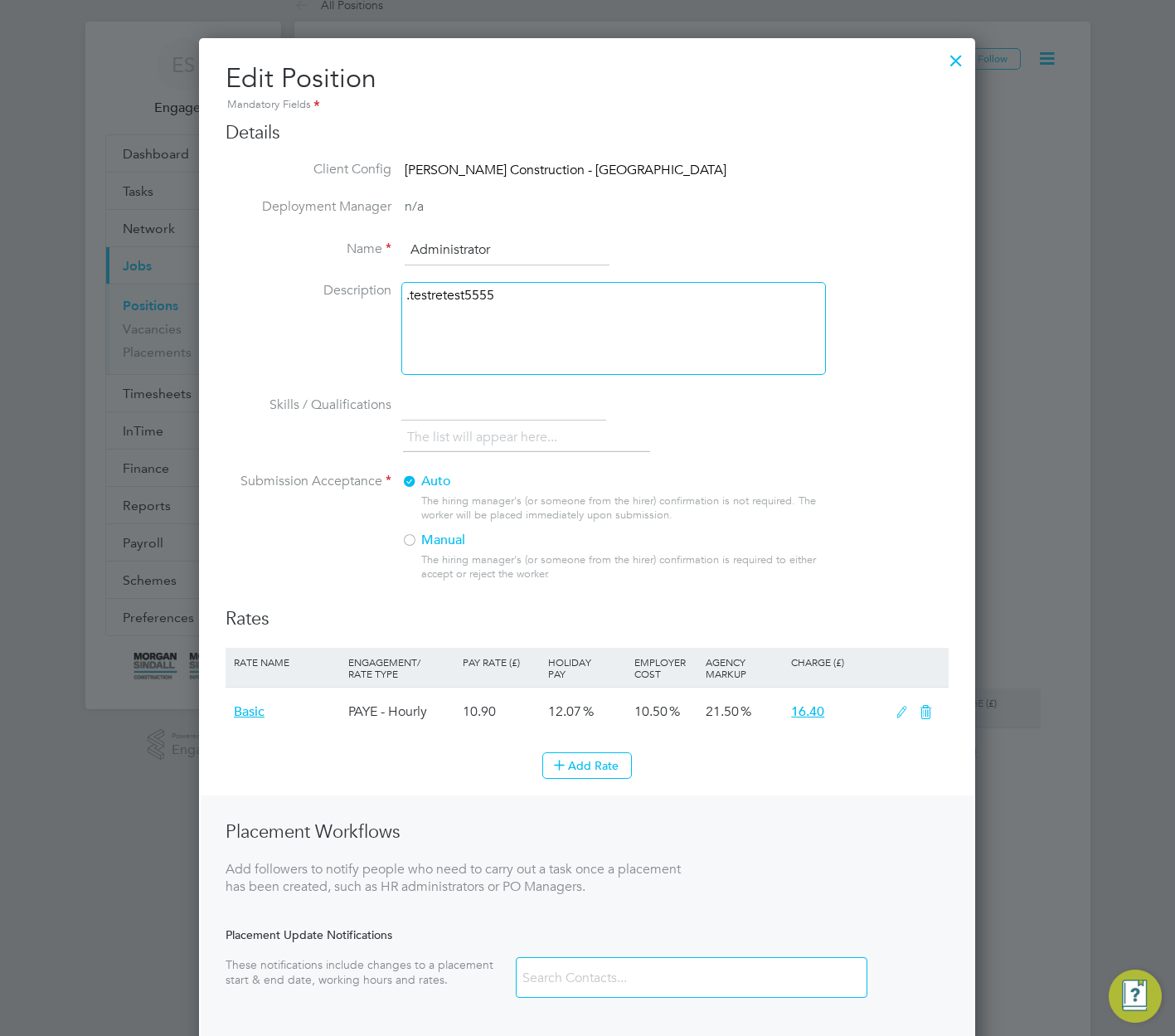
click at [501, 408] on input "text" at bounding box center [504, 405] width 205 height 29
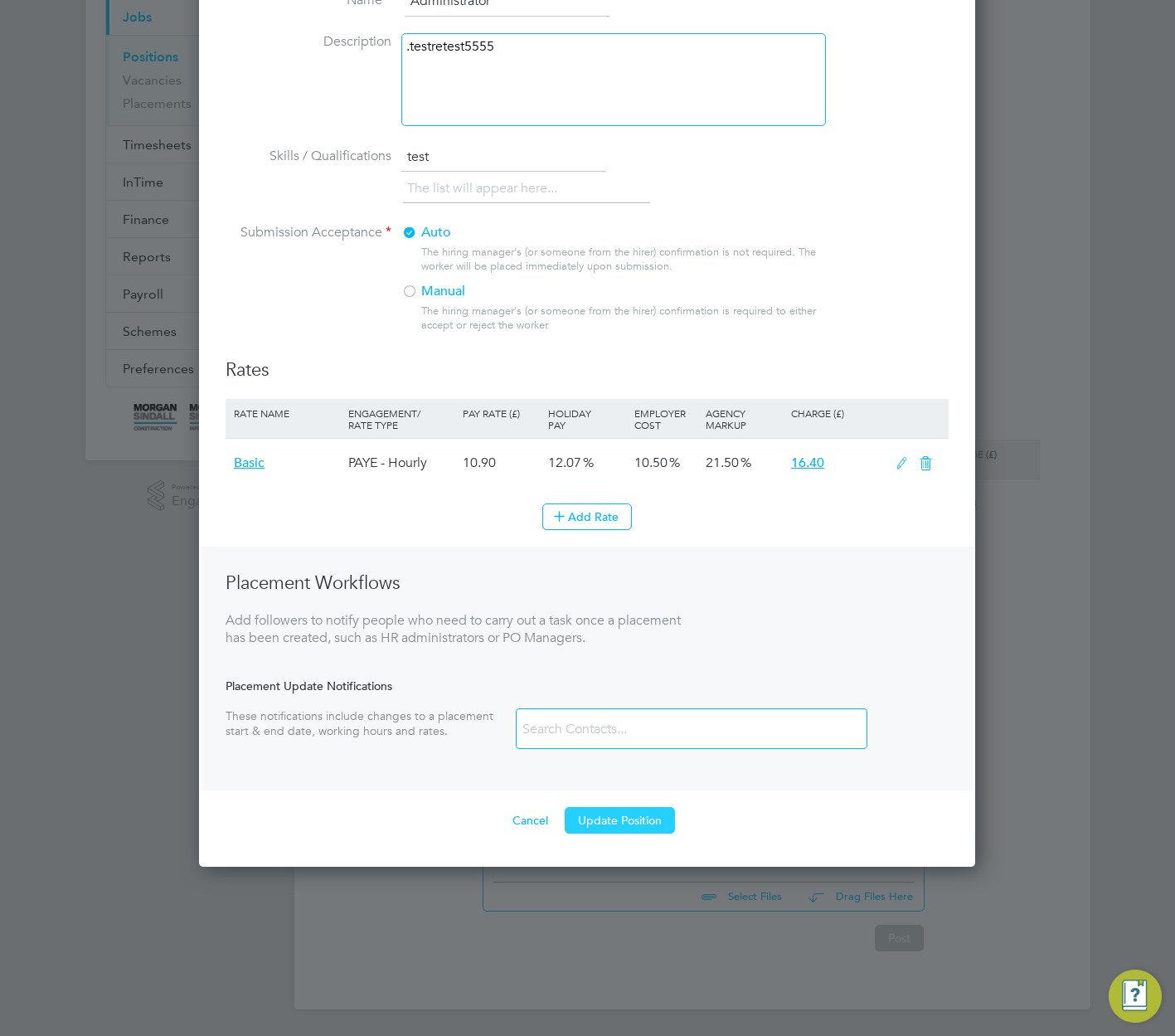
type input "test"
click at [622, 815] on button "Update Position" at bounding box center [620, 820] width 110 height 27
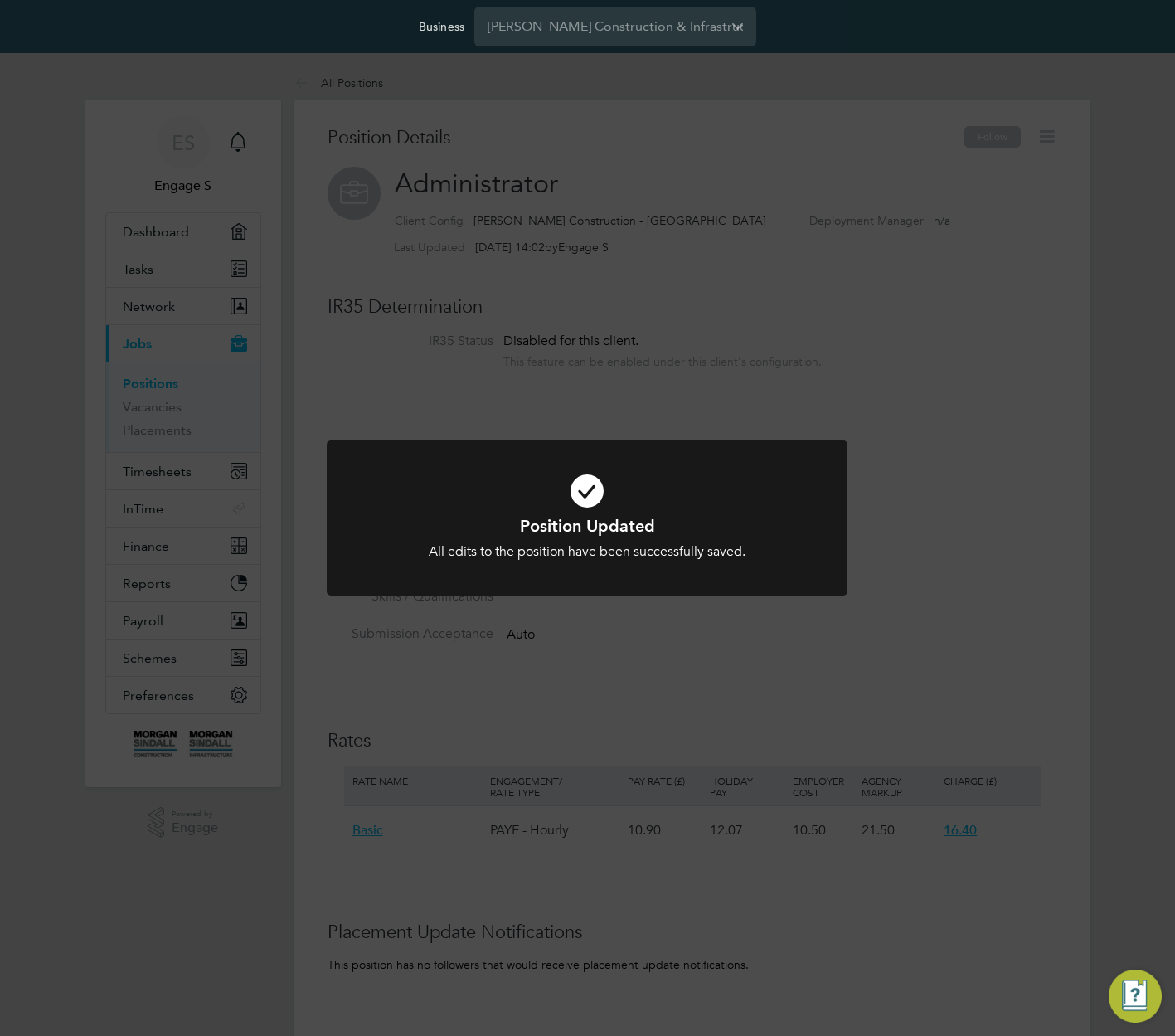
click at [909, 622] on div "Position Updated All edits to the position have been successfully saved. Cancel…" at bounding box center [587, 518] width 1175 height 1036
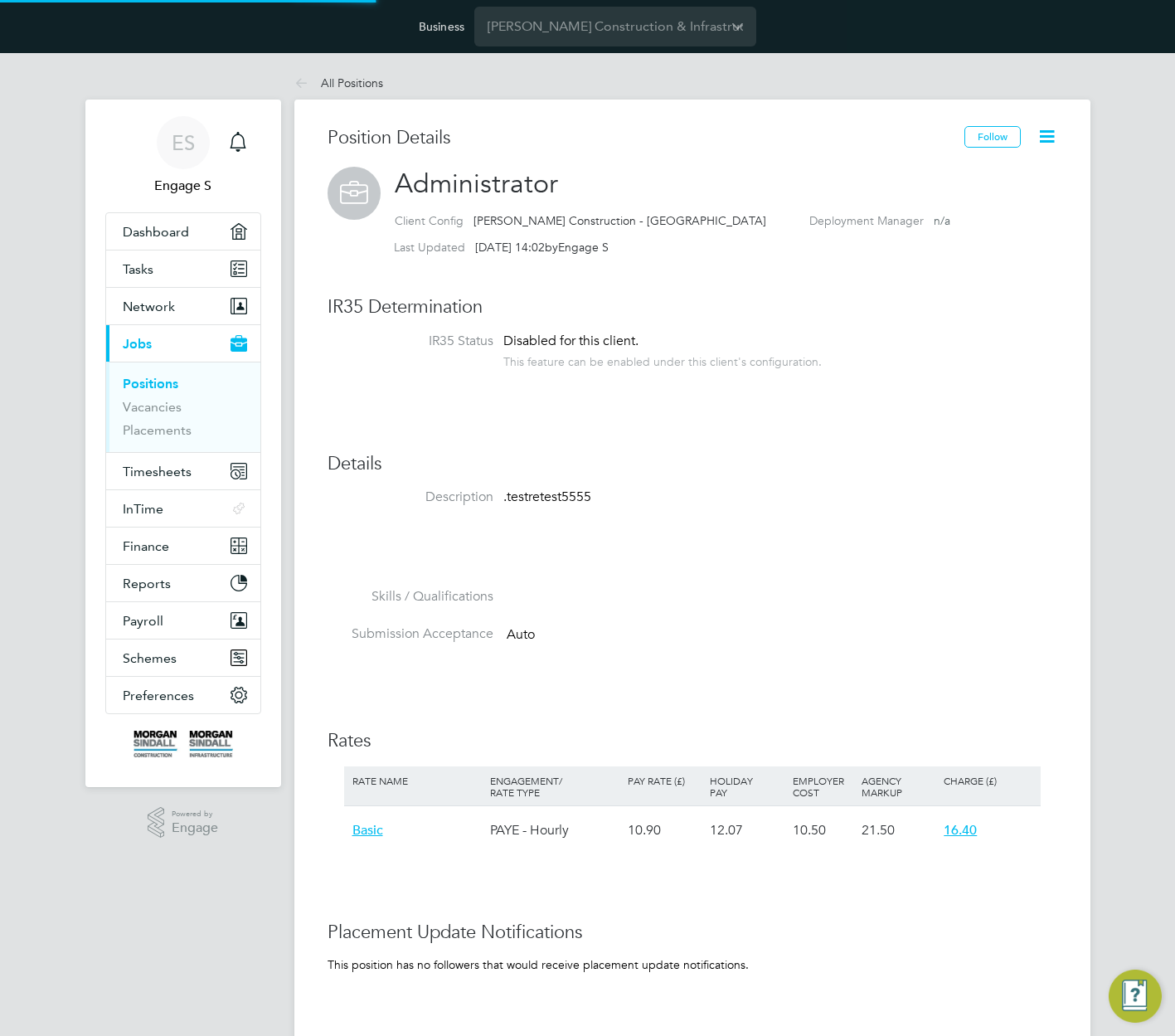
click at [909, 622] on div "Position Updated All edits to the position have been successfully saved. Cancel…" at bounding box center [587, 518] width 1175 height 1036
click at [803, 579] on li "Description .testretest5555" at bounding box center [692, 537] width 730 height 100
click at [932, 475] on div "Position Details Follow Administrator Client Config [PERSON_NAME] Construction …" at bounding box center [692, 714] width 730 height 1177
drag, startPoint x: 473, startPoint y: 215, endPoint x: 782, endPoint y: 230, distance: 309.4
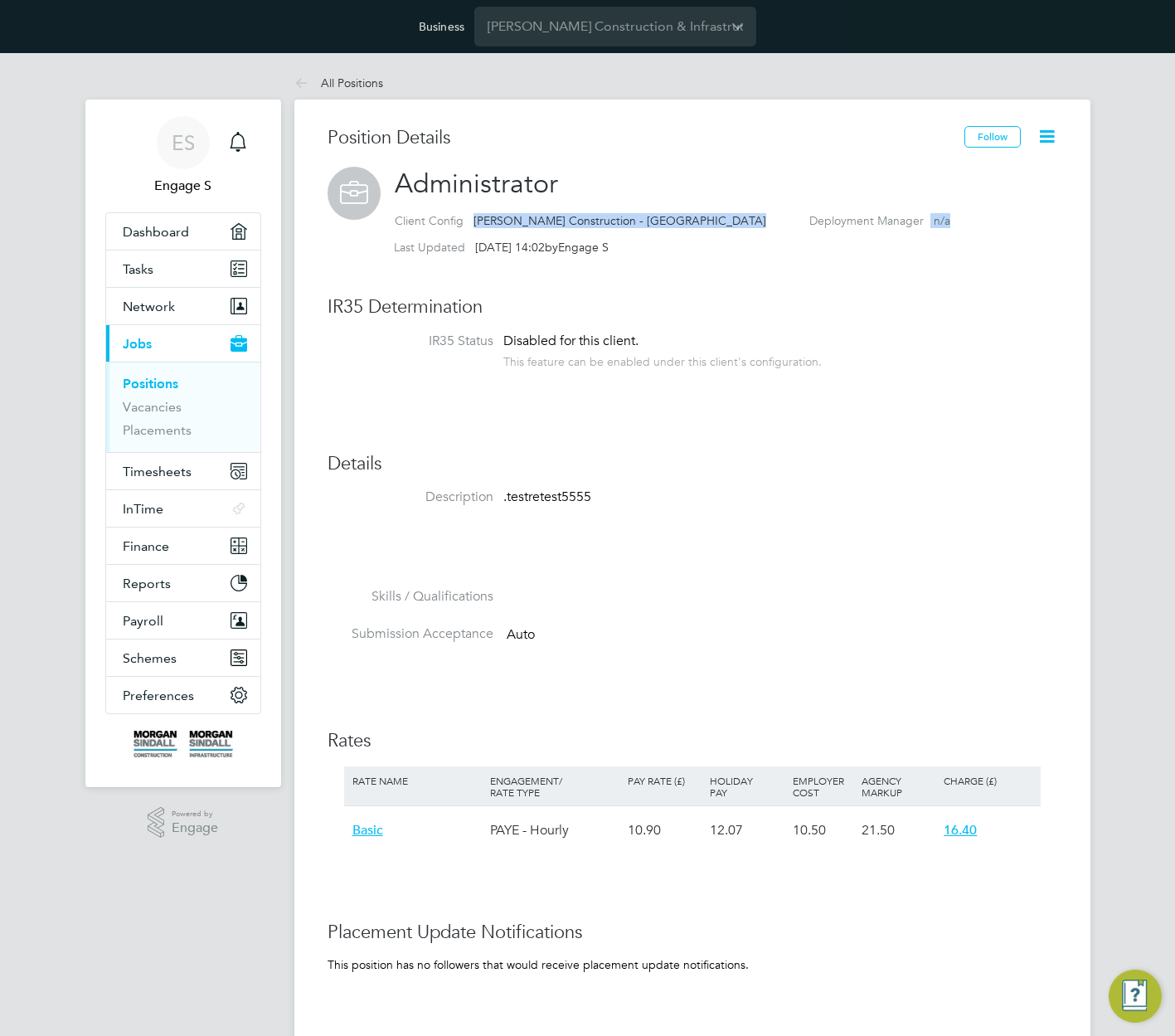
click at [782, 230] on div "Client Config [PERSON_NAME] Construction - [GEOGRAPHIC_DATA] Deployment Manager…" at bounding box center [727, 222] width 663 height 27
click at [155, 684] on button "Preferences" at bounding box center [183, 695] width 154 height 36
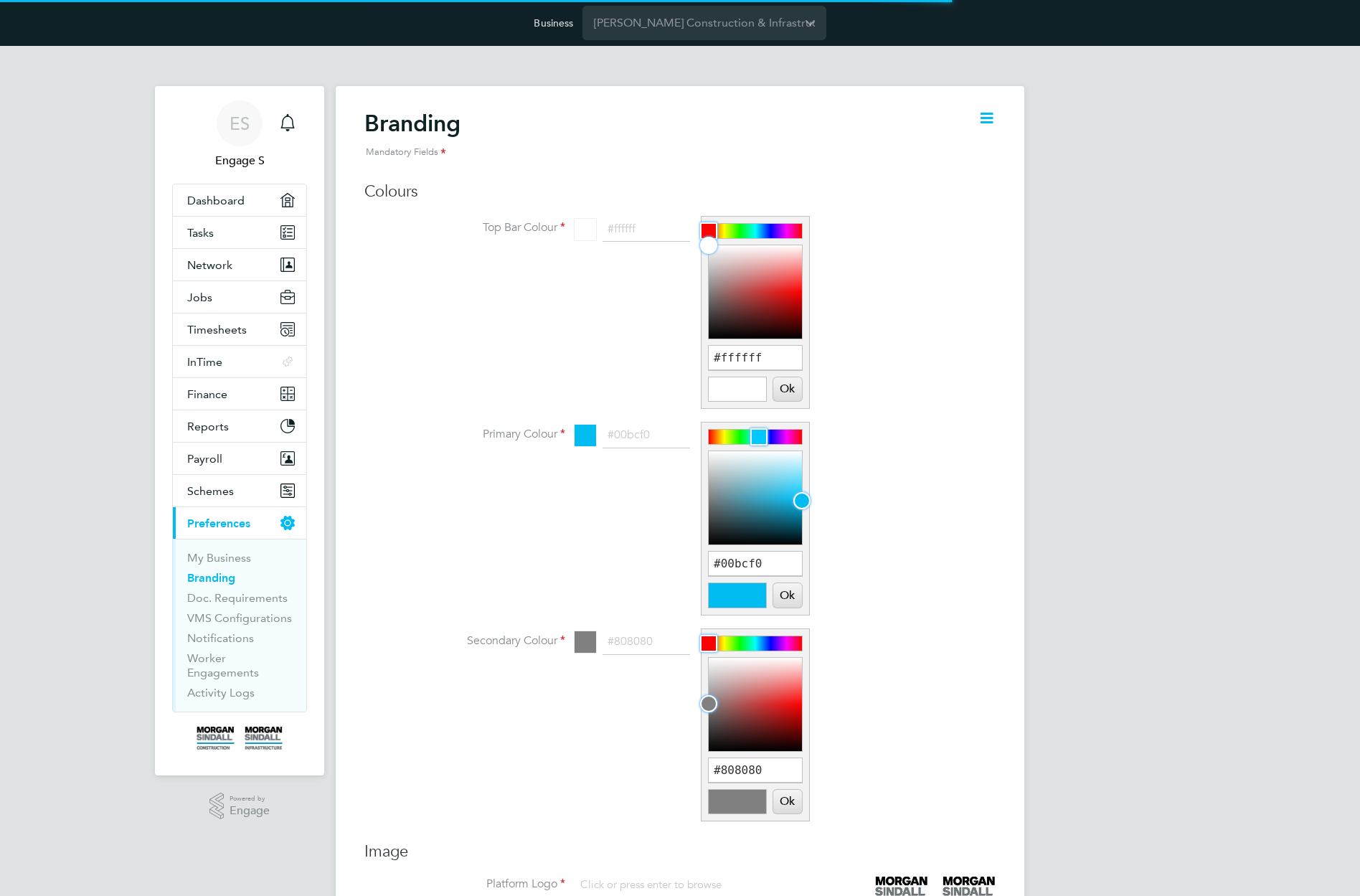
scroll to position [20, 178]
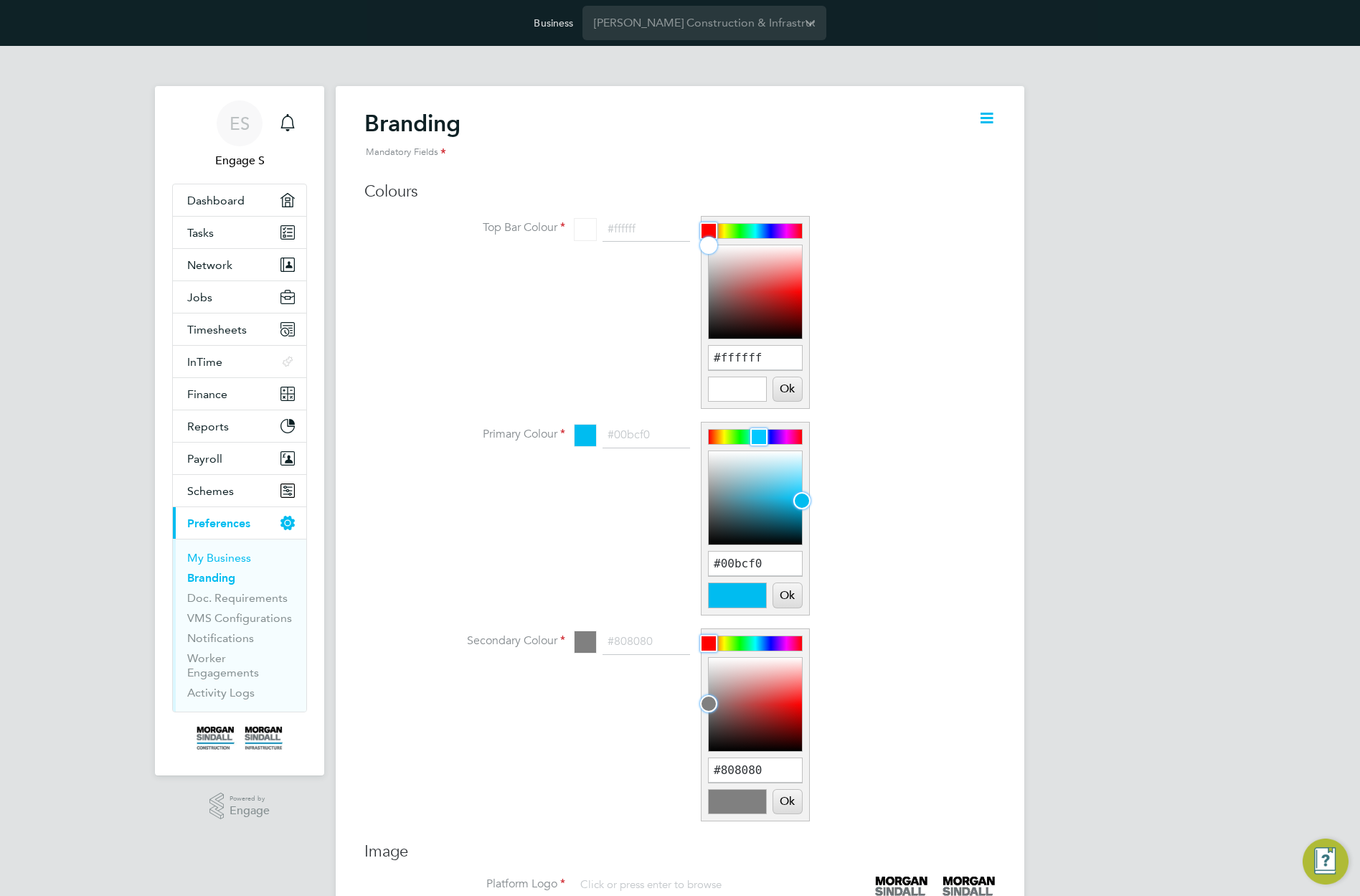
click at [230, 553] on link "My Business" at bounding box center [219, 558] width 64 height 14
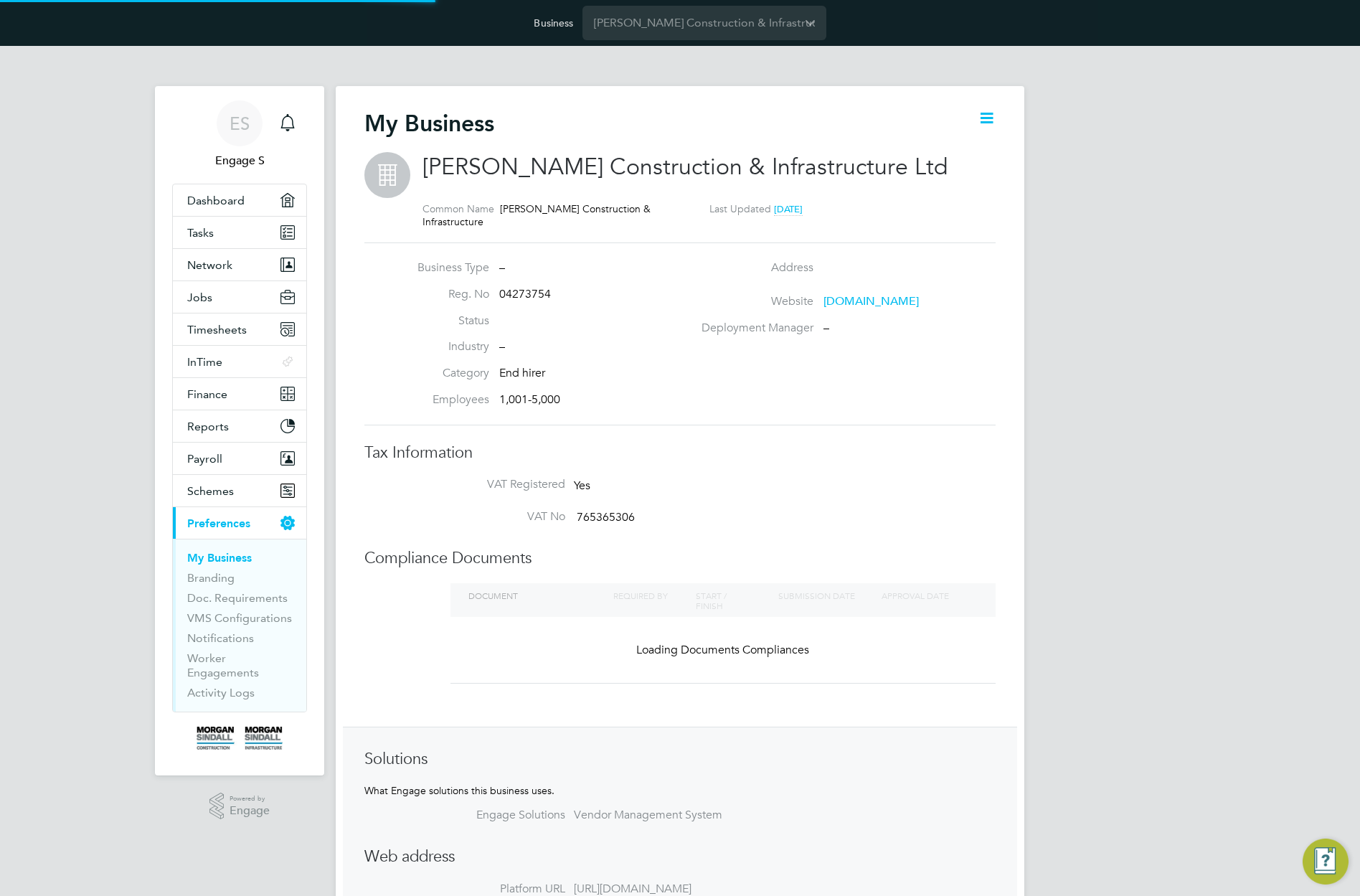
click at [969, 172] on h2 "[PERSON_NAME] Construction & Infrastructure Ltd" at bounding box center [701, 167] width 558 height 30
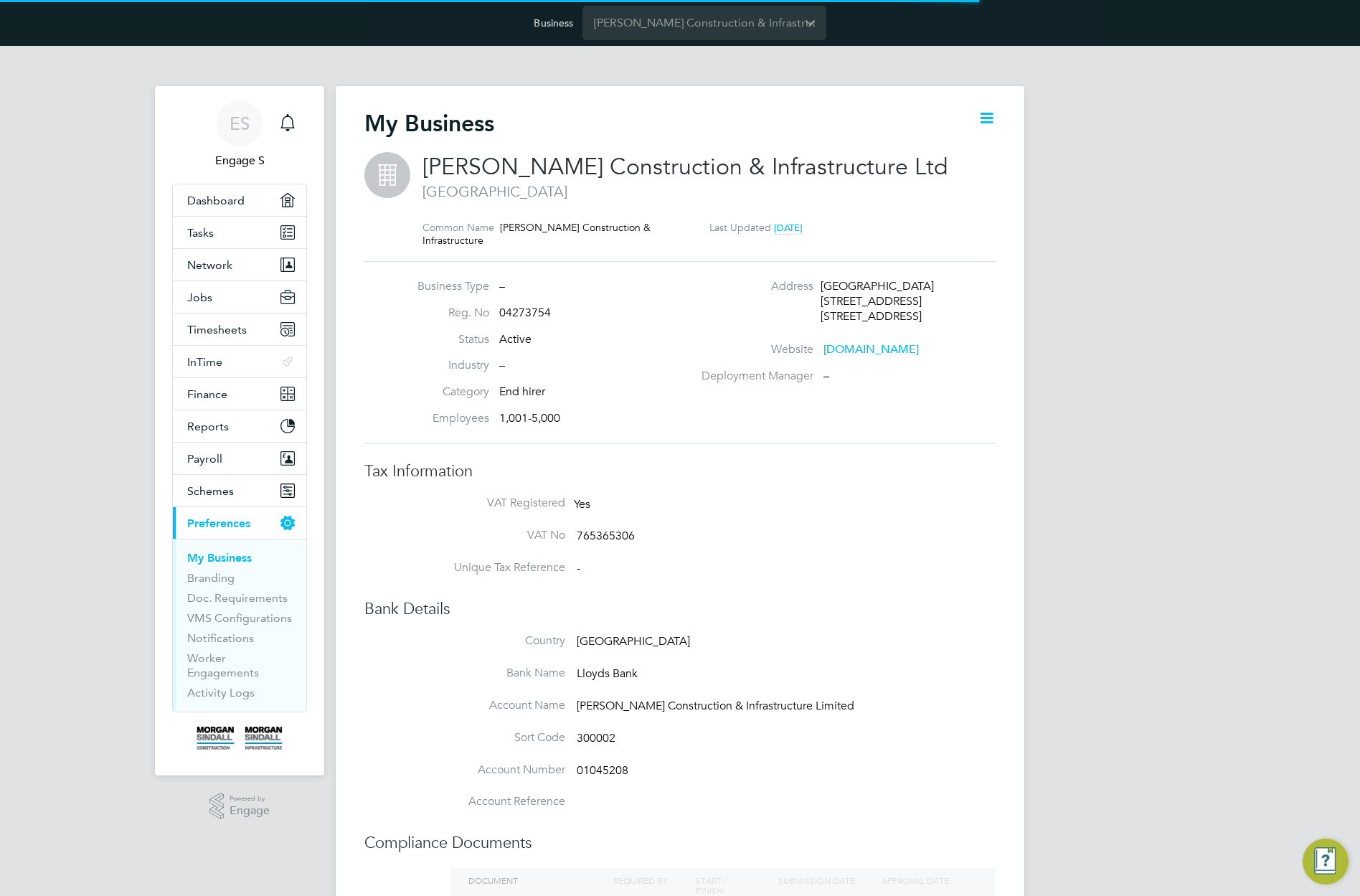
type input "[GEOGRAPHIC_DATA]"
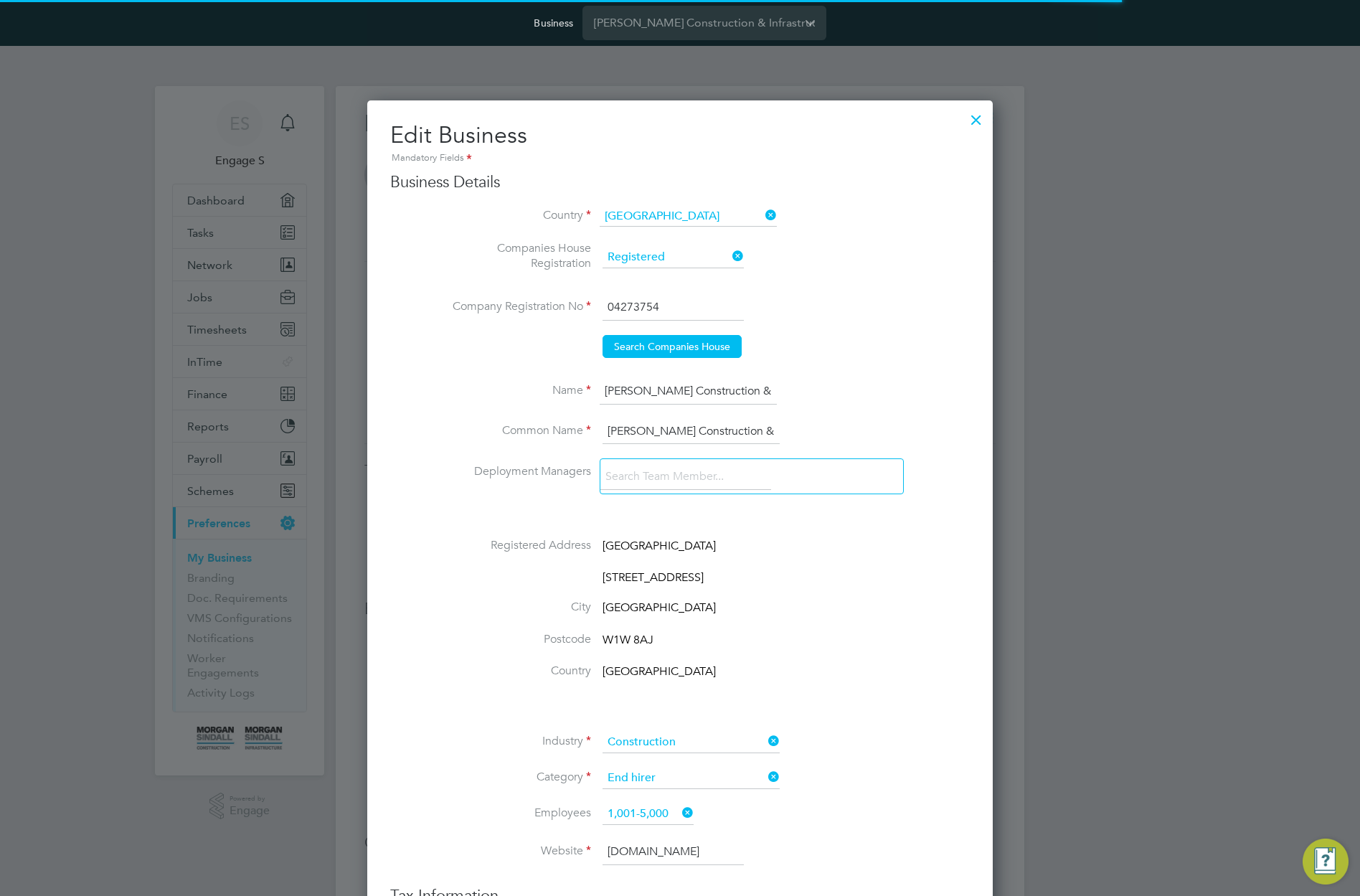
scroll to position [1772, 626]
type input "[GEOGRAPHIC_DATA]"
click at [786, 471] on div at bounding box center [751, 476] width 304 height 36
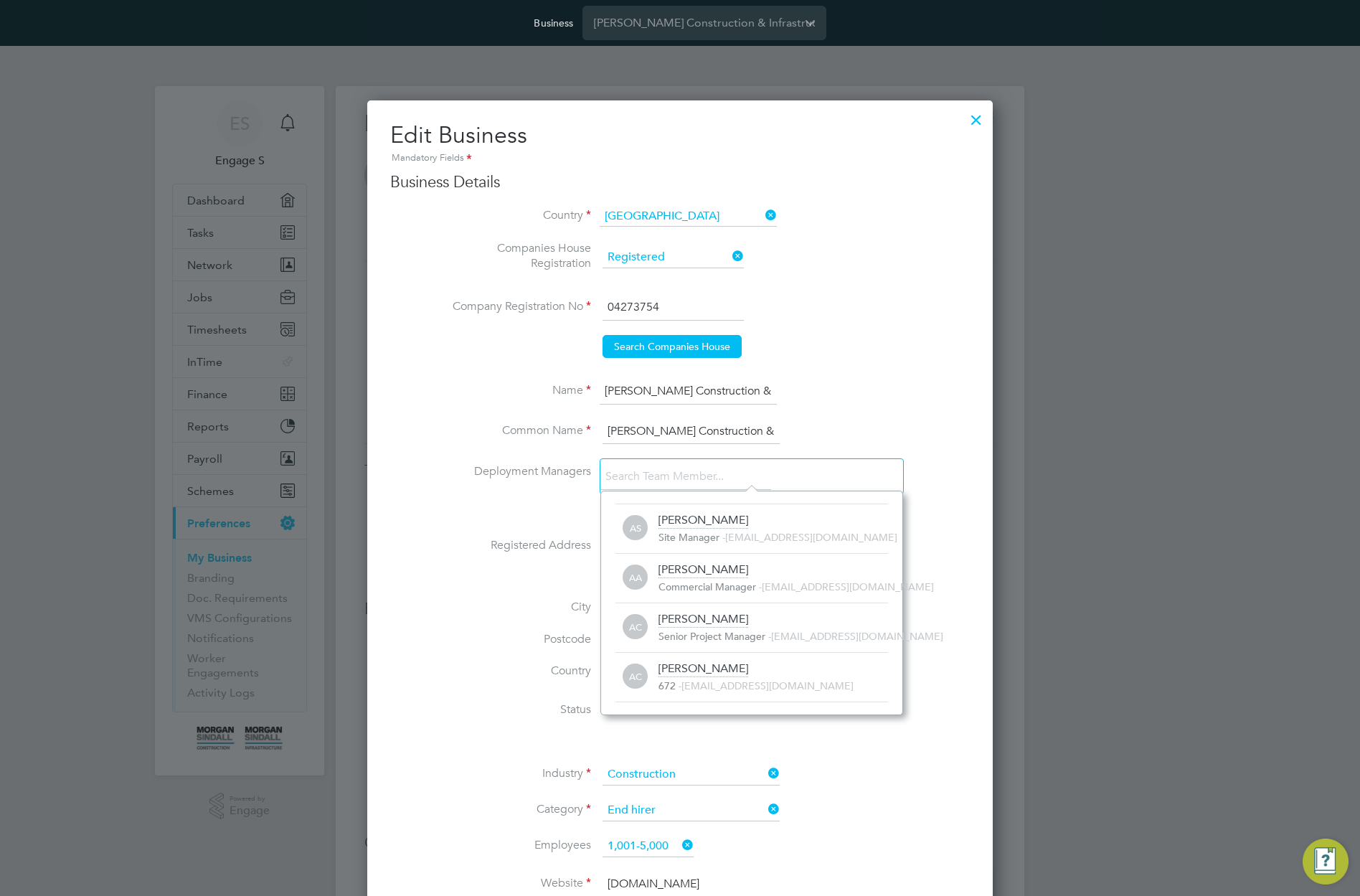
scroll to position [15, 230]
click at [771, 540] on span "[EMAIL_ADDRESS][DOMAIN_NAME]" at bounding box center [811, 537] width 172 height 13
click at [768, 572] on div "[PERSON_NAME] A Commercial Manager - [EMAIL_ADDRESS][DOMAIN_NAME]" at bounding box center [773, 578] width 229 height 31
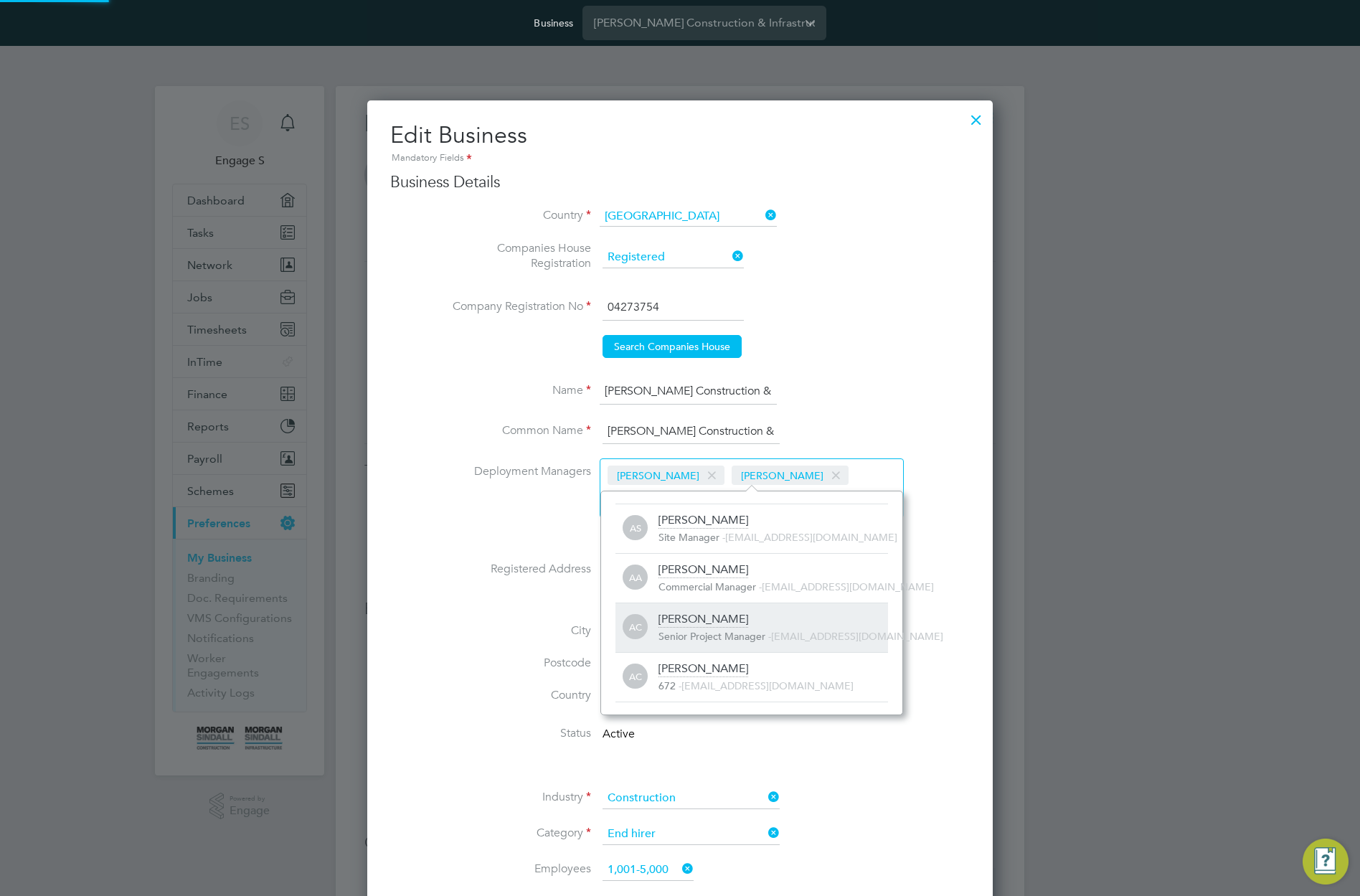
scroll to position [2066, 626]
click at [738, 623] on div "Adam C Senior Project Manager - 371568@testacc.com" at bounding box center [773, 627] width 229 height 31
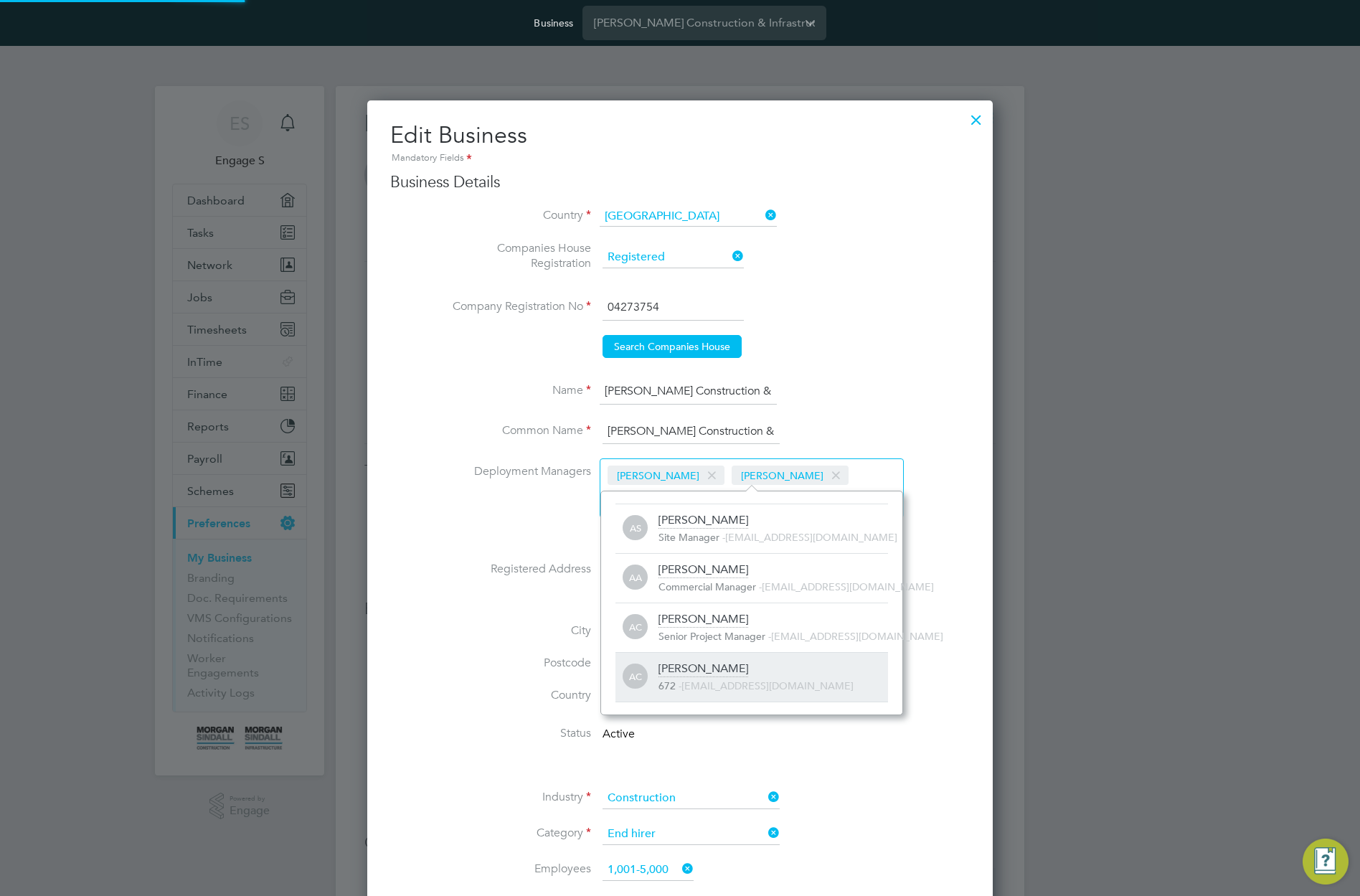
click at [717, 680] on span "371569@testacc.com" at bounding box center [768, 686] width 172 height 13
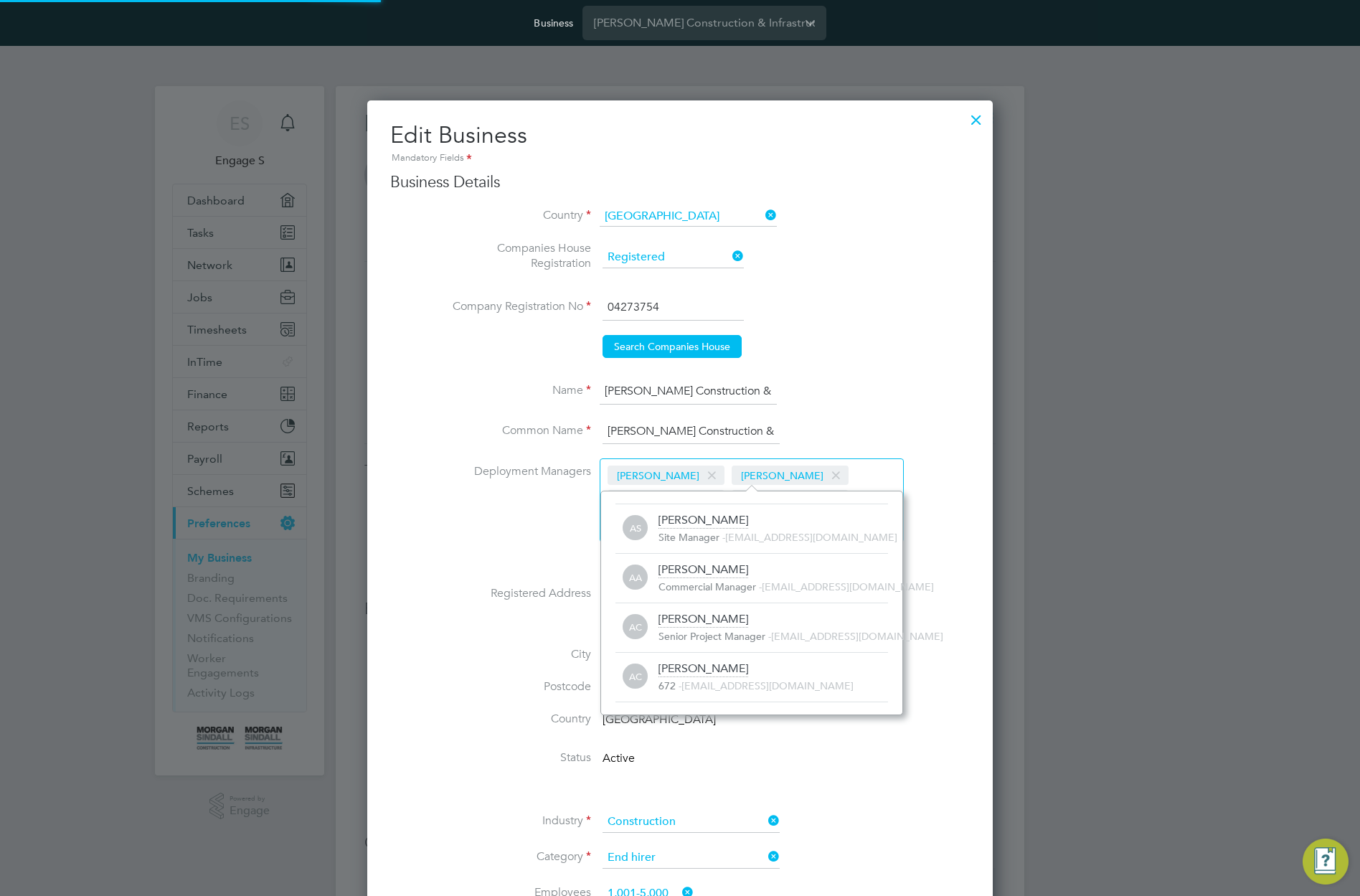
click at [889, 401] on li "Name Morgan Sindall Construction & Infrastructure Ltd" at bounding box center [709, 398] width 522 height 40
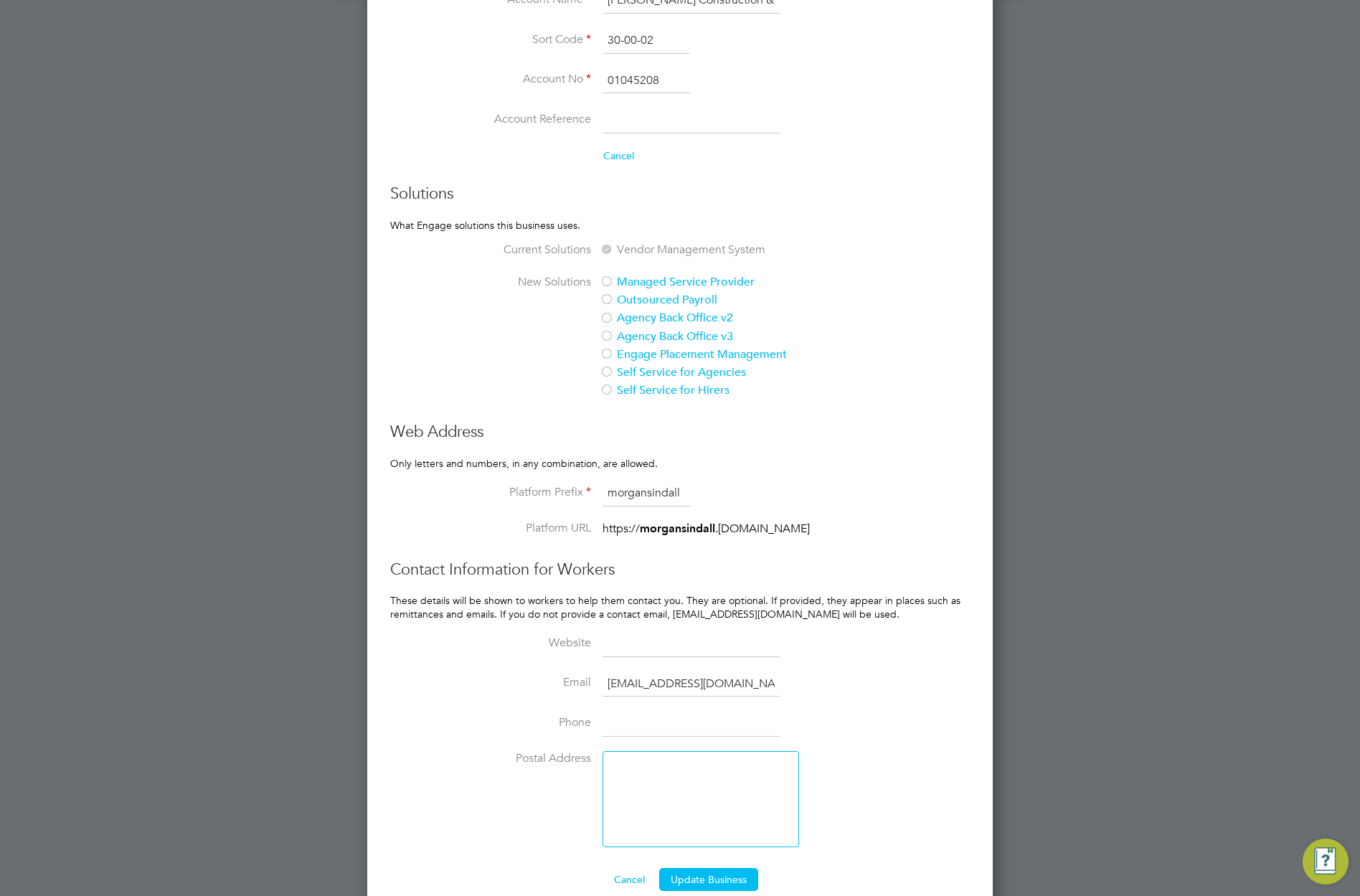
click at [725, 868] on button "Update Business" at bounding box center [708, 880] width 99 height 23
click at [727, 868] on button "Update Business" at bounding box center [708, 880] width 99 height 23
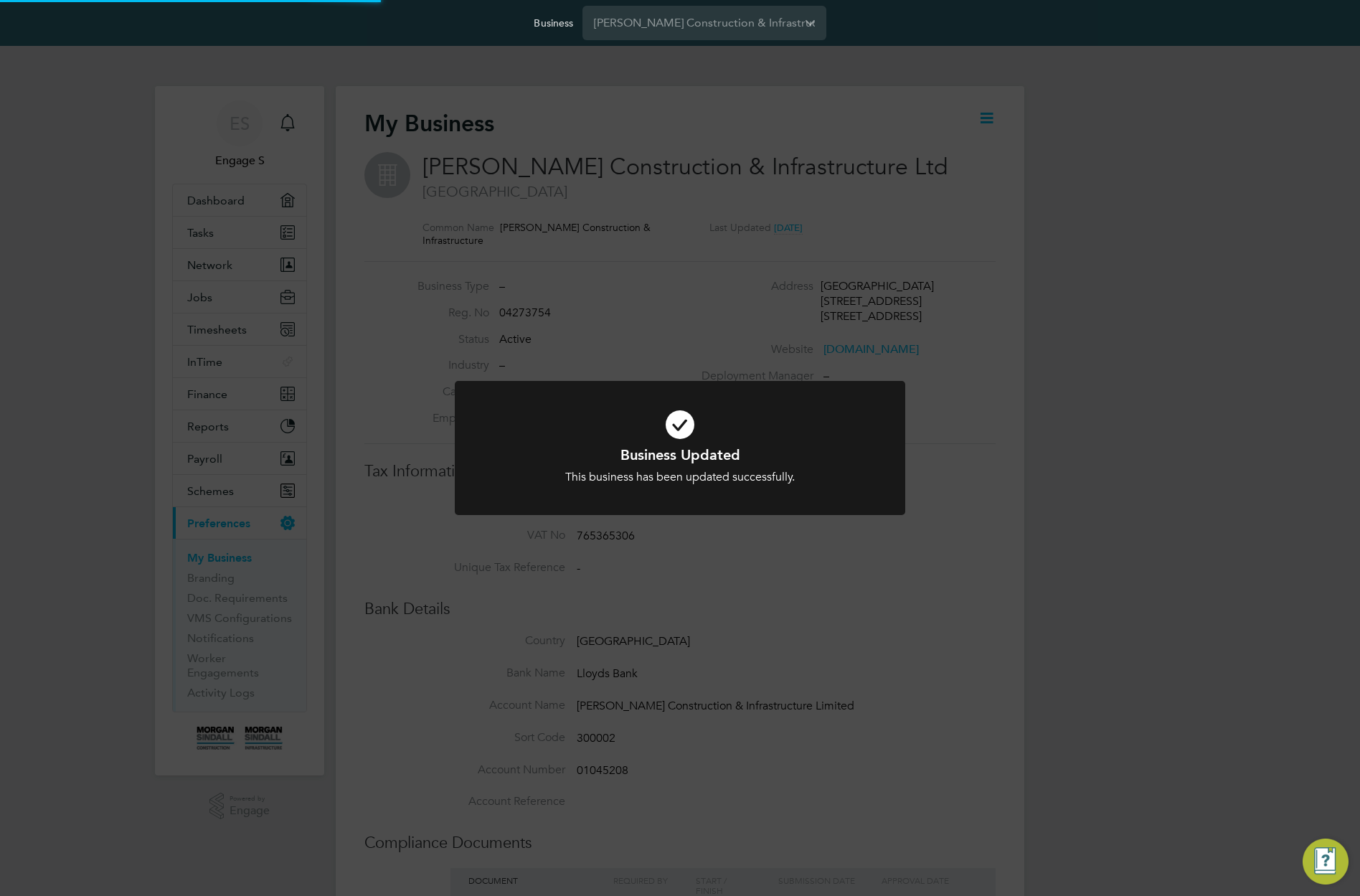
click at [1050, 455] on div "Business Updated This business has been updated successfully. Cancel Okay" at bounding box center [680, 448] width 1360 height 896
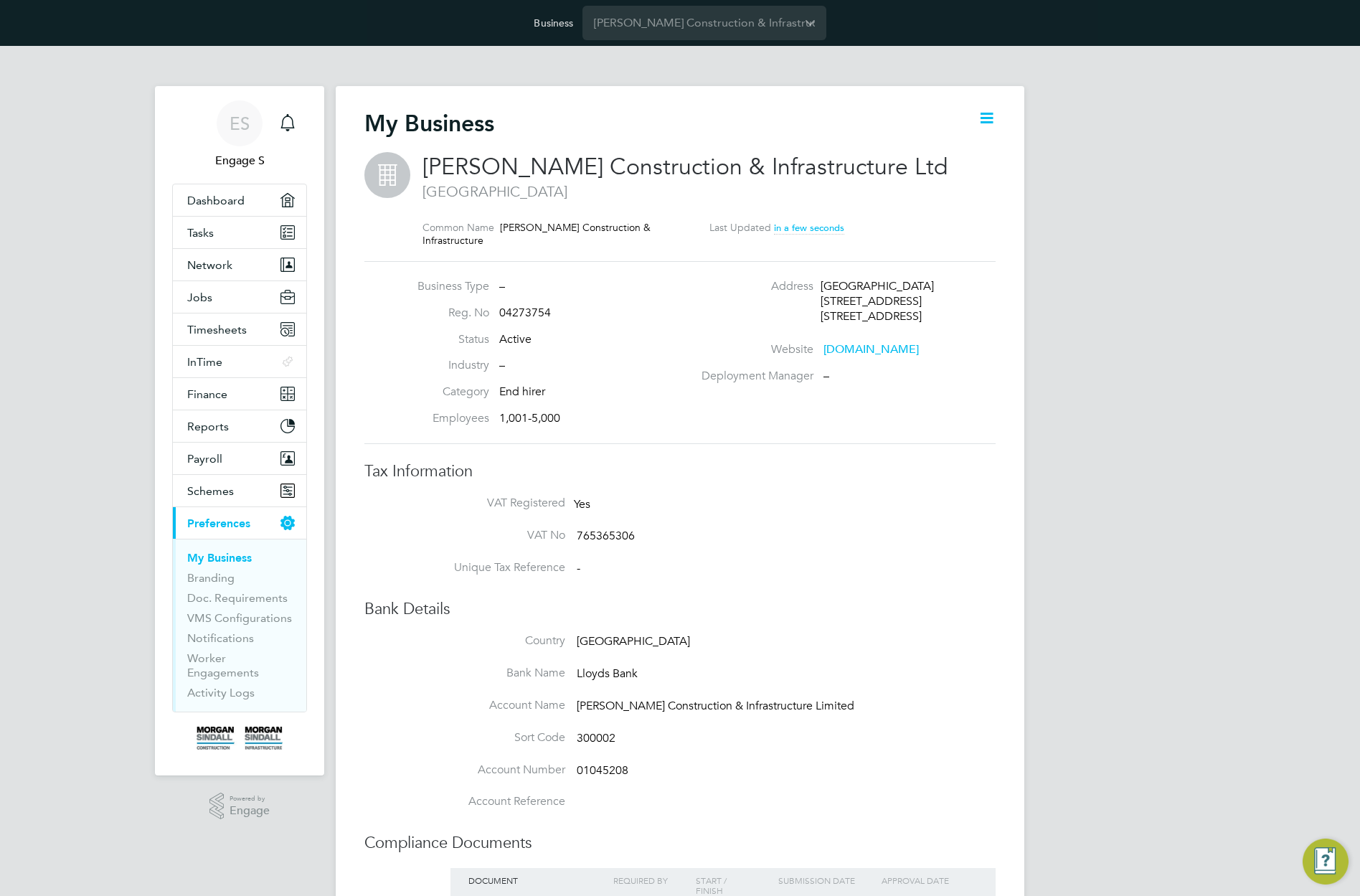
click at [1048, 292] on div "ES Engage S Notifications Applications: Dashboard Tasks Network Team Members Bu…" at bounding box center [680, 669] width 1360 height 1247
drag, startPoint x: 902, startPoint y: 378, endPoint x: 675, endPoint y: 370, distance: 227.1
click at [675, 370] on div "Business Type – Reg. No 04273754 Status Active Industry – Category End hirer Em…" at bounding box center [680, 352] width 642 height 147
